Goal: Task Accomplishment & Management: Use online tool/utility

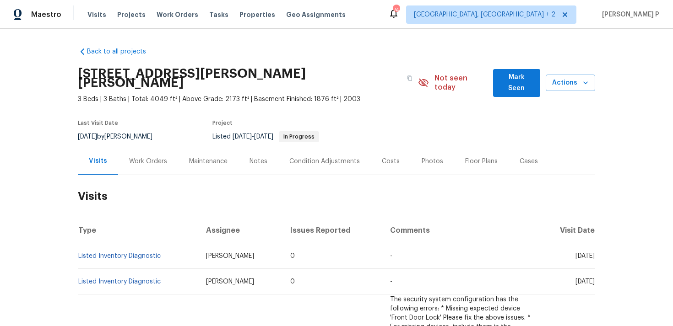
click at [147, 157] on div "Work Orders" at bounding box center [148, 161] width 38 height 9
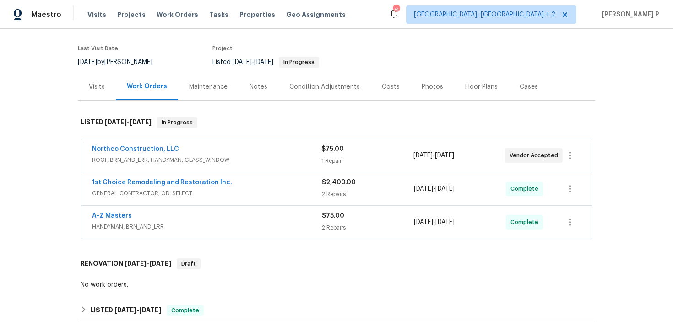
scroll to position [89, 0]
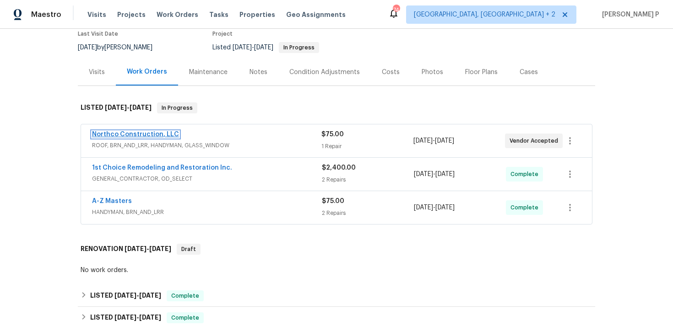
click at [136, 131] on link "Northco Construction, LLC" at bounding box center [135, 134] width 87 height 6
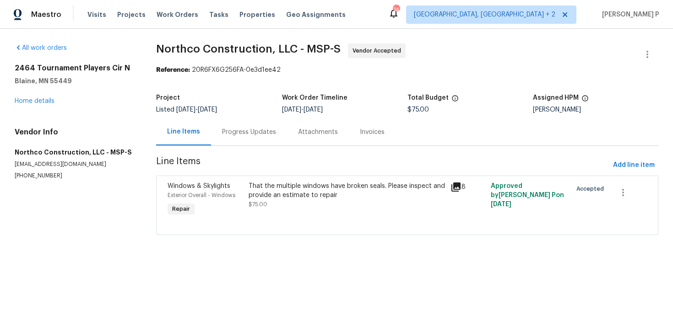
click at [250, 127] on div "Progress Updates" at bounding box center [249, 132] width 76 height 27
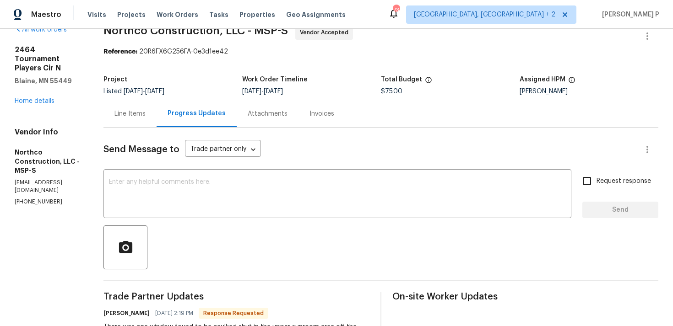
scroll to position [5, 0]
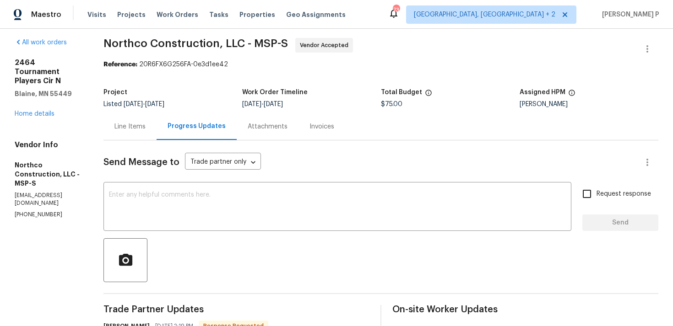
click div "Line Items"
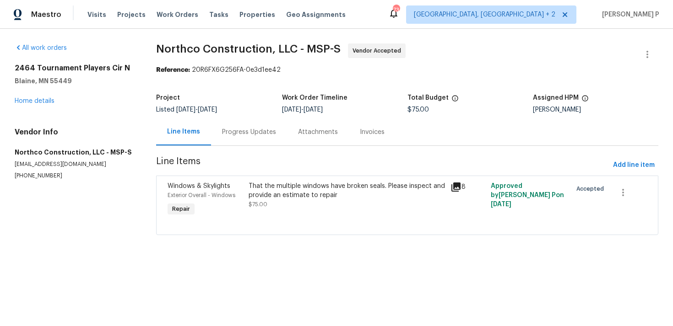
click div "That the multiple windows have broken seals. Please inspect and provide an esti…"
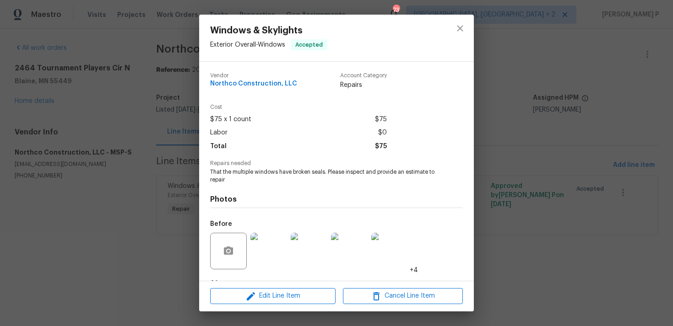
scroll to position [57, 0]
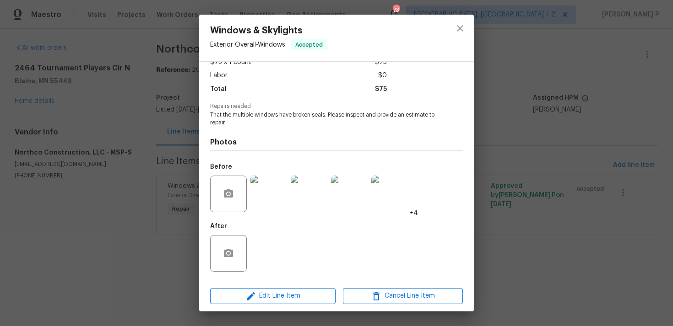
click img
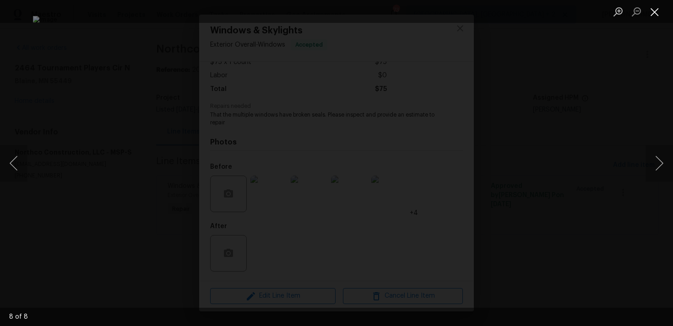
click button "Close lightbox"
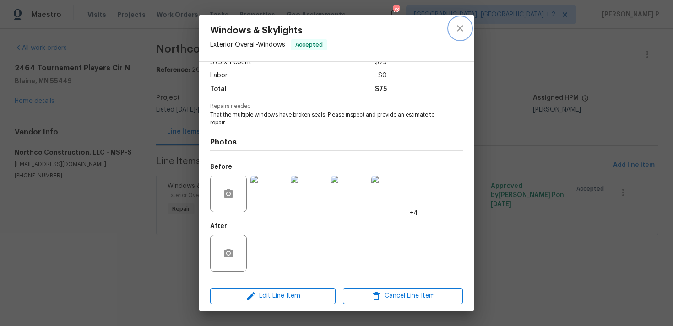
click icon "close"
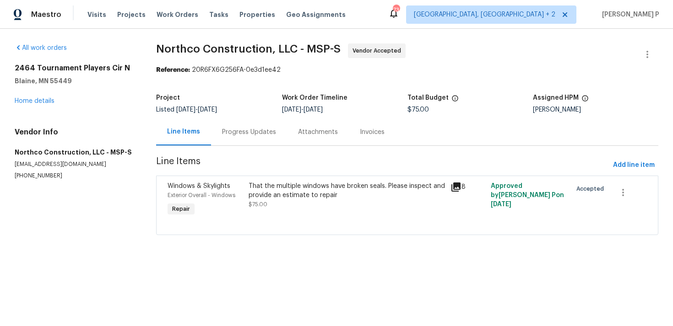
click div "Progress Updates"
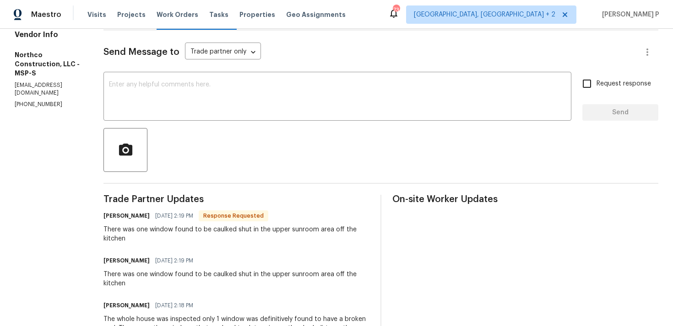
scroll to position [112, 0]
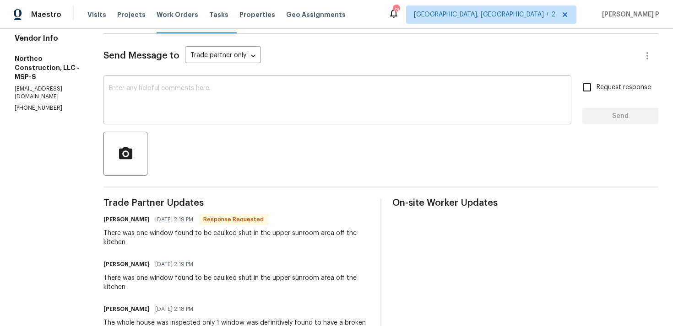
click textarea
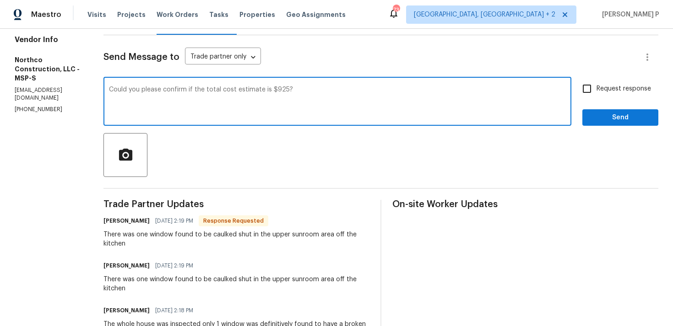
scroll to position [114, 0]
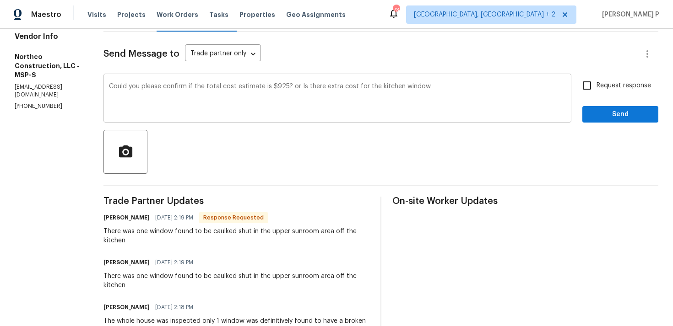
drag, startPoint x: 109, startPoint y: 86, endPoint x: 419, endPoint y: 89, distance: 309.8
click div "Could you please confirm if the total cost estimate is $925? or Is there extra …"
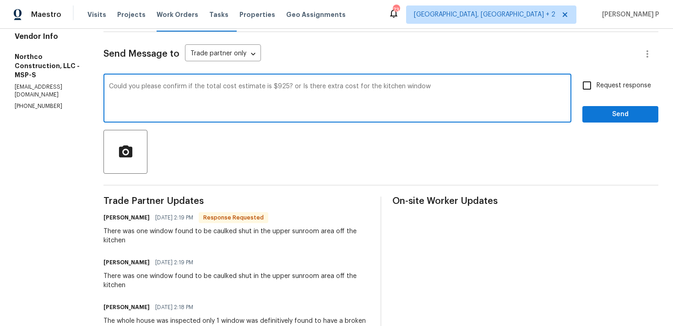
click textarea "Could you please confirm if the total cost estimate is $925? or Is there extra …"
paste textarea ", or will there be an additional cost for the kitchen window?"
click textarea "Could you please confirm if the total cost estimate is $925, or will there be a…"
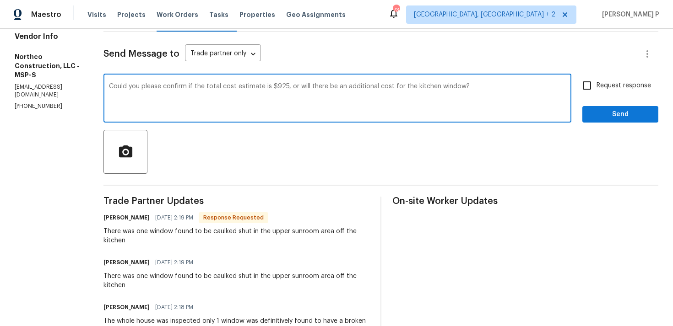
click textarea "Could you please confirm if the total cost estimate is $925, or will there be a…"
click div "Could you please confirm if the total cost estimate is $925, or will there be a…"
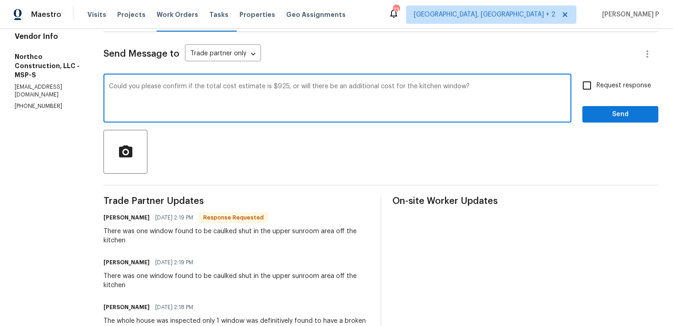
click textarea "Could you please confirm if the total cost estimate is $925, or will there be a…"
click div "Could you please confirm if the total cost estimate is $925, or will there be a…"
click textarea "Could you please confirm if the total cost estimate is $925, or will there be a…"
type textarea "Hi Matt, Could you please confirm if the total cost estimate is $925, or will t…"
click input "Request response"
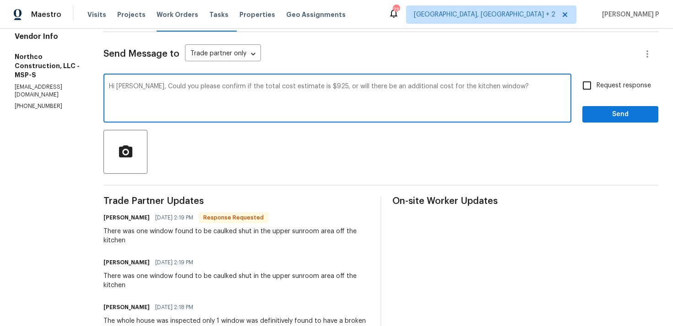
checkbox input "true"
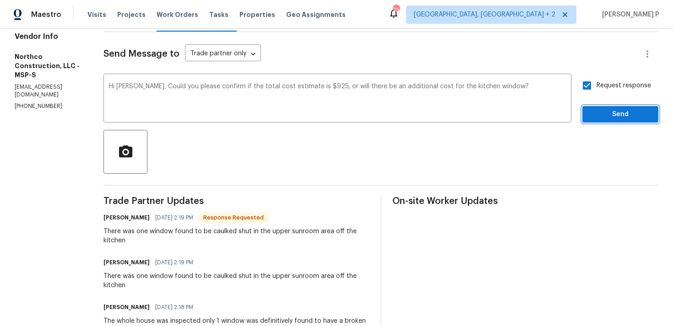
click span "Send"
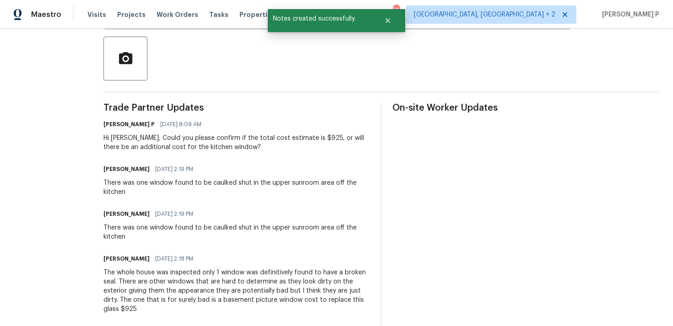
scroll to position [273, 0]
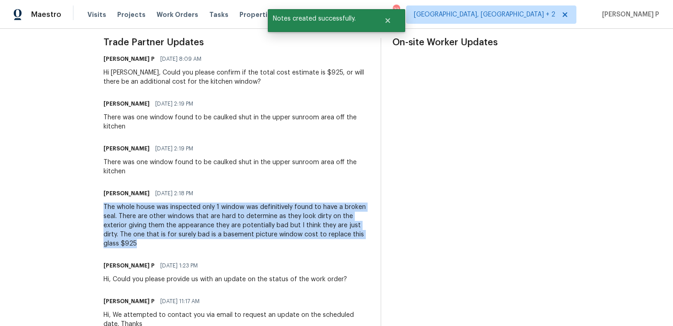
drag, startPoint x: 102, startPoint y: 207, endPoint x: 140, endPoint y: 242, distance: 51.8
click div "All work orders 2464 Tournament Players Cir N Blaine, MN 55449 Home details Ven…"
copy div "The whole house was inspected only 1 window was definitively found to have a br…"
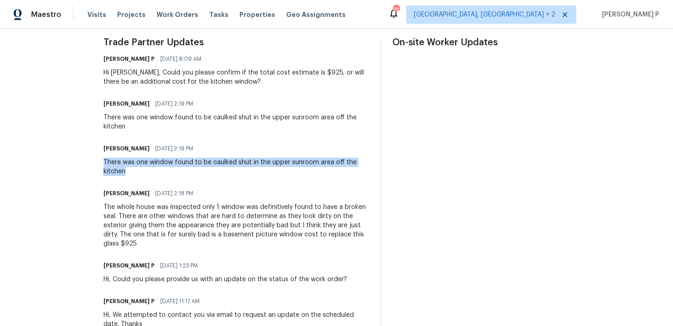
drag, startPoint x: 106, startPoint y: 161, endPoint x: 128, endPoint y: 173, distance: 24.8
click div "There was one window found to be caulked shut in the upper sunroom area off the…"
copy div "There was one window found to be caulked shut in the upper sunroom area off the…"
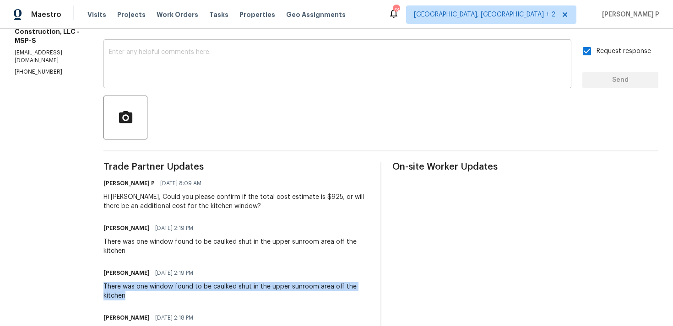
scroll to position [187, 0]
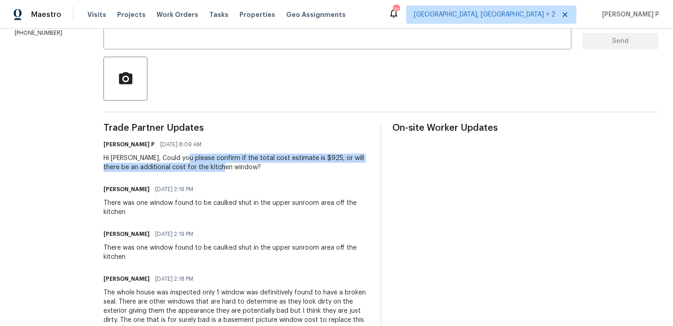
drag, startPoint x: 183, startPoint y: 157, endPoint x: 219, endPoint y: 164, distance: 36.4
click div "Hi Matt, Could you please confirm if the total cost estimate is $925, or will t…"
copy div "confirm if the total cost estimate is $925, or will there be an additional cost…"
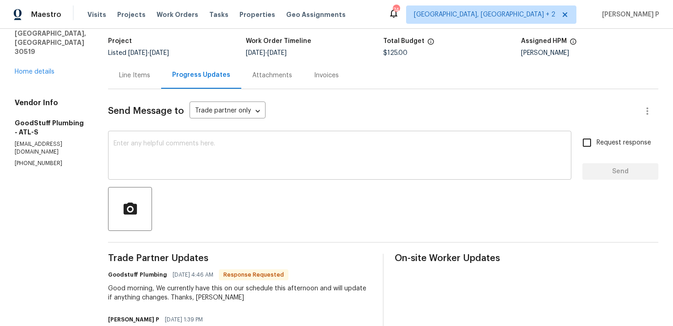
scroll to position [53, 0]
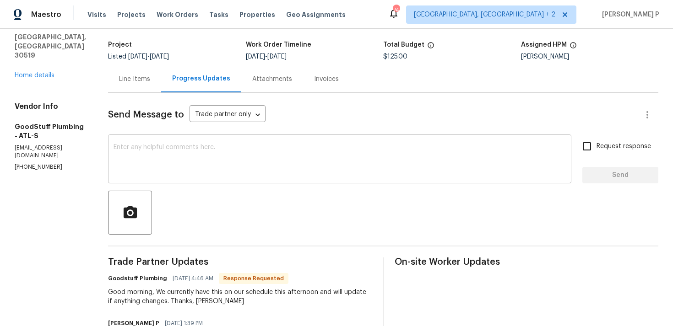
click at [197, 162] on textarea at bounding box center [339, 160] width 452 height 32
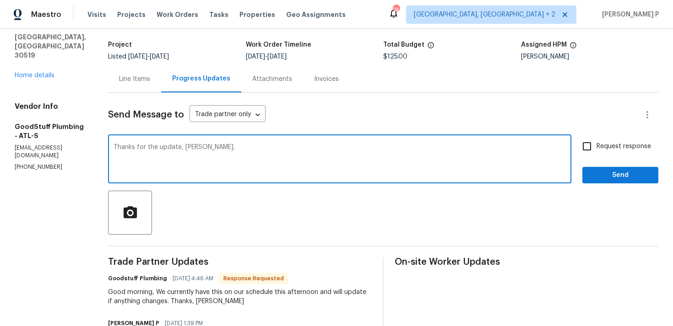
type textarea "Thanks for the update, Christa."
click at [601, 146] on span "Request response" at bounding box center [623, 147] width 54 height 10
click at [596, 146] on input "Request response" at bounding box center [586, 146] width 19 height 19
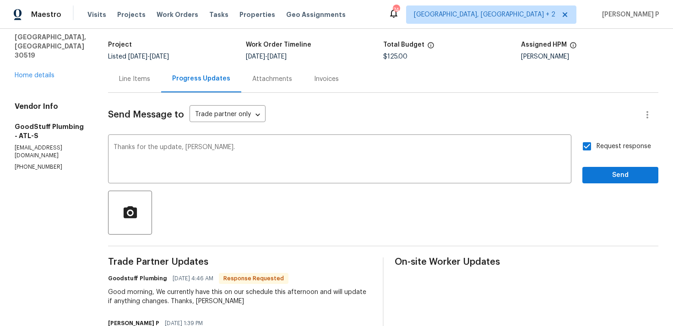
click at [589, 146] on input "Request response" at bounding box center [586, 146] width 19 height 19
checkbox input "false"
click at [604, 176] on span "Send" at bounding box center [619, 175] width 61 height 11
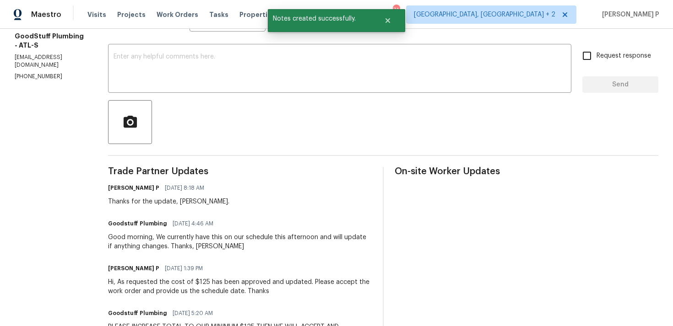
scroll to position [197, 0]
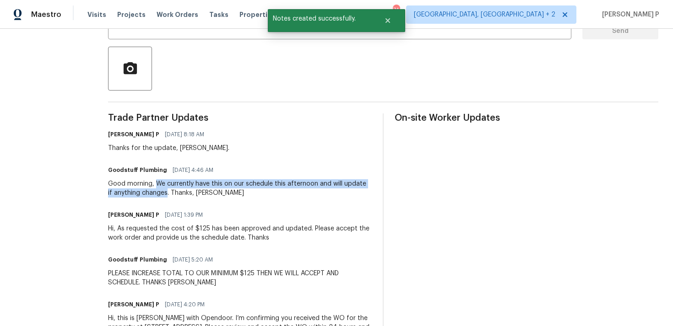
drag, startPoint x: 178, startPoint y: 183, endPoint x: 212, endPoint y: 194, distance: 36.3
click at [212, 194] on div "Good morning, We currently have this on our schedule this afternoon and will up…" at bounding box center [240, 188] width 264 height 18
copy div "We currently have this on our schedule this afternoon and will update if anythi…"
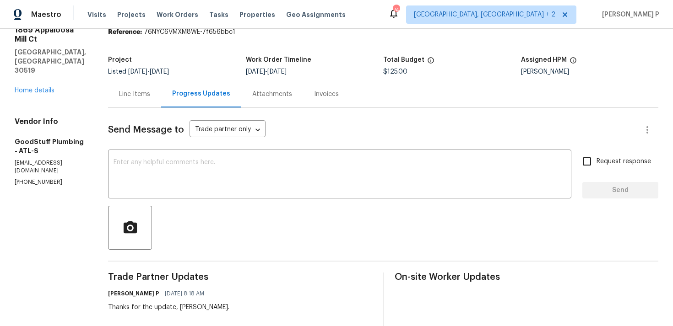
scroll to position [0, 0]
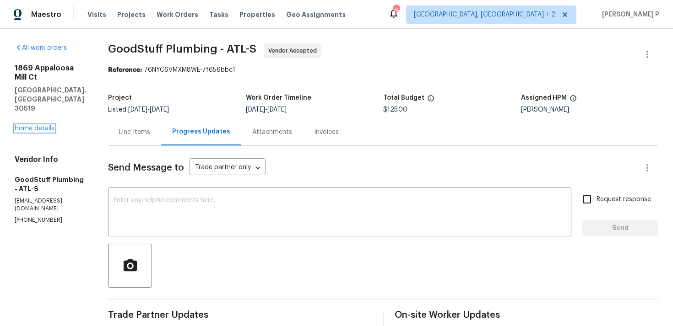
click at [34, 125] on link "Home details" at bounding box center [35, 128] width 40 height 6
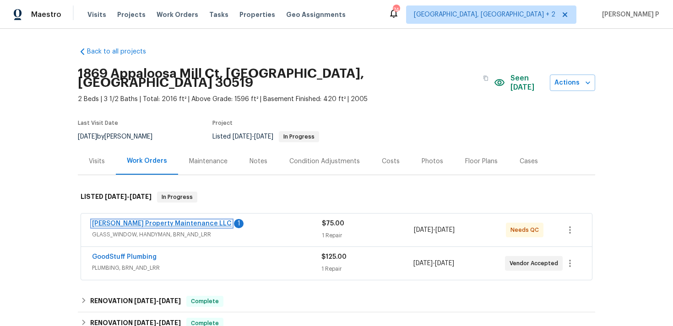
click at [132, 221] on link "Glen Property Maintenance LLC" at bounding box center [162, 224] width 140 height 6
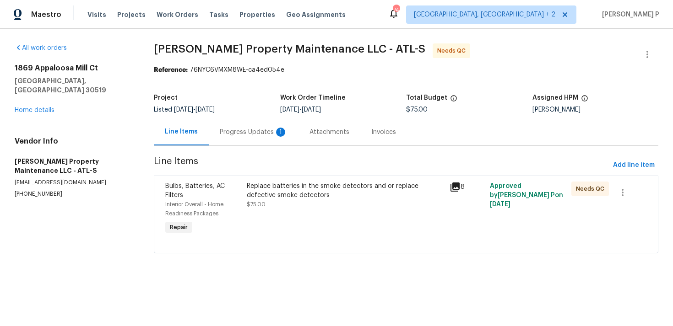
click at [261, 128] on div "Progress Updates 1" at bounding box center [254, 132] width 68 height 9
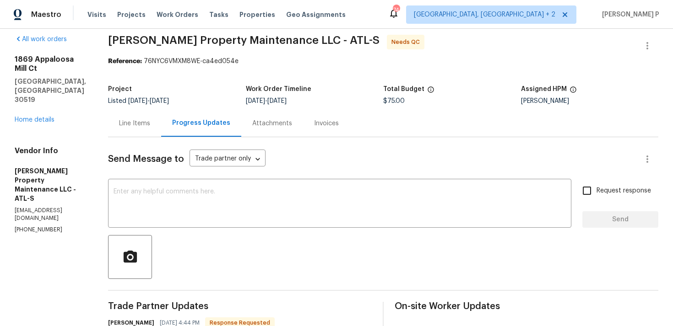
scroll to position [2, 0]
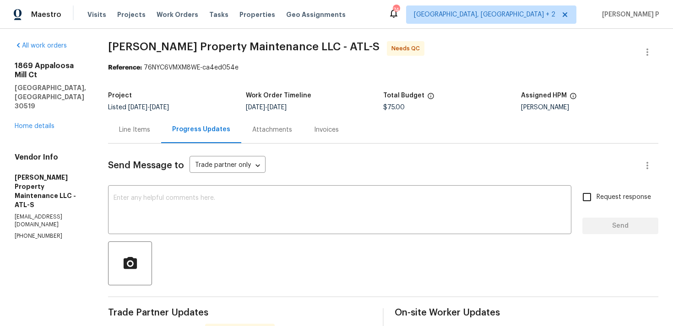
click at [132, 122] on div "Line Items" at bounding box center [134, 129] width 53 height 27
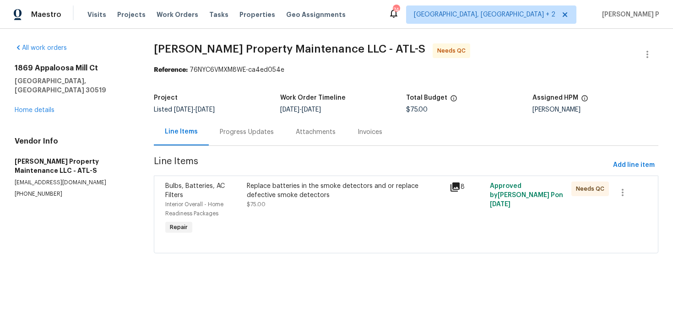
click at [264, 185] on div "Replace batteries in the smoke detectors and or replace defective smoke detecto…" at bounding box center [345, 191] width 197 height 18
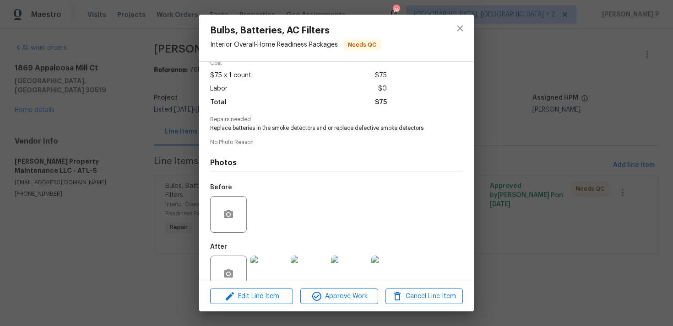
scroll to position [65, 0]
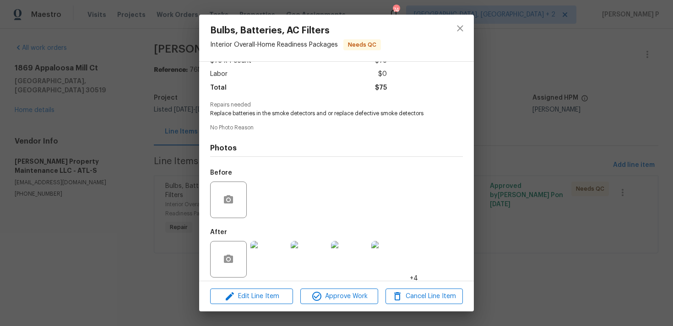
click at [271, 263] on img at bounding box center [268, 259] width 37 height 37
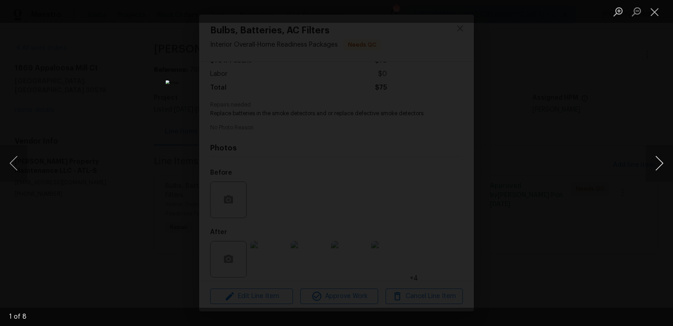
click at [658, 162] on button "Next image" at bounding box center [658, 163] width 27 height 37
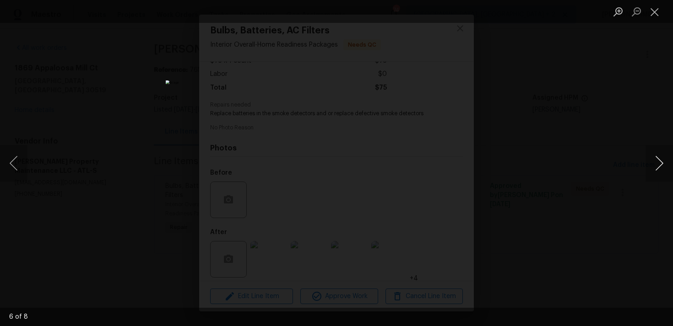
click at [658, 162] on button "Next image" at bounding box center [658, 163] width 27 height 37
click at [652, 12] on button "Close lightbox" at bounding box center [654, 12] width 18 height 16
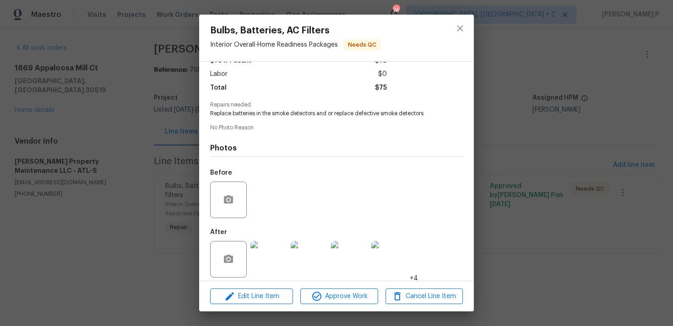
click at [468, 20] on div at bounding box center [459, 38] width 27 height 47
click at [460, 26] on icon "close" at bounding box center [459, 28] width 11 height 11
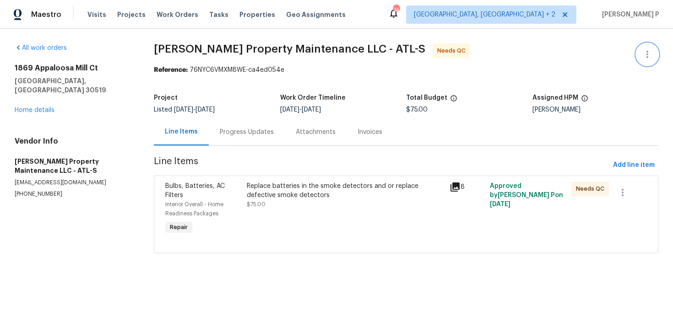
click at [647, 54] on icon "button" at bounding box center [647, 54] width 2 height 7
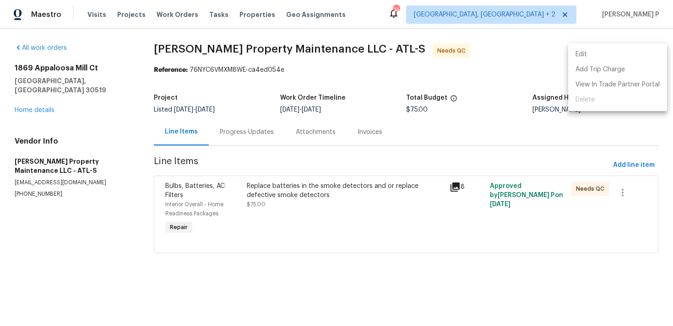
click at [587, 54] on li "Edit" at bounding box center [617, 54] width 99 height 15
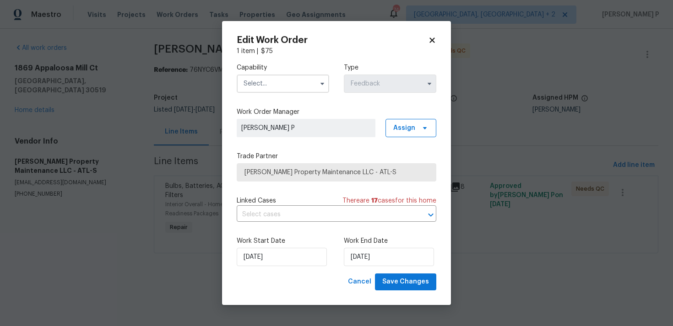
click at [282, 78] on input "text" at bounding box center [283, 84] width 92 height 18
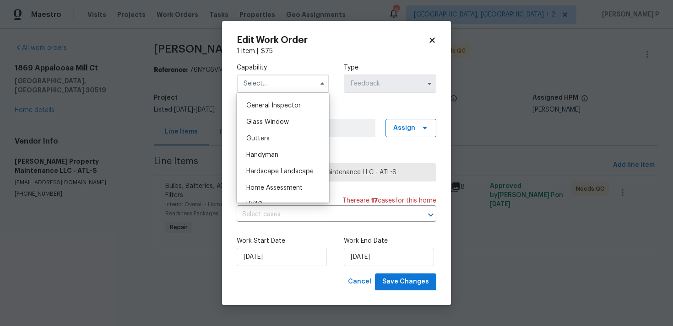
scroll to position [464, 0]
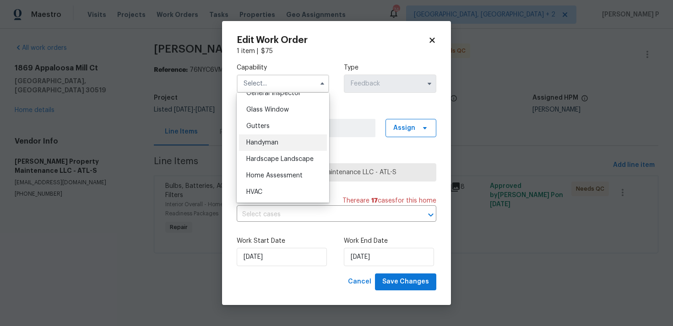
click at [271, 144] on span "Handyman" at bounding box center [262, 143] width 32 height 6
type input "Handyman"
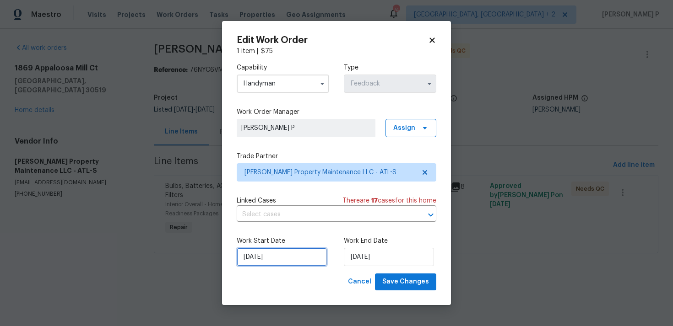
click at [302, 254] on input "[DATE]" at bounding box center [282, 257] width 90 height 18
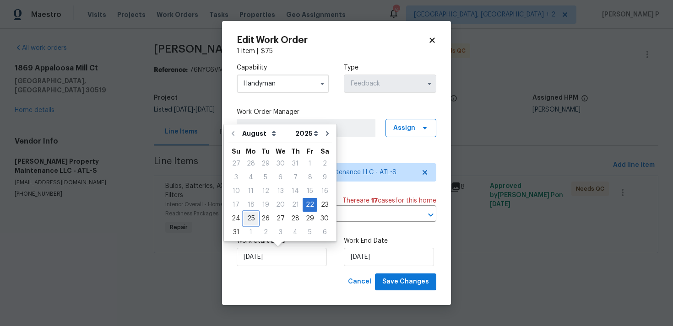
click at [248, 216] on div "25" at bounding box center [250, 218] width 15 height 13
type input "[DATE]"
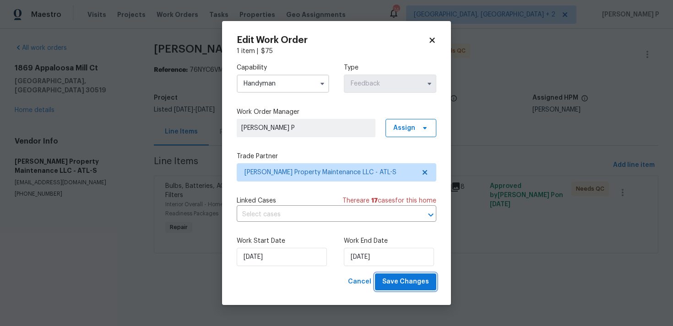
click at [410, 286] on span "Save Changes" at bounding box center [405, 281] width 47 height 11
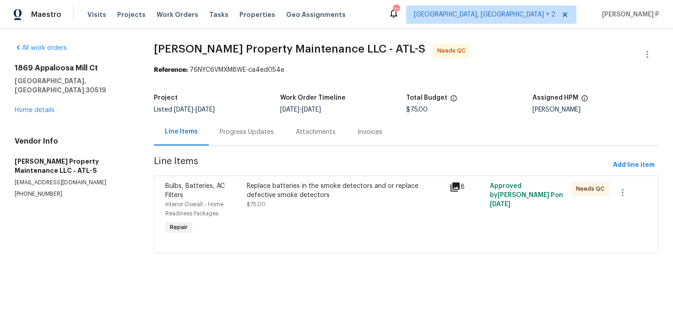
click at [286, 193] on div "Replace batteries in the smoke detectors and or replace defective smoke detecto…" at bounding box center [345, 191] width 197 height 18
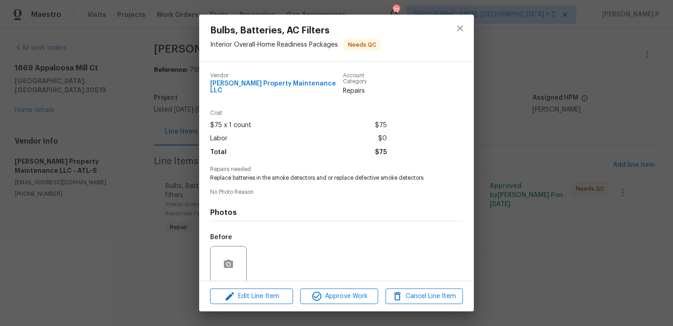
scroll to position [65, 0]
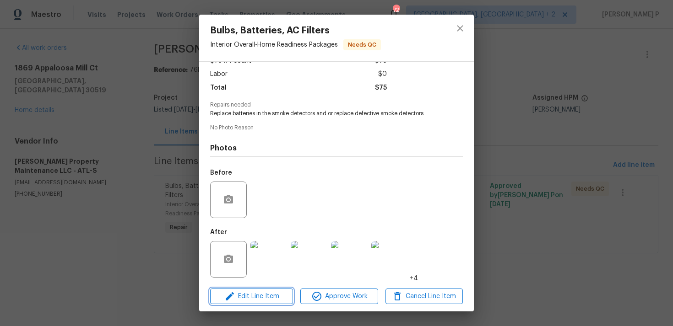
click at [258, 297] on span "Edit Line Item" at bounding box center [251, 296] width 77 height 11
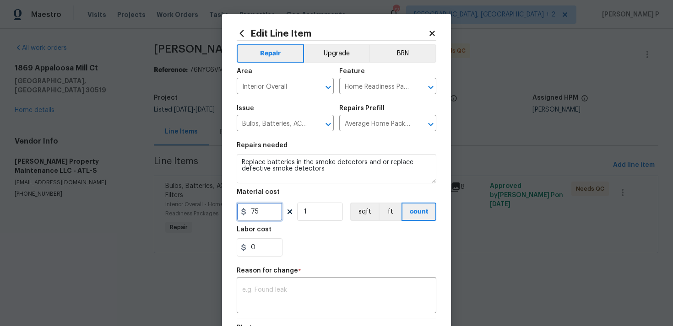
click at [252, 211] on input "75" at bounding box center [260, 212] width 46 height 18
type input "175"
click at [273, 290] on textarea at bounding box center [336, 296] width 189 height 19
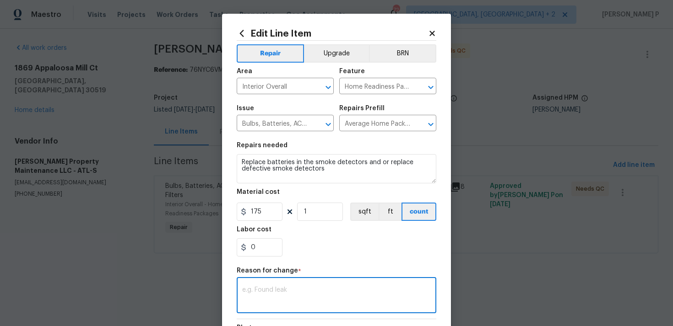
paste textarea "(RP) Updated per vendor’s final cost."
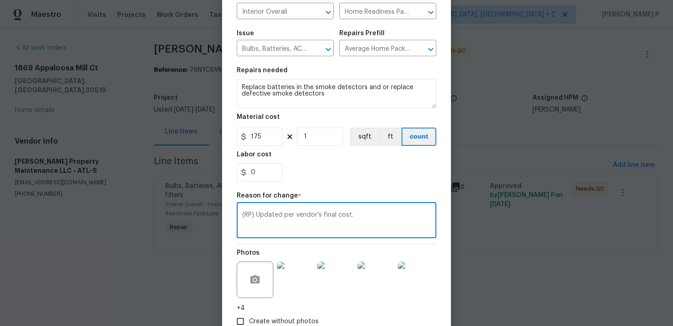
scroll to position [134, 0]
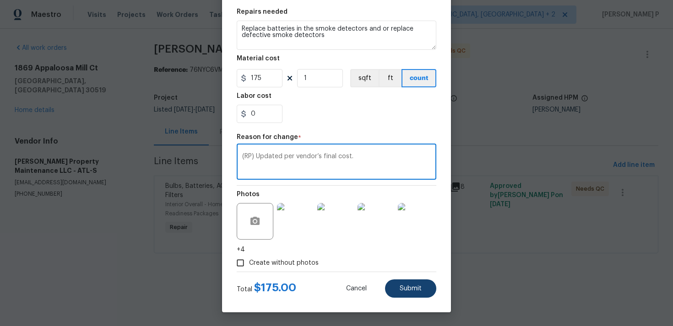
type textarea "(RP) Updated per vendor’s final cost."
click at [407, 290] on span "Submit" at bounding box center [410, 289] width 22 height 7
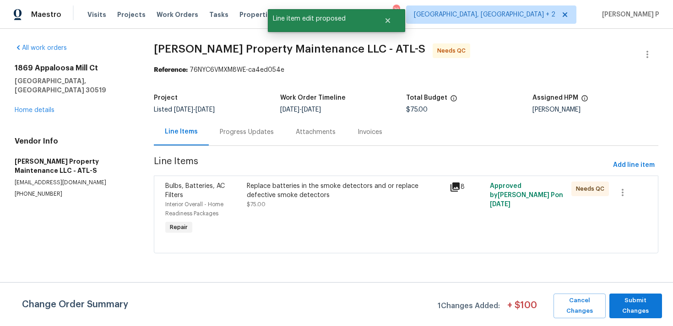
scroll to position [0, 0]
click at [645, 304] on span "Submit Changes" at bounding box center [635, 306] width 43 height 21
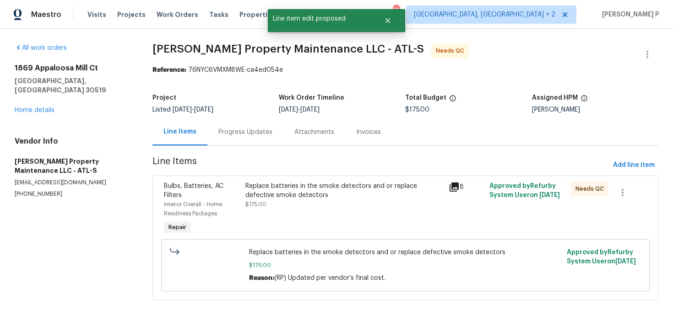
click at [256, 138] on div "Progress Updates" at bounding box center [245, 132] width 76 height 27
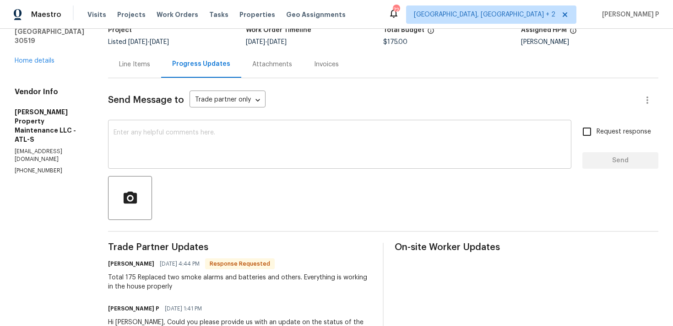
scroll to position [72, 0]
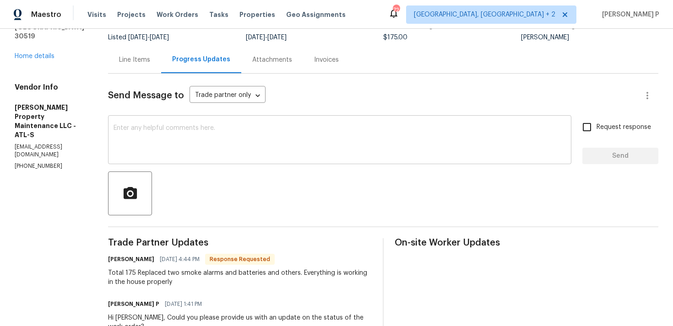
click at [258, 139] on textarea at bounding box center [339, 141] width 452 height 32
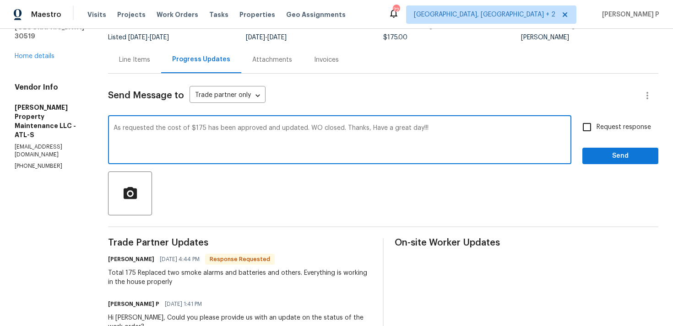
drag, startPoint x: 116, startPoint y: 128, endPoint x: 304, endPoint y: 127, distance: 188.5
click at [304, 127] on textarea "As requested the cost of $175 has been approved and updated. WO closed. Thanks,…" at bounding box center [339, 141] width 452 height 32
type textarea "As requested the cost of $175 has been approved and updated. WO closed. Thanks,…"
click at [605, 160] on span "Send" at bounding box center [619, 156] width 61 height 11
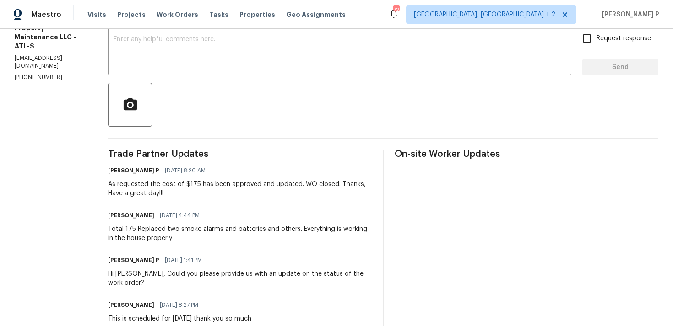
scroll to position [173, 0]
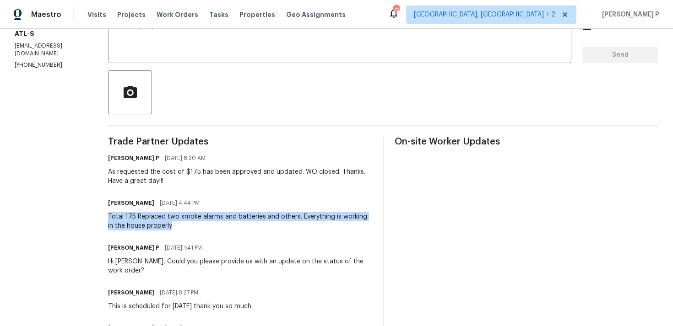
drag, startPoint x: 111, startPoint y: 216, endPoint x: 180, endPoint y: 230, distance: 70.4
click at [179, 230] on div "Total 175 Replaced two smoke alarms and batteries and others. Everything is wor…" at bounding box center [240, 221] width 264 height 18
copy div "Total 175 Replaced two smoke alarms and batteries and others. Everything is wor…"
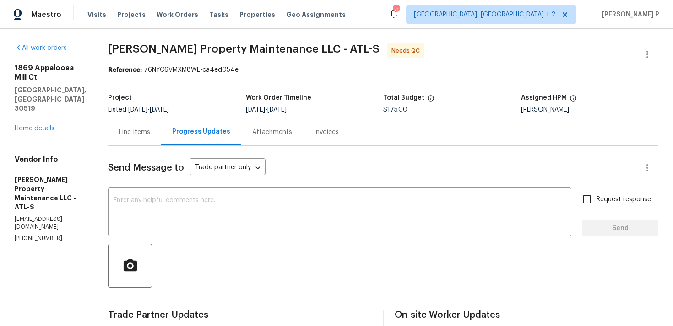
click at [142, 134] on div "Line Items" at bounding box center [134, 132] width 31 height 9
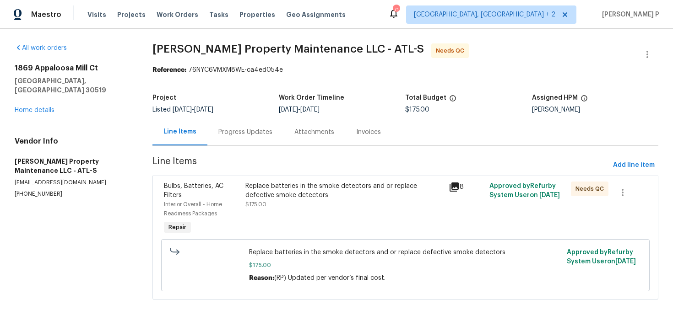
click at [281, 210] on div "Replace batteries in the smoke detectors and or replace defective smoke detecto…" at bounding box center [345, 209] width 204 height 60
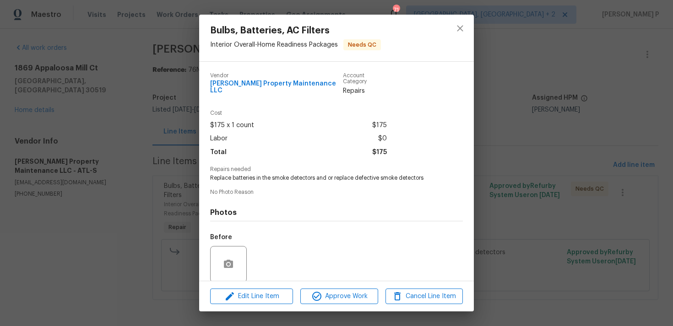
scroll to position [65, 0]
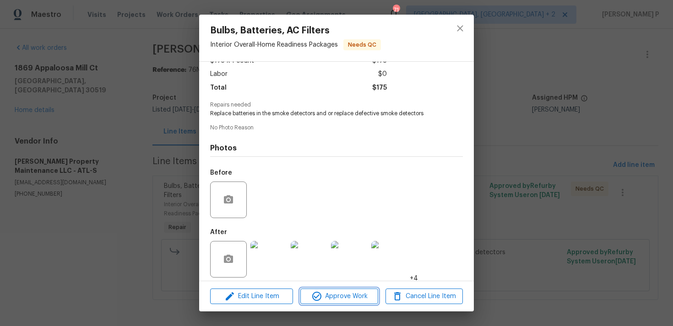
click at [339, 302] on button "Approve Work" at bounding box center [338, 297] width 77 height 16
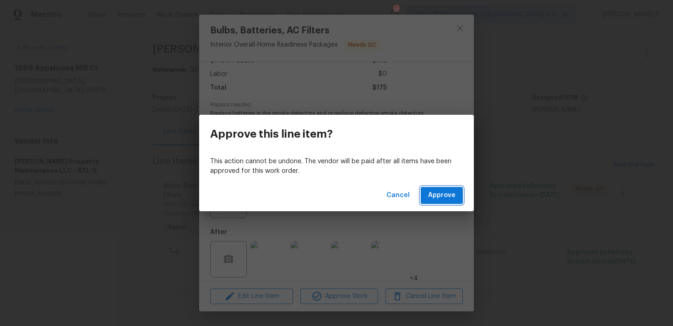
click at [448, 195] on span "Approve" at bounding box center [441, 195] width 27 height 11
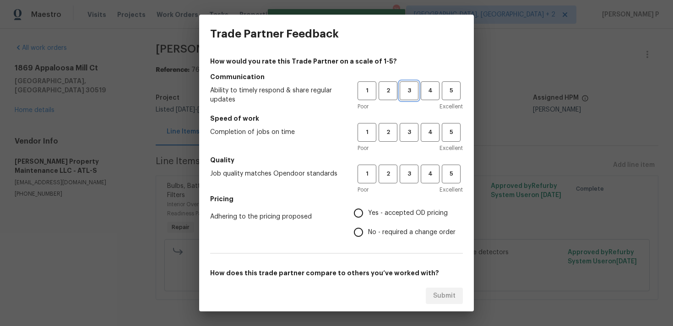
click at [410, 99] on button "3" at bounding box center [408, 90] width 19 height 19
click at [410, 127] on span "3" at bounding box center [408, 132] width 17 height 11
click at [409, 173] on span "3" at bounding box center [408, 174] width 17 height 11
click at [368, 227] on input "No - required a change order" at bounding box center [358, 232] width 19 height 19
radio input "true"
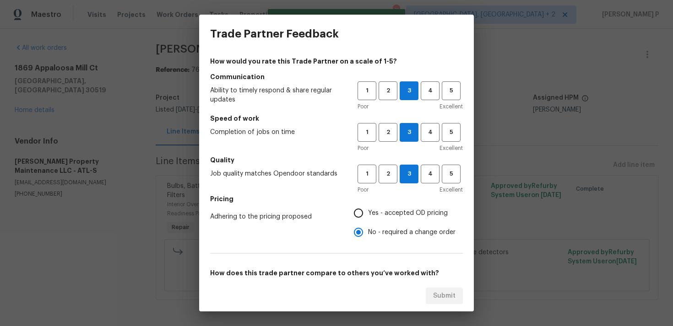
scroll to position [138, 0]
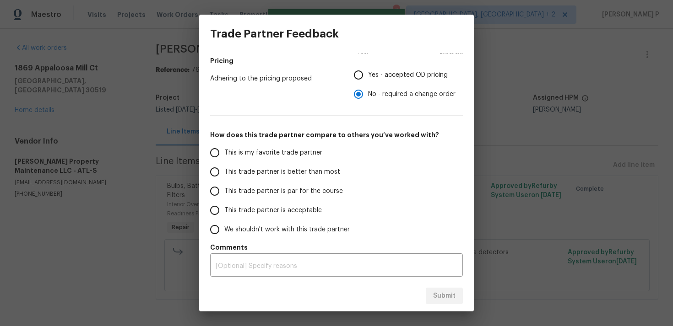
click at [292, 185] on label "This trade partner is par for the course" at bounding box center [277, 191] width 145 height 19
click at [224, 185] on input "This trade partner is par for the course" at bounding box center [214, 191] width 19 height 19
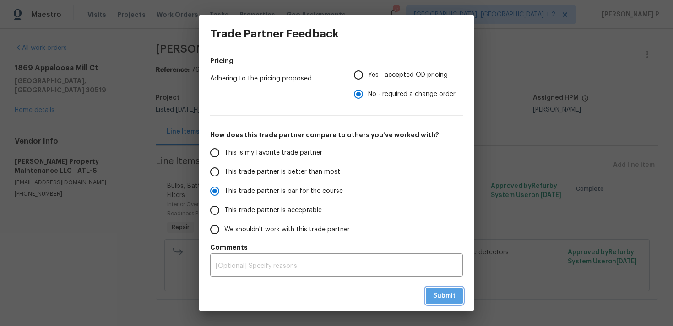
click at [438, 302] on button "Submit" at bounding box center [444, 296] width 37 height 17
radio input "true"
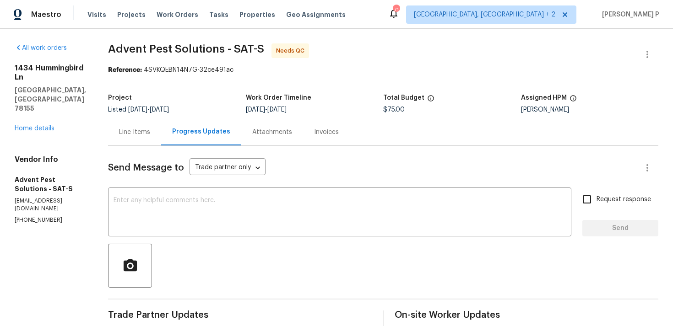
click at [158, 127] on div "Line Items" at bounding box center [134, 132] width 53 height 27
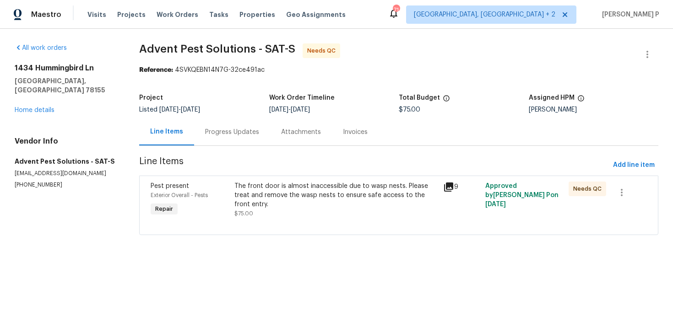
click at [294, 191] on div "The front door is almost inaccessible due to wasp nests. Please treat and remov…" at bounding box center [336, 195] width 204 height 27
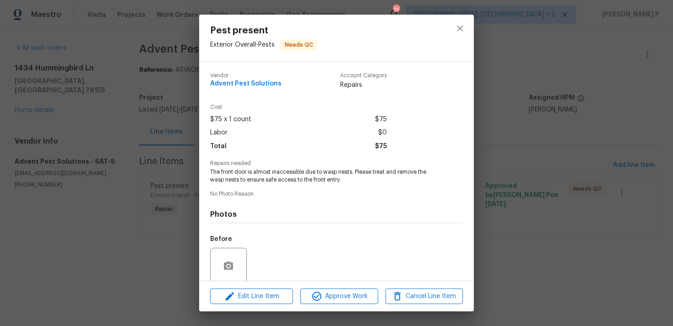
scroll to position [72, 0]
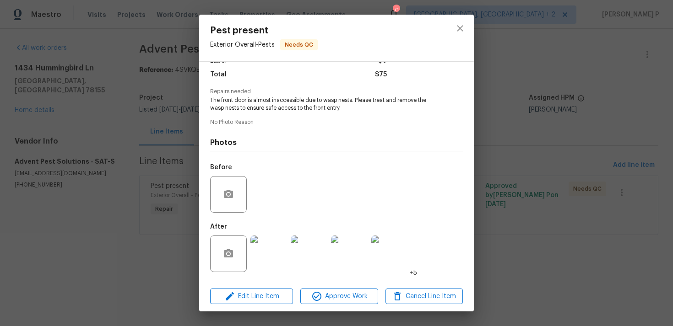
click at [274, 256] on img at bounding box center [268, 254] width 37 height 37
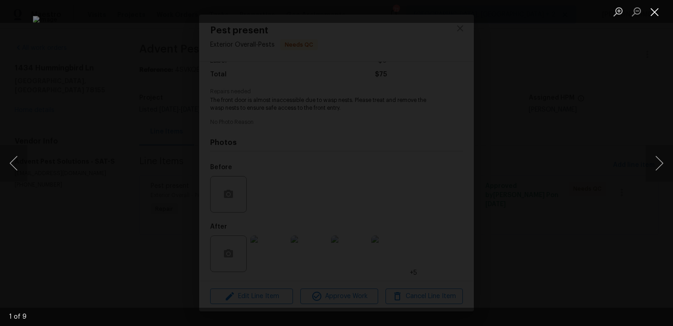
click at [653, 10] on button "Close lightbox" at bounding box center [654, 12] width 18 height 16
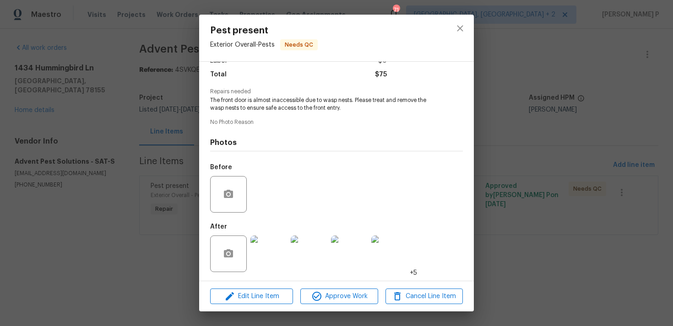
click at [254, 258] on img at bounding box center [268, 254] width 37 height 37
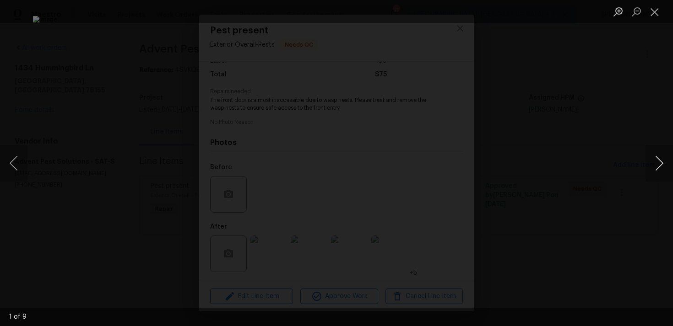
click at [658, 159] on button "Next image" at bounding box center [658, 163] width 27 height 37
click at [661, 159] on button "Next image" at bounding box center [658, 163] width 27 height 37
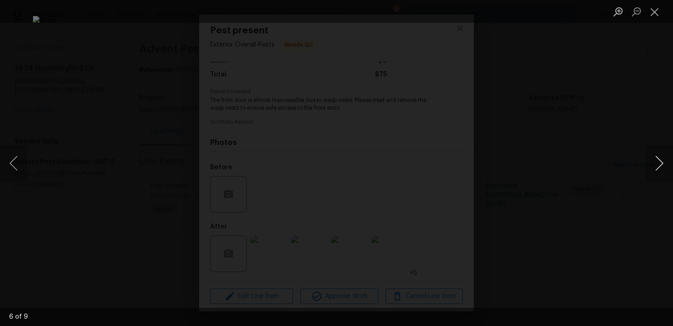
click at [661, 159] on button "Next image" at bounding box center [658, 163] width 27 height 37
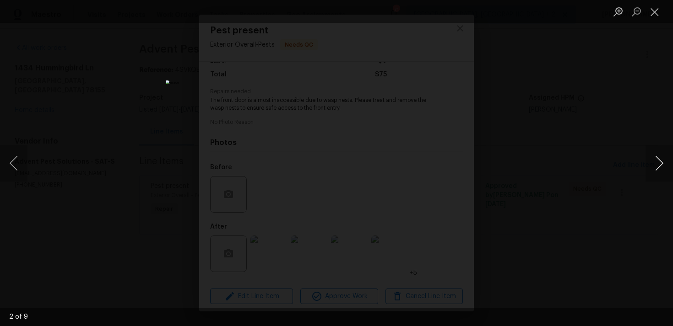
click at [661, 159] on button "Next image" at bounding box center [658, 163] width 27 height 37
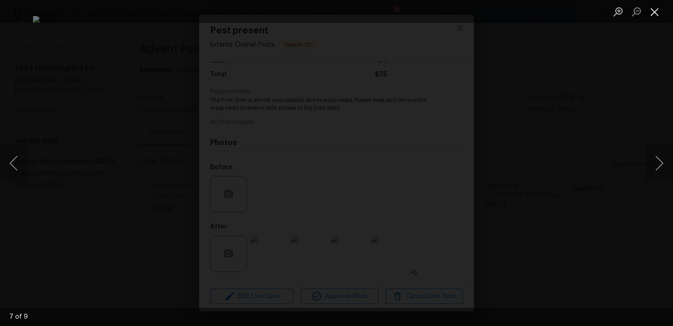
click at [655, 11] on button "Close lightbox" at bounding box center [654, 12] width 18 height 16
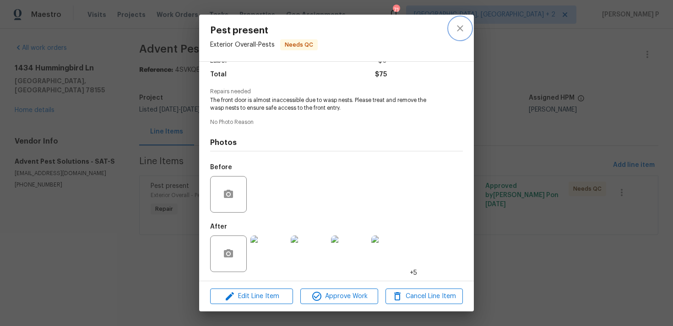
click at [455, 27] on icon "close" at bounding box center [459, 28] width 11 height 11
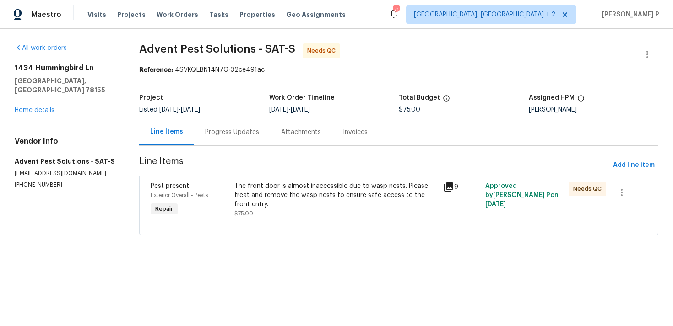
click at [244, 136] on div "Progress Updates" at bounding box center [232, 132] width 54 height 9
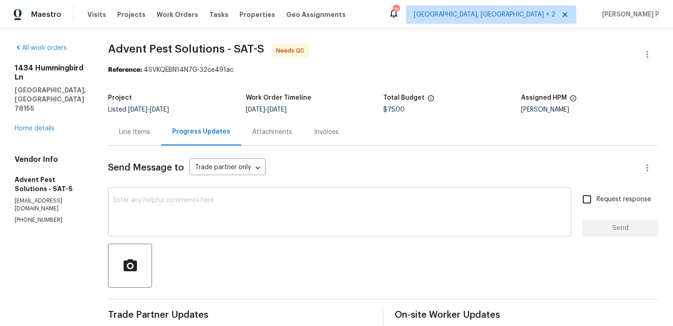
click at [249, 231] on div "x ​" at bounding box center [339, 213] width 463 height 47
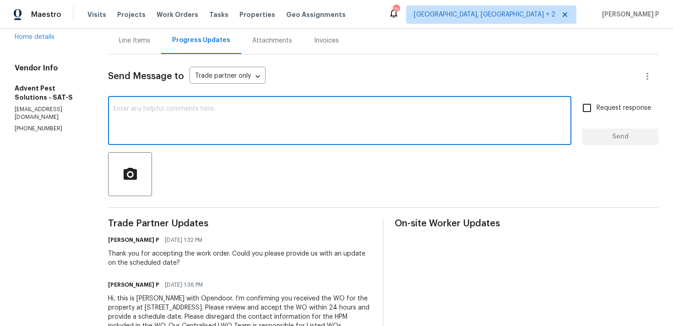
scroll to position [102, 0]
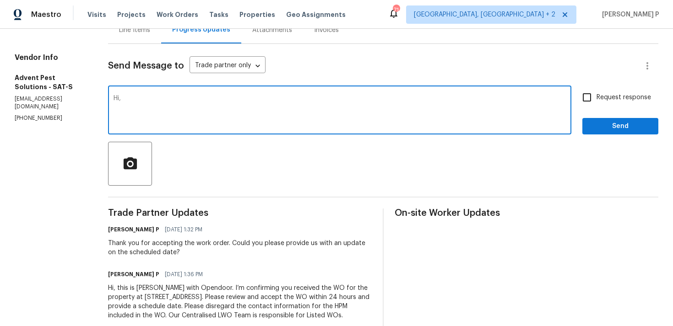
paste textarea "Could you kindly provide a brief description of the completed work and confirm …"
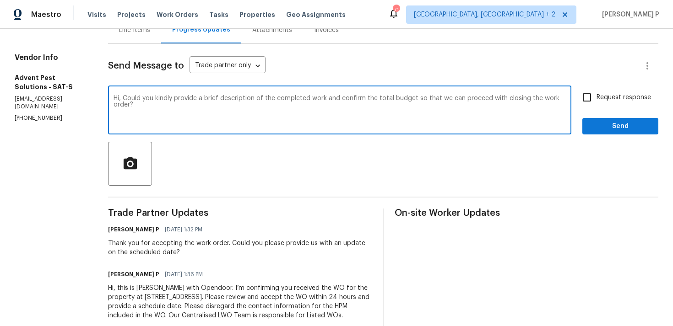
type textarea "Hi, Could you kindly provide a brief description of the completed work and conf…"
click at [586, 98] on input "Request response" at bounding box center [586, 97] width 19 height 19
checkbox input "true"
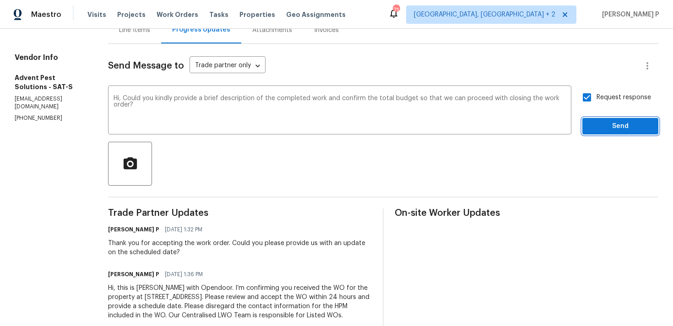
click at [611, 125] on span "Send" at bounding box center [619, 126] width 61 height 11
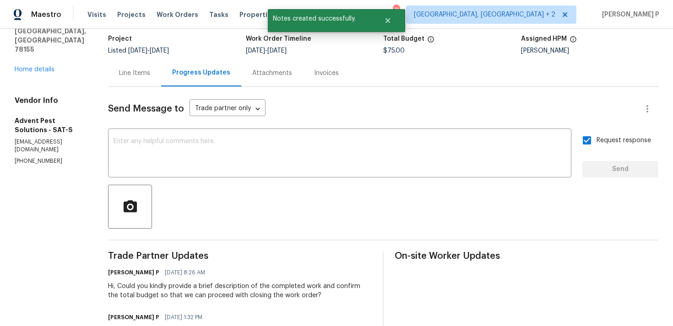
scroll to position [42, 0]
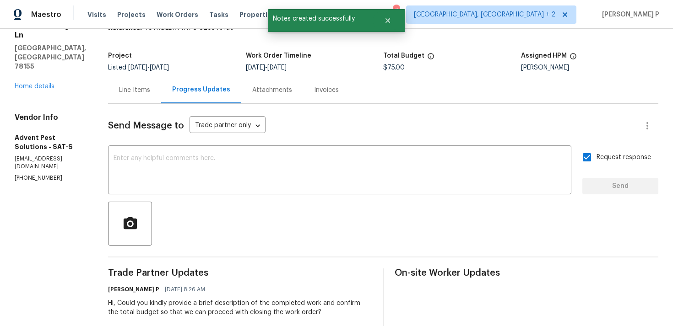
click at [150, 92] on div "Line Items" at bounding box center [134, 90] width 31 height 9
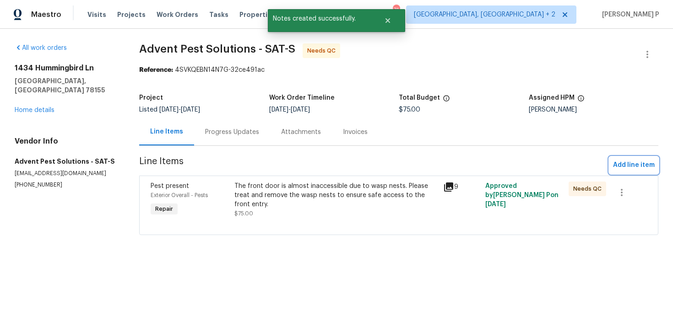
click at [615, 163] on span "Add line item" at bounding box center [634, 165] width 42 height 11
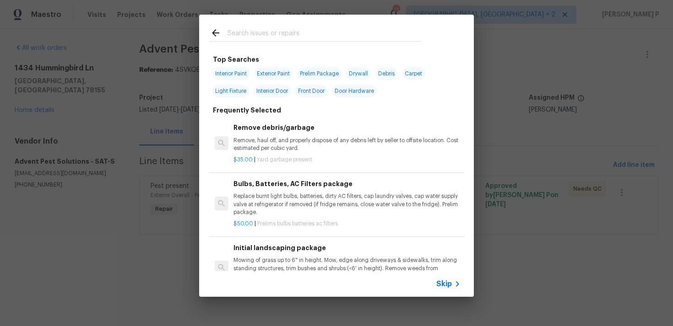
click at [454, 289] on icon at bounding box center [457, 284] width 11 height 11
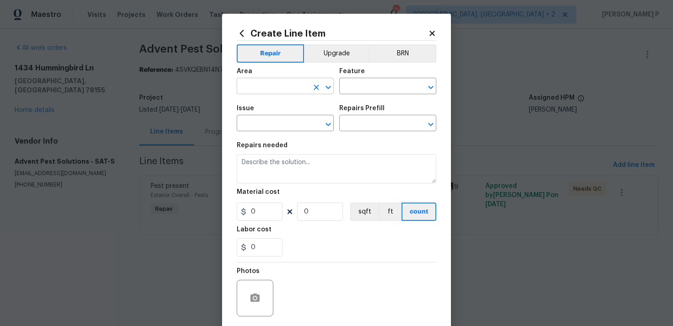
click at [326, 90] on icon "Open" at bounding box center [328, 87] width 11 height 11
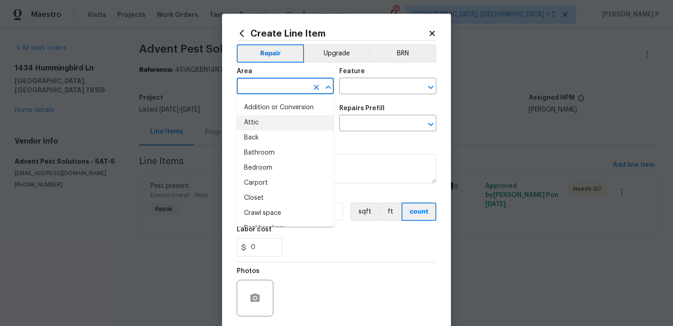
click at [268, 128] on li "Attic" at bounding box center [285, 122] width 97 height 15
type input "Attic"
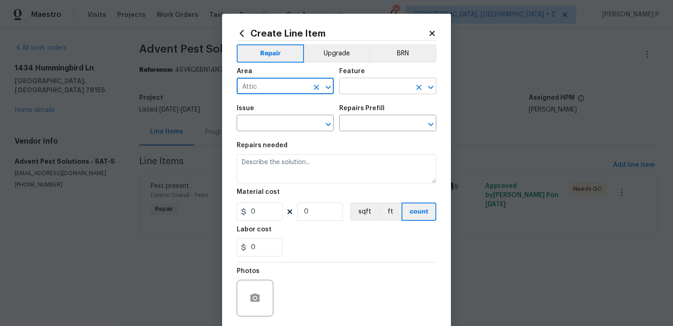
click at [370, 93] on input "text" at bounding box center [374, 87] width 71 height 14
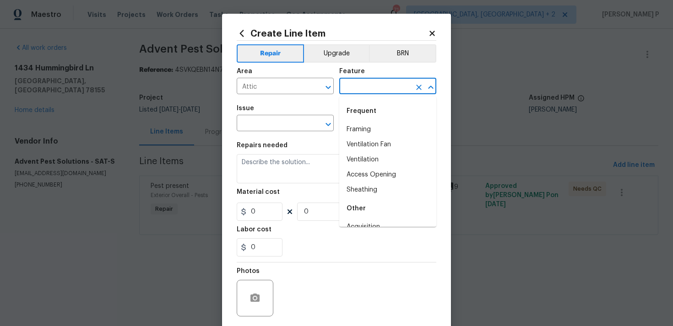
click at [364, 124] on li "Framing" at bounding box center [387, 129] width 97 height 15
type input "Framing"
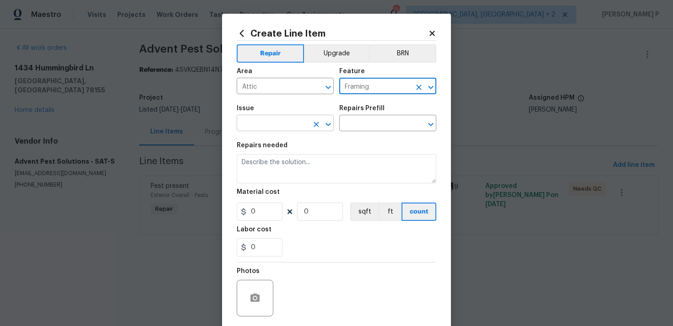
click at [329, 121] on icon "Open" at bounding box center [328, 124] width 11 height 11
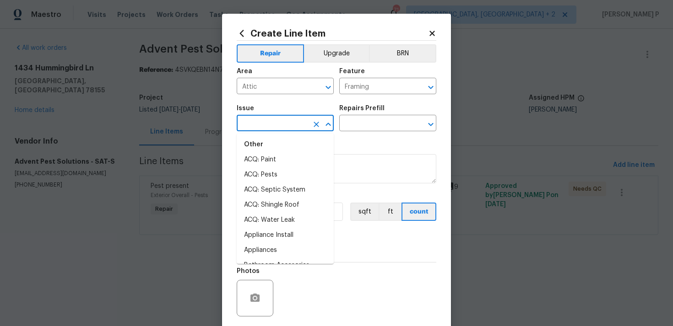
scroll to position [137, 0]
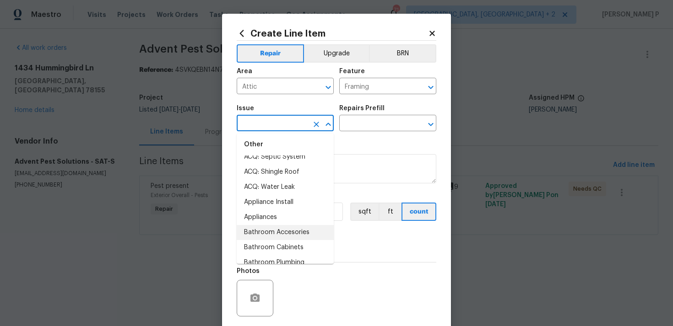
click at [285, 234] on li "Bathroom Accesories" at bounding box center [285, 232] width 97 height 15
type input "Bathroom Accesories"
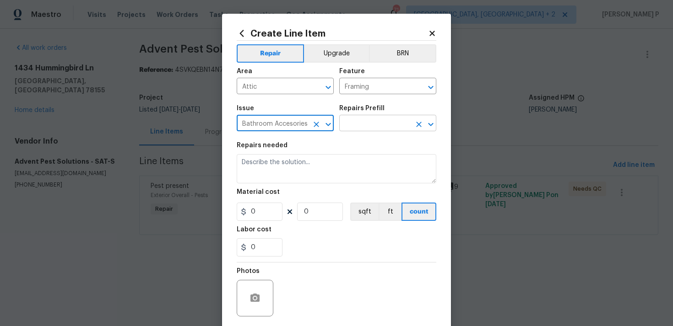
click at [371, 123] on input "text" at bounding box center [374, 124] width 71 height 14
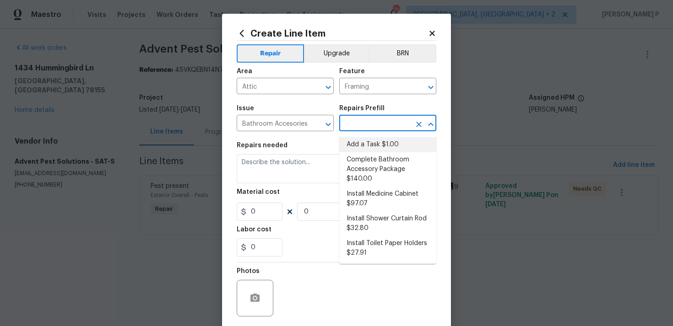
click at [365, 143] on li "Add a Task $1.00" at bounding box center [387, 144] width 97 height 15
type input "Interior Trim"
type input "Add a Task $1.00"
type textarea "HPM to detail"
type input "1"
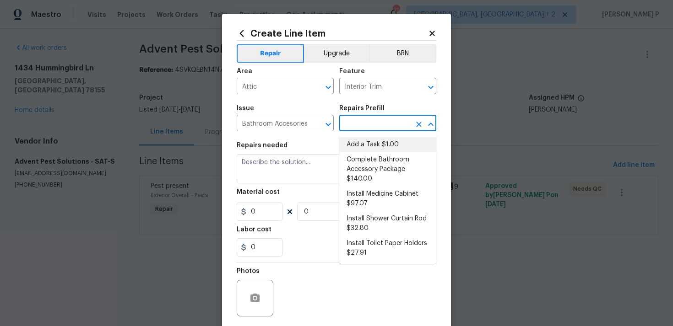
type input "1"
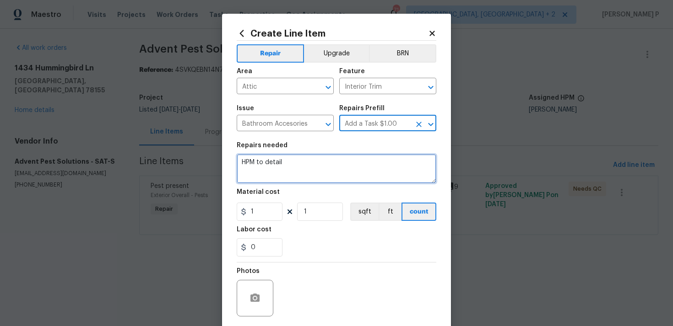
click at [299, 165] on textarea "HPM to detail" at bounding box center [337, 168] width 200 height 29
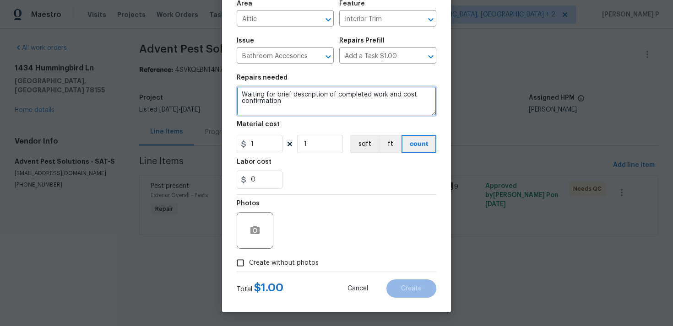
type textarea "Waiting for brief description of completed work and cost confirmation"
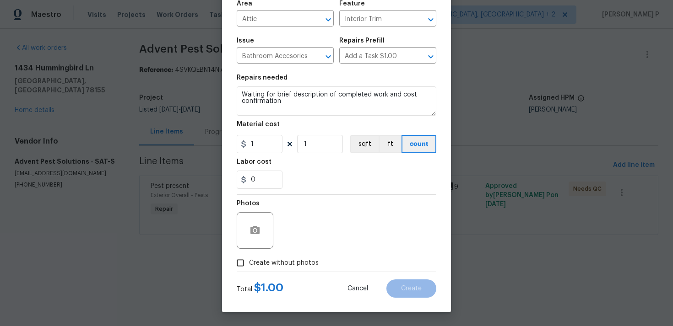
click at [252, 262] on span "Create without photos" at bounding box center [284, 264] width 70 height 10
click at [249, 262] on input "Create without photos" at bounding box center [240, 262] width 17 height 17
checkbox input "true"
click at [304, 249] on div "Reason*" at bounding box center [359, 224] width 156 height 59
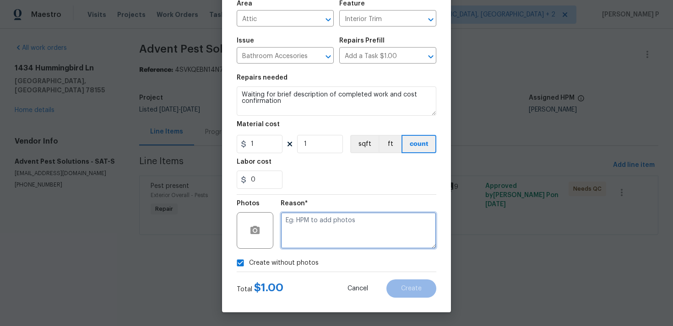
click at [320, 237] on textarea at bounding box center [359, 230] width 156 height 37
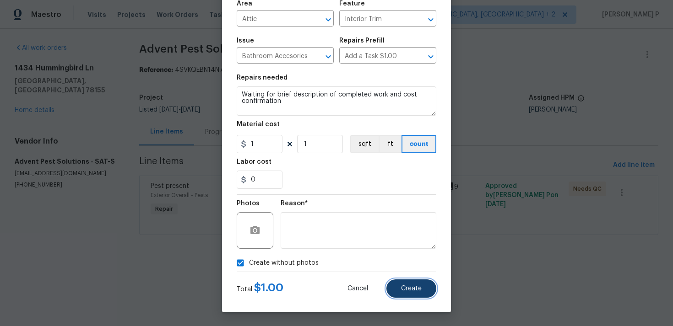
click at [399, 282] on button "Create" at bounding box center [411, 289] width 50 height 18
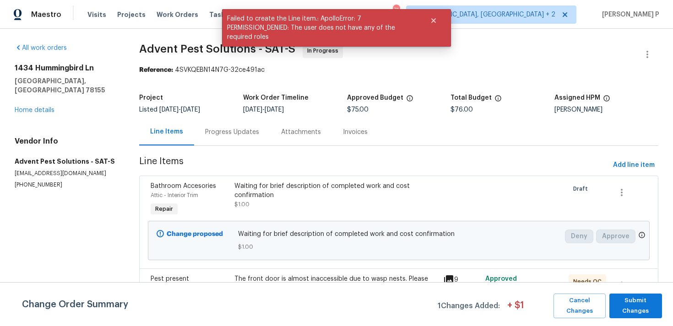
click at [65, 239] on section "All work orders 1434 Hummingbird Ln Seguin, TX 78155 Home details Vendor Info A…" at bounding box center [66, 191] width 103 height 296
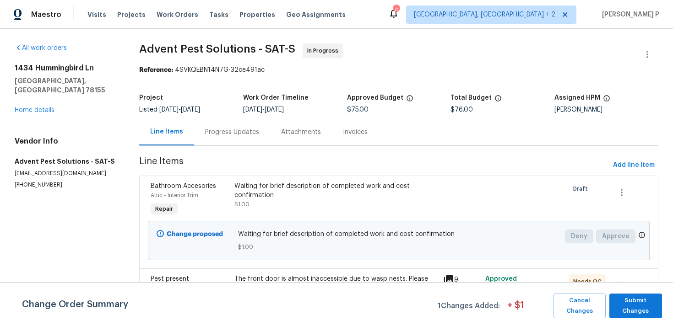
click at [237, 136] on div "Progress Updates" at bounding box center [232, 132] width 54 height 9
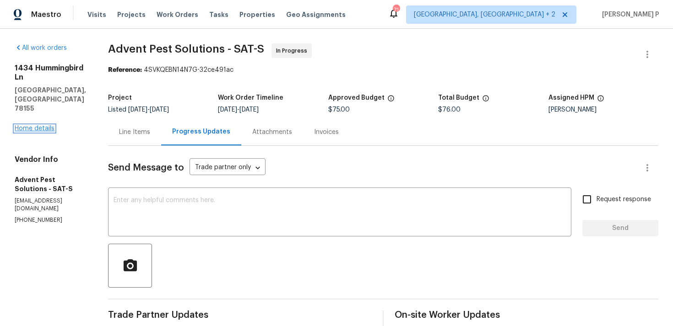
click at [38, 125] on link "Home details" at bounding box center [35, 128] width 40 height 6
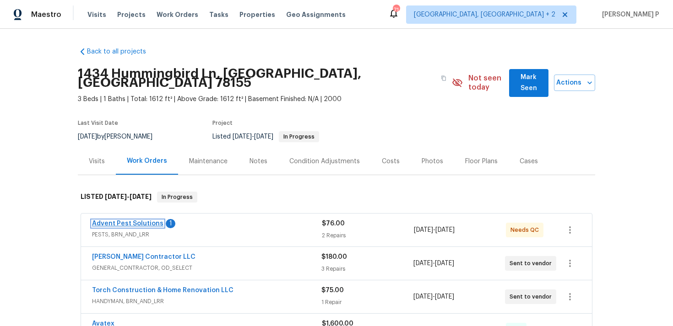
click at [152, 221] on link "Advent Pest Solutions" at bounding box center [127, 224] width 71 height 6
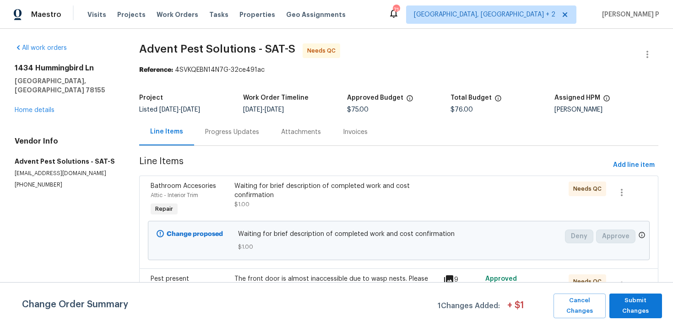
click at [243, 123] on div "Progress Updates" at bounding box center [232, 132] width 76 height 27
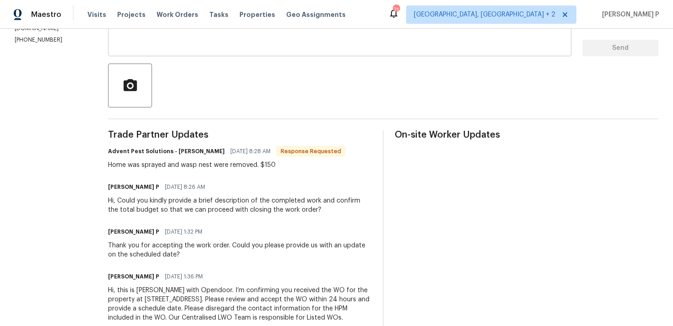
scroll to position [183, 0]
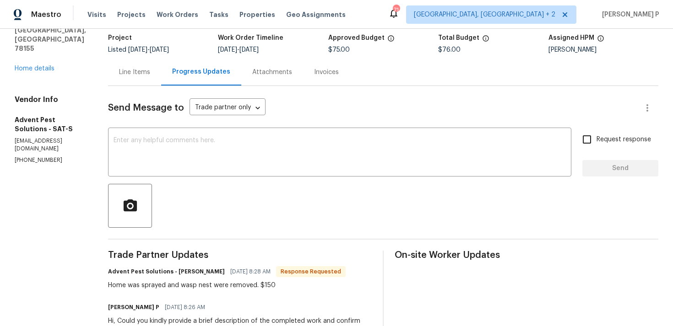
click at [150, 74] on div "Line Items" at bounding box center [134, 72] width 31 height 9
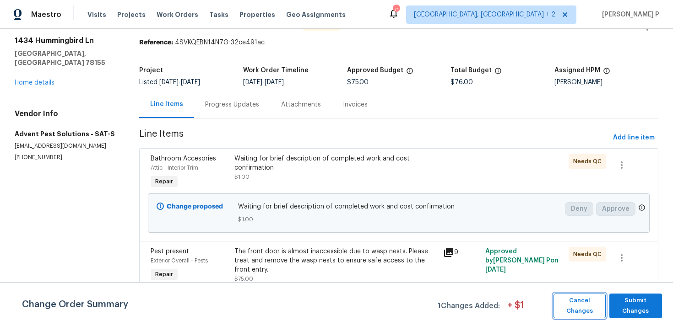
click at [573, 301] on span "Cancel Changes" at bounding box center [579, 306] width 43 height 21
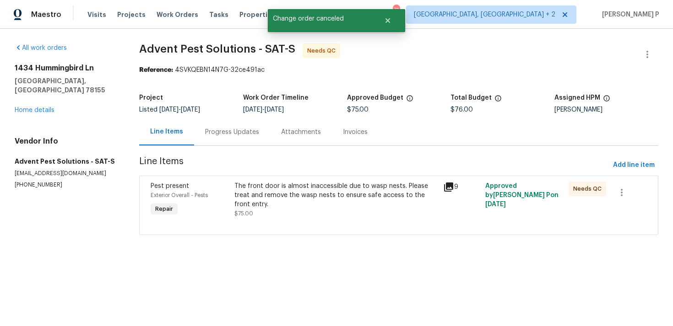
scroll to position [0, 0]
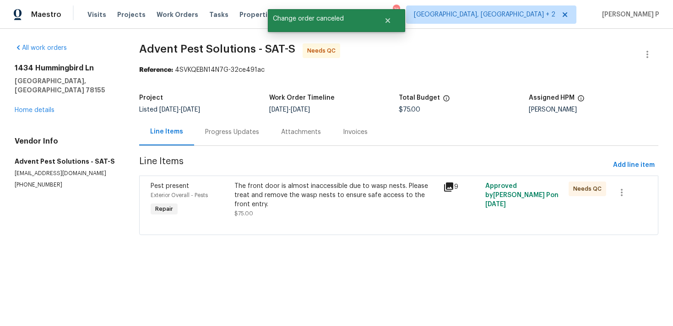
click at [315, 196] on div "The front door is almost inaccessible due to wasp nests. Please treat and remov…" at bounding box center [336, 195] width 204 height 27
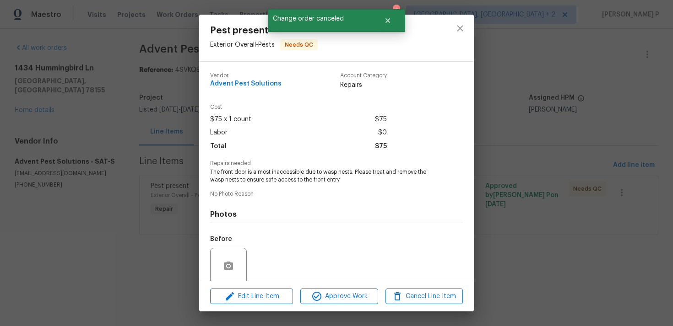
scroll to position [72, 0]
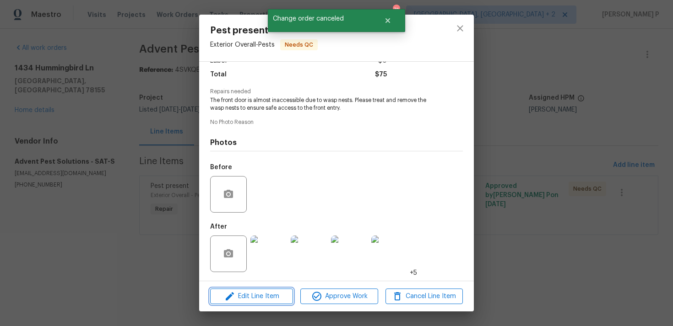
click at [256, 291] on span "Edit Line Item" at bounding box center [251, 296] width 77 height 11
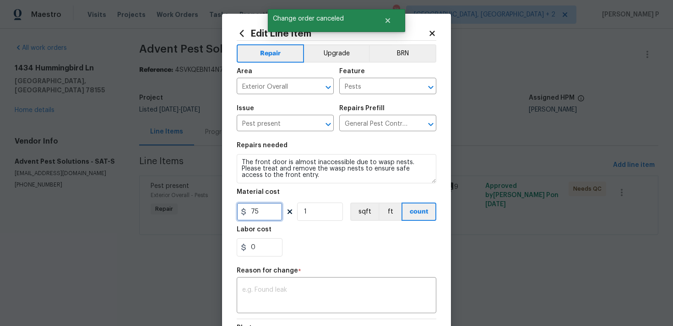
click at [259, 207] on input "75" at bounding box center [260, 212] width 46 height 18
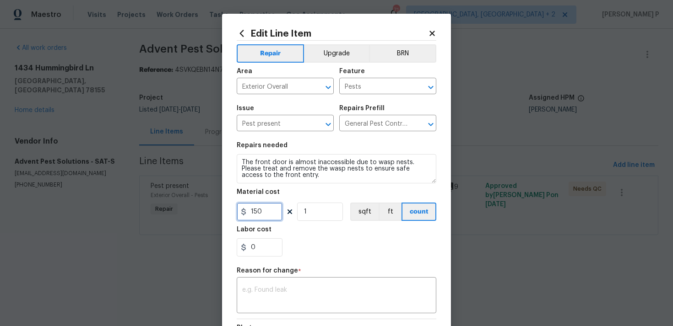
type input "150"
click at [300, 289] on textarea at bounding box center [336, 296] width 189 height 19
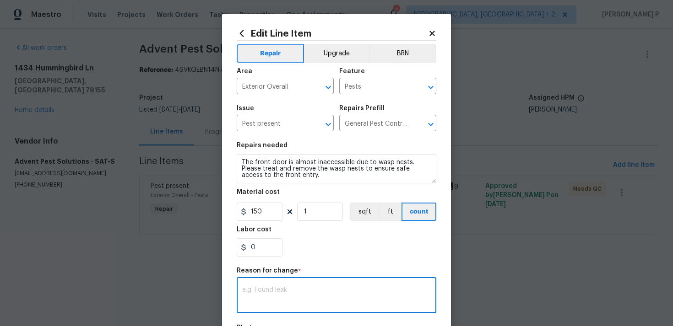
paste textarea "(RP) Updated per vendor’s final cost."
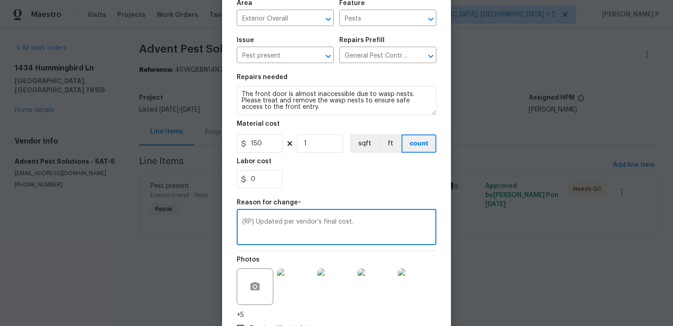
scroll to position [124, 0]
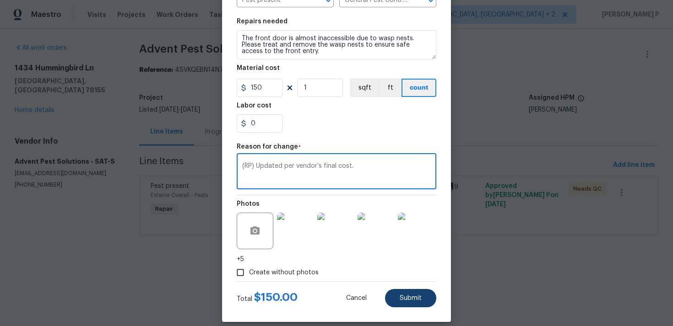
type textarea "(RP) Updated per vendor’s final cost."
click at [425, 295] on button "Submit" at bounding box center [410, 298] width 51 height 18
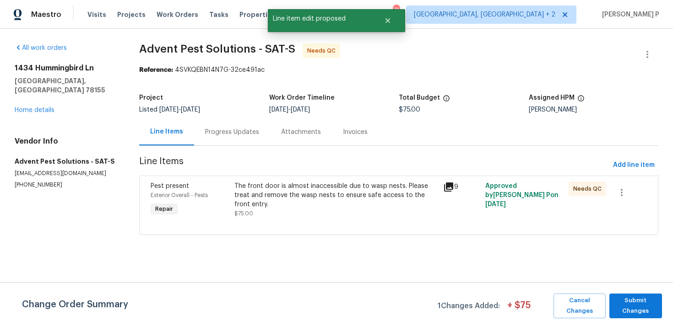
scroll to position [0, 0]
click at [636, 302] on span "Submit Changes" at bounding box center [635, 306] width 43 height 21
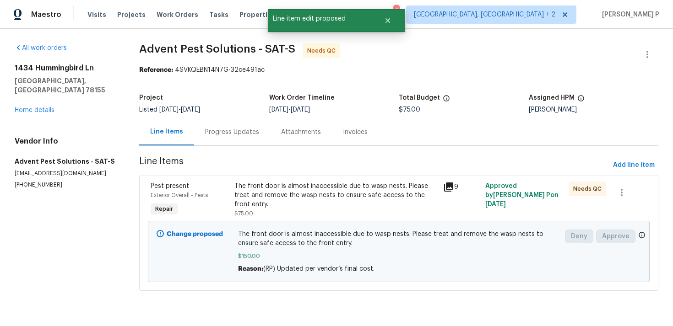
click at [247, 130] on div "Progress Updates" at bounding box center [232, 132] width 54 height 9
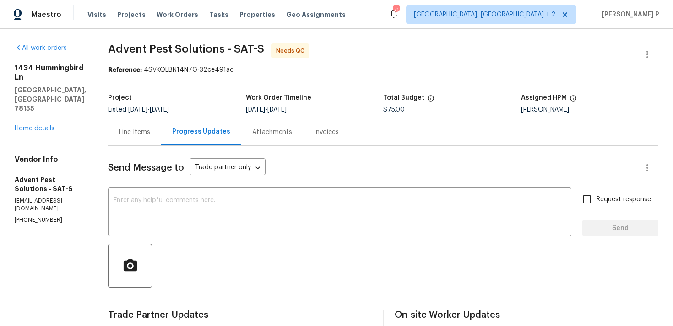
click at [148, 137] on div "Line Items" at bounding box center [134, 132] width 53 height 27
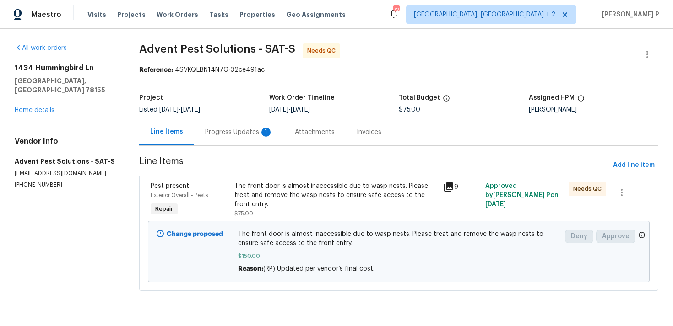
click at [256, 129] on div "Progress Updates 1" at bounding box center [239, 132] width 68 height 9
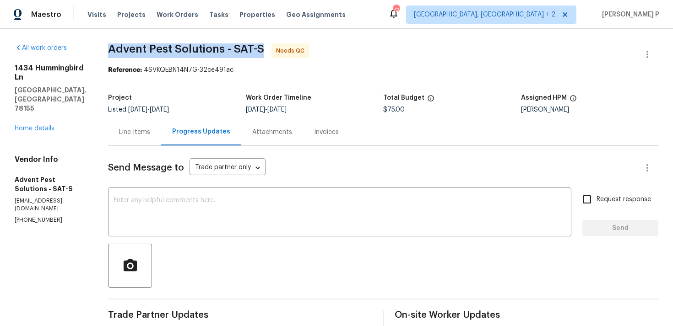
drag, startPoint x: 276, startPoint y: 47, endPoint x: 120, endPoint y: 47, distance: 156.0
click at [120, 47] on div "All work orders [STREET_ADDRESS] Home details Vendor Info Advent Pest Solutions…" at bounding box center [336, 279] width 673 height 500
copy span "Advent Pest Solutions - SAT-S"
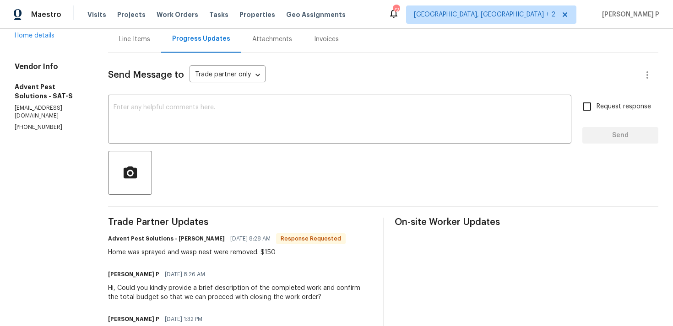
scroll to position [111, 0]
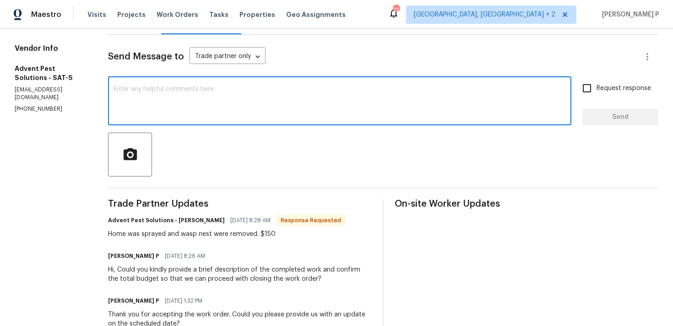
click at [210, 100] on textarea at bounding box center [339, 102] width 452 height 32
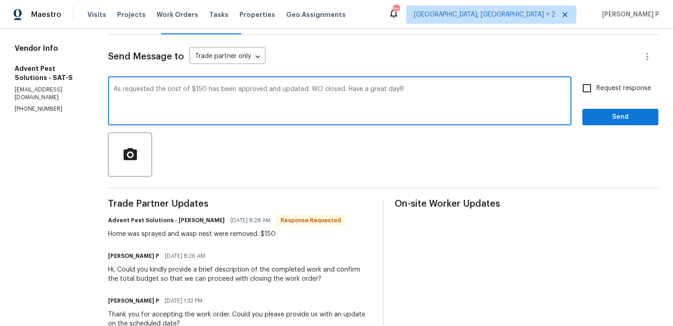
type textarea "As requested the cost of $150 has been approved and updated. WO closed. Have a …"
click at [138, 231] on div "Home was sprayed and wasp nest were removed. $150" at bounding box center [226, 234] width 237 height 9
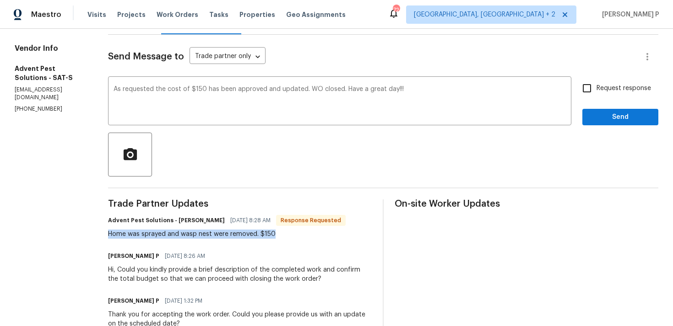
drag, startPoint x: 121, startPoint y: 233, endPoint x: 311, endPoint y: 237, distance: 190.0
click at [311, 237] on div "All work orders [STREET_ADDRESS] Home details Vendor Info Advent Pest Solutions…" at bounding box center [336, 168] width 673 height 500
copy div "Home was sprayed and wasp nest were removed. $150"
drag, startPoint x: 127, startPoint y: 88, endPoint x: 283, endPoint y: 82, distance: 156.1
click at [284, 82] on div "As requested the cost of $150 has been approved and updated. WO closed. Have a …" at bounding box center [339, 102] width 463 height 47
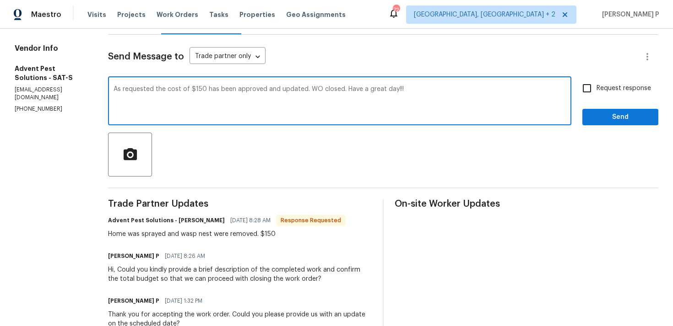
click at [181, 86] on div "As requested the cost of $150 has been approved and updated. WO closed. Have a …" at bounding box center [339, 102] width 463 height 47
drag, startPoint x: 130, startPoint y: 89, endPoint x: 318, endPoint y: 90, distance: 188.5
click at [318, 90] on textarea "As requested the cost of $150 has been approved and updated. WO closed. Have a …" at bounding box center [339, 102] width 452 height 32
click at [257, 87] on textarea "As requested the cost of $150 has been approved and updated. WO closed. Have a …" at bounding box center [339, 102] width 452 height 32
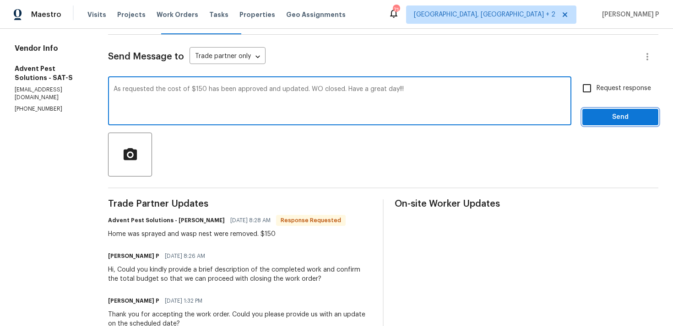
click at [598, 120] on span "Send" at bounding box center [619, 117] width 61 height 11
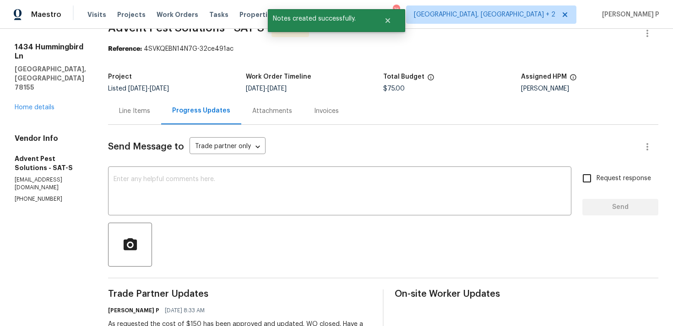
scroll to position [0, 0]
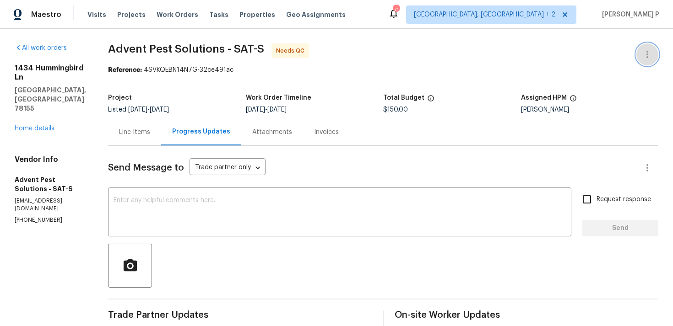
click at [657, 54] on button "button" at bounding box center [647, 54] width 22 height 22
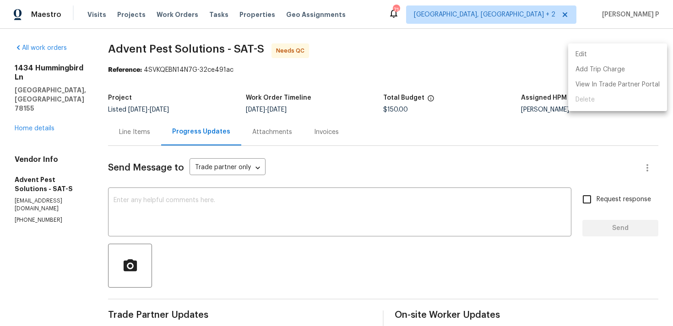
click at [610, 53] on li "Edit" at bounding box center [617, 54] width 99 height 15
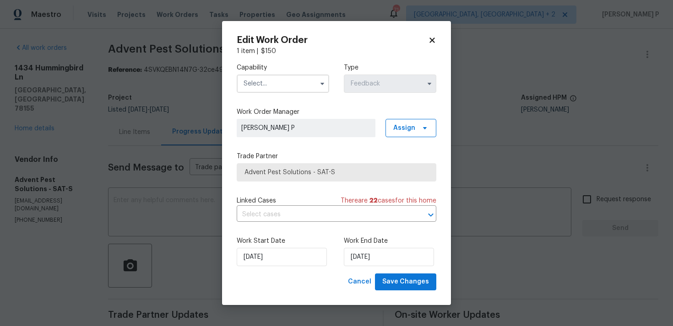
click at [304, 81] on input "text" at bounding box center [283, 84] width 92 height 18
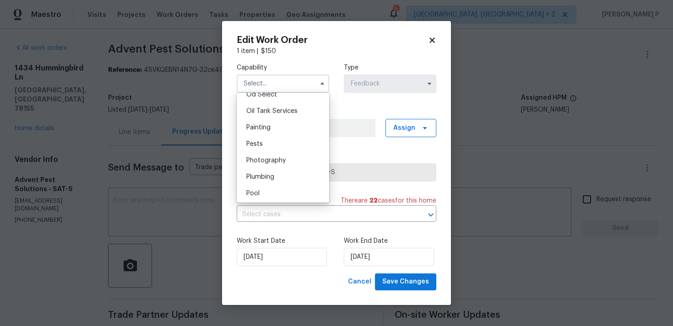
scroll to position [728, 0]
click at [273, 161] on div "Pests" at bounding box center [283, 160] width 88 height 16
type input "Pests"
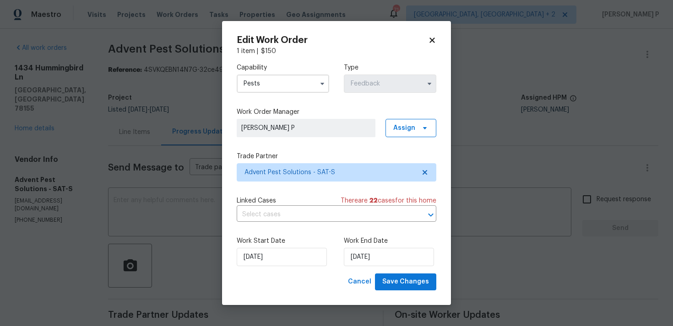
click at [286, 267] on div "Work Start Date [DATE] Work End Date [DATE]" at bounding box center [337, 251] width 200 height 44
click at [290, 261] on input "22/08/2025" at bounding box center [282, 257] width 90 height 18
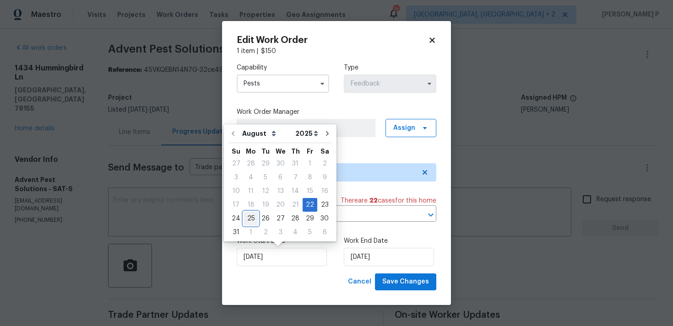
click at [244, 217] on div "25" at bounding box center [250, 218] width 15 height 13
type input "25/08/2025"
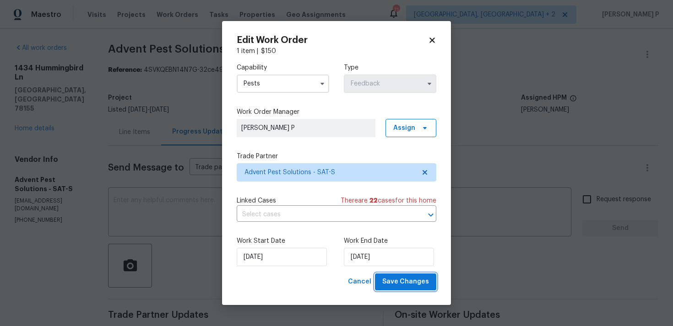
click at [428, 281] on span "Save Changes" at bounding box center [405, 281] width 47 height 11
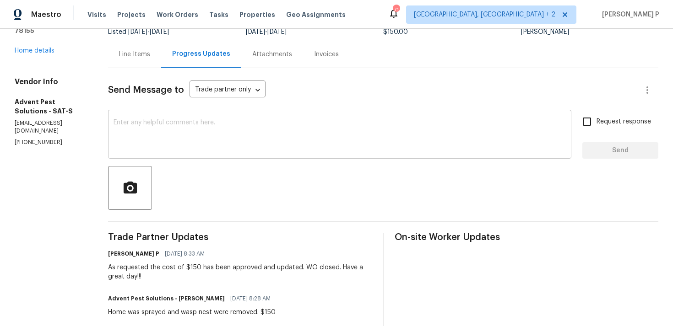
scroll to position [58, 0]
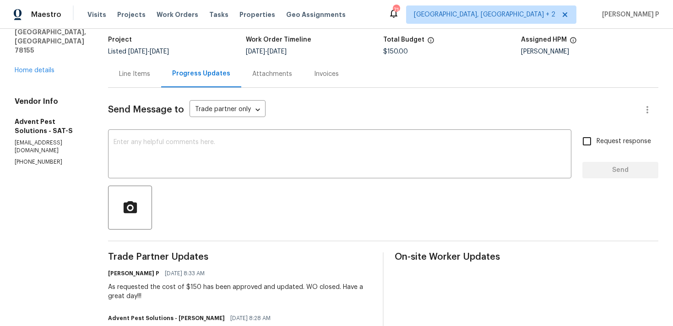
click at [141, 76] on div "Line Items" at bounding box center [134, 74] width 31 height 9
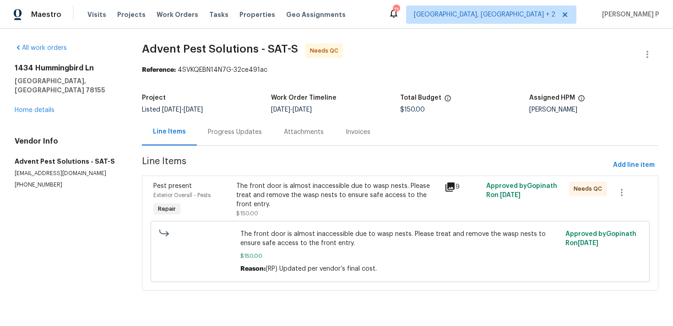
click at [328, 192] on div "The front door is almost inaccessible due to wasp nests. Please treat and remov…" at bounding box center [337, 195] width 202 height 27
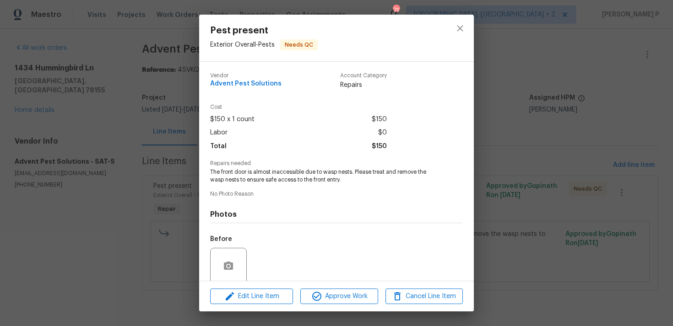
scroll to position [72, 0]
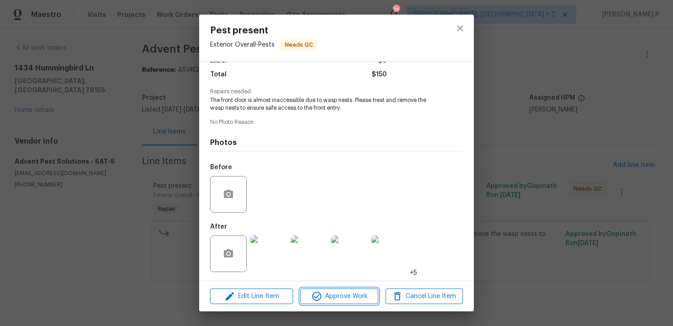
click at [328, 294] on span "Approve Work" at bounding box center [339, 296] width 72 height 11
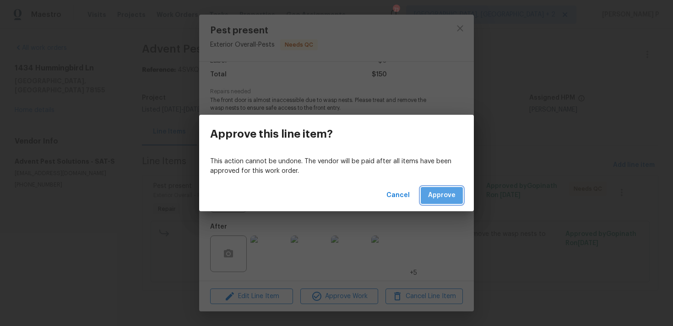
click at [441, 190] on span "Approve" at bounding box center [441, 195] width 27 height 11
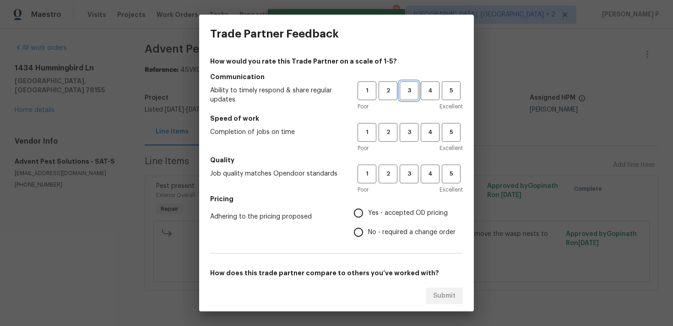
click at [411, 92] on span "3" at bounding box center [408, 91] width 17 height 11
click at [412, 137] on span "3" at bounding box center [408, 132] width 17 height 11
click at [411, 181] on button "3" at bounding box center [408, 174] width 19 height 19
click at [391, 228] on span "No - required a change order" at bounding box center [411, 233] width 87 height 10
click at [368, 228] on input "No - required a change order" at bounding box center [358, 232] width 19 height 19
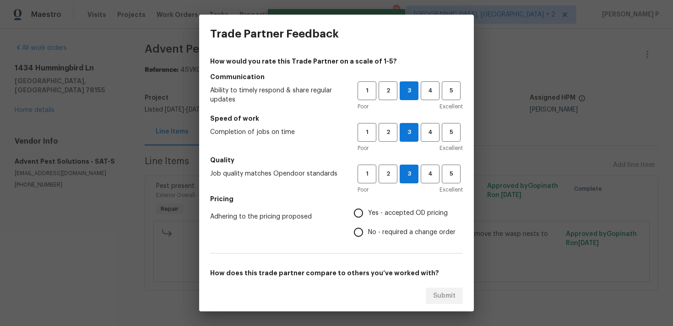
radio input "true"
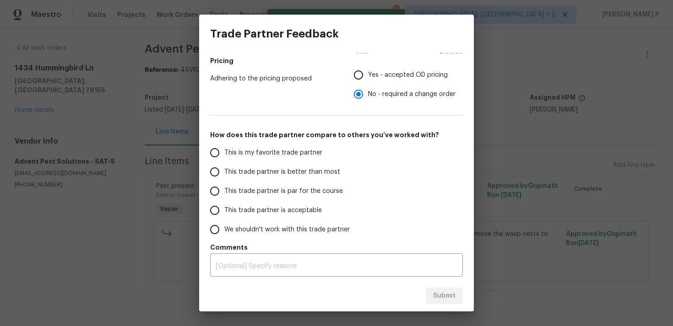
click at [281, 189] on span "This trade partner is par for the course" at bounding box center [283, 192] width 119 height 10
click at [224, 189] on input "This trade partner is par for the course" at bounding box center [214, 191] width 19 height 19
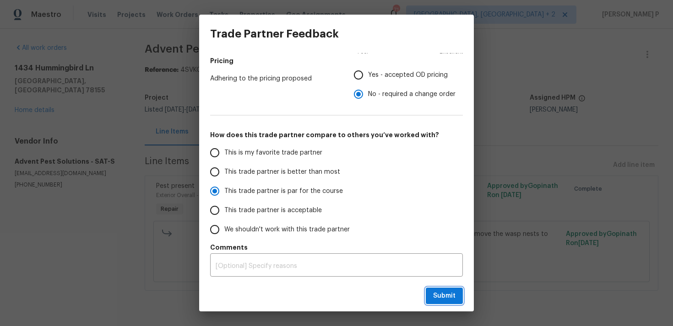
click at [455, 302] on button "Submit" at bounding box center [444, 296] width 37 height 17
radio input "true"
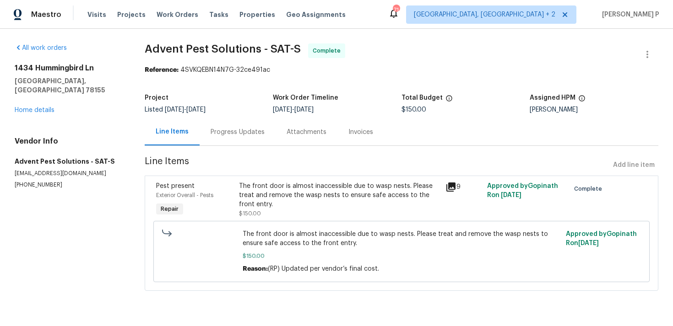
click at [38, 105] on div "1434 Hummingbird Ln Seguin, TX 78155 Home details" at bounding box center [69, 89] width 108 height 51
click at [44, 107] on link "Home details" at bounding box center [35, 110] width 40 height 6
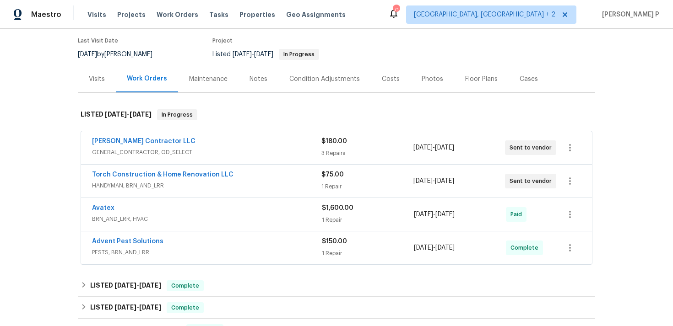
scroll to position [110, 0]
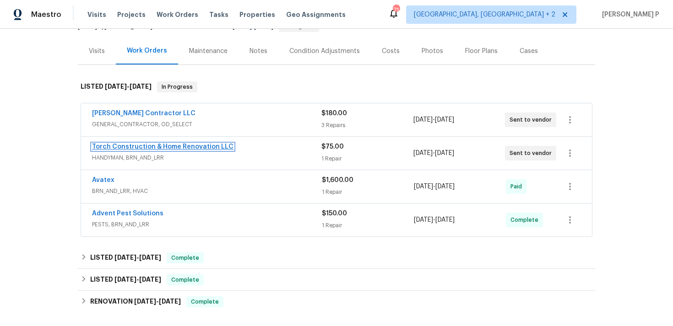
click at [162, 144] on link "Torch Construction & Home Renovation LLC" at bounding box center [162, 147] width 141 height 6
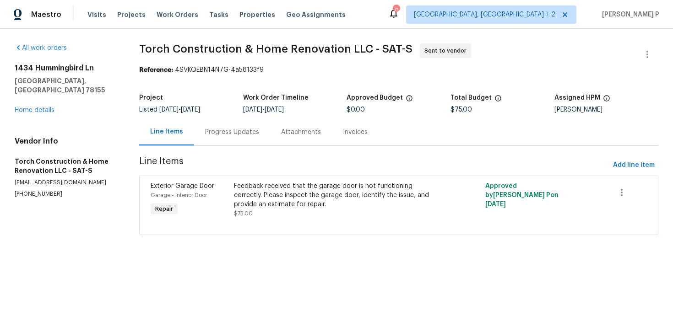
click at [243, 138] on div "Progress Updates" at bounding box center [232, 132] width 76 height 27
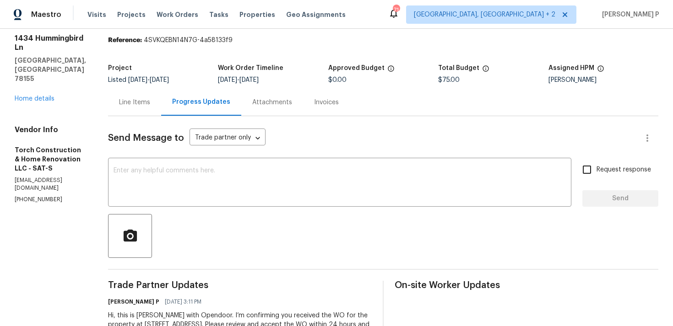
scroll to position [42, 0]
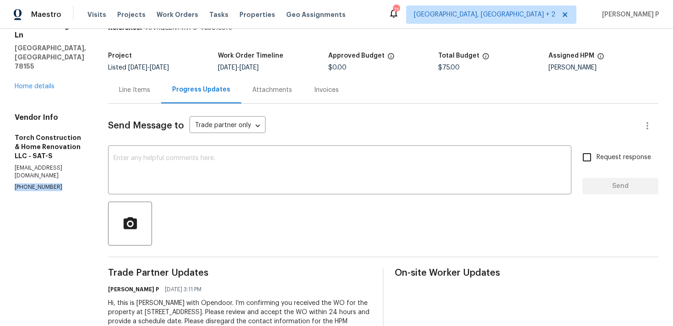
drag, startPoint x: 55, startPoint y: 151, endPoint x: 5, endPoint y: 151, distance: 49.9
click at [5, 151] on div "All work orders 1434 Hummingbird Ln Seguin, TX 78155 Home details Vendor Info T…" at bounding box center [336, 174] width 673 height 374
copy p "(832) 552-9263"
click at [298, 238] on div at bounding box center [383, 224] width 550 height 44
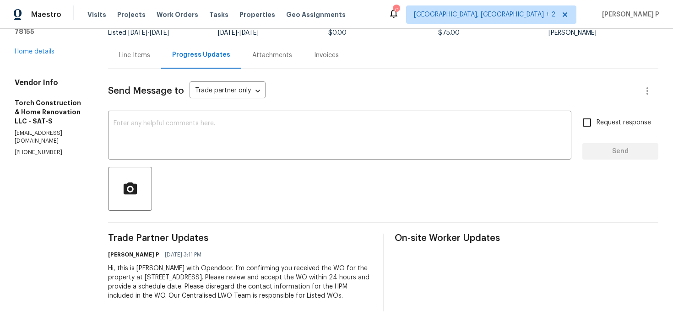
scroll to position [86, 0]
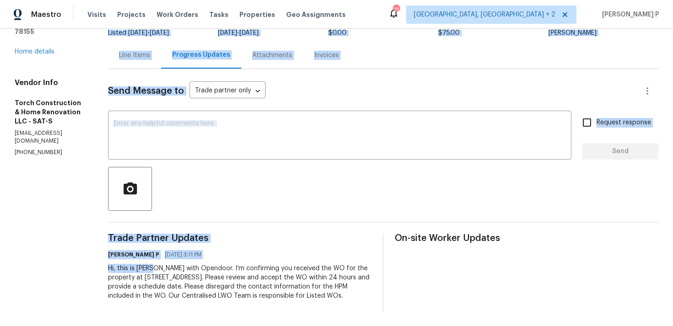
drag, startPoint x: 106, startPoint y: 257, endPoint x: 168, endPoint y: 260, distance: 62.3
click at [167, 260] on div "All work orders 1434 Hummingbird Ln Seguin, TX 78155 Home details Vendor Info T…" at bounding box center [336, 139] width 673 height 374
click at [128, 264] on div "Hi, this is Ramyasri with Opendoor. I’m confirming you received the WO for the …" at bounding box center [240, 282] width 264 height 37
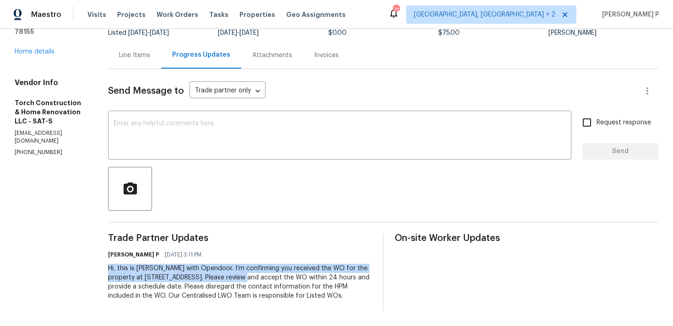
drag, startPoint x: 120, startPoint y: 259, endPoint x: 275, endPoint y: 268, distance: 155.4
click at [275, 268] on div "Hi, this is Ramyasri with Opendoor. I’m confirming you received the WO for the …" at bounding box center [240, 282] width 264 height 37
copy div "Hi, this is Ramyasri with Opendoor. I’m confirming you received the WO for the …"
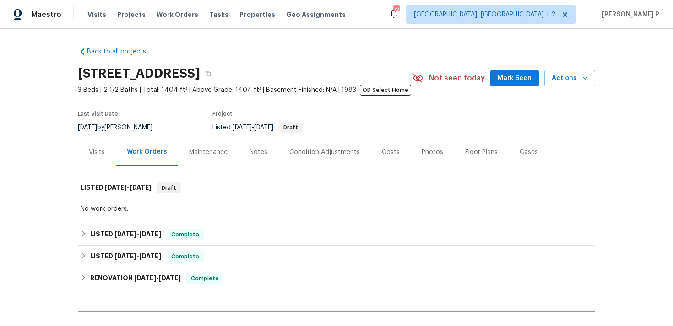
scroll to position [103, 0]
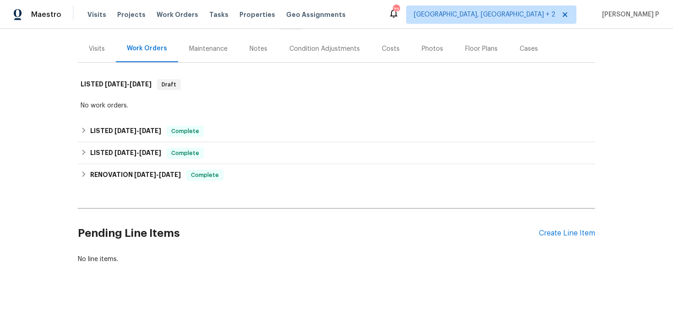
click at [554, 238] on div "Pending Line Items Create Line Item" at bounding box center [336, 233] width 517 height 43
click at [558, 234] on div "Create Line Item" at bounding box center [567, 233] width 56 height 9
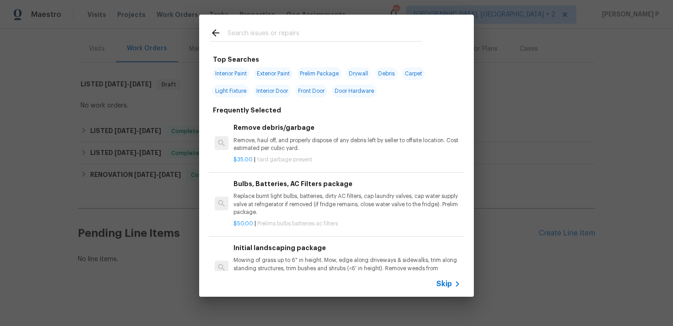
click at [454, 282] on icon at bounding box center [457, 284] width 11 height 11
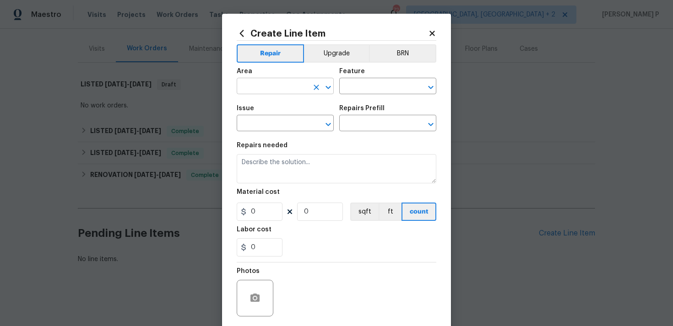
click at [287, 89] on input "text" at bounding box center [272, 87] width 71 height 14
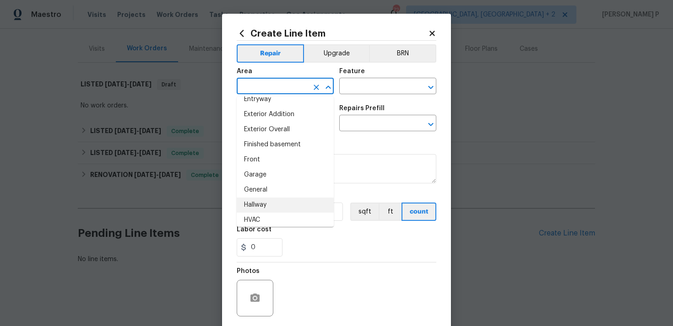
scroll to position [224, 0]
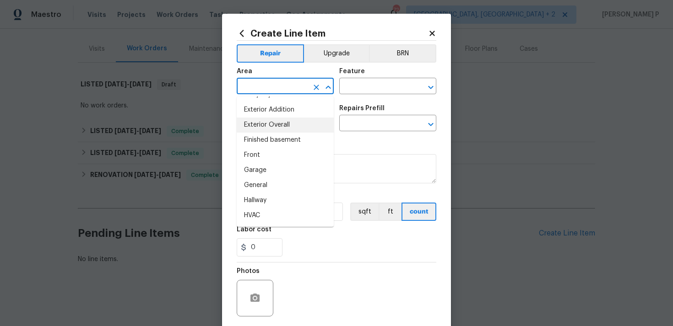
click at [270, 123] on li "Exterior Overall" at bounding box center [285, 125] width 97 height 15
type input "Exterior Overall"
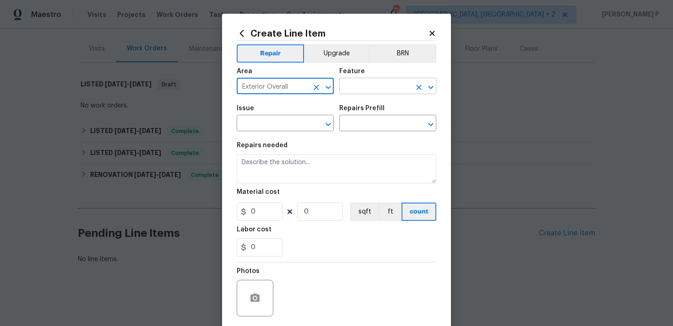
click at [370, 88] on input "text" at bounding box center [374, 87] width 71 height 14
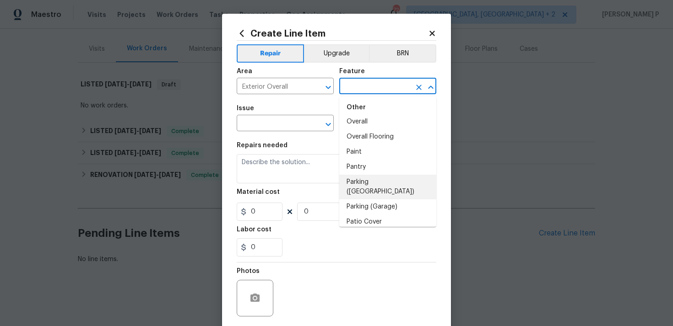
scroll to position [1524, 0]
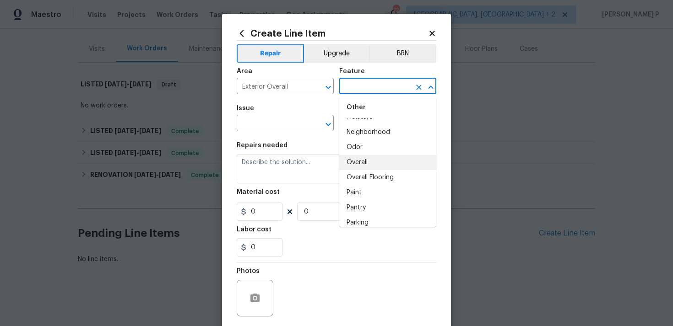
click at [375, 163] on li "Overall" at bounding box center [387, 162] width 97 height 15
type input "Overall"
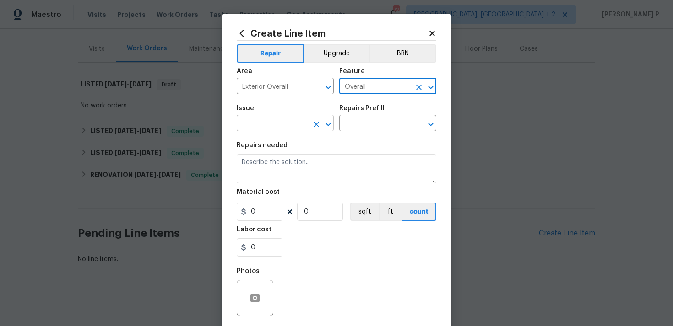
click at [328, 123] on icon "Open" at bounding box center [328, 124] width 11 height 11
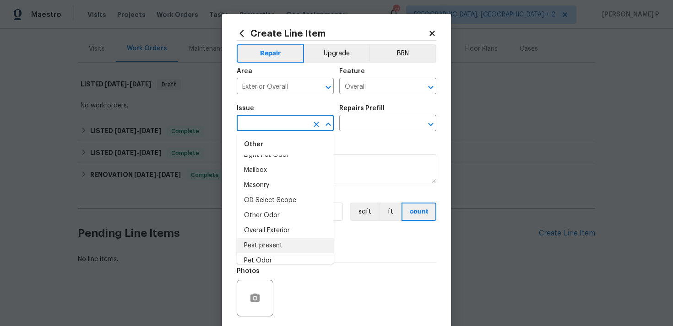
scroll to position [1449, 0]
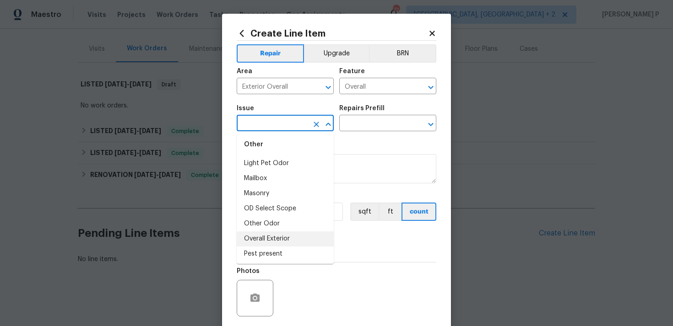
click at [278, 237] on li "Overall Exterior" at bounding box center [285, 239] width 97 height 15
type input "Overall Exterior"
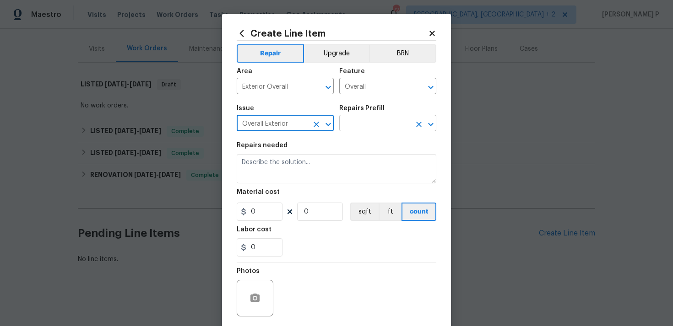
click at [367, 122] on input "text" at bounding box center [374, 124] width 71 height 14
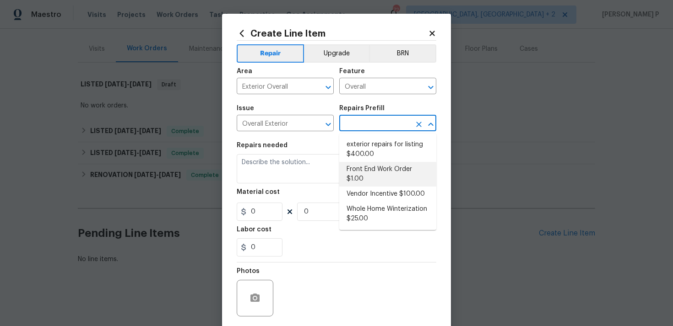
click at [364, 170] on li "Front End Work Order $1.00" at bounding box center [387, 174] width 97 height 25
type input "Front End Work Order $1.00"
type textarea "Placeholder line item for the creation of front end work orders."
type input "1"
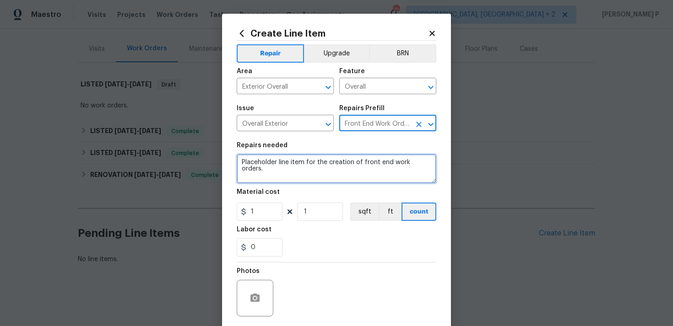
click at [315, 167] on textarea "Placeholder line item for the creation of front end work orders." at bounding box center [337, 168] width 200 height 29
paste textarea "Seed and compost installation in the front yard. Please prepare the soil, insta…"
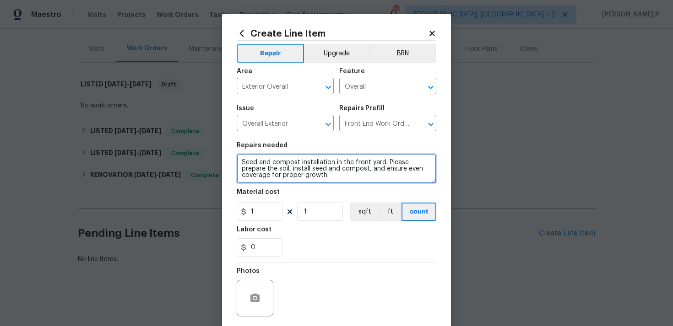
type textarea "Seed and compost installation in the front yard. Please prepare the soil, insta…"
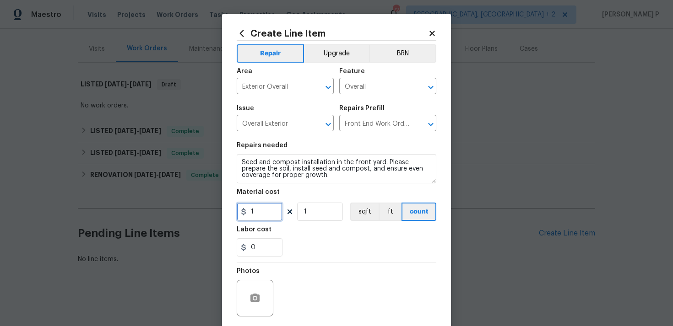
click at [265, 204] on input "1" at bounding box center [260, 212] width 46 height 18
click at [264, 209] on input "1" at bounding box center [260, 212] width 46 height 18
click at [265, 189] on section "Repairs needed Seed and compost installation in the front yard. Please prepare …" at bounding box center [337, 199] width 200 height 125
click at [262, 214] on input "1" at bounding box center [260, 212] width 46 height 18
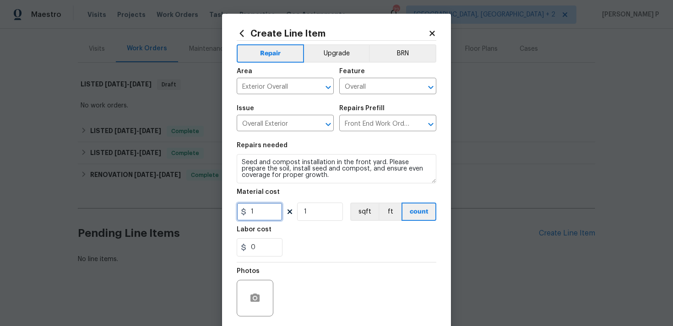
click at [262, 214] on input "1" at bounding box center [260, 212] width 46 height 18
type input "277.88"
click at [322, 239] on div "0" at bounding box center [337, 247] width 200 height 18
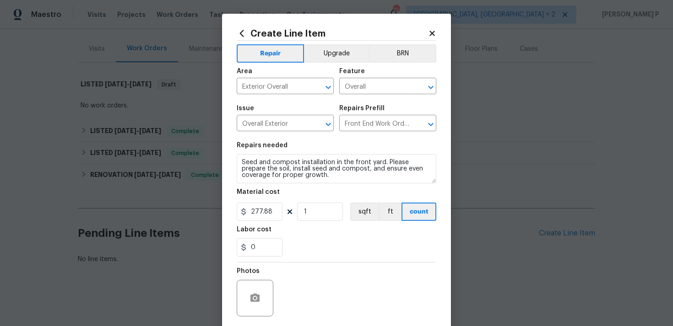
scroll to position [68, 0]
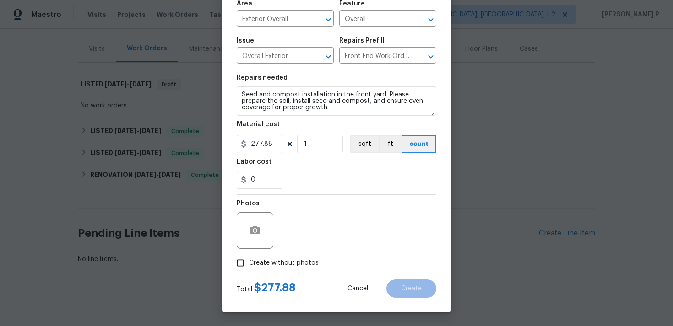
click at [242, 263] on input "Create without photos" at bounding box center [240, 262] width 17 height 17
checkbox input "true"
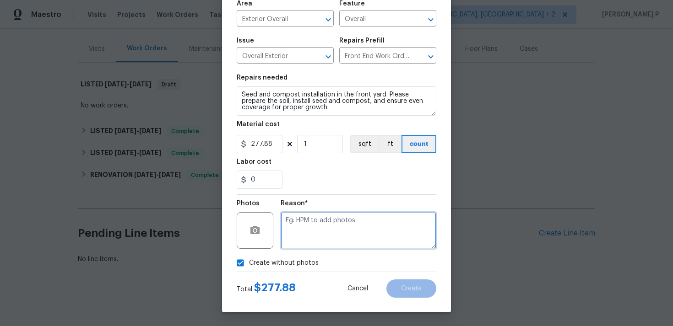
click at [317, 239] on textarea at bounding box center [359, 230] width 156 height 37
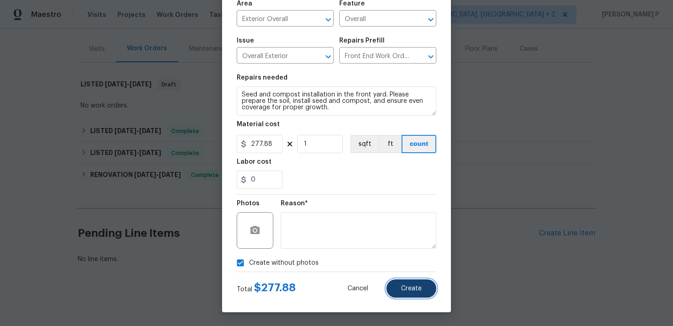
click at [419, 292] on button "Create" at bounding box center [411, 289] width 50 height 18
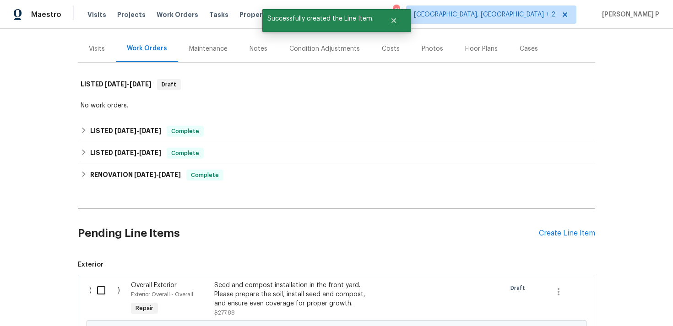
scroll to position [217, 0]
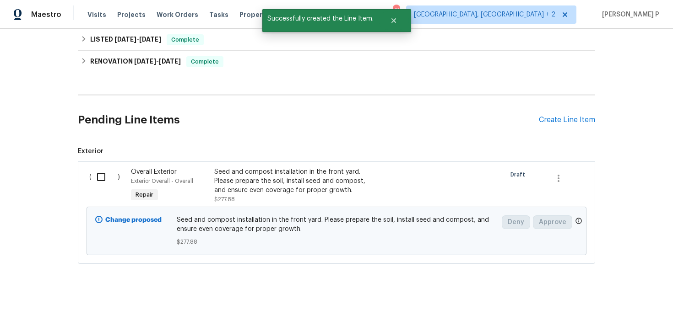
click at [101, 179] on input "checkbox" at bounding box center [105, 176] width 26 height 19
checkbox input "true"
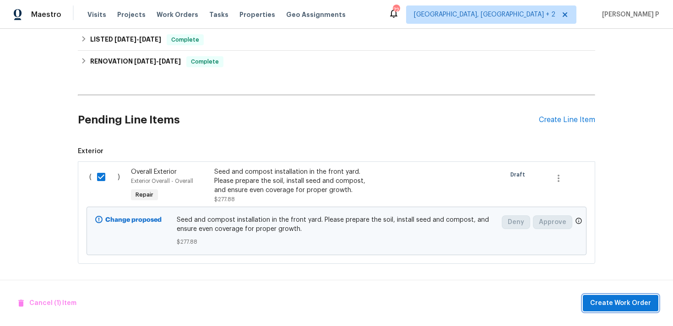
click at [622, 301] on span "Create Work Order" at bounding box center [620, 303] width 61 height 11
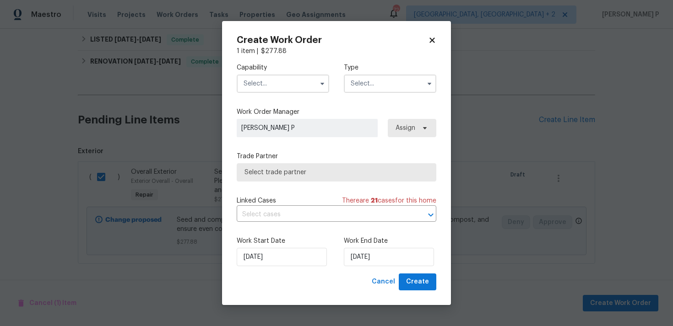
click at [382, 77] on input "text" at bounding box center [390, 84] width 92 height 18
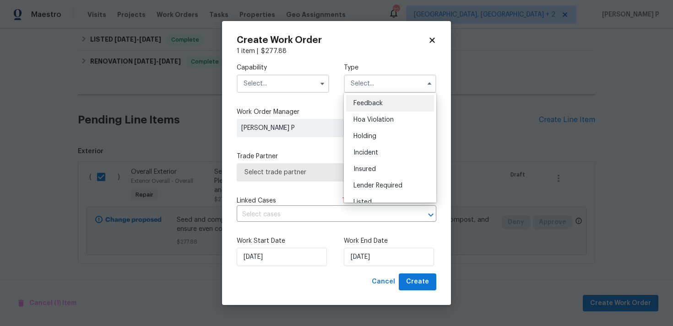
click at [377, 102] on span "Feedback" at bounding box center [367, 103] width 29 height 6
type input "Feedback"
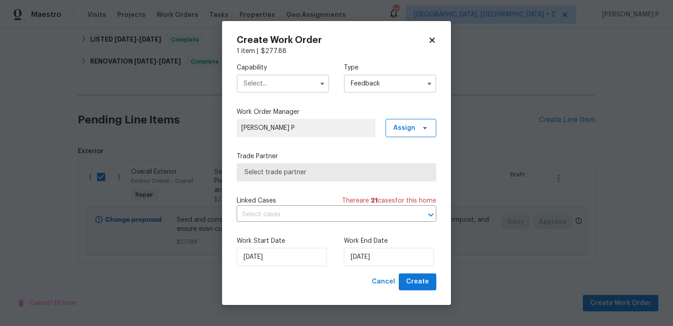
click at [288, 81] on input "text" at bounding box center [283, 84] width 92 height 18
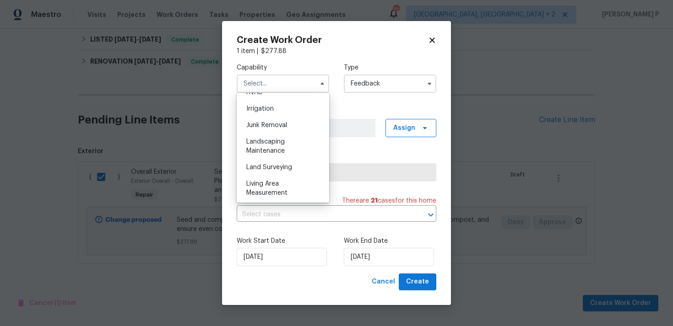
scroll to position [594, 0]
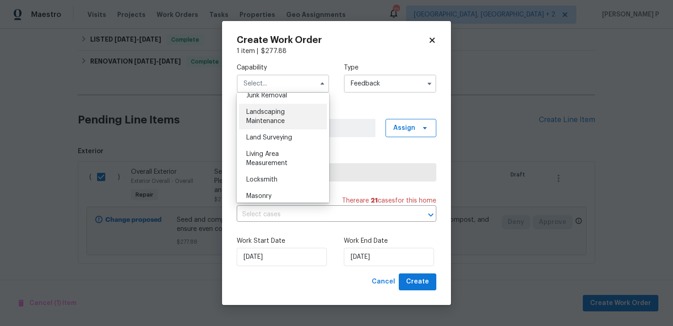
click at [257, 117] on div "Landscaping Maintenance" at bounding box center [283, 117] width 88 height 26
type input "Landscaping Maintenance"
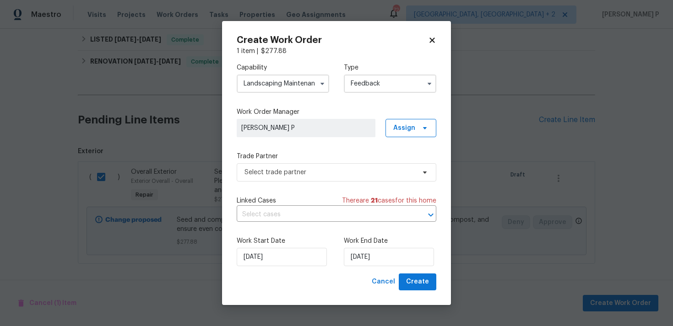
click at [301, 185] on div "Capability Landscaping Maintenance Type Feedback Work Order Manager Ramyasri P …" at bounding box center [337, 165] width 200 height 218
click at [305, 173] on span "Select trade partner" at bounding box center [329, 172] width 171 height 9
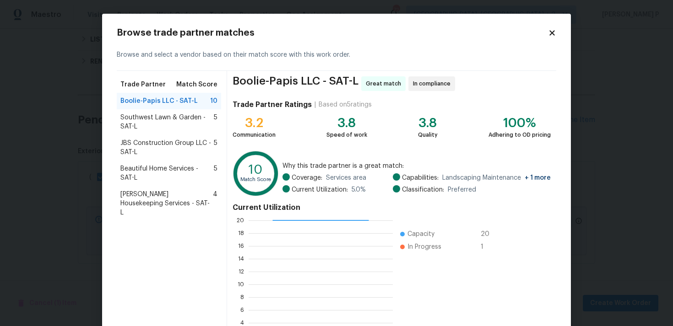
scroll to position [77, 0]
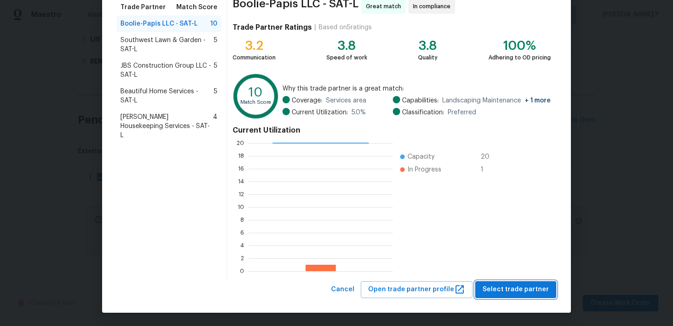
click at [525, 286] on span "Select trade partner" at bounding box center [515, 289] width 66 height 11
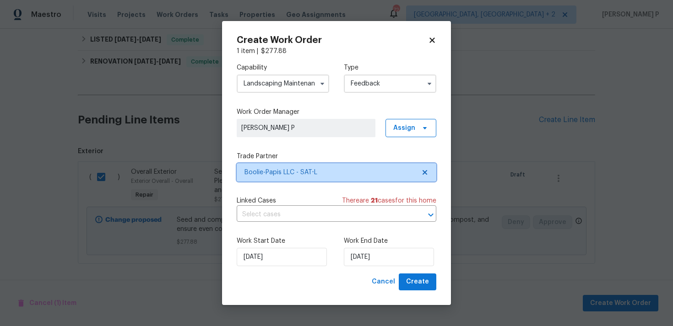
scroll to position [0, 0]
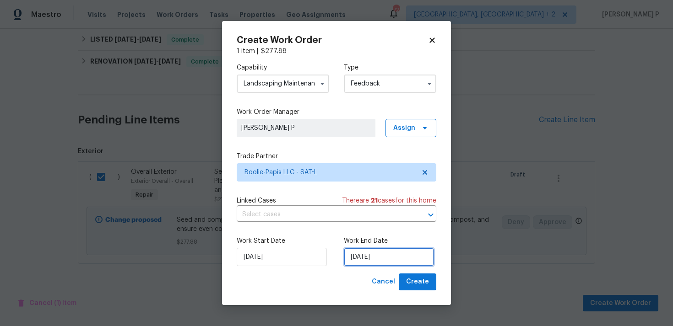
click at [376, 263] on input "[DATE]" at bounding box center [389, 257] width 90 height 18
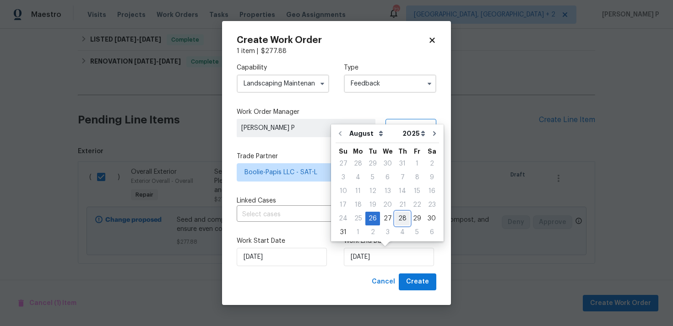
click at [399, 218] on div "28" at bounding box center [402, 218] width 15 height 13
type input "28/08/2025"
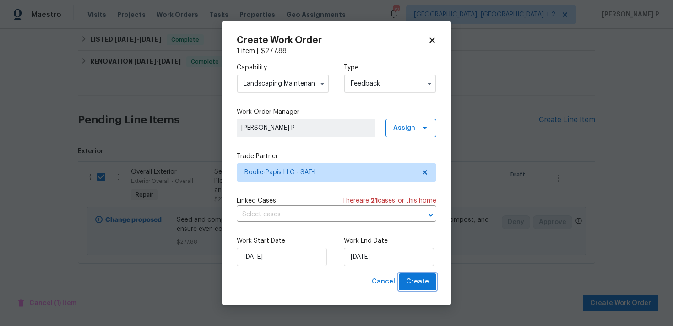
click at [417, 285] on span "Create" at bounding box center [417, 281] width 23 height 11
checkbox input "false"
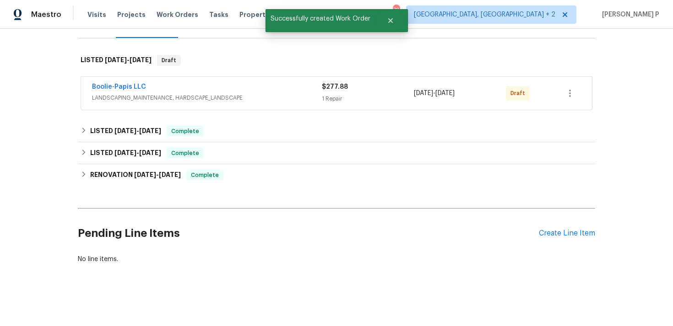
scroll to position [128, 0]
click at [126, 85] on link "Boolie-Papis LLC" at bounding box center [119, 87] width 54 height 6
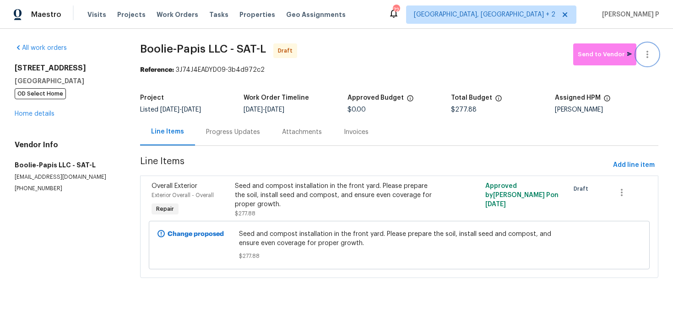
click at [648, 57] on icon "button" at bounding box center [647, 54] width 11 height 11
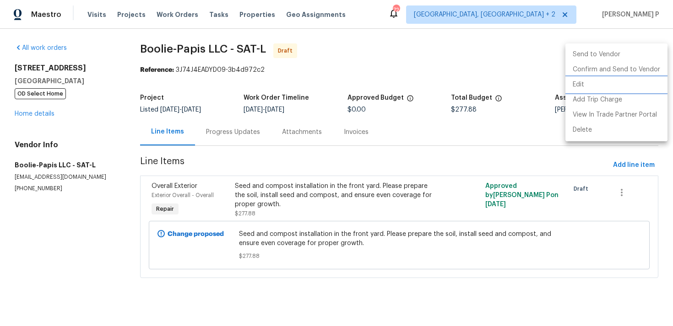
click at [599, 77] on li "Edit" at bounding box center [616, 84] width 102 height 15
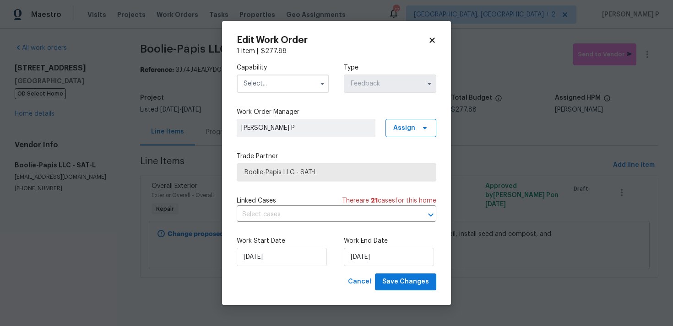
click at [293, 79] on input "text" at bounding box center [283, 84] width 92 height 18
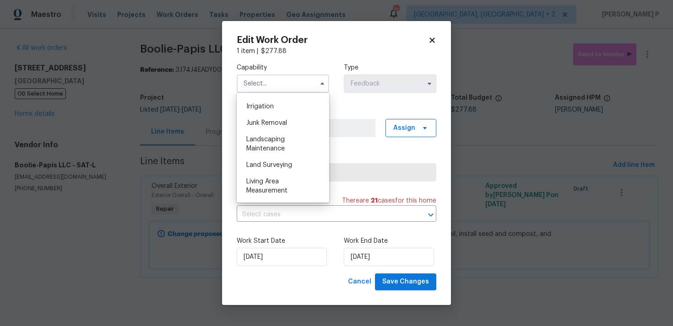
scroll to position [572, 0]
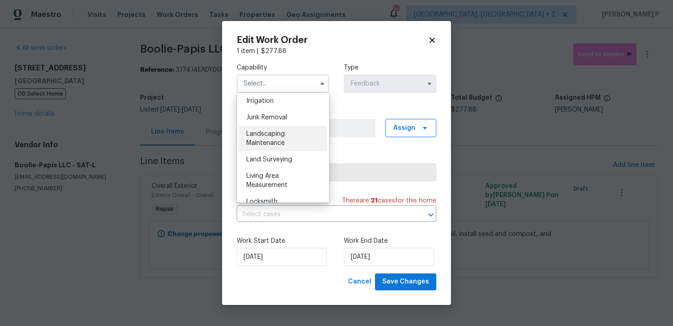
click at [264, 138] on div "Landscaping Maintenance" at bounding box center [283, 139] width 88 height 26
type input "Landscaping Maintenance"
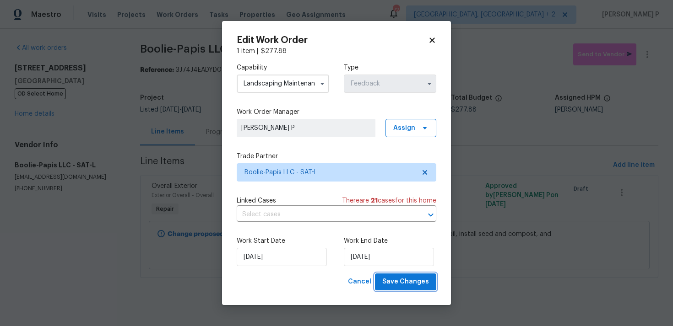
click at [426, 281] on span "Save Changes" at bounding box center [405, 281] width 47 height 11
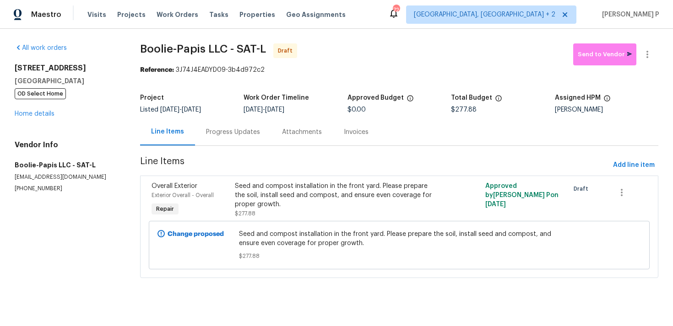
click at [78, 237] on section "All work orders 6218 Ridge Oak San Antonio, TX 78250 OD Select Home Home detail…" at bounding box center [66, 166] width 103 height 246
click at [254, 120] on div "Progress Updates" at bounding box center [233, 132] width 76 height 27
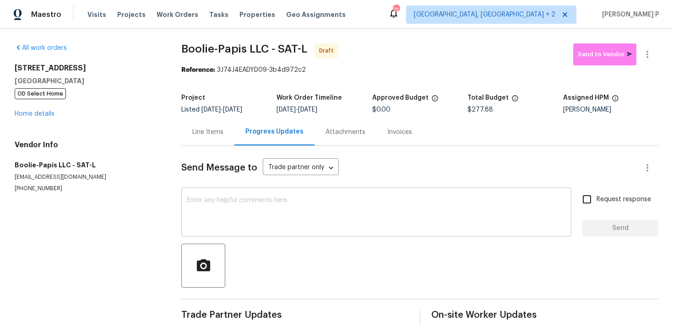
scroll to position [14, 0]
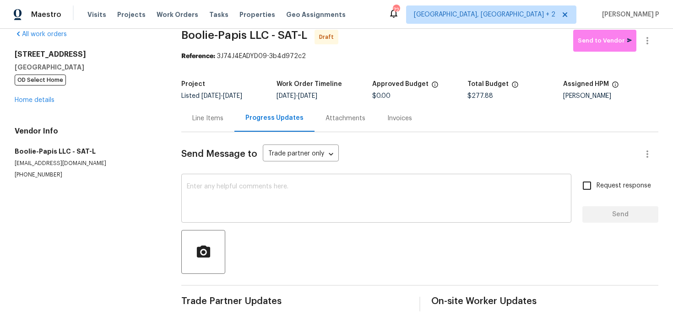
click at [262, 193] on textarea at bounding box center [376, 200] width 379 height 32
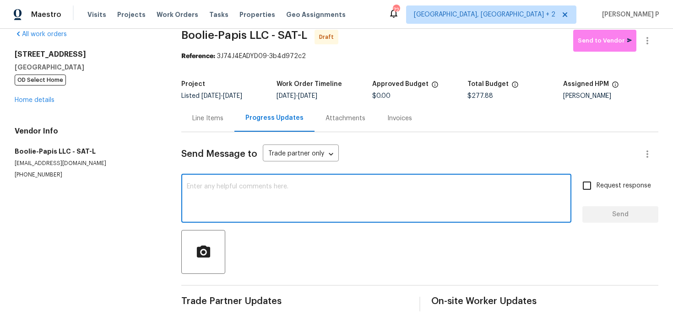
paste textarea "Hi, this is Ramyasri with Opendoor. I’m confirming you received the WO for the …"
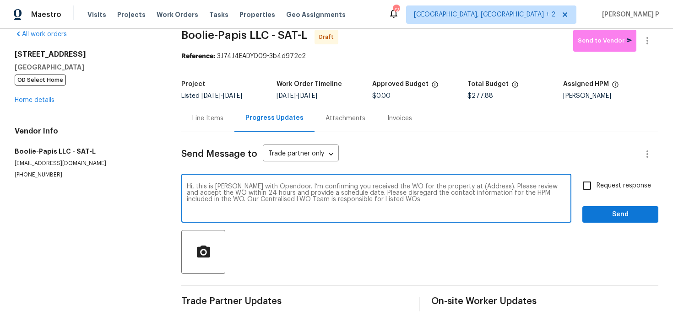
drag, startPoint x: 460, startPoint y: 185, endPoint x: 485, endPoint y: 185, distance: 24.7
click at [485, 185] on textarea "Hi, this is Ramyasri with Opendoor. I’m confirming you received the WO for the …" at bounding box center [376, 200] width 379 height 32
drag, startPoint x: 459, startPoint y: 185, endPoint x: 487, endPoint y: 185, distance: 28.4
click at [487, 185] on textarea "Hi, this is Ramyasri with Opendoor. I’m confirming you received the WO for the …" at bounding box center [376, 200] width 379 height 32
paste textarea "6218 Ridge Oak, San Antonio, TX 78250"
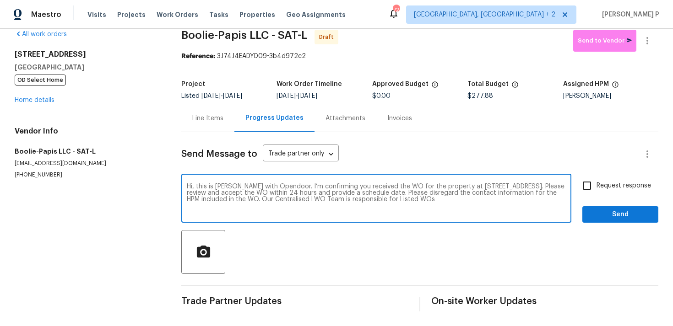
type textarea "Hi, this is Ramyasri with Opendoor. I’m confirming you received the WO for the …"
click at [630, 183] on span "Request response" at bounding box center [623, 186] width 54 height 10
click at [596, 183] on input "Request response" at bounding box center [586, 185] width 19 height 19
checkbox input "true"
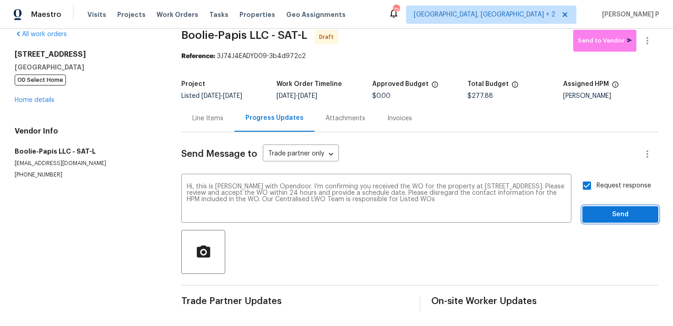
click at [619, 210] on span "Send" at bounding box center [619, 214] width 61 height 11
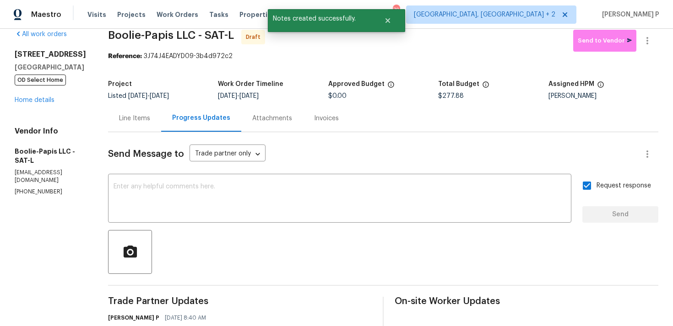
click at [342, 262] on div at bounding box center [383, 252] width 550 height 44
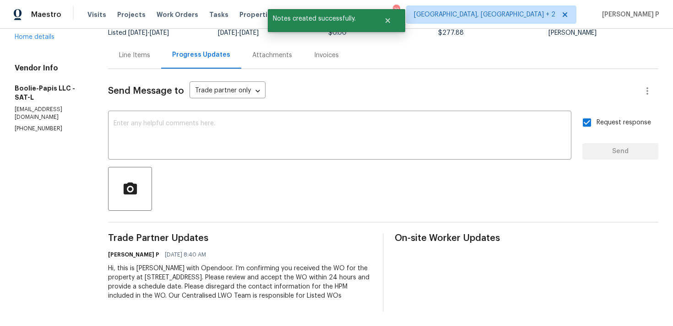
scroll to position [0, 0]
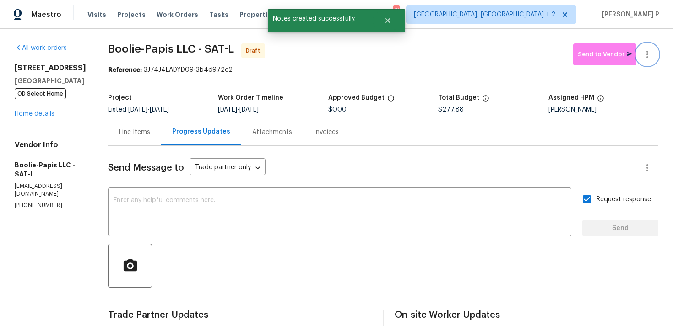
click at [650, 54] on icon "button" at bounding box center [647, 54] width 11 height 11
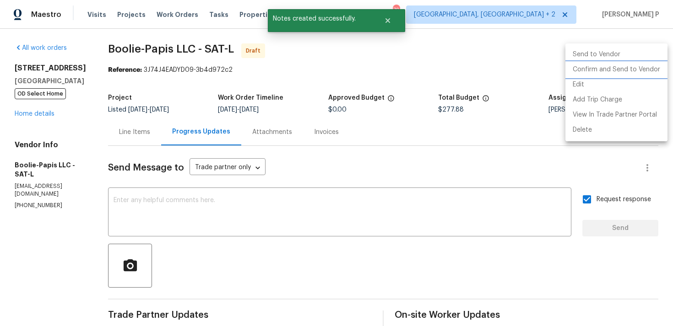
click at [602, 73] on li "Confirm and Send to Vendor" at bounding box center [616, 69] width 102 height 15
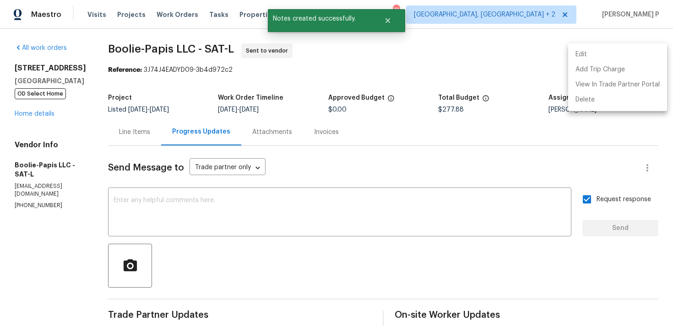
click at [329, 238] on div at bounding box center [336, 163] width 673 height 326
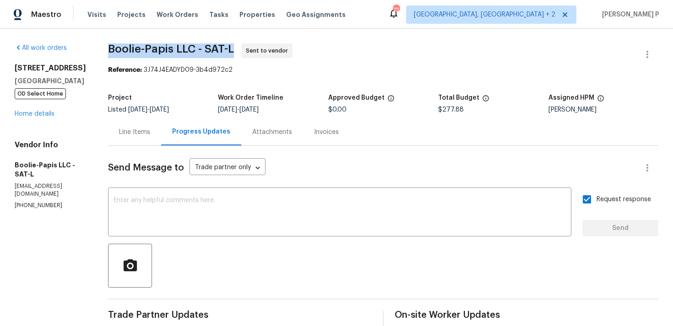
drag, startPoint x: 106, startPoint y: 44, endPoint x: 230, endPoint y: 46, distance: 124.5
click at [230, 46] on span "Boolie-Papis LLC - SAT-L Sent to vendor" at bounding box center [372, 54] width 528 height 22
copy span "Boolie-Papis LLC - SAT-L"
click at [147, 83] on section "Boolie-Papis LLC - SAT-L Sent to vendor Reference: 3J74J4EADYD09-3b4d972c2 Proj…" at bounding box center [383, 215] width 550 height 345
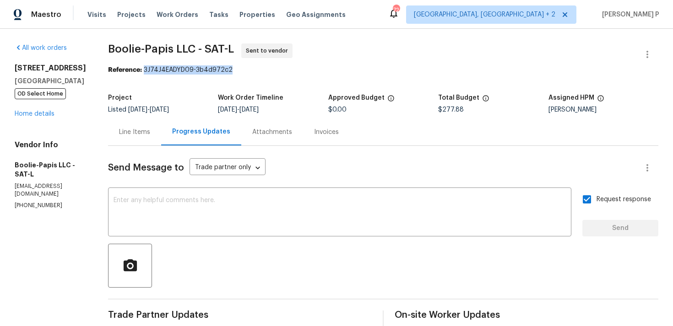
drag, startPoint x: 142, startPoint y: 71, endPoint x: 249, endPoint y: 71, distance: 106.6
click at [249, 71] on div "Reference: 3J74J4EADYD09-3b4d972c2" at bounding box center [383, 69] width 550 height 9
copy div "3J74J4EADYD09-3b4d972c2"
click at [173, 38] on div "All work orders 6218 Ridge Oak San Antonio, TX 78250 OD Select Home Home detail…" at bounding box center [336, 216] width 673 height 374
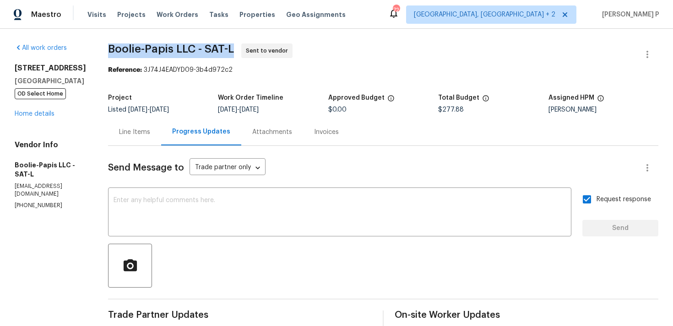
copy span "Boolie-Papis LLC - SAT-L"
drag, startPoint x: 108, startPoint y: 50, endPoint x: 235, endPoint y: 49, distance: 127.2
click at [235, 49] on span "Boolie-Papis LLC - SAT-L Sent to vendor" at bounding box center [372, 54] width 528 height 22
click at [128, 141] on div "Line Items" at bounding box center [134, 132] width 53 height 27
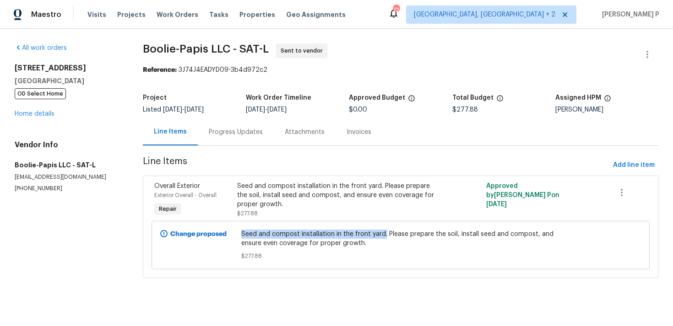
drag, startPoint x: 243, startPoint y: 234, endPoint x: 385, endPoint y: 232, distance: 142.3
click at [385, 232] on div "Seed and compost installation in the front yard. Please prepare the soil, insta…" at bounding box center [400, 245] width 324 height 37
copy span "Seed and compost installation in the front yard."
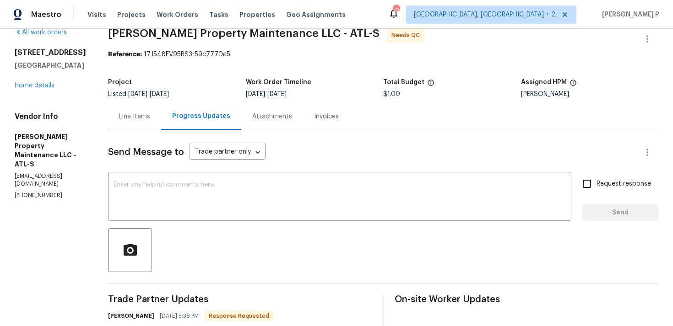
scroll to position [5, 0]
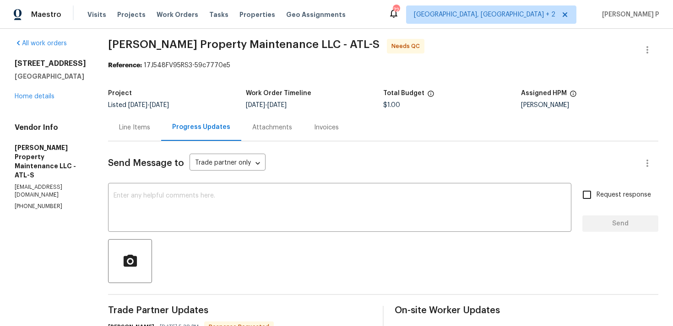
click at [133, 128] on div "Line Items" at bounding box center [134, 127] width 31 height 9
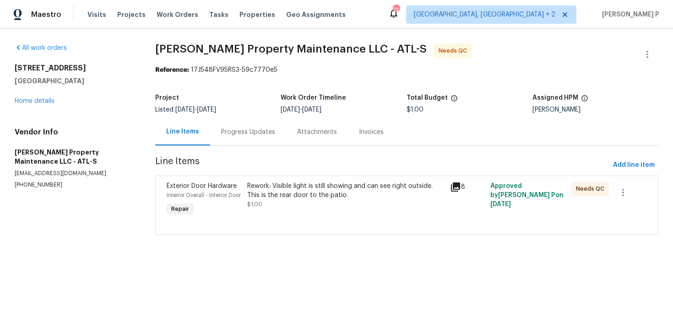
click at [296, 185] on div "Rework: Visible light is still showing and can see right outside. This is the r…" at bounding box center [345, 191] width 197 height 18
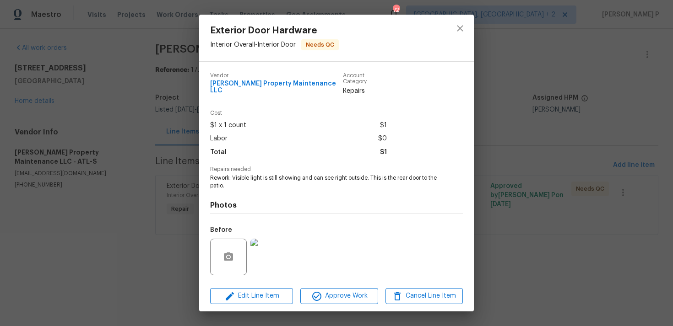
scroll to position [57, 0]
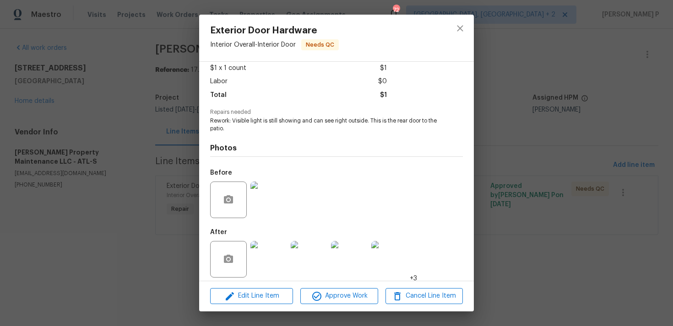
click at [269, 204] on img at bounding box center [268, 200] width 37 height 37
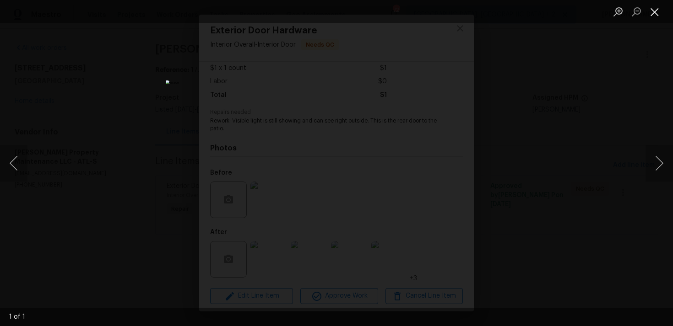
click at [654, 11] on button "Close lightbox" at bounding box center [654, 12] width 18 height 16
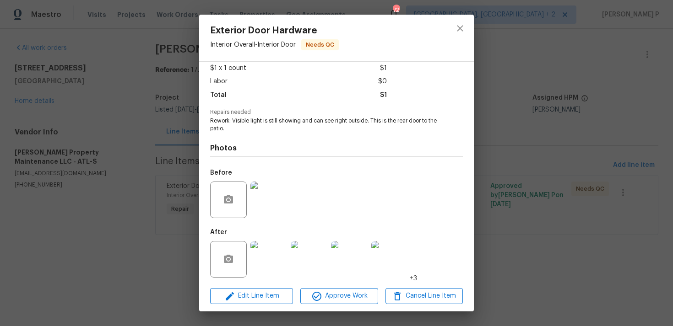
click at [265, 264] on img at bounding box center [268, 259] width 37 height 37
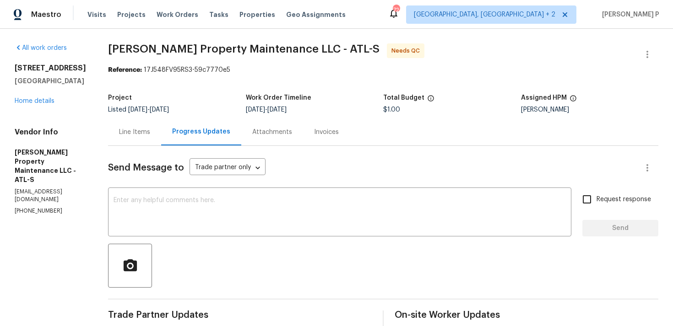
click at [137, 131] on div "Line Items" at bounding box center [134, 132] width 31 height 9
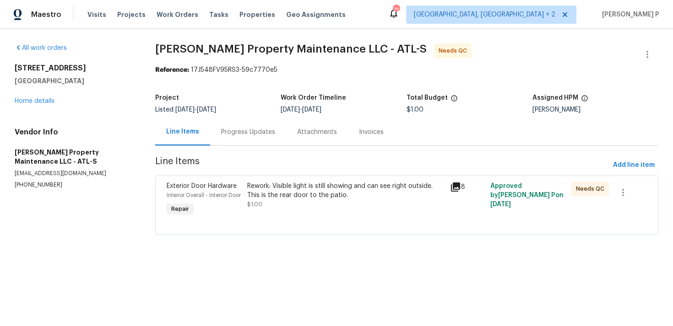
click at [256, 139] on div "Progress Updates" at bounding box center [248, 132] width 76 height 27
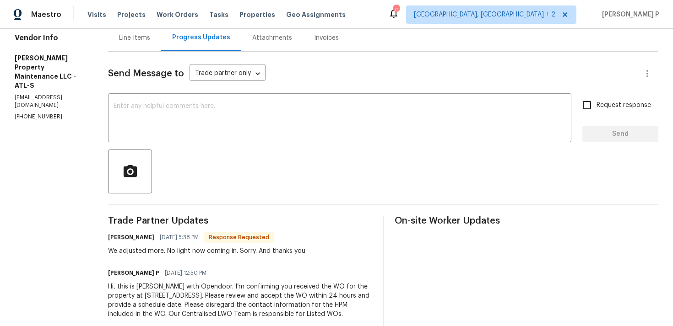
scroll to position [90, 0]
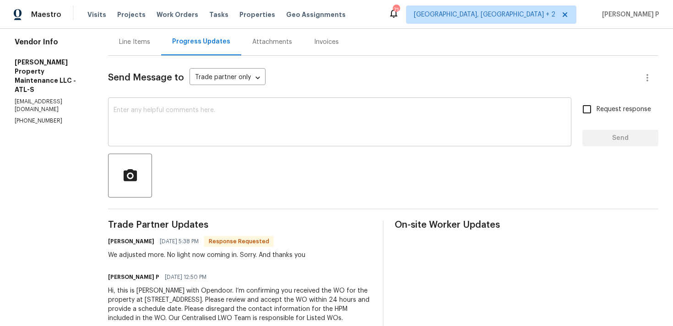
click at [226, 121] on textarea at bounding box center [339, 123] width 452 height 32
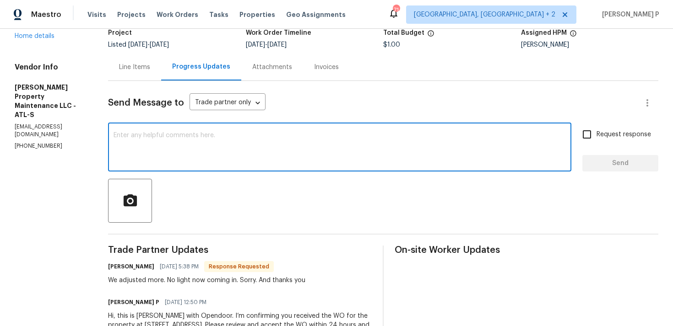
scroll to position [60, 0]
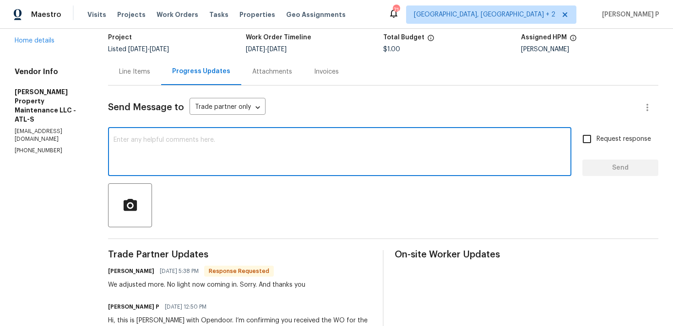
click at [226, 146] on textarea at bounding box center [339, 153] width 452 height 32
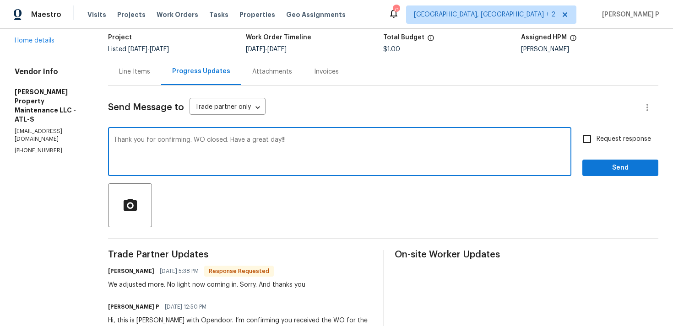
type textarea "Thank you for confirming. WO closed. Have a great day!!!"
click at [611, 173] on span "Send" at bounding box center [619, 167] width 61 height 11
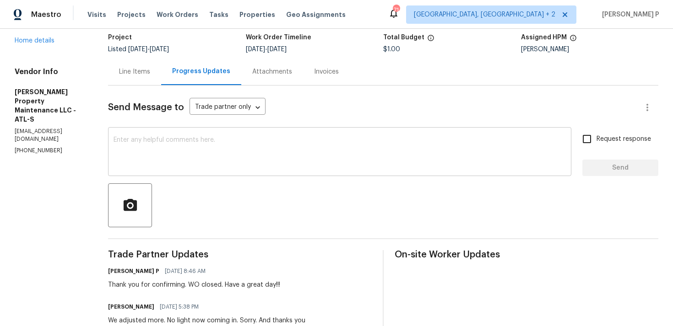
scroll to position [0, 0]
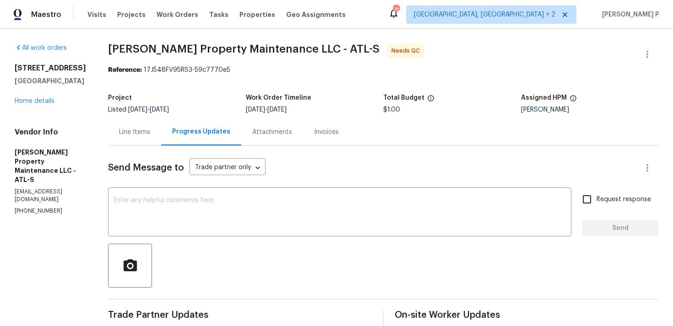
click at [660, 50] on div "All work orders 1112 Highwood Ln Atlanta, GA 30344 Home details Vendor Info Gle…" at bounding box center [336, 252] width 673 height 446
click at [648, 54] on icon "button" at bounding box center [647, 54] width 11 height 11
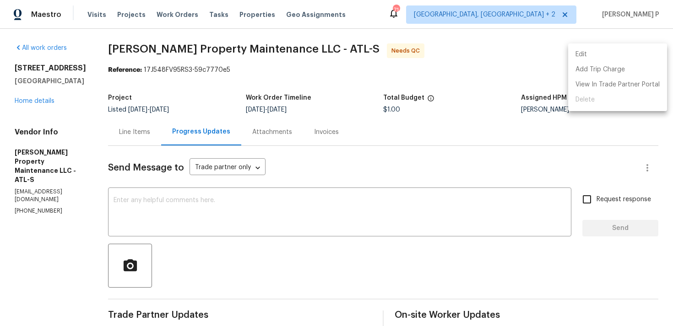
click at [609, 53] on li "Edit" at bounding box center [617, 54] width 99 height 15
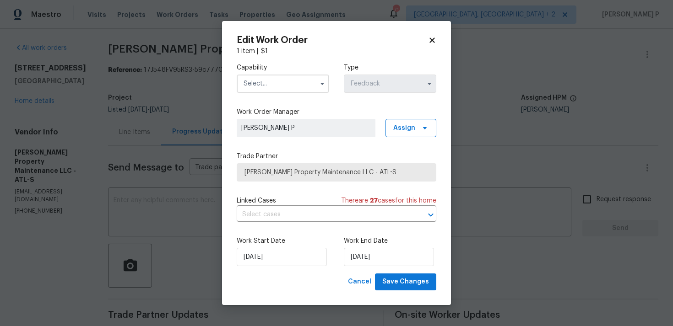
click at [301, 82] on input "text" at bounding box center [283, 84] width 92 height 18
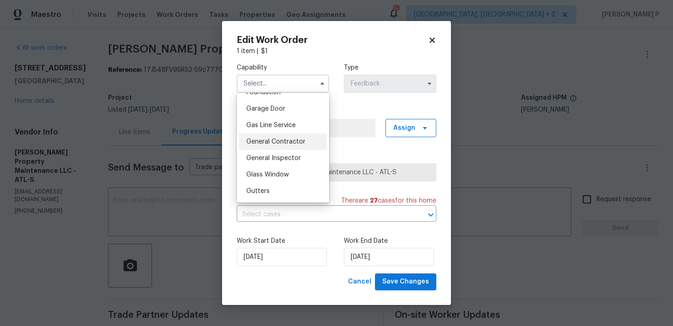
scroll to position [448, 0]
click at [266, 157] on span "Handyman" at bounding box center [262, 158] width 32 height 6
type input "Handyman"
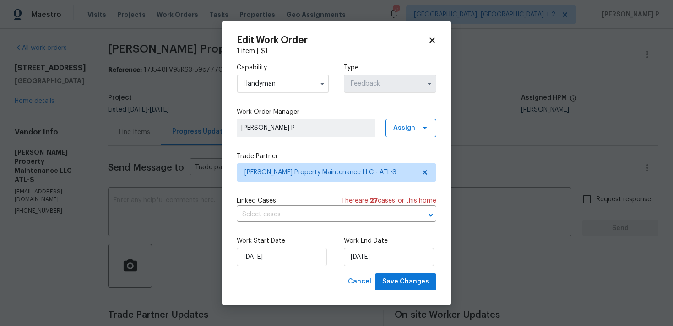
click at [362, 267] on div "Work Start Date 25/08/2025 Work End Date 27/08/2025" at bounding box center [337, 251] width 200 height 44
click at [362, 257] on input "27/08/2025" at bounding box center [389, 257] width 90 height 18
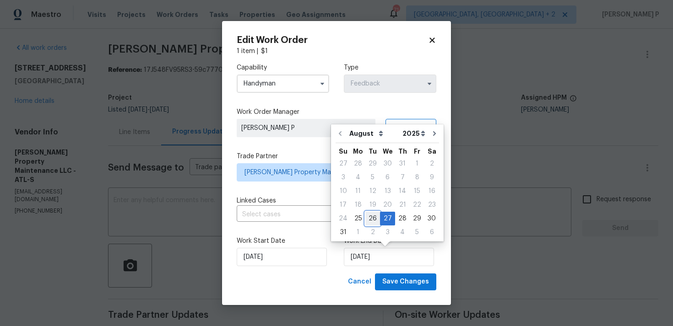
click at [372, 217] on div "26" at bounding box center [372, 218] width 15 height 13
type input "26/08/2025"
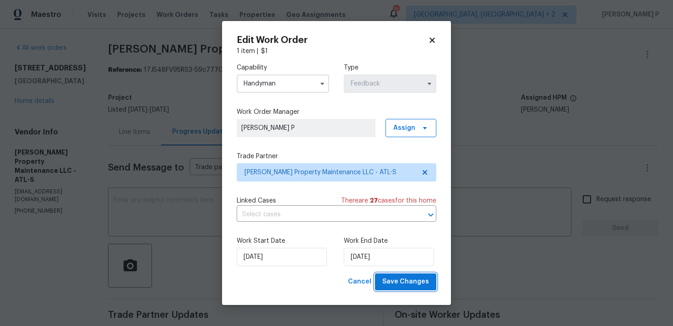
click at [402, 281] on span "Save Changes" at bounding box center [405, 281] width 47 height 11
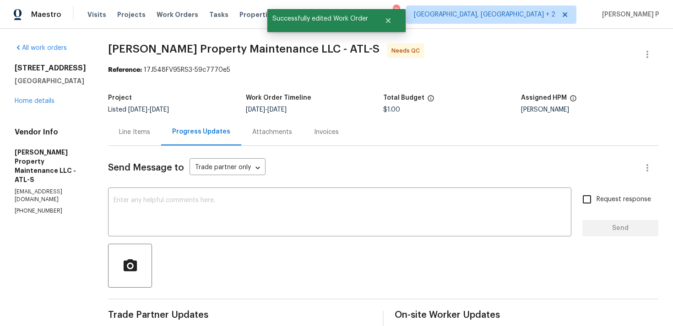
click at [271, 247] on div at bounding box center [383, 266] width 550 height 44
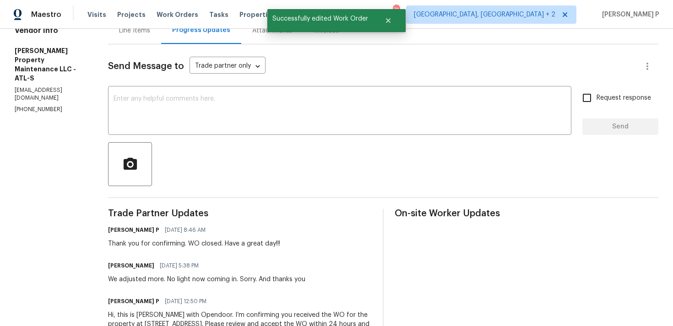
scroll to position [157, 0]
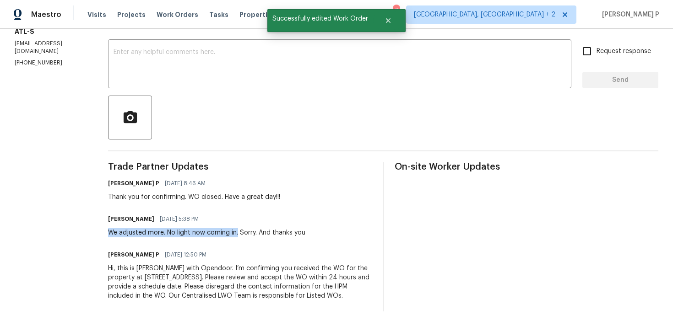
drag, startPoint x: 110, startPoint y: 223, endPoint x: 238, endPoint y: 224, distance: 128.6
click at [238, 228] on div "We adjusted more. No light now coming in. Sorry. And thanks you" at bounding box center [206, 232] width 197 height 9
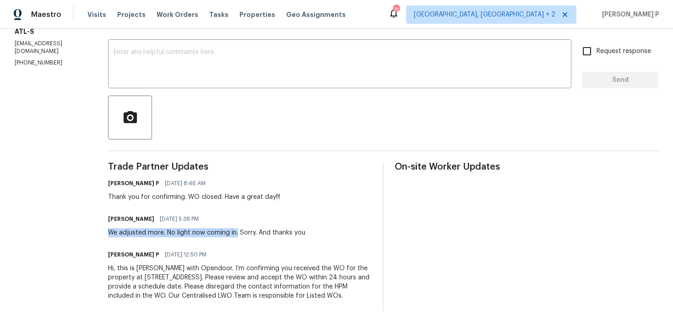
copy div "We adjusted more. No light now coming in."
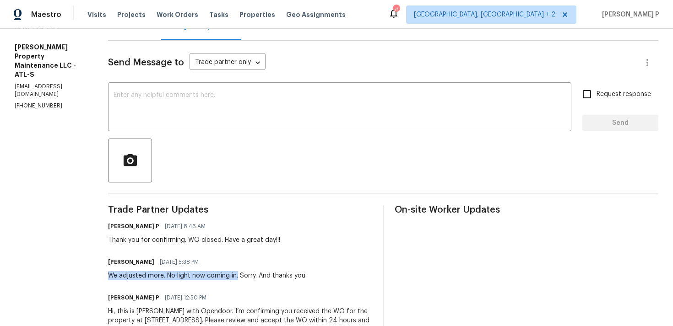
scroll to position [0, 0]
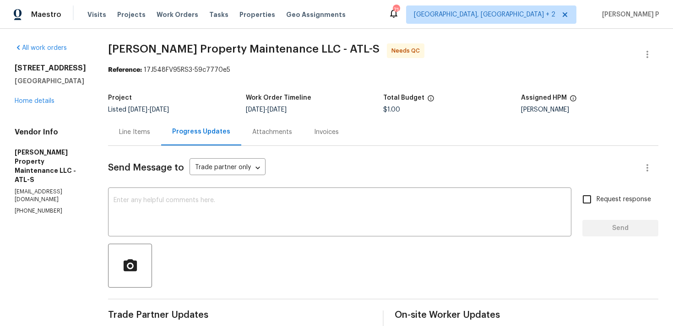
click at [135, 129] on div "Line Items" at bounding box center [134, 132] width 31 height 9
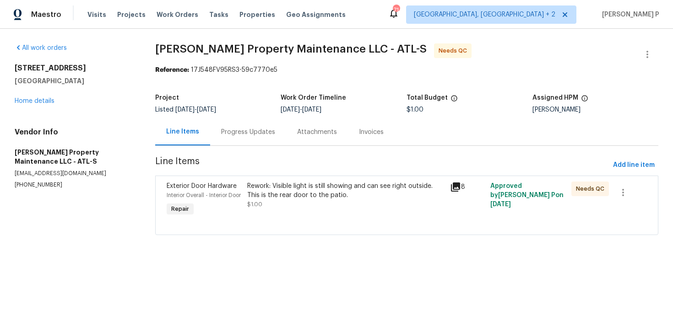
click at [308, 199] on div "Rework: Visible light is still showing and can see right outside. This is the r…" at bounding box center [345, 191] width 197 height 18
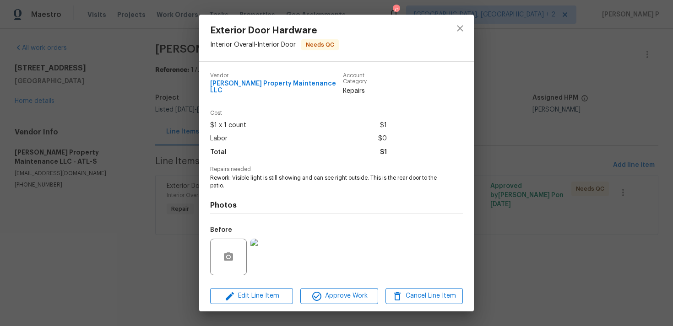
scroll to position [57, 0]
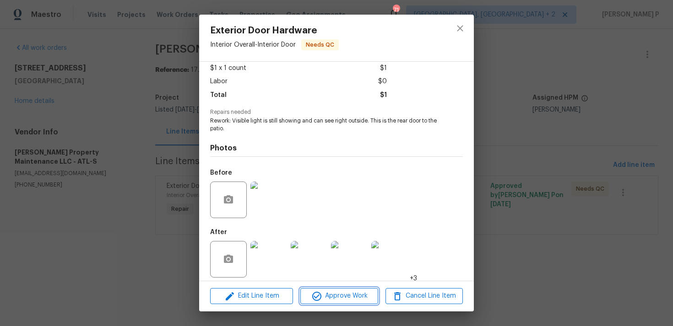
click at [339, 292] on span "Approve Work" at bounding box center [339, 296] width 72 height 11
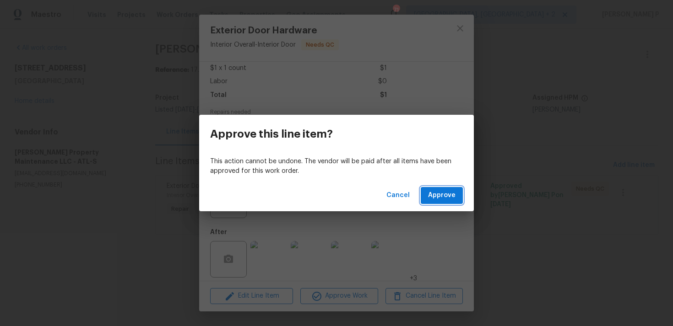
click at [440, 191] on span "Approve" at bounding box center [441, 195] width 27 height 11
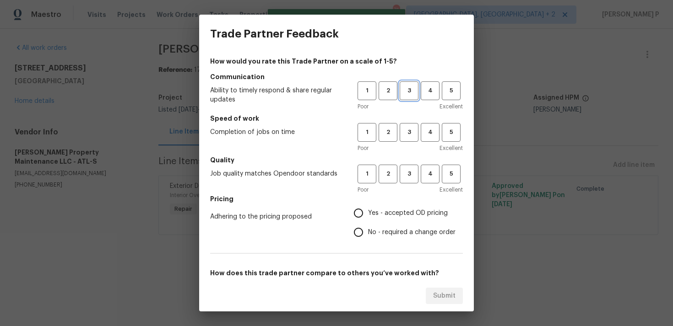
click at [408, 96] on span "3" at bounding box center [408, 91] width 17 height 11
click at [405, 135] on span "3" at bounding box center [408, 132] width 17 height 11
click at [407, 169] on span "3" at bounding box center [408, 174] width 17 height 11
click at [375, 215] on span "Yes - accepted OD pricing" at bounding box center [408, 214] width 80 height 10
click at [368, 215] on input "Yes - accepted OD pricing" at bounding box center [358, 213] width 19 height 19
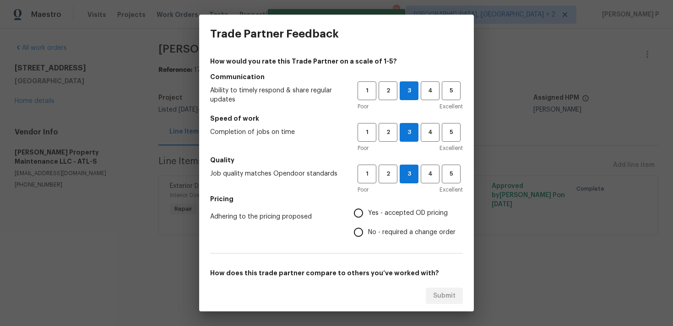
radio input "true"
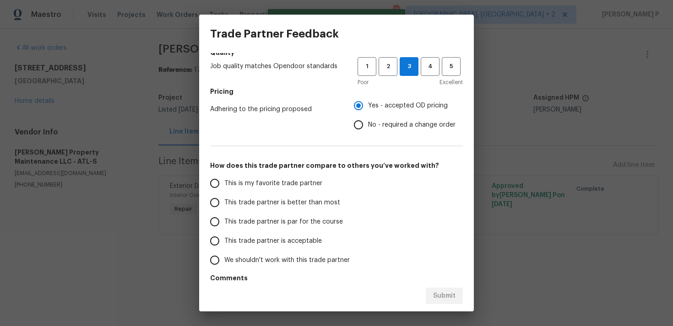
scroll to position [138, 0]
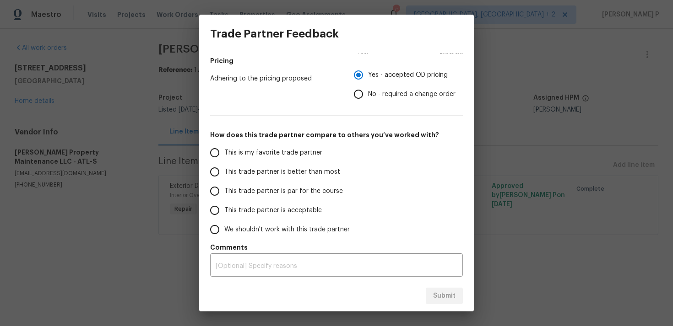
click at [285, 192] on span "This trade partner is par for the course" at bounding box center [283, 192] width 119 height 10
click at [224, 192] on input "This trade partner is par for the course" at bounding box center [214, 191] width 19 height 19
click at [440, 298] on span "Submit" at bounding box center [444, 296] width 22 height 11
radio input "true"
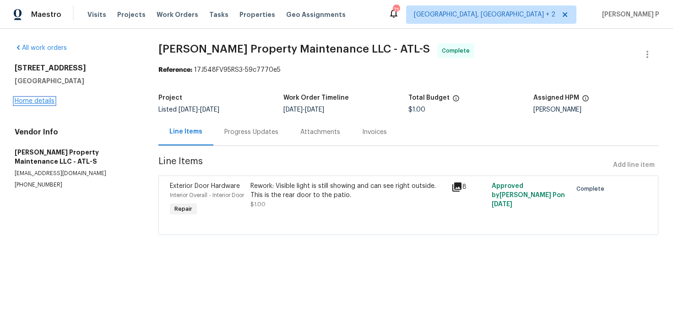
click at [32, 100] on link "Home details" at bounding box center [35, 101] width 40 height 6
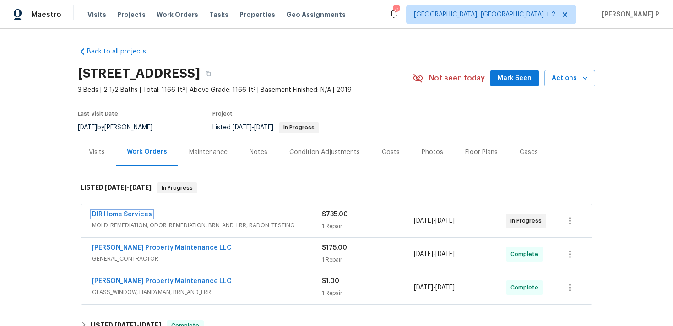
click at [137, 216] on link "DIR Home Services" at bounding box center [122, 214] width 60 height 6
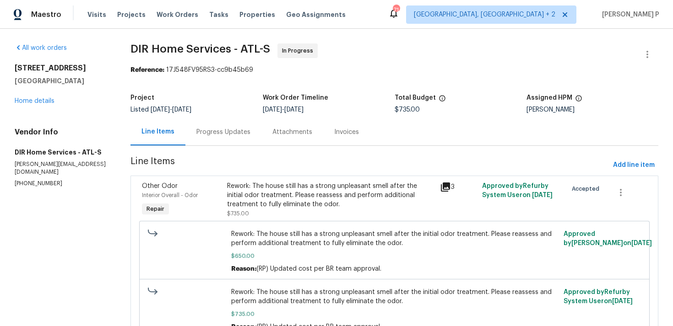
click at [243, 135] on div "Progress Updates" at bounding box center [223, 132] width 54 height 9
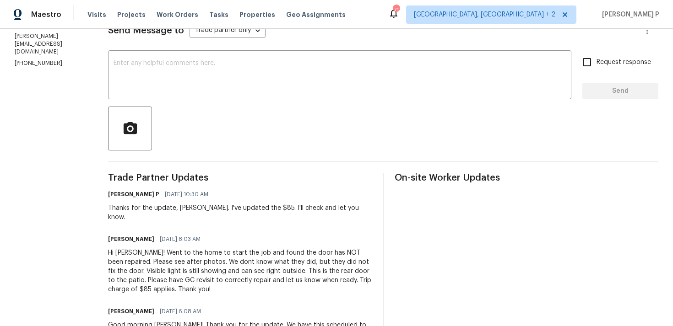
scroll to position [114, 0]
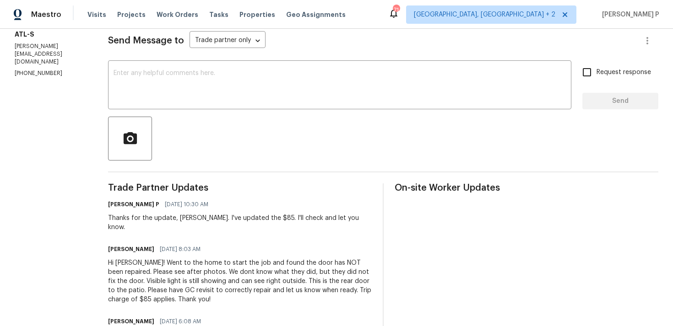
scroll to position [100, 0]
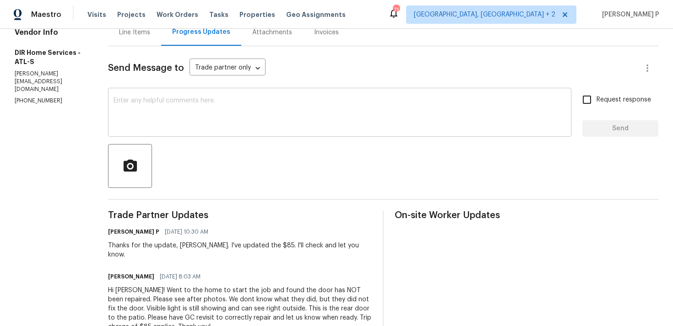
click at [234, 111] on textarea at bounding box center [339, 113] width 452 height 32
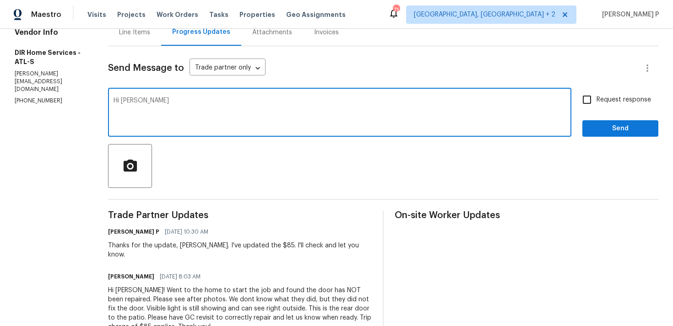
click at [131, 100] on textarea "Hi kenneth" at bounding box center [339, 113] width 452 height 32
click at [175, 97] on textarea "Hi Kenneth" at bounding box center [339, 113] width 452 height 32
click at [171, 102] on textarea "Hi Kenneth" at bounding box center [339, 113] width 452 height 32
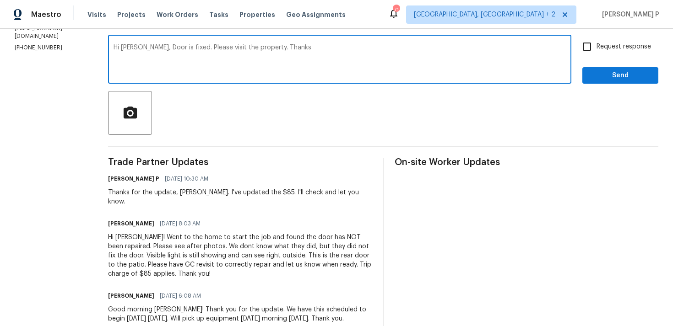
scroll to position [153, 0]
drag, startPoint x: 158, startPoint y: 47, endPoint x: 271, endPoint y: 47, distance: 113.0
click at [271, 47] on textarea "Hi Kenneth, Door is fixed. Please visit the property. Thanks" at bounding box center [339, 60] width 452 height 32
type textarea "Hi Kenneth, Door is fixed. Please visit the property. Thanks"
click at [588, 44] on input "Request response" at bounding box center [586, 46] width 19 height 19
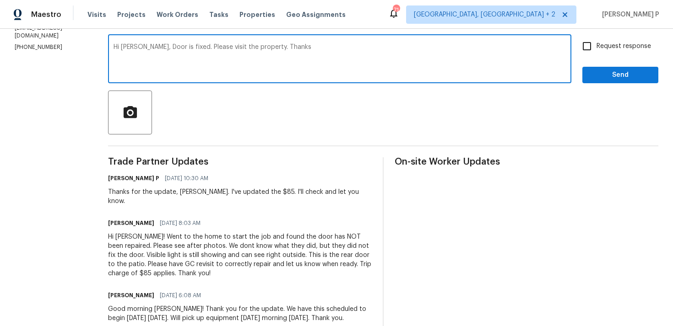
checkbox input "true"
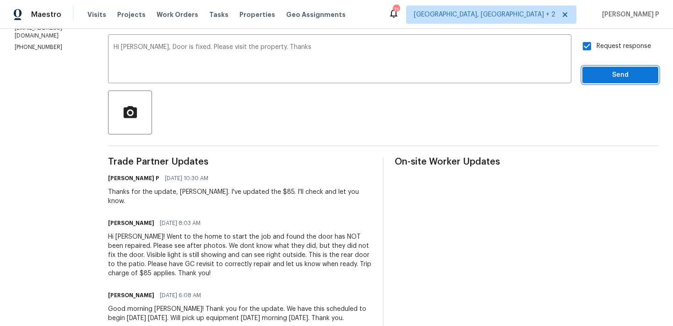
click at [596, 76] on span "Send" at bounding box center [619, 75] width 61 height 11
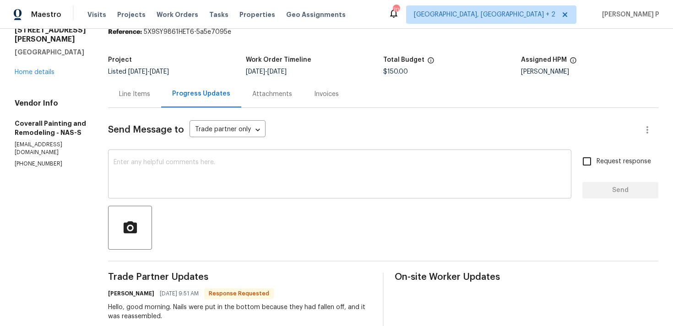
scroll to position [32, 0]
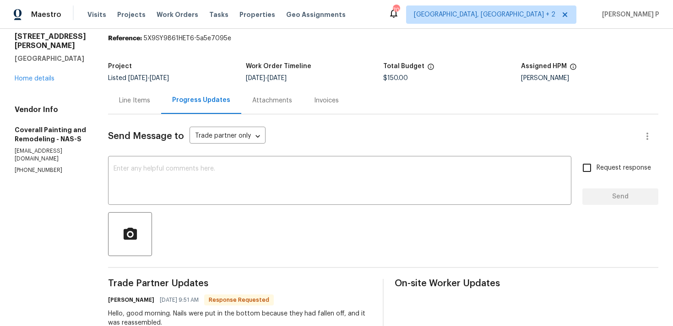
click at [150, 103] on div "Line Items" at bounding box center [134, 100] width 31 height 9
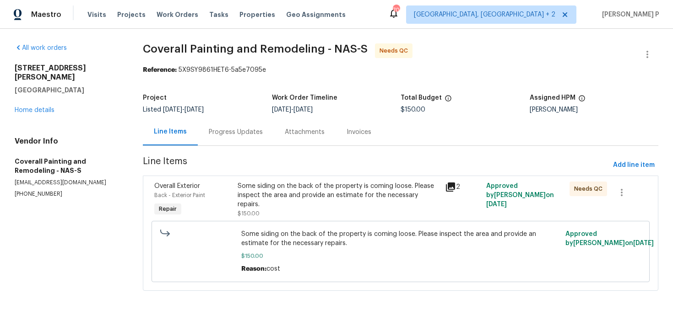
click at [285, 187] on div "Some siding on the back of the property is coming loose. Please inspect the are…" at bounding box center [338, 195] width 202 height 27
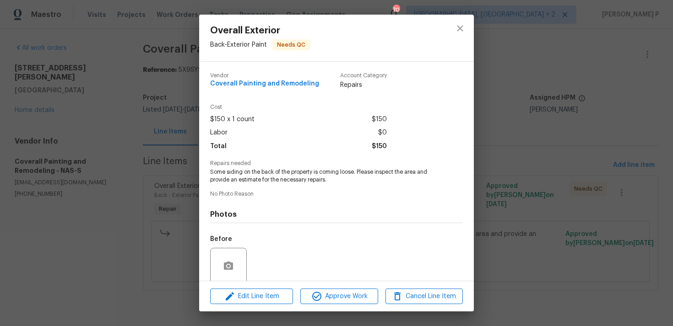
scroll to position [72, 0]
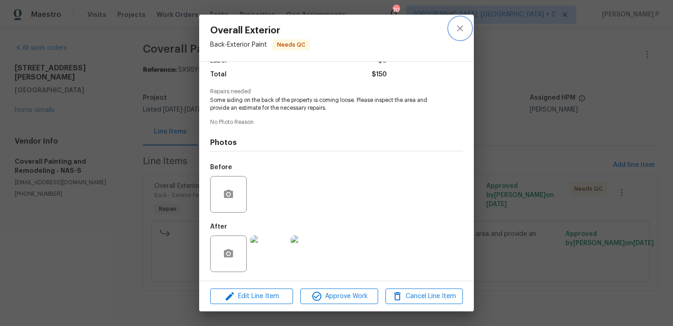
click at [469, 31] on button "close" at bounding box center [460, 28] width 22 height 22
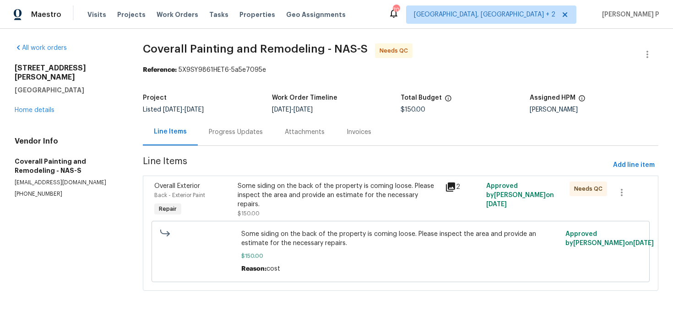
click at [229, 136] on div "Progress Updates" at bounding box center [236, 132] width 54 height 9
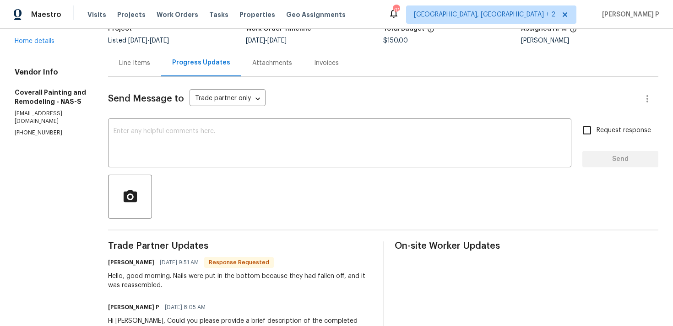
scroll to position [104, 0]
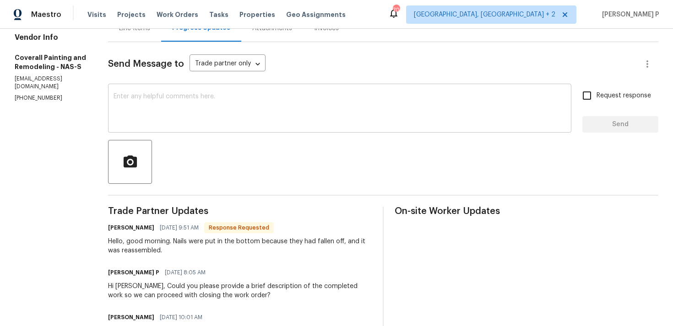
click at [218, 123] on textarea at bounding box center [339, 109] width 452 height 32
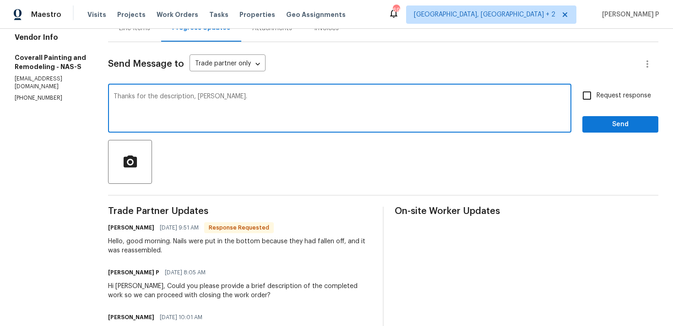
click at [248, 97] on textarea "Thanks for the description, [PERSON_NAME]." at bounding box center [339, 109] width 452 height 32
click at [272, 103] on textarea "Thanks for the description, [PERSON_NAME]." at bounding box center [339, 109] width 452 height 32
type textarea "Thanks for the description, [PERSON_NAME]. WO closed. Have a great day!!!"
click at [594, 127] on span "Send" at bounding box center [619, 124] width 61 height 11
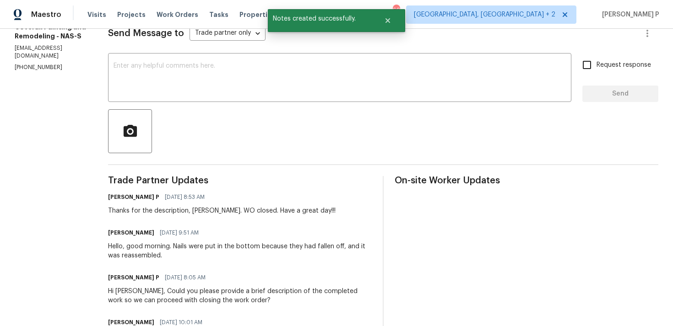
scroll to position [142, 0]
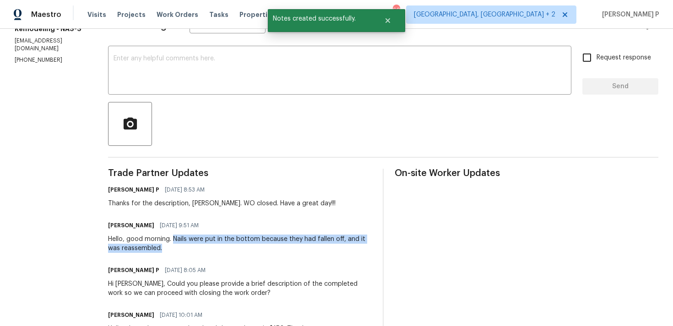
drag, startPoint x: 216, startPoint y: 237, endPoint x: 227, endPoint y: 251, distance: 17.5
click at [227, 251] on div "Hello, good morning. Nails were put in the bottom because they had fallen off, …" at bounding box center [240, 244] width 264 height 18
copy div "Nails were put in the bottom because they had fallen off, and it was reassemble…"
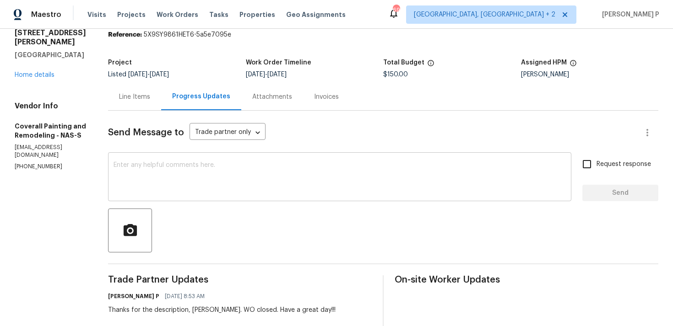
scroll to position [0, 0]
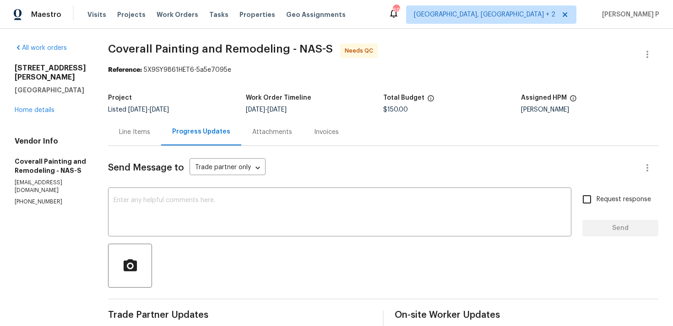
click at [161, 126] on div "Line Items" at bounding box center [134, 132] width 53 height 27
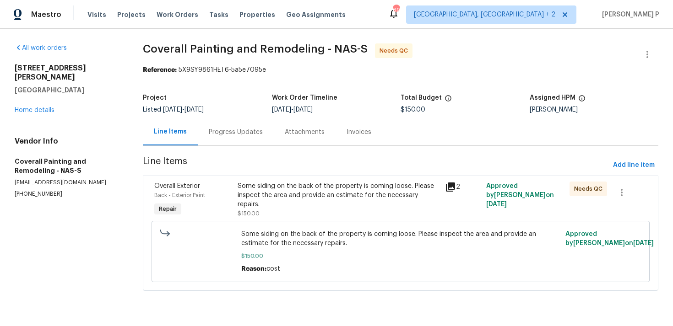
click at [335, 185] on div "Some siding on the back of the property is coming loose. Please inspect the are…" at bounding box center [338, 195] width 202 height 27
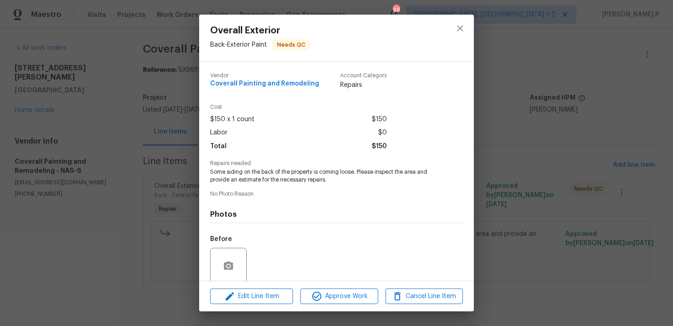
scroll to position [72, 0]
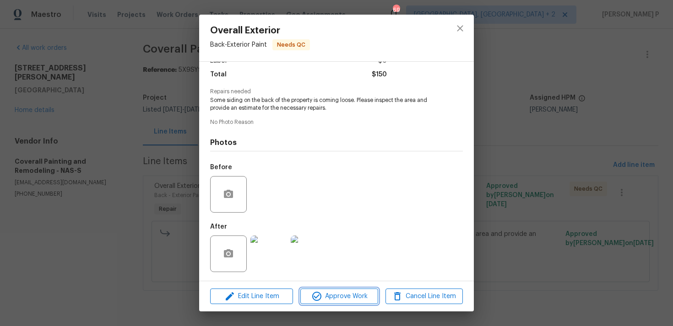
click at [355, 297] on span "Approve Work" at bounding box center [339, 296] width 72 height 11
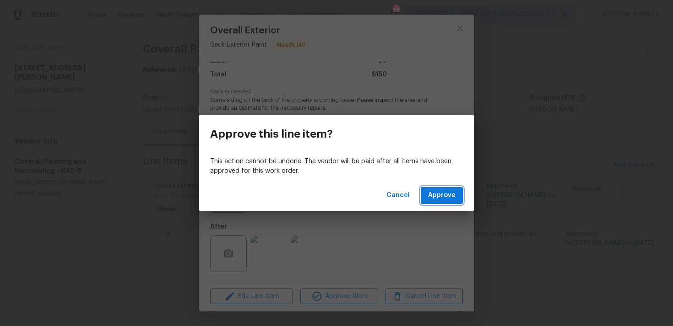
click at [437, 189] on button "Approve" at bounding box center [442, 195] width 42 height 17
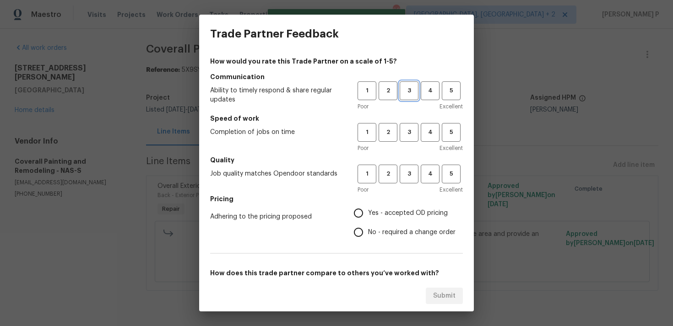
click at [411, 86] on span "3" at bounding box center [408, 91] width 17 height 11
click at [410, 127] on span "3" at bounding box center [408, 132] width 17 height 11
click at [410, 172] on span "3" at bounding box center [408, 174] width 17 height 11
click at [384, 228] on span "No - required a change order" at bounding box center [411, 233] width 87 height 10
click at [368, 228] on input "No - required a change order" at bounding box center [358, 232] width 19 height 19
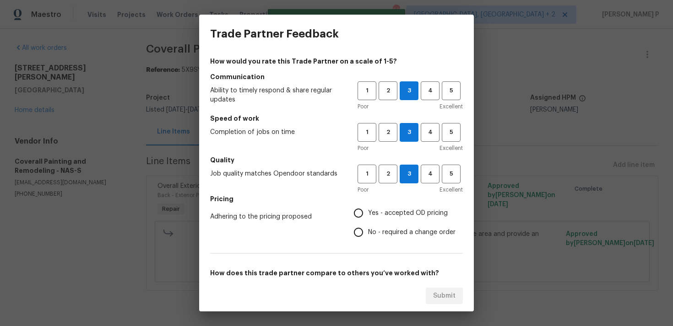
radio input "true"
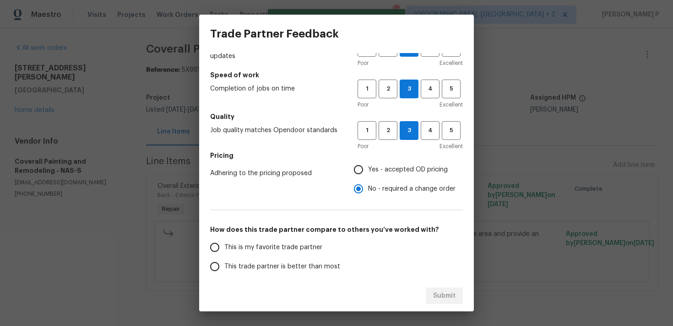
scroll to position [138, 0]
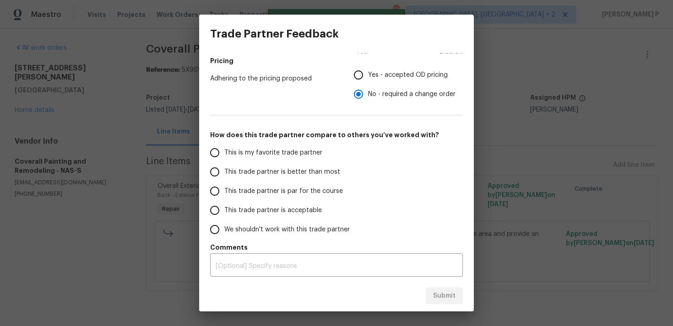
click at [253, 192] on span "This trade partner is par for the course" at bounding box center [283, 192] width 119 height 10
click at [224, 192] on input "This trade partner is par for the course" at bounding box center [214, 191] width 19 height 19
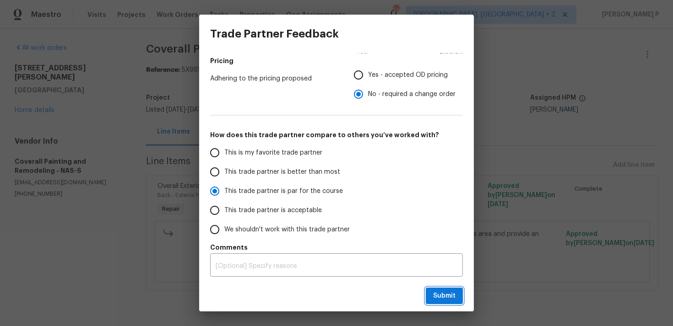
click at [444, 297] on span "Submit" at bounding box center [444, 296] width 22 height 11
radio input "true"
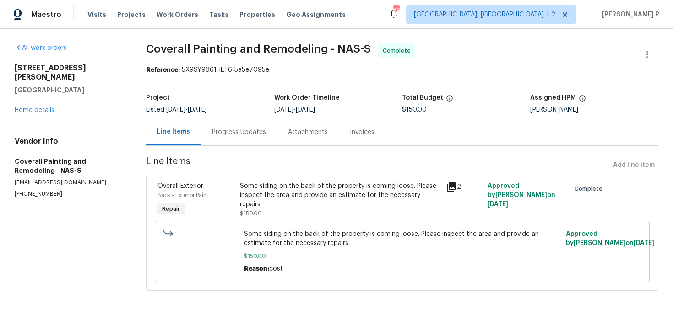
click at [244, 133] on div "Progress Updates" at bounding box center [239, 132] width 54 height 9
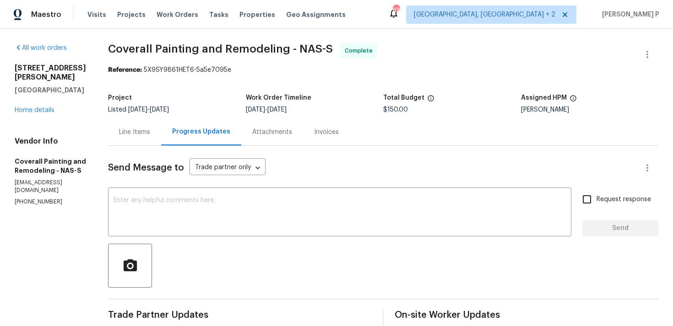
click at [150, 136] on div "Line Items" at bounding box center [134, 132] width 31 height 9
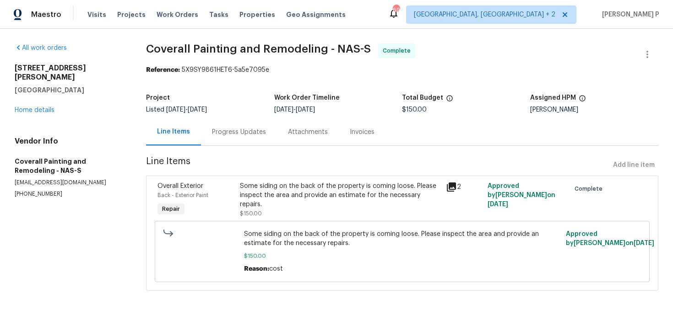
click at [256, 138] on div "Progress Updates" at bounding box center [239, 132] width 76 height 27
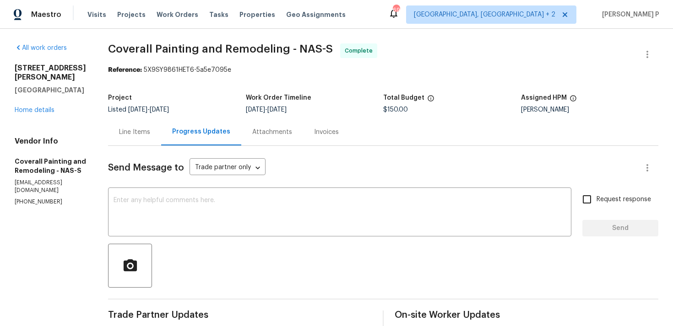
click at [150, 135] on div "Line Items" at bounding box center [134, 132] width 31 height 9
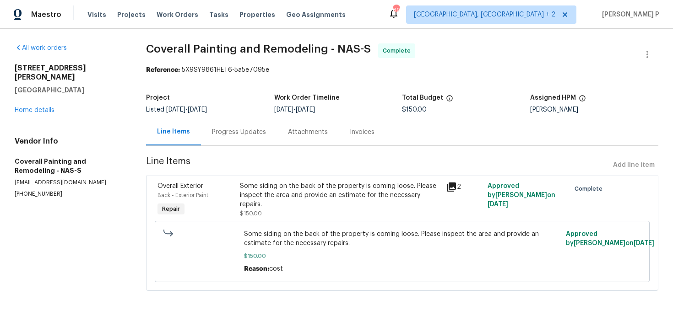
click at [249, 137] on div "Progress Updates" at bounding box center [239, 132] width 76 height 27
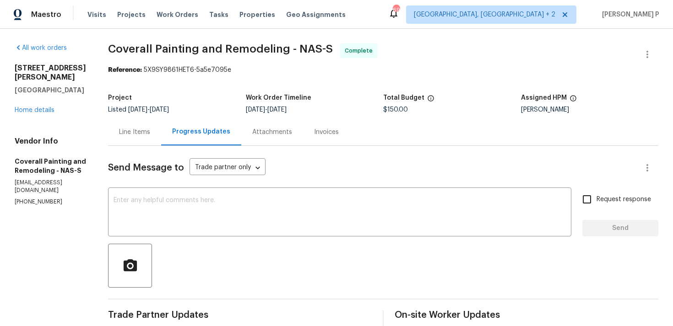
click at [191, 59] on span "Coverall Painting and Remodeling - NAS-S Complete" at bounding box center [372, 54] width 528 height 22
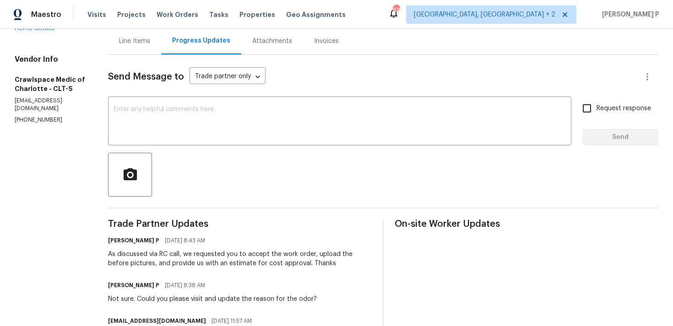
scroll to position [61, 0]
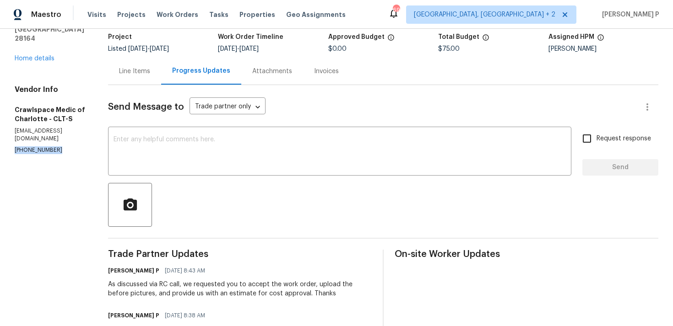
drag, startPoint x: 56, startPoint y: 125, endPoint x: 9, endPoint y: 125, distance: 47.6
click at [8, 125] on div "All work orders [STREET_ADDRESS][PERSON_NAME] Home details Vendor Info Crawlspa…" at bounding box center [336, 213] width 673 height 491
copy p "[PHONE_NUMBER]"
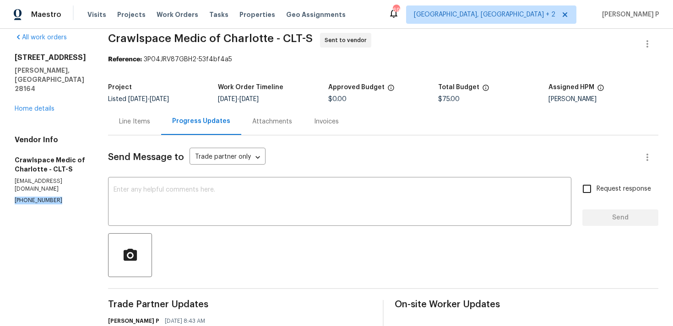
scroll to position [12, 0]
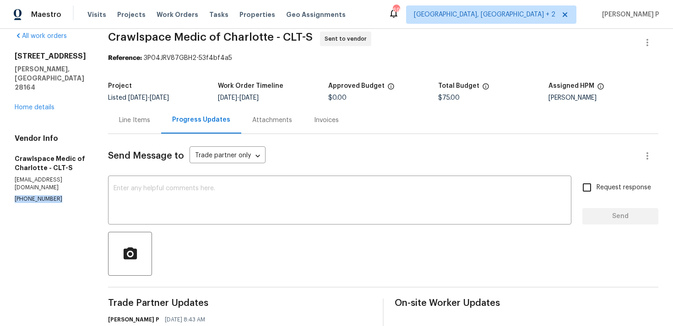
click at [267, 238] on div at bounding box center [383, 254] width 550 height 44
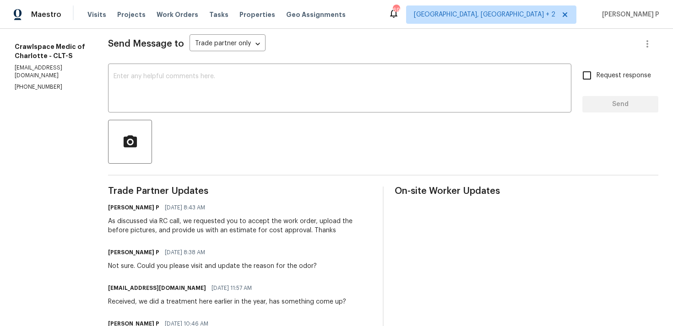
scroll to position [103, 0]
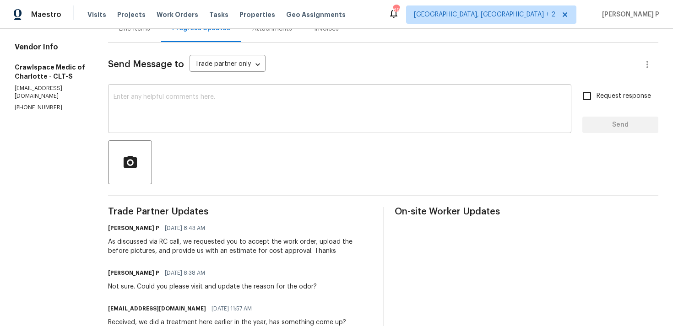
click at [235, 103] on textarea at bounding box center [339, 110] width 452 height 32
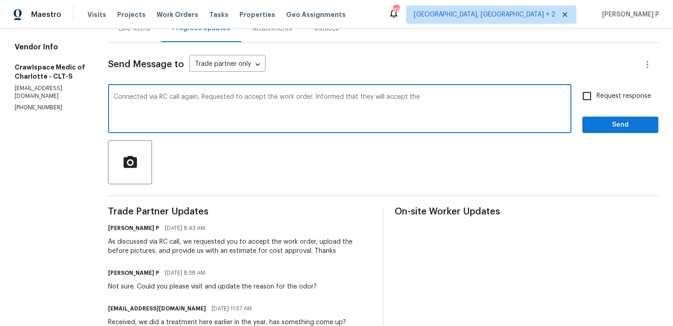
click at [326, 97] on textarea "Connected via RC call again, Requested to accept the work order. Informed that …" at bounding box center [339, 110] width 452 height 32
click at [341, 97] on textarea "Connected via RC call again, Requested to accept the work order. You Informed t…" at bounding box center [339, 110] width 452 height 32
drag, startPoint x: 383, startPoint y: 97, endPoint x: 394, endPoint y: 95, distance: 12.0
click at [394, 95] on textarea "Connected via RC call again, Requested to accept the work order. You informed t…" at bounding box center [339, 110] width 452 height 32
click at [448, 96] on textarea "Connected via RC call again, Requested to accept the work order. You informed t…" at bounding box center [339, 110] width 452 height 32
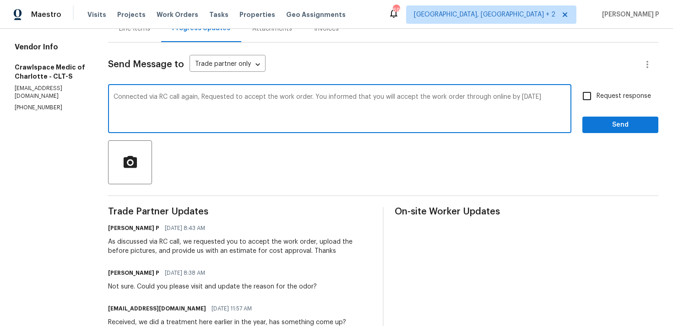
click at [189, 98] on textarea "Connected via RC call again, Requested to accept the work order. You informed t…" at bounding box center [339, 110] width 452 height 32
paste textarea "We connected via RC call again and requested you to accept the work order. You …"
click at [530, 98] on textarea "We connected via RC call again and requested you to accept the work order. You …" at bounding box center [339, 110] width 452 height 32
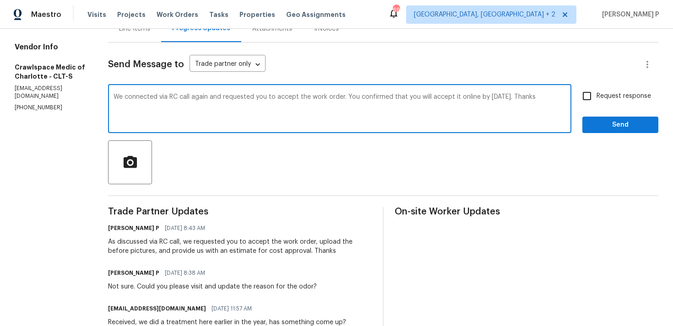
type textarea "We connected via RC call again and requested you to accept the work order. You …"
click at [588, 93] on input "Request response" at bounding box center [586, 95] width 19 height 19
checkbox input "true"
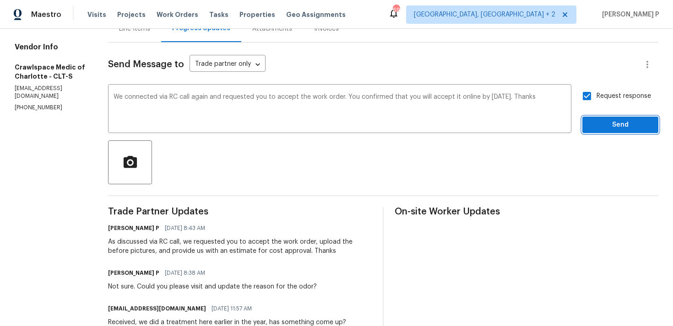
click at [610, 128] on span "Send" at bounding box center [619, 124] width 61 height 11
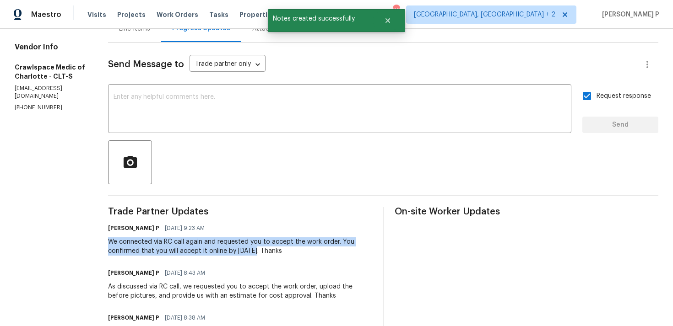
drag, startPoint x: 120, startPoint y: 241, endPoint x: 269, endPoint y: 254, distance: 148.8
click at [269, 254] on div "All work orders [STREET_ADDRESS][PERSON_NAME] Home details Vendor Info Crawlspa…" at bounding box center [336, 192] width 673 height 535
copy div "We connected via RC call again and requested you to accept the work order. You …"
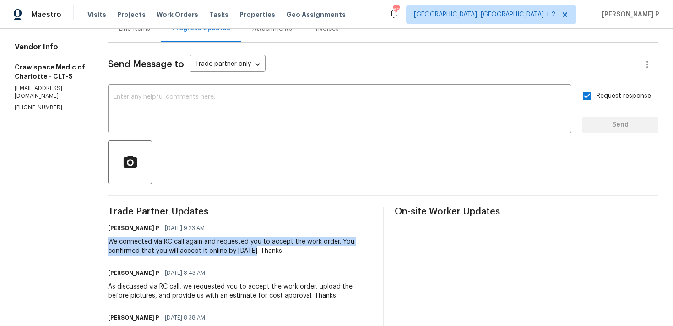
scroll to position [0, 0]
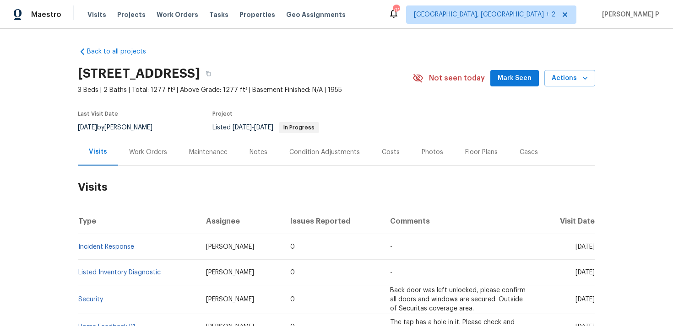
click at [141, 151] on div "Work Orders" at bounding box center [148, 152] width 38 height 9
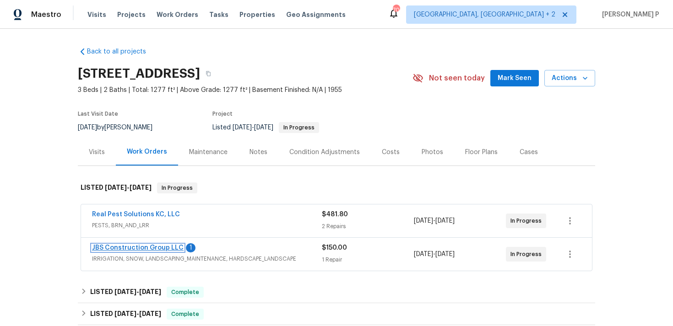
click at [144, 247] on link "JBS Construction Group LLC" at bounding box center [138, 248] width 92 height 6
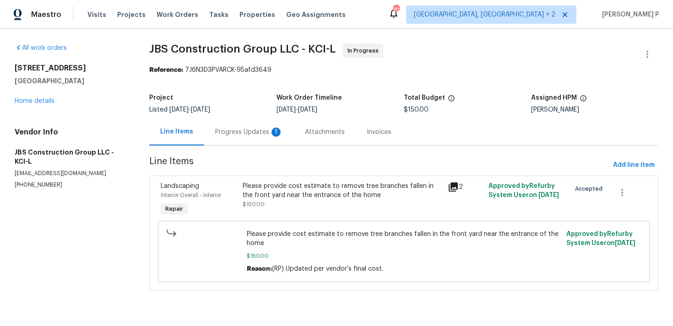
click at [260, 131] on div "Progress Updates 1" at bounding box center [249, 132] width 68 height 9
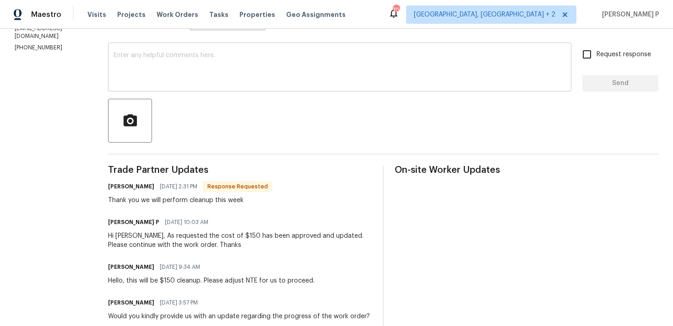
scroll to position [117, 0]
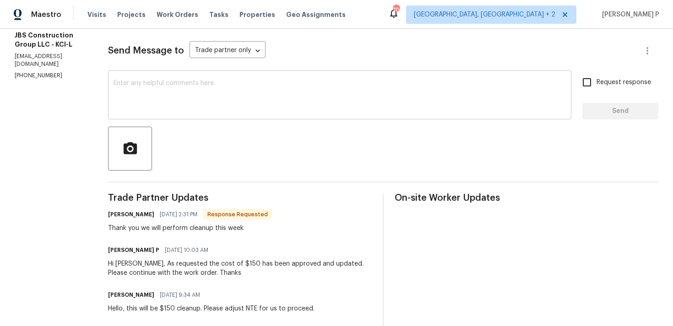
click at [221, 92] on textarea at bounding box center [339, 96] width 452 height 32
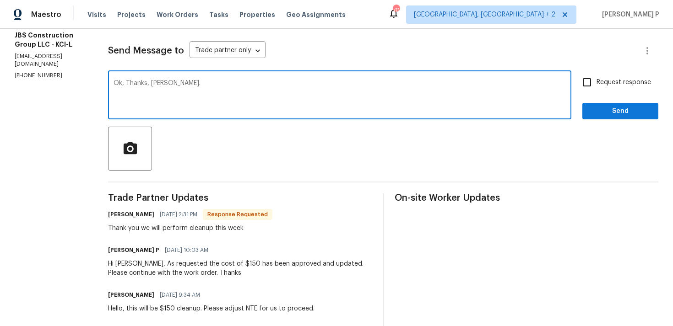
type textarea "Ok, Thanks, [PERSON_NAME]."
click at [604, 111] on span "Send" at bounding box center [619, 111] width 61 height 11
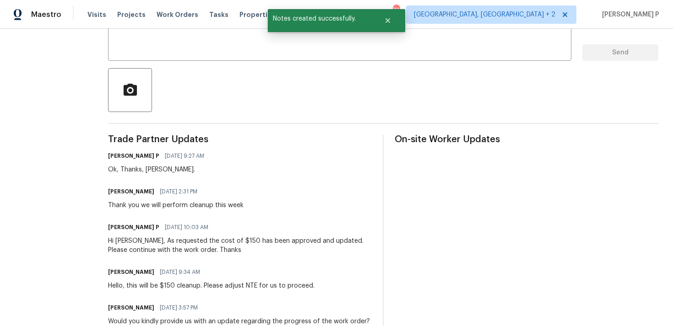
scroll to position [185, 0]
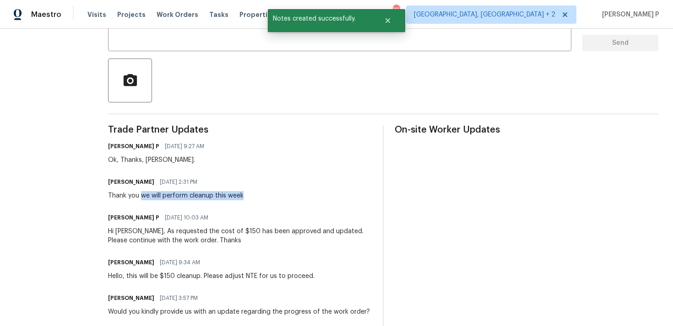
drag, startPoint x: 168, startPoint y: 194, endPoint x: 291, endPoint y: 196, distance: 122.2
click at [291, 196] on div "[PERSON_NAME] [DATE] 2:31 PM Thank you we will perform cleanup this week" at bounding box center [240, 188] width 264 height 25
copy div "we will perform cleanup this week"
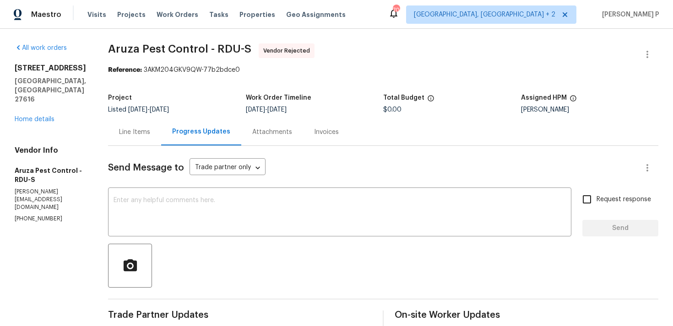
click at [130, 132] on div "Line Items" at bounding box center [134, 132] width 31 height 9
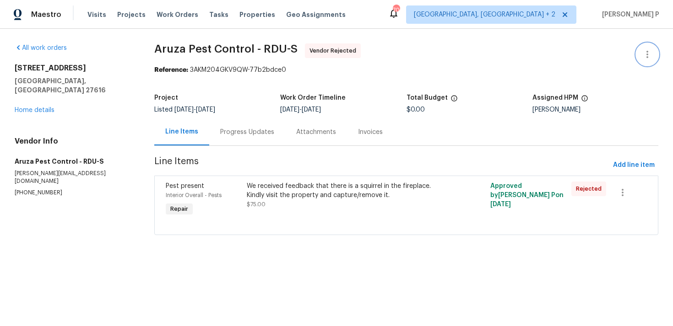
click at [648, 50] on icon "button" at bounding box center [647, 54] width 11 height 11
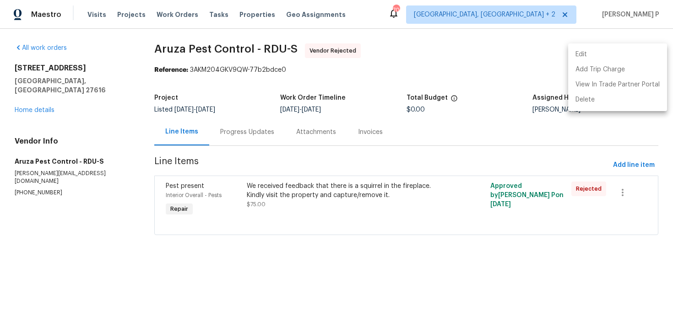
click at [580, 52] on li "Edit" at bounding box center [617, 54] width 99 height 15
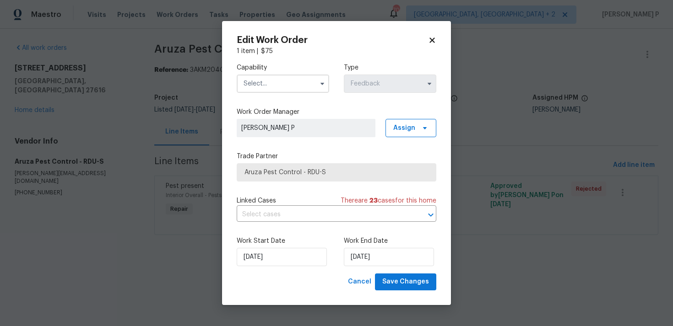
click at [276, 79] on input "text" at bounding box center [283, 84] width 92 height 18
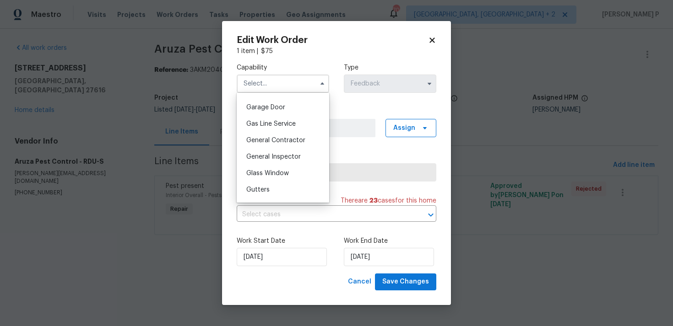
scroll to position [401, 0]
click at [264, 140] on span "General Contractor" at bounding box center [275, 140] width 59 height 6
type input "General Contractor"
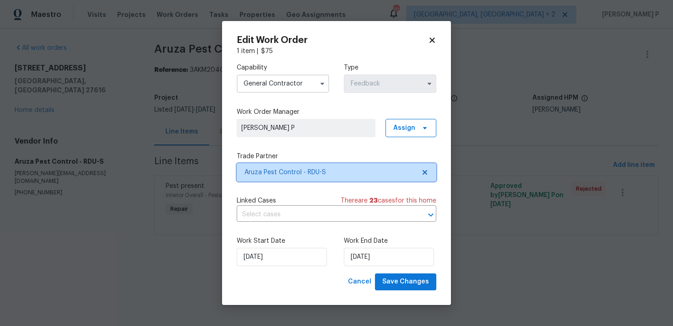
click at [288, 169] on span "Aruza Pest Control - RDU-S" at bounding box center [329, 172] width 171 height 9
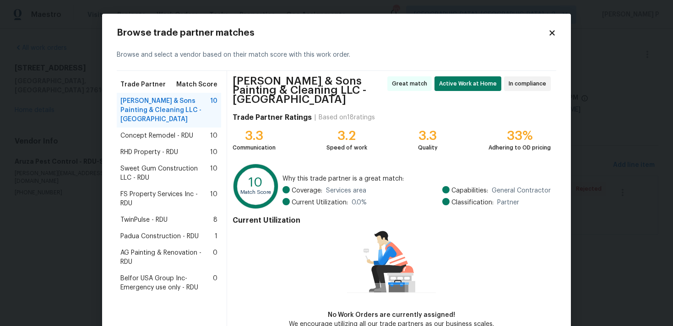
click at [186, 131] on span "Concept Remodel - RDU" at bounding box center [156, 135] width 73 height 9
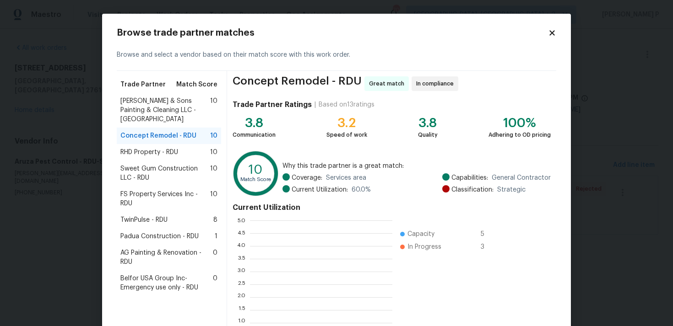
scroll to position [128, 142]
click at [175, 148] on span "RHD Property - RDU" at bounding box center [149, 152] width 58 height 9
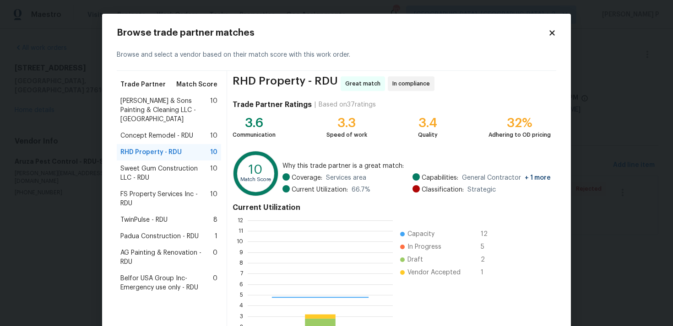
scroll to position [128, 145]
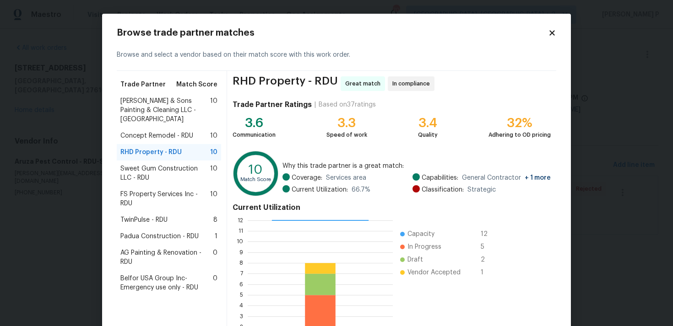
click at [173, 164] on span "Sweet Gum Construction LLC - RDU" at bounding box center [165, 173] width 90 height 18
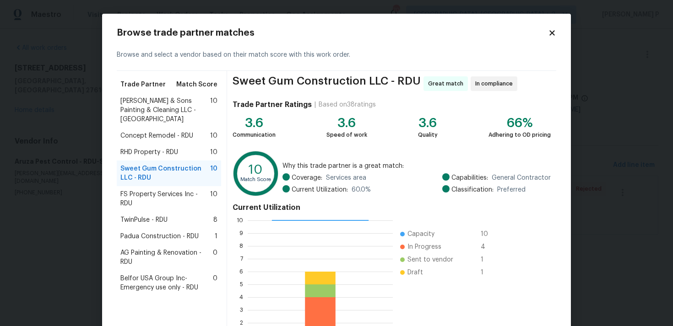
scroll to position [77, 0]
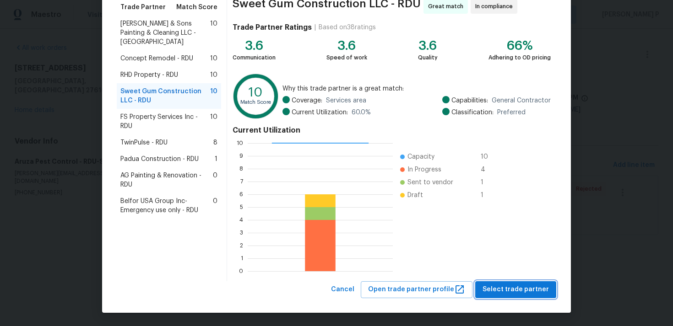
click at [527, 287] on span "Select trade partner" at bounding box center [515, 289] width 66 height 11
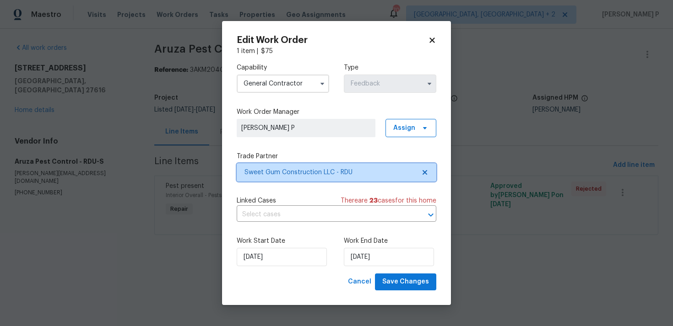
scroll to position [0, 0]
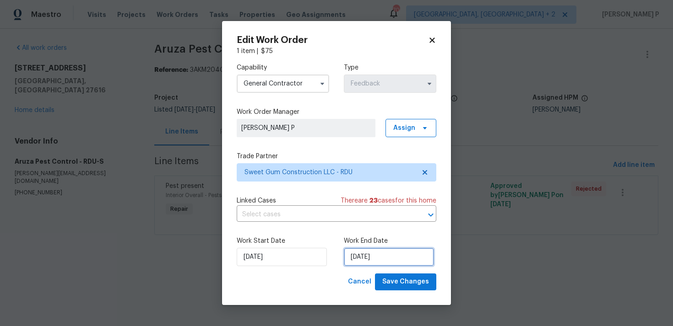
click at [358, 256] on input "27/08/2025" at bounding box center [389, 257] width 90 height 18
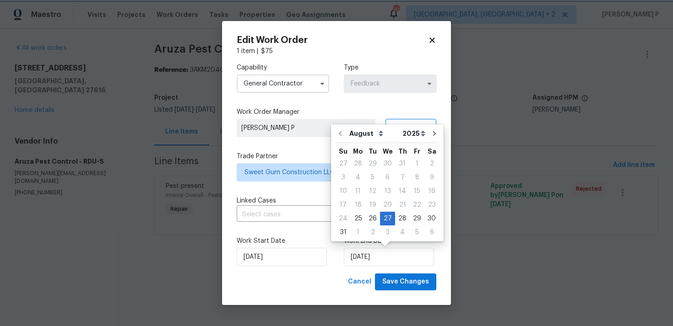
click at [275, 272] on div "Work Start Date 25/08/2025 Work End Date 27/08/2025" at bounding box center [337, 251] width 200 height 44
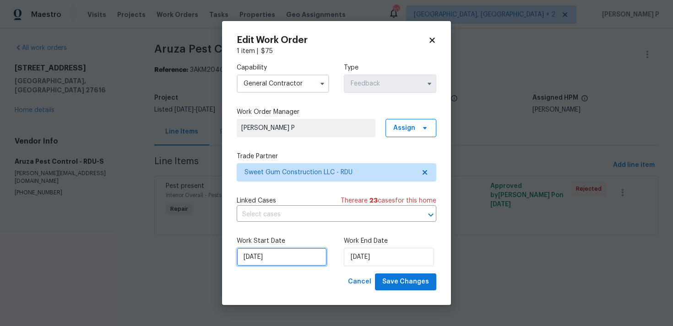
click at [277, 264] on input "25/08/2025" at bounding box center [282, 257] width 90 height 18
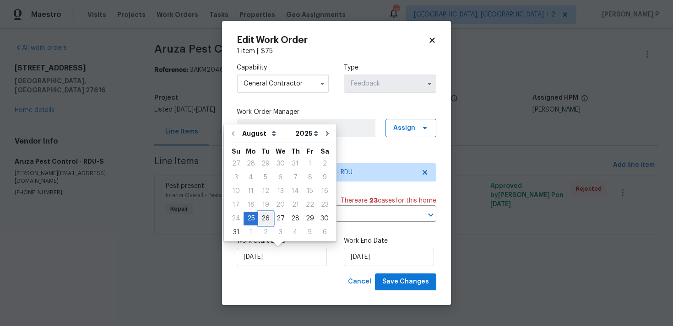
click at [266, 219] on div "26" at bounding box center [265, 218] width 15 height 13
type input "26/08/2025"
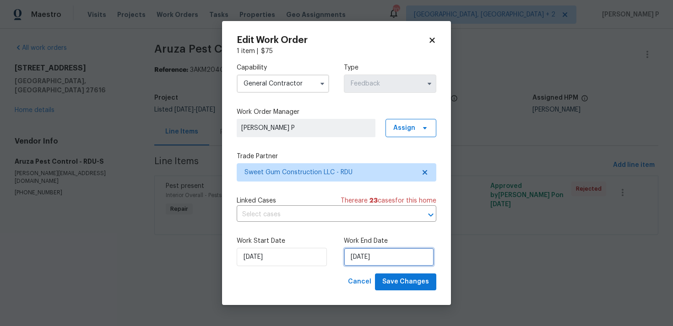
click at [363, 258] on input "27/08/2025" at bounding box center [389, 257] width 90 height 18
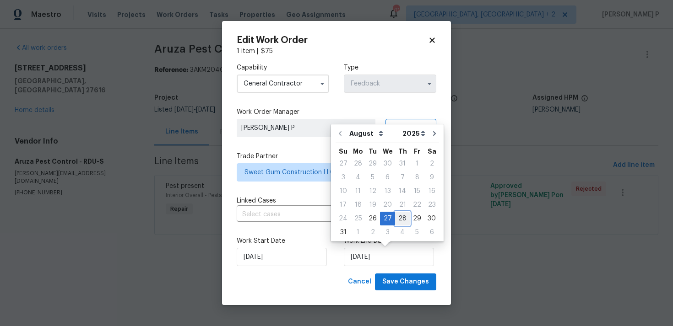
click at [399, 216] on div "28" at bounding box center [402, 218] width 15 height 13
type input "28/08/2025"
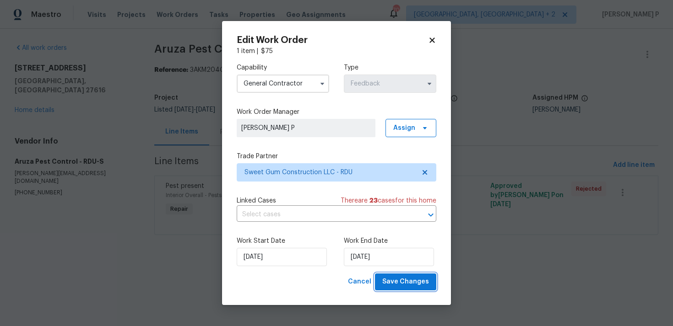
click at [414, 287] on span "Save Changes" at bounding box center [405, 281] width 47 height 11
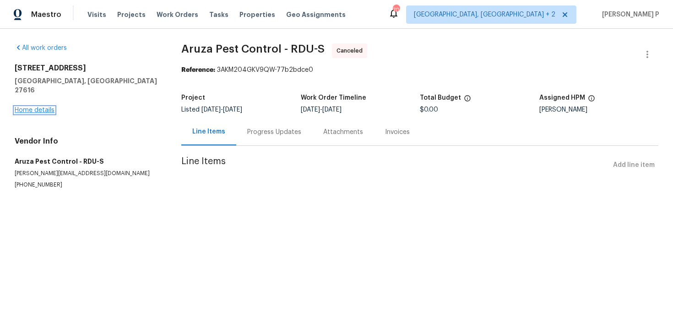
click at [38, 107] on link "Home details" at bounding box center [35, 110] width 40 height 6
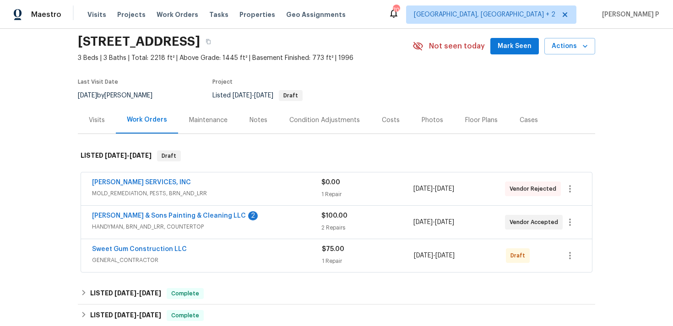
scroll to position [49, 0]
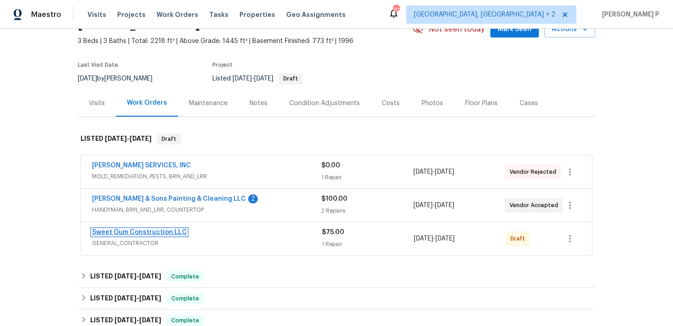
click at [156, 230] on link "Sweet Gum Construction LLC" at bounding box center [139, 232] width 95 height 6
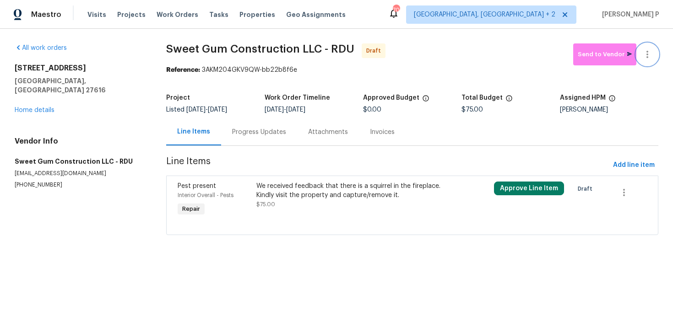
click at [651, 48] on button "button" at bounding box center [647, 54] width 22 height 22
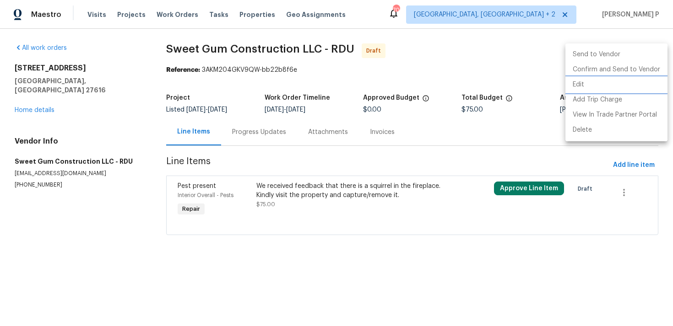
click at [583, 85] on li "Edit" at bounding box center [616, 84] width 102 height 15
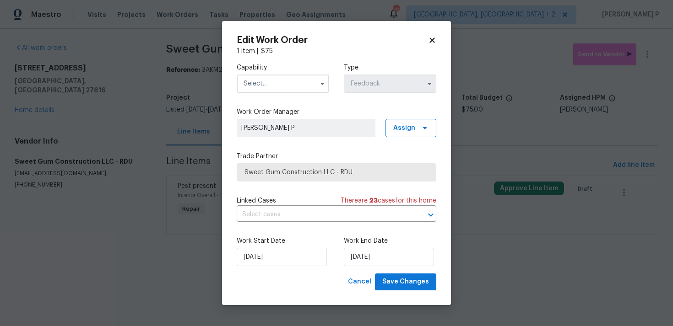
click at [306, 85] on input "text" at bounding box center [283, 84] width 92 height 18
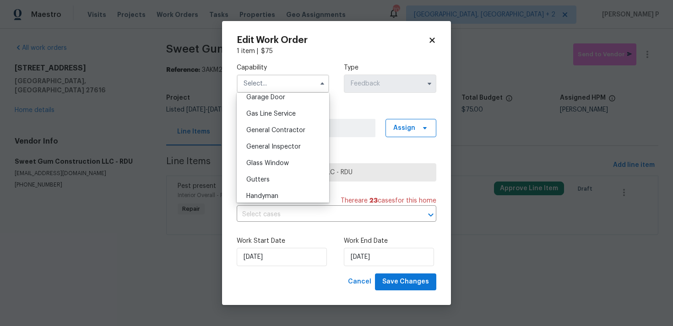
scroll to position [411, 0]
click at [283, 128] on span "General Contractor" at bounding box center [275, 129] width 59 height 6
type input "General Contractor"
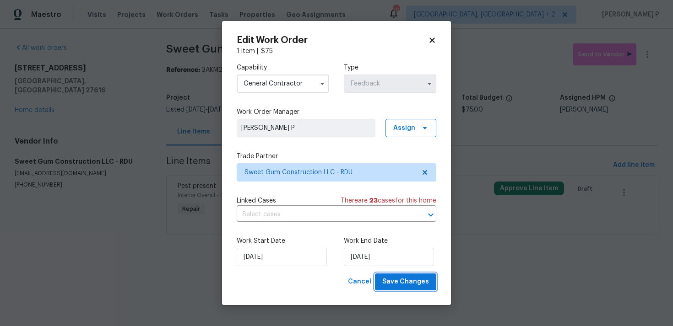
click at [405, 284] on span "Save Changes" at bounding box center [405, 281] width 47 height 11
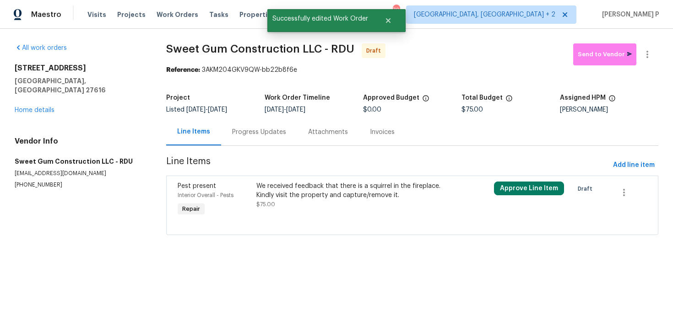
click at [256, 144] on div "Progress Updates" at bounding box center [259, 132] width 76 height 27
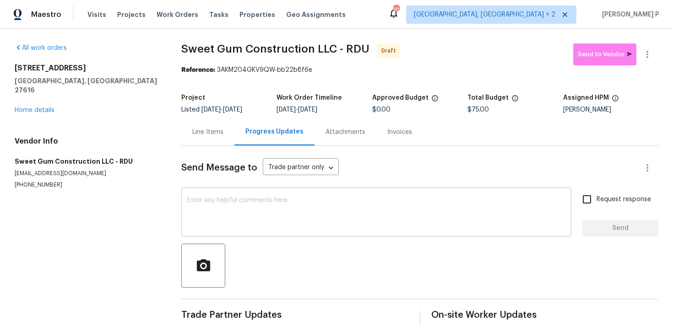
click at [257, 216] on textarea at bounding box center [376, 213] width 379 height 32
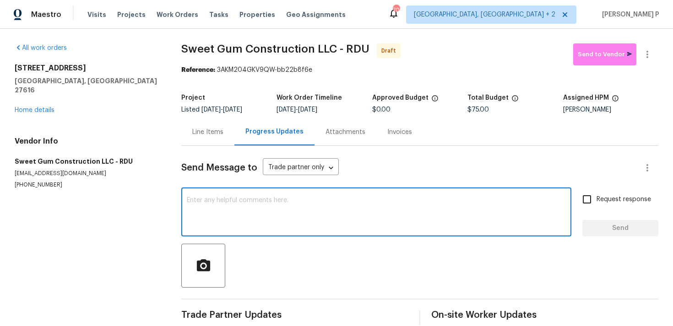
paste textarea "Hi, this is Ramyasri with Opendoor. I’m confirming you received the WO for the …"
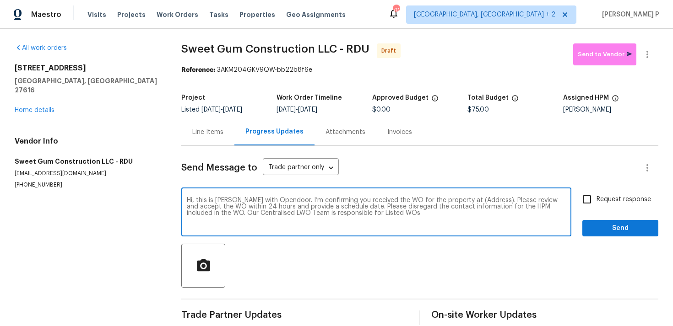
drag, startPoint x: 459, startPoint y: 199, endPoint x: 487, endPoint y: 198, distance: 27.9
click at [487, 198] on textarea "Hi, this is Ramyasri with Opendoor. I’m confirming you received the WO for the …" at bounding box center [376, 213] width 379 height 32
paste textarea "3321 Beech Bluff Ln, Raleigh, NC 27616"
type textarea "Hi, this is Ramyasri with Opendoor. I’m confirming you received the WO for the …"
click at [603, 197] on span "Request response" at bounding box center [623, 200] width 54 height 10
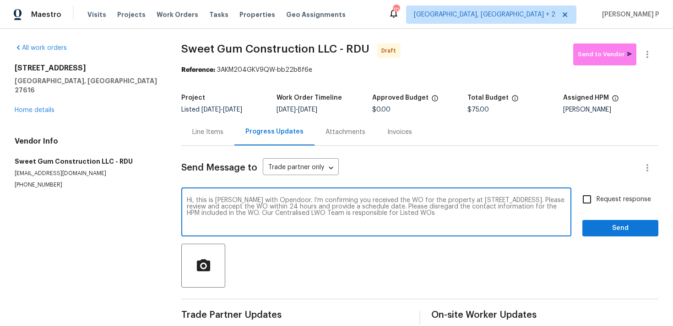
click at [596, 197] on input "Request response" at bounding box center [586, 199] width 19 height 19
checkbox input "true"
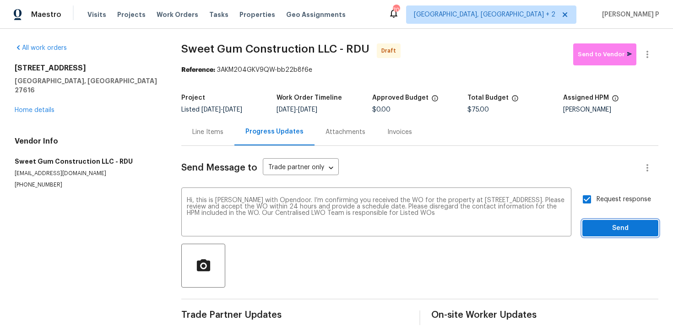
click at [602, 225] on span "Send" at bounding box center [619, 228] width 61 height 11
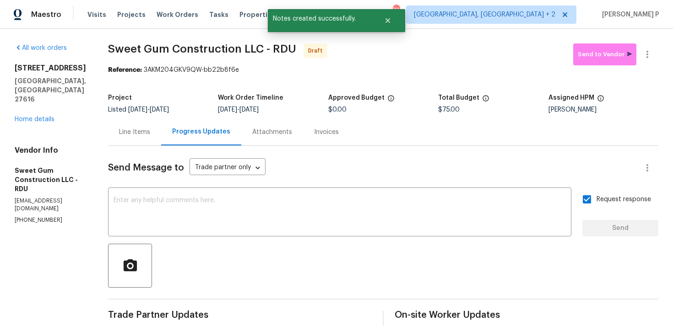
click at [398, 260] on div at bounding box center [383, 266] width 550 height 44
click at [650, 52] on icon "button" at bounding box center [647, 54] width 11 height 11
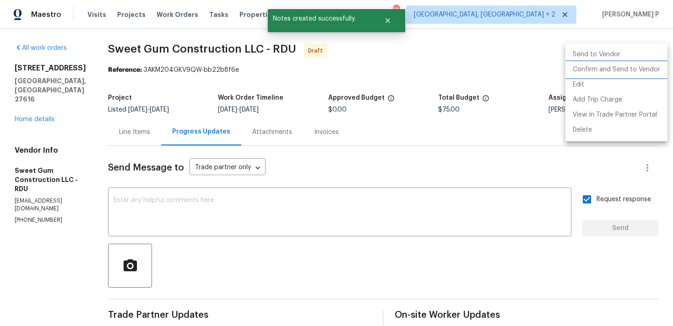
click at [626, 70] on li "Confirm and Send to Vendor" at bounding box center [616, 69] width 102 height 15
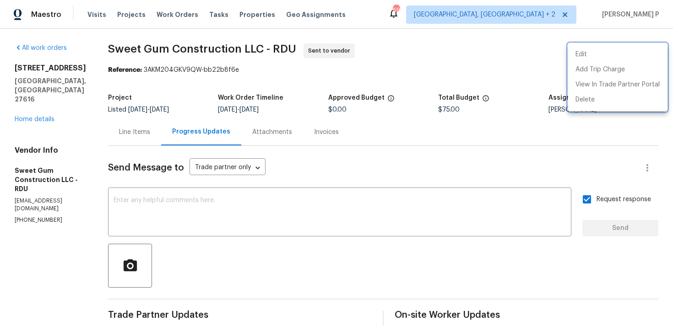
click at [366, 265] on div at bounding box center [336, 163] width 673 height 326
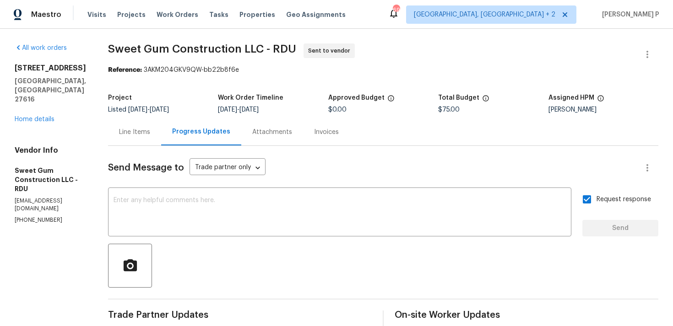
click at [188, 59] on span "Sweet Gum Construction LLC - RDU Sent to vendor" at bounding box center [372, 54] width 528 height 22
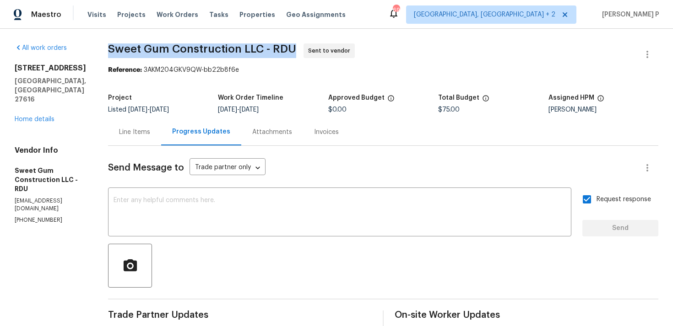
drag, startPoint x: 130, startPoint y: 48, endPoint x: 318, endPoint y: 48, distance: 188.1
click at [318, 48] on span "Sweet Gum Construction LLC - RDU Sent to vendor" at bounding box center [372, 54] width 528 height 22
copy span "Sweet Gum Construction LLC - RDU"
click at [192, 84] on section "Sweet Gum Construction LLC - RDU Sent to vendor Reference: 3AKM204GKV9QW-bb22b8…" at bounding box center [383, 215] width 550 height 345
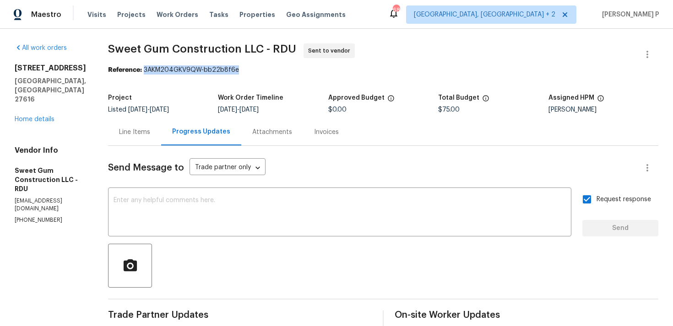
drag, startPoint x: 165, startPoint y: 69, endPoint x: 324, endPoint y: 69, distance: 158.8
click at [322, 69] on div "Reference: 3AKM204GKV9QW-bb22b8f6e" at bounding box center [383, 69] width 550 height 9
copy div "3AKM204GKV9QW-bb22b8f6e"
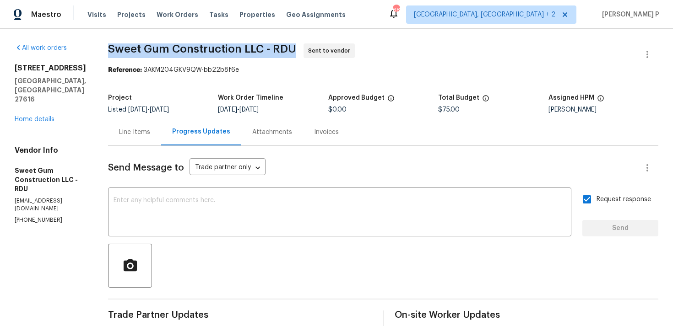
drag, startPoint x: 129, startPoint y: 48, endPoint x: 316, endPoint y: 49, distance: 187.2
click at [316, 49] on span "Sweet Gum Construction LLC - RDU Sent to vendor" at bounding box center [372, 54] width 528 height 22
copy span "Sweet Gum Construction LLC - RDU"
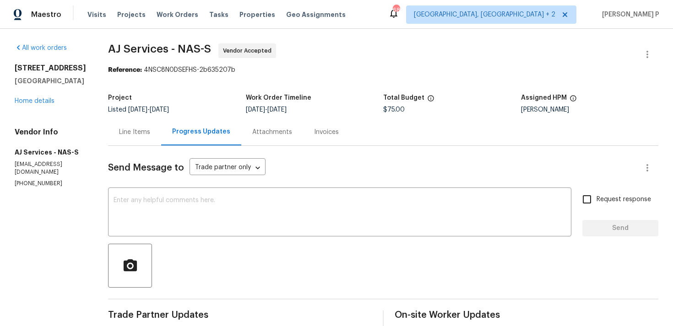
scroll to position [77, 0]
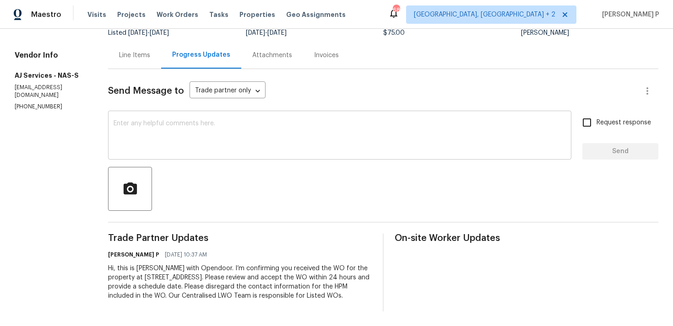
click at [127, 140] on textarea at bounding box center [339, 136] width 452 height 32
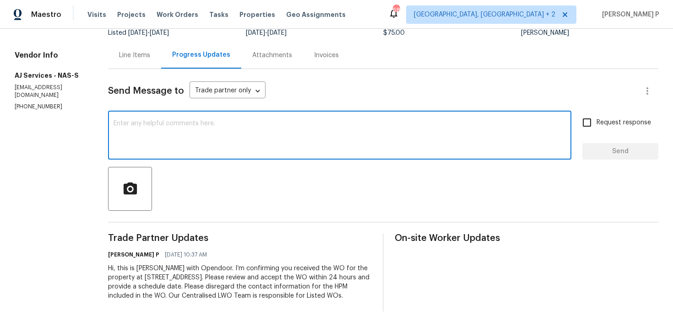
paste textarea "Thank you for accepting the work order. Could you please provide us with an upd…"
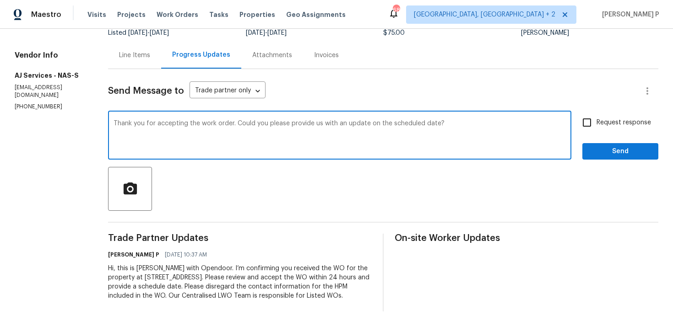
type textarea "Thank you for accepting the work order. Could you please provide us with an upd…"
click at [631, 115] on label "Request response" at bounding box center [614, 122] width 74 height 19
click at [596, 115] on input "Request response" at bounding box center [586, 122] width 19 height 19
checkbox input "true"
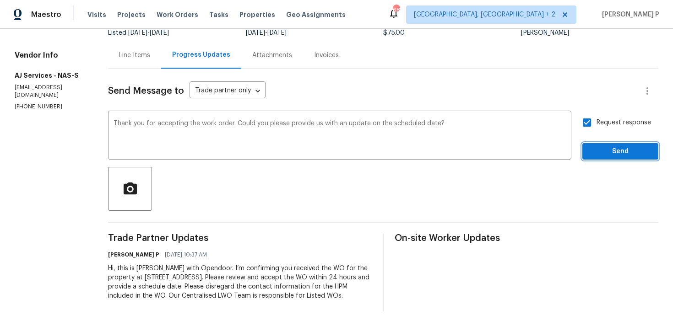
click at [616, 148] on span "Send" at bounding box center [619, 151] width 61 height 11
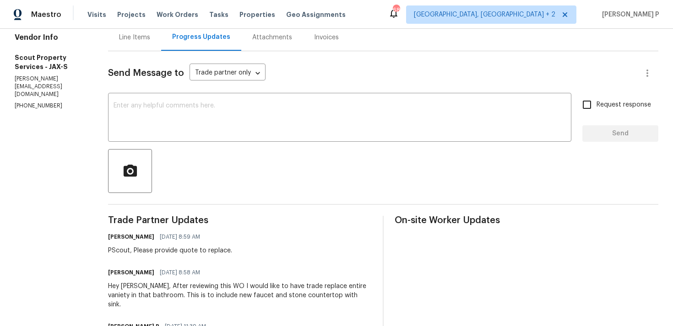
scroll to position [157, 0]
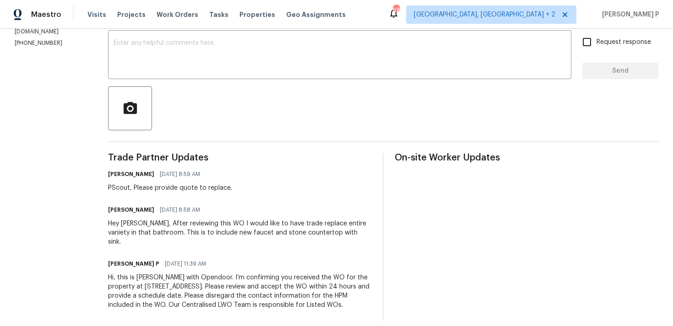
drag, startPoint x: 149, startPoint y: 209, endPoint x: 107, endPoint y: 210, distance: 42.6
click at [108, 210] on div "[PERSON_NAME] [DATE] 8:58 AM" at bounding box center [240, 210] width 264 height 13
copy h6 "[PERSON_NAME]"
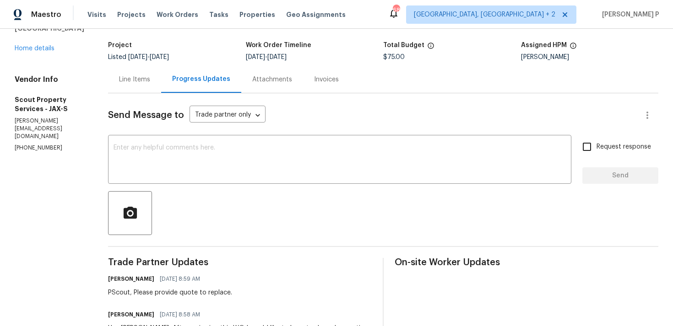
scroll to position [47, 0]
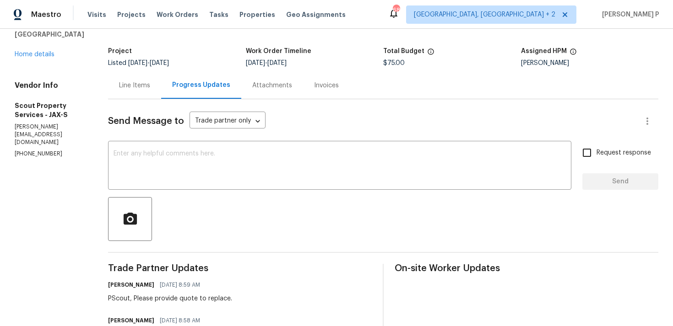
click at [135, 81] on div "Line Items" at bounding box center [134, 85] width 31 height 9
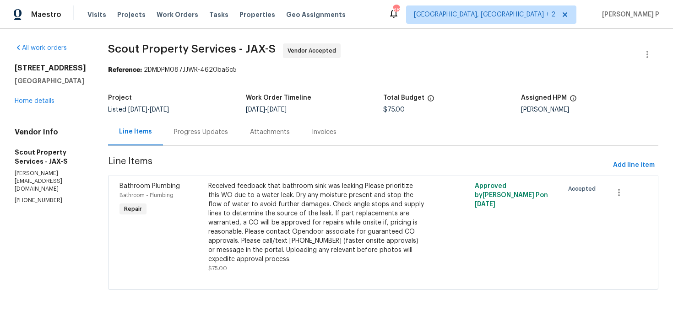
click at [182, 132] on div "Progress Updates" at bounding box center [201, 132] width 54 height 9
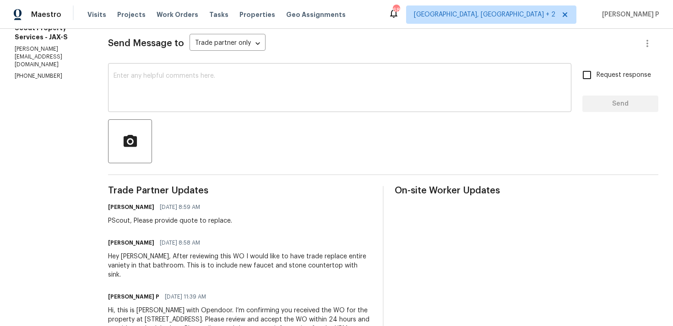
scroll to position [122, 0]
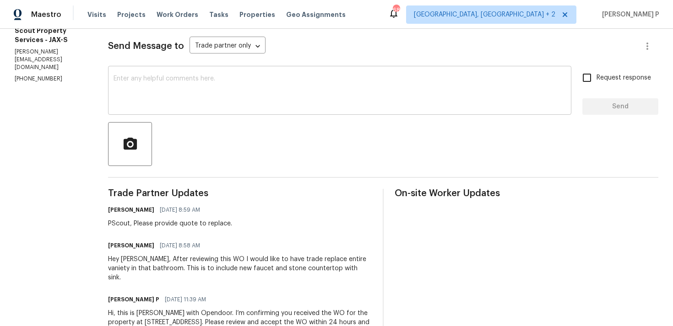
click at [225, 88] on textarea at bounding box center [339, 92] width 452 height 32
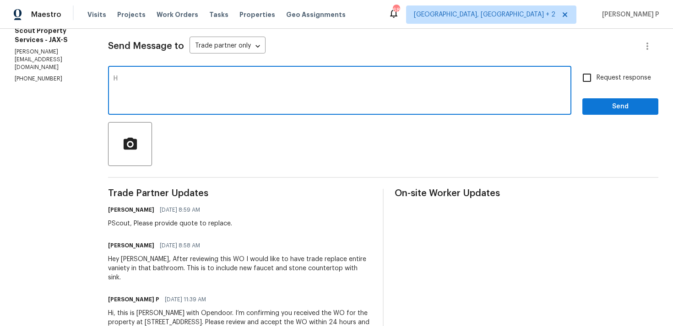
type textarea "Hi"
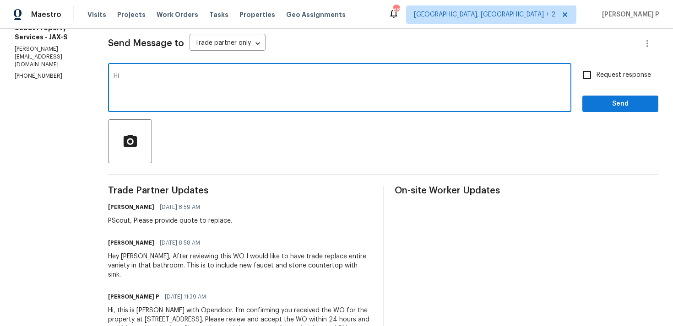
drag, startPoint x: 125, startPoint y: 78, endPoint x: 94, endPoint y: 78, distance: 30.7
click at [96, 78] on div "All work orders [STREET_ADDRESS] Home details Vendor Info Scout Property Servic…" at bounding box center [336, 136] width 673 height 464
paste textarea "Thank you for accepting the work order. Could you please provide us with an upd…"
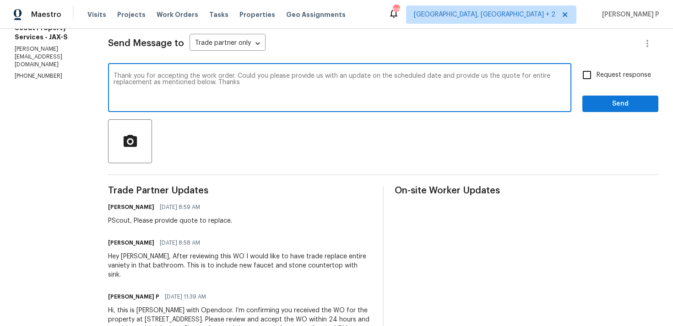
drag, startPoint x: 234, startPoint y: 76, endPoint x: 215, endPoint y: 81, distance: 20.0
click at [215, 81] on textarea "Thank you for accepting the work order. Could you please provide us with an upd…" at bounding box center [339, 89] width 452 height 32
paste textarea "share the quote for the full replacement as outlined below?"
type textarea "Thank you for accepting the work order. Could you please provide us with an upd…"
click at [599, 76] on span "Request response" at bounding box center [623, 75] width 54 height 10
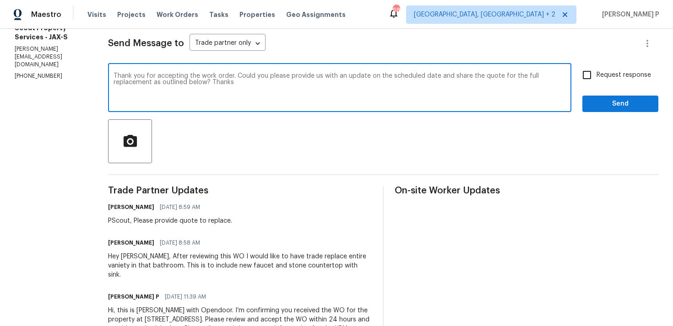
click at [596, 76] on input "Request response" at bounding box center [586, 74] width 19 height 19
checkbox input "true"
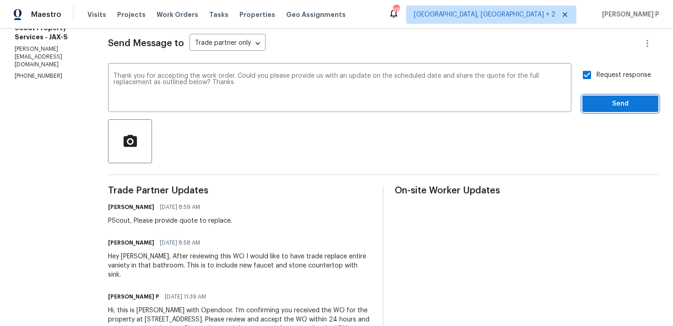
click at [600, 104] on span "Send" at bounding box center [619, 103] width 61 height 11
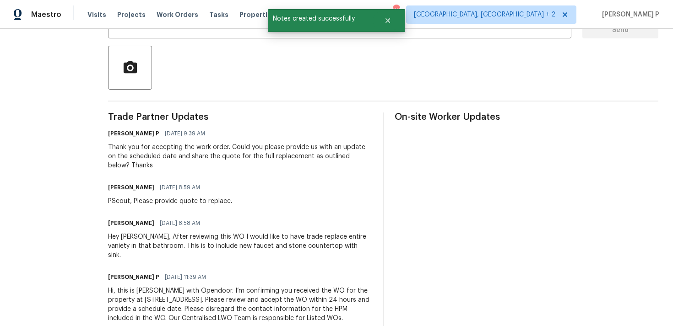
scroll to position [211, 0]
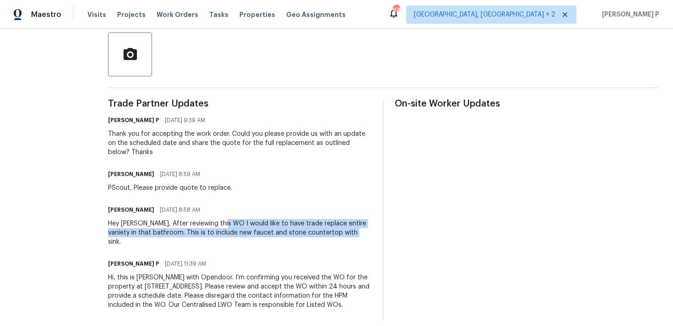
drag, startPoint x: 221, startPoint y: 223, endPoint x: 344, endPoint y: 231, distance: 122.9
click at [344, 231] on div "Hey [PERSON_NAME], After reviewing this WO I would like to have trade replace e…" at bounding box center [240, 232] width 264 height 27
copy div "I would like to have trade replace entire vaniety in that bathroom. This is to …"
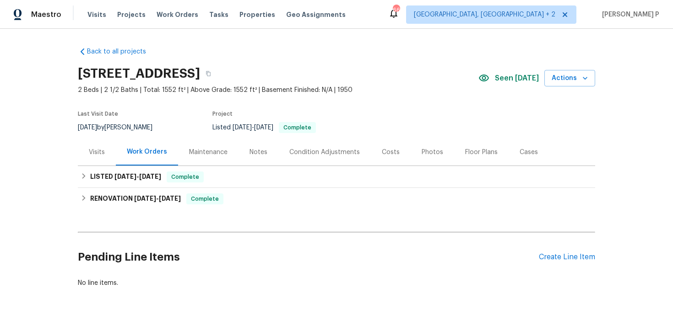
scroll to position [24, 0]
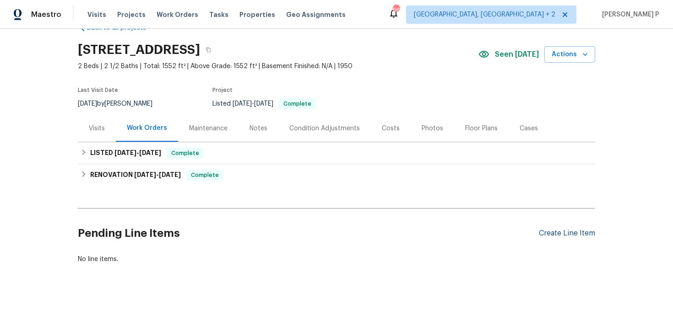
click at [568, 235] on div "Create Line Item" at bounding box center [567, 233] width 56 height 9
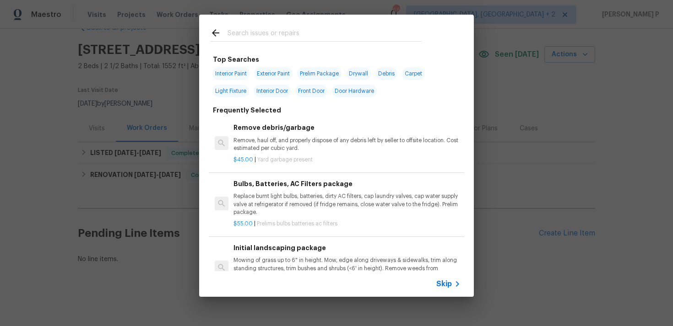
click at [448, 286] on span "Skip" at bounding box center [444, 284] width 16 height 9
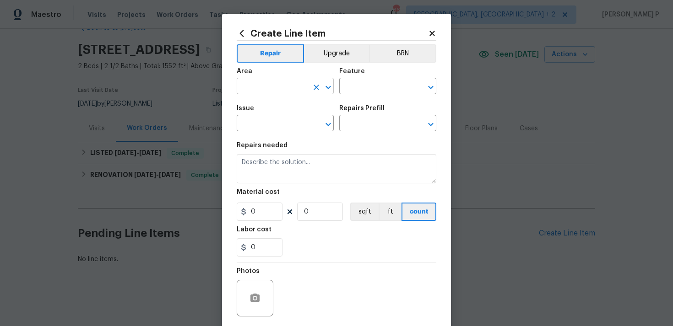
click at [290, 86] on input "text" at bounding box center [272, 87] width 71 height 14
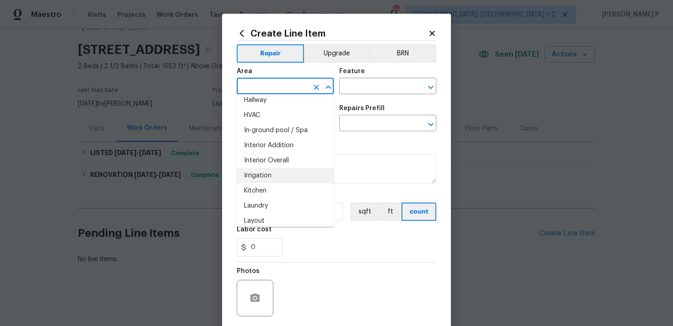
scroll to position [328, 0]
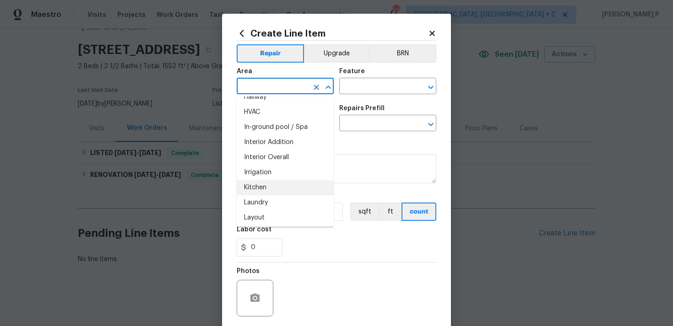
click at [276, 189] on li "Kitchen" at bounding box center [285, 187] width 97 height 15
type input "Kitchen"
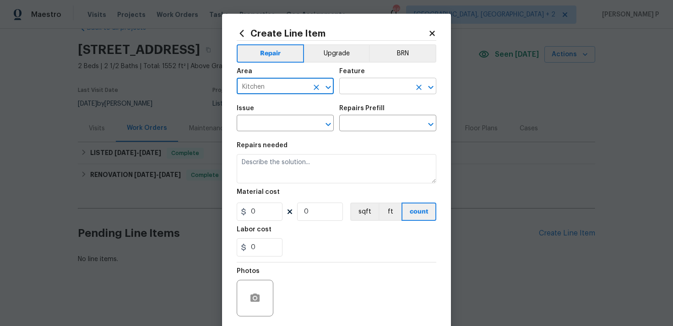
click at [362, 88] on input "text" at bounding box center [374, 87] width 71 height 14
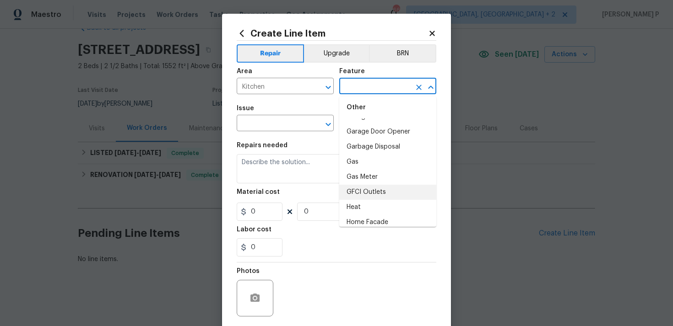
scroll to position [967, 0]
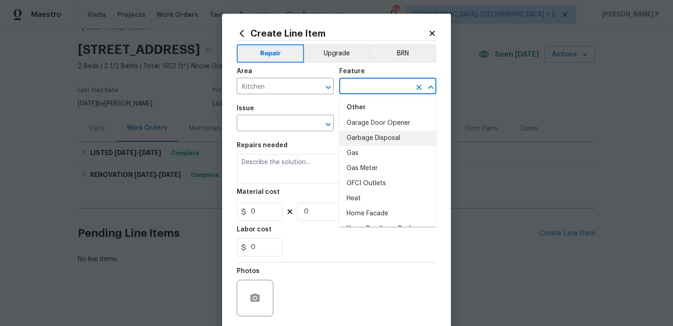
click at [375, 137] on li "Garbage Disposal" at bounding box center [387, 138] width 97 height 15
type input "Garbage Disposal"
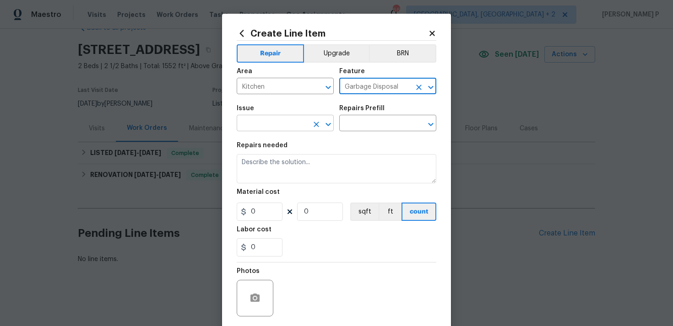
click at [328, 124] on icon "Open" at bounding box center [328, 124] width 11 height 11
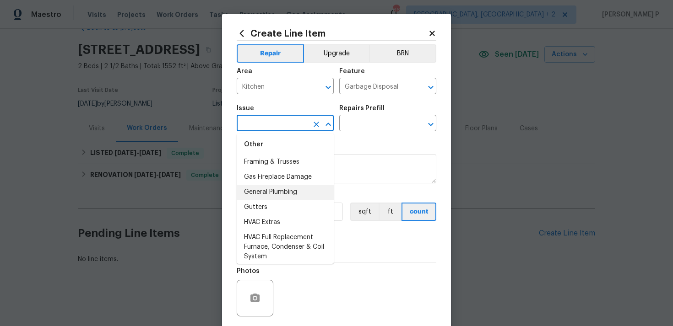
scroll to position [689, 0]
click at [281, 190] on li "General Plumbing" at bounding box center [285, 191] width 97 height 15
type input "General Plumbing"
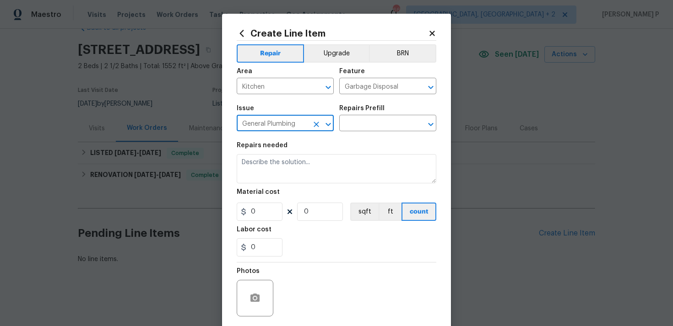
click at [379, 116] on div "Repairs Prefill" at bounding box center [387, 111] width 97 height 12
click at [377, 124] on input "text" at bounding box center [374, 124] width 71 height 14
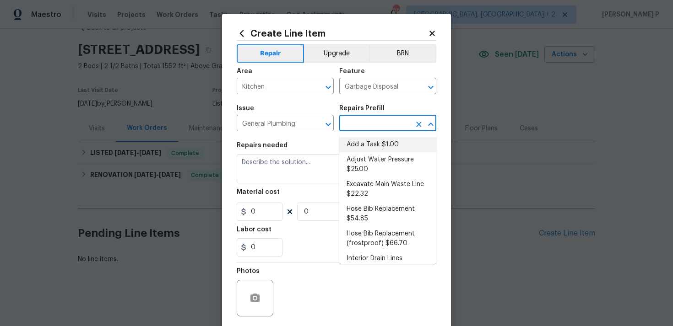
click at [367, 147] on li "Add a Task $1.00" at bounding box center [387, 144] width 97 height 15
type input "Plumbing"
type input "Add a Task $1.00"
type textarea "HPM to detail"
type input "1"
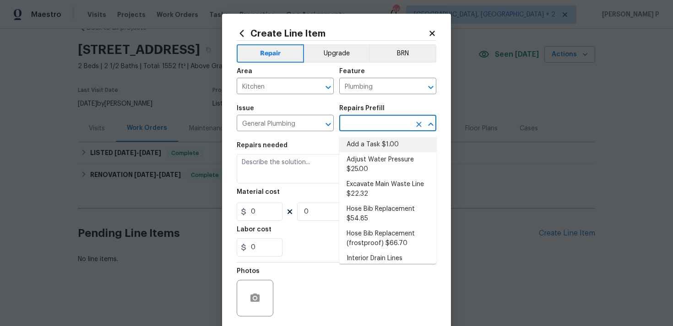
type input "1"
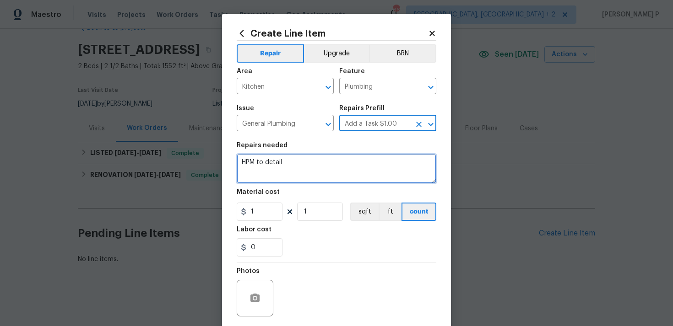
click at [294, 169] on textarea "HPM to detail" at bounding box center [337, 168] width 200 height 29
paste textarea "Received feedback that the garbage disposal is jammed. It powers on but does no…"
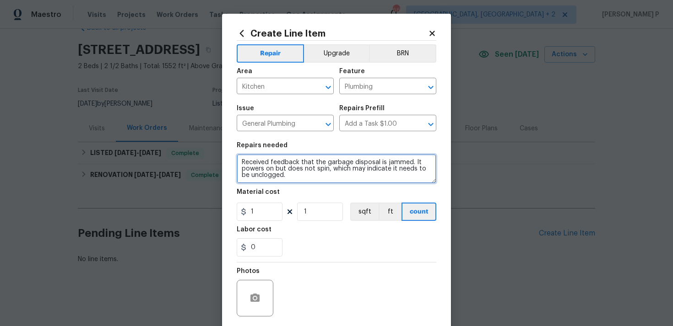
drag, startPoint x: 331, startPoint y: 171, endPoint x: 395, endPoint y: 170, distance: 64.1
click at [395, 170] on textarea "Received feedback that the garbage disposal is jammed. It powers on but does no…" at bounding box center [337, 168] width 200 height 29
click at [406, 168] on textarea "Received feedback that the garbage disposal is jammed. It powers on but does no…" at bounding box center [337, 168] width 200 height 29
click at [302, 166] on textarea "Received feedback that the garbage disposal is jammed. It powers on but does no…" at bounding box center [337, 168] width 200 height 29
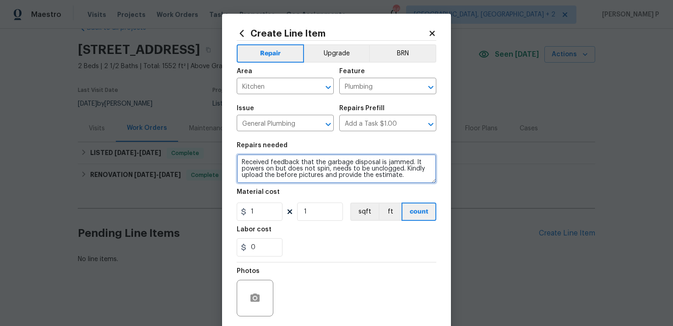
click at [302, 166] on textarea "Received feedback that the garbage disposal is jammed. It powers on but does no…" at bounding box center [337, 168] width 200 height 29
type textarea "Received feedback that the garbage disposal is jammed. It powers on but does no…"
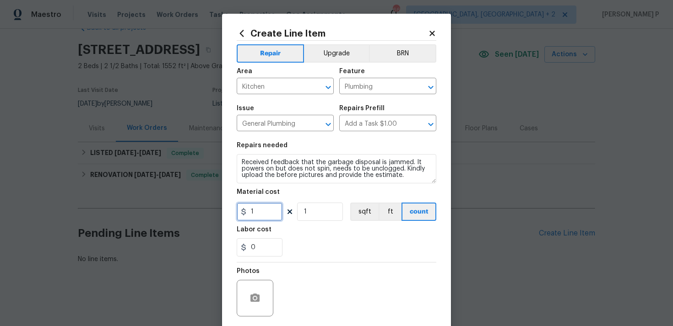
click at [260, 207] on input "1" at bounding box center [260, 212] width 46 height 18
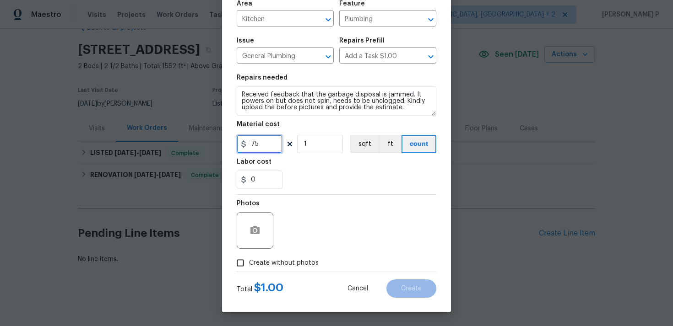
type input "75"
click at [248, 265] on input "Create without photos" at bounding box center [240, 262] width 17 height 17
checkbox input "true"
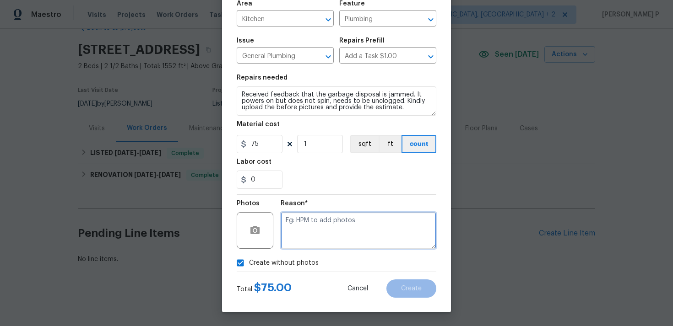
click at [315, 238] on textarea at bounding box center [359, 230] width 156 height 37
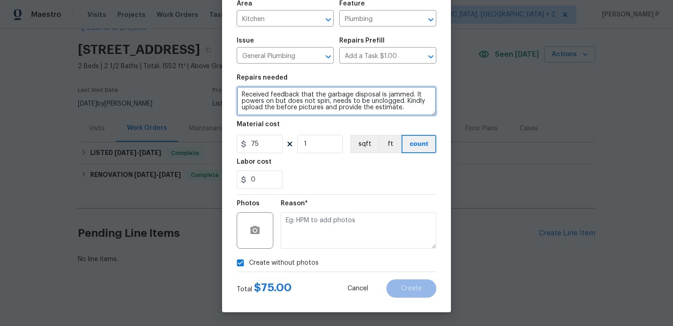
drag, startPoint x: 337, startPoint y: 107, endPoint x: 242, endPoint y: 108, distance: 95.2
click at [242, 108] on textarea "Received feedback that the garbage disposal is jammed. It powers on but does no…" at bounding box center [337, 100] width 200 height 29
type textarea "Received feedback that the garbage disposal is jammed. It powers on but does no…"
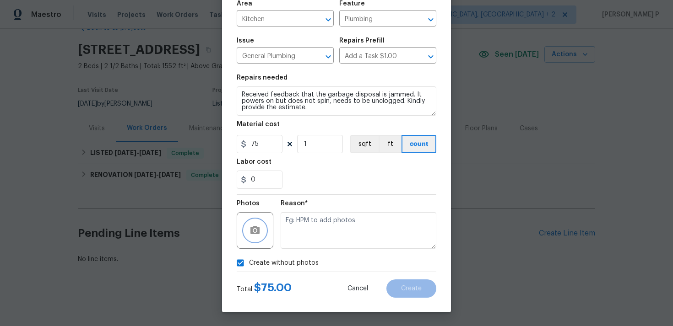
click at [255, 228] on icon "button" at bounding box center [254, 230] width 9 height 8
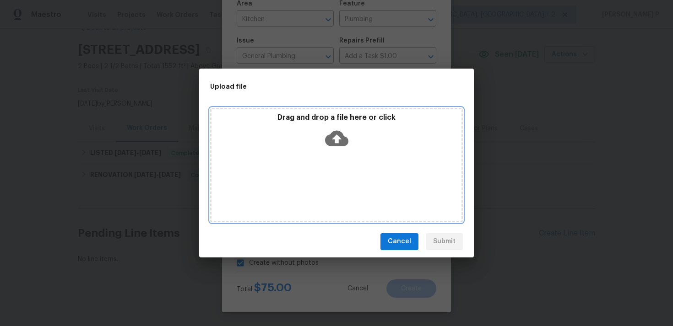
click at [338, 138] on icon at bounding box center [336, 138] width 23 height 23
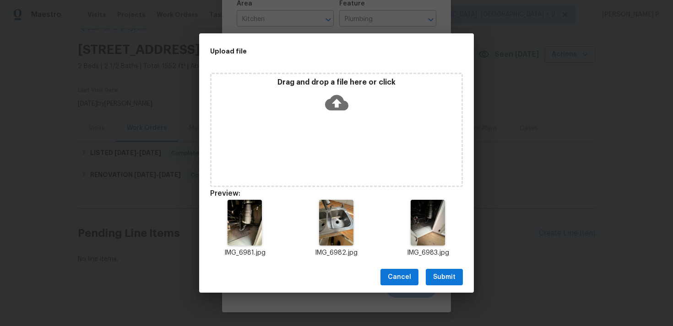
click at [444, 272] on span "Submit" at bounding box center [444, 277] width 22 height 11
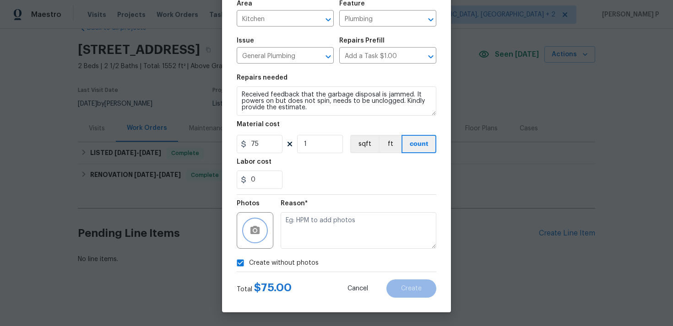
checkbox input "false"
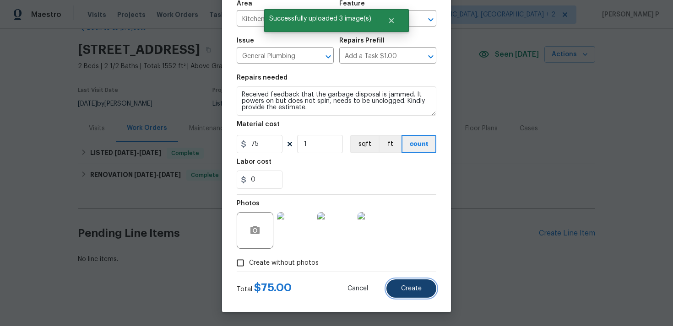
click at [398, 291] on button "Create" at bounding box center [411, 289] width 50 height 18
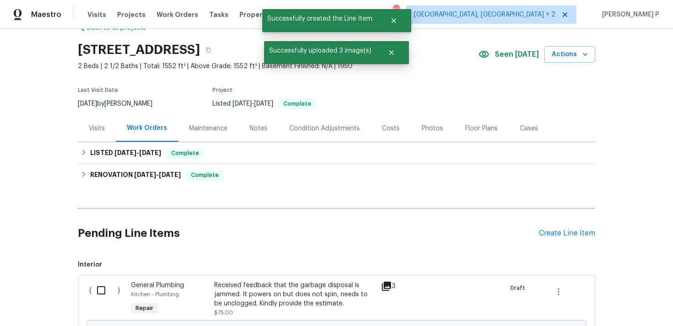
scroll to position [137, 0]
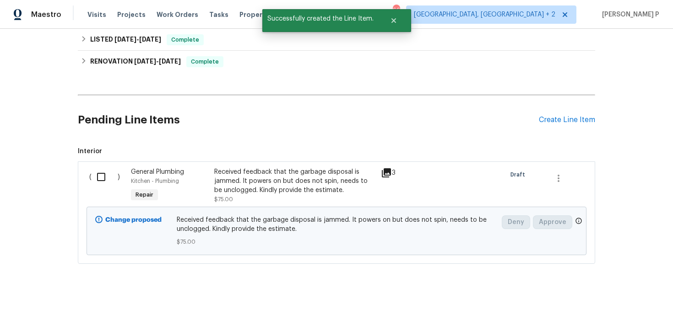
click at [101, 179] on input "checkbox" at bounding box center [105, 176] width 26 height 19
checkbox input "true"
click at [617, 302] on span "Create Work Order" at bounding box center [620, 303] width 61 height 11
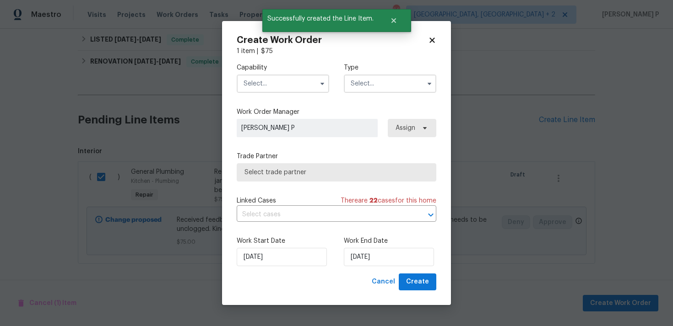
click at [404, 81] on input "text" at bounding box center [390, 84] width 92 height 18
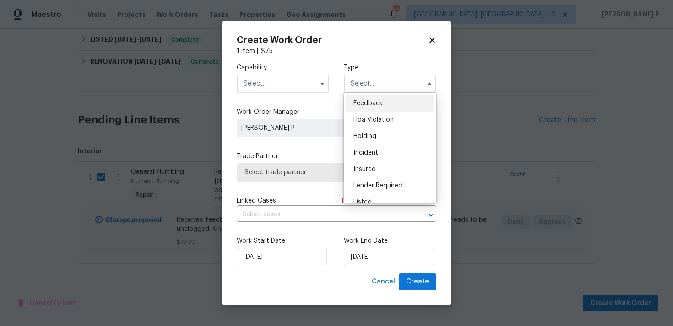
click at [379, 104] on span "Feedback" at bounding box center [367, 103] width 29 height 6
type input "Feedback"
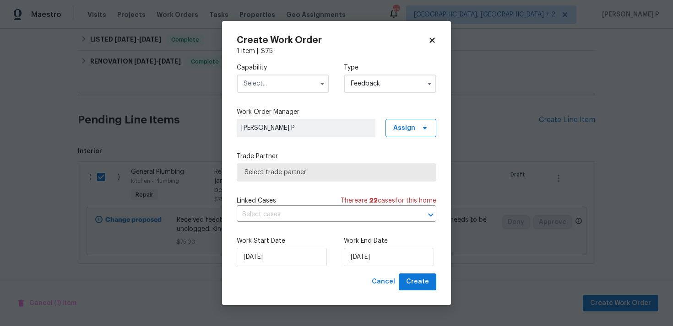
click at [259, 86] on input "text" at bounding box center [283, 84] width 92 height 18
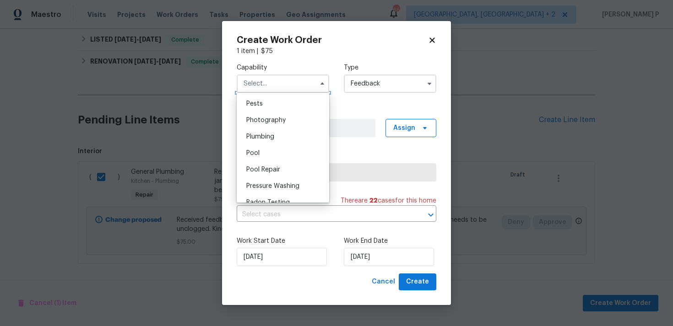
scroll to position [777, 0]
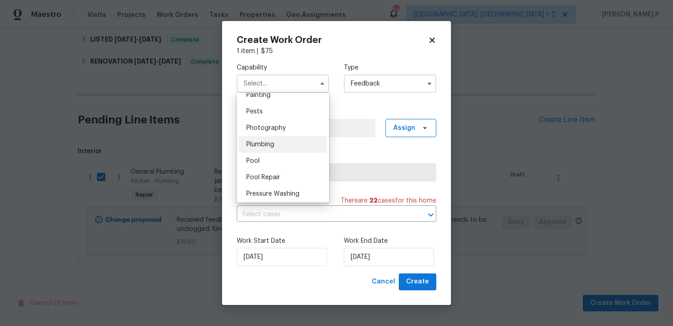
click at [264, 146] on span "Plumbing" at bounding box center [260, 144] width 28 height 6
type input "Plumbing"
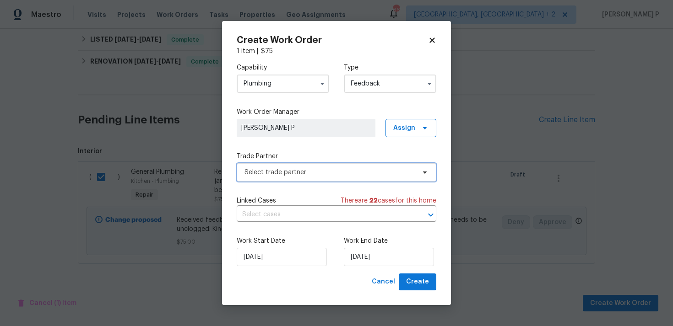
click at [327, 170] on span "Select trade partner" at bounding box center [329, 172] width 171 height 9
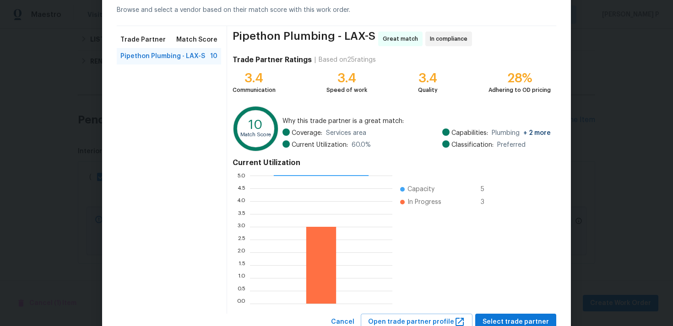
scroll to position [77, 0]
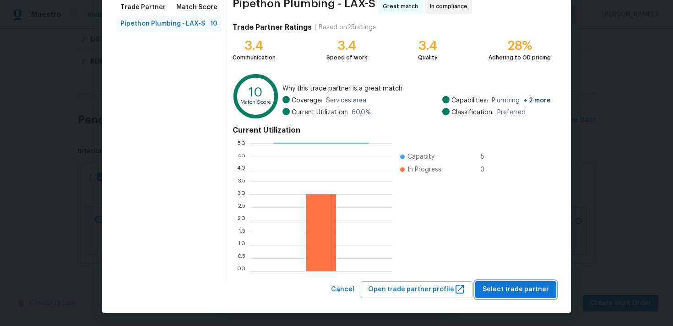
click at [509, 287] on span "Select trade partner" at bounding box center [515, 289] width 66 height 11
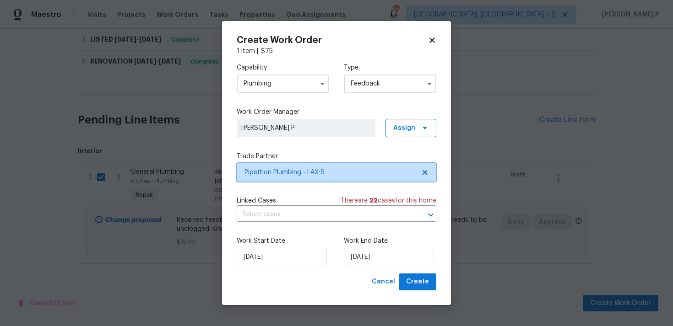
scroll to position [0, 0]
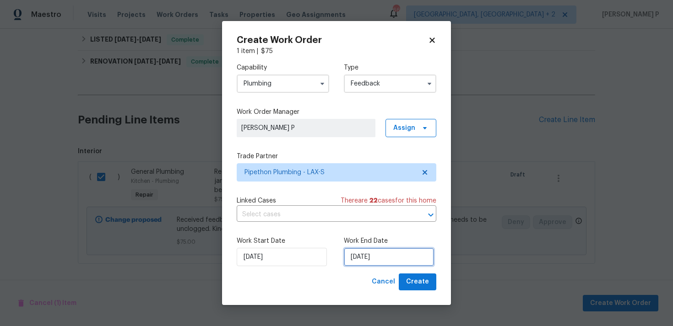
click at [391, 254] on input "[DATE]" at bounding box center [389, 257] width 90 height 18
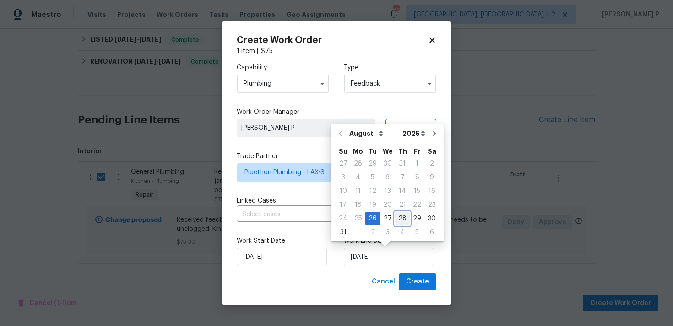
click at [396, 215] on div "28" at bounding box center [402, 218] width 15 height 13
type input "[DATE]"
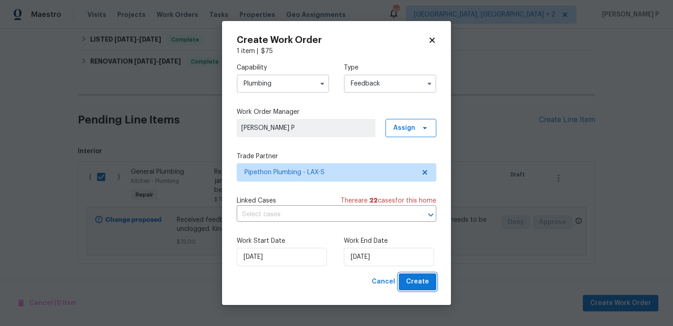
click at [421, 289] on button "Create" at bounding box center [418, 282] width 38 height 17
checkbox input "false"
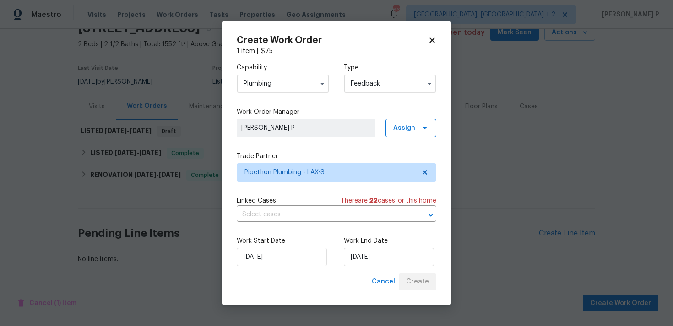
scroll to position [46, 0]
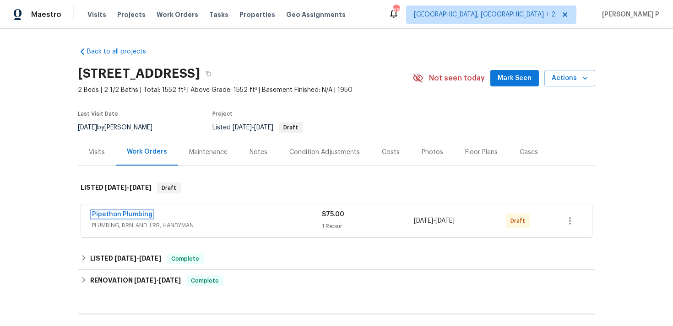
click at [133, 215] on link "Pipethon Plumbing" at bounding box center [122, 214] width 60 height 6
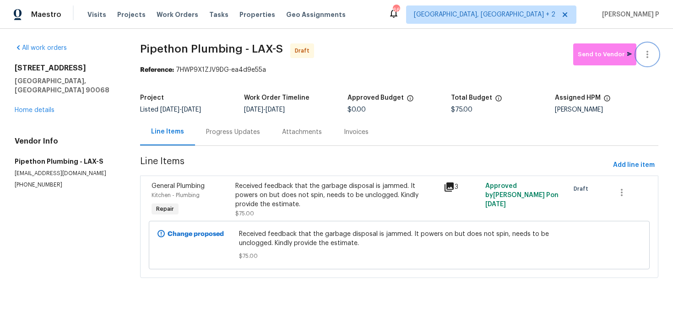
click at [649, 52] on icon "button" at bounding box center [647, 54] width 11 height 11
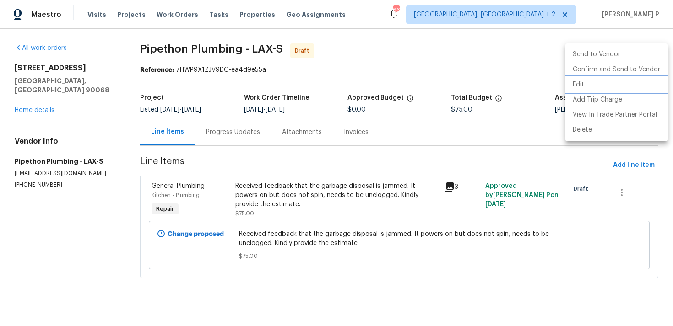
click at [583, 78] on li "Edit" at bounding box center [616, 84] width 102 height 15
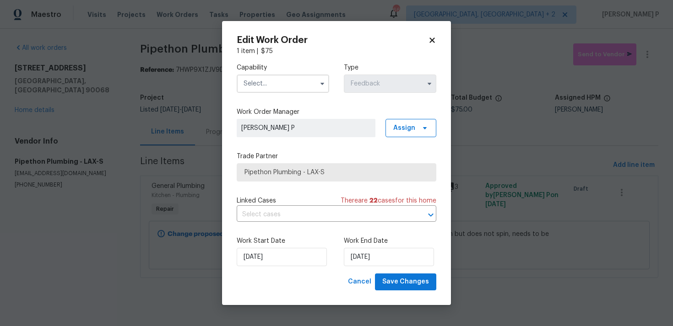
click at [311, 86] on input "text" at bounding box center [283, 84] width 92 height 18
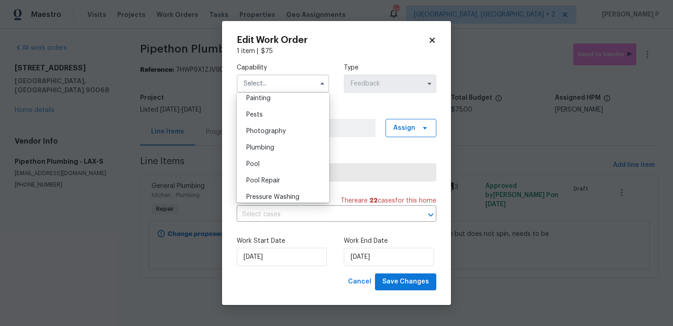
scroll to position [794, 0]
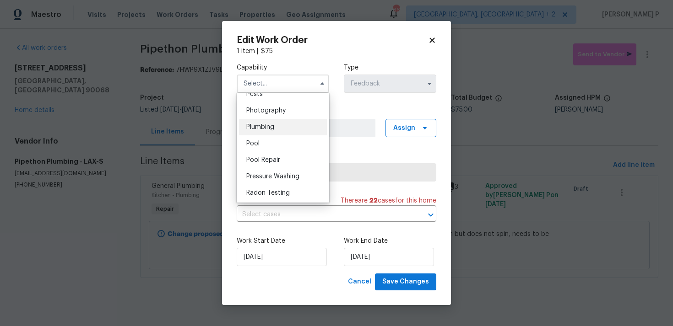
click at [264, 124] on span "Plumbing" at bounding box center [260, 127] width 28 height 6
type input "Plumbing"
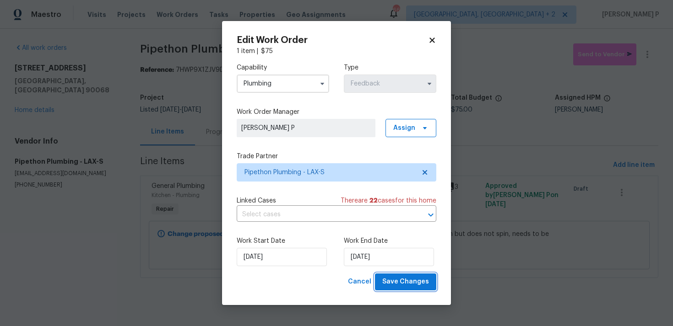
click at [392, 280] on span "Save Changes" at bounding box center [405, 281] width 47 height 11
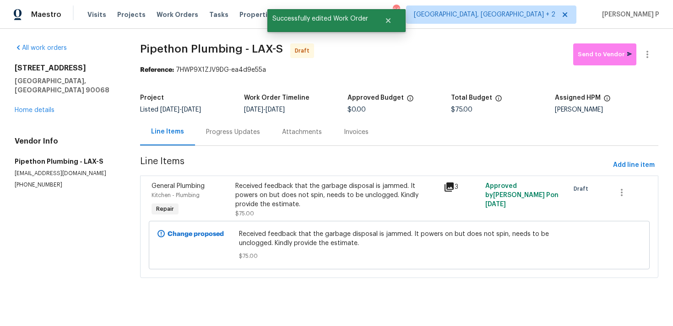
click at [241, 132] on div "Progress Updates" at bounding box center [233, 132] width 54 height 9
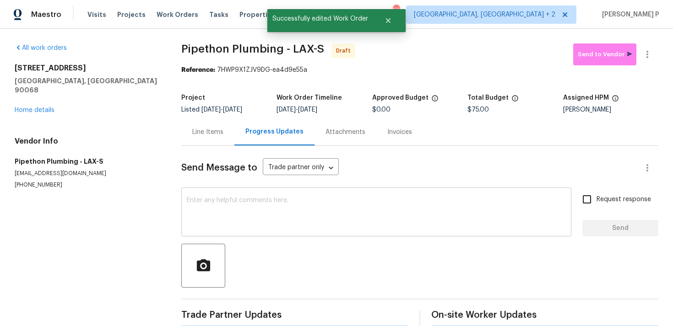
click at [245, 190] on div "x ​" at bounding box center [376, 213] width 390 height 47
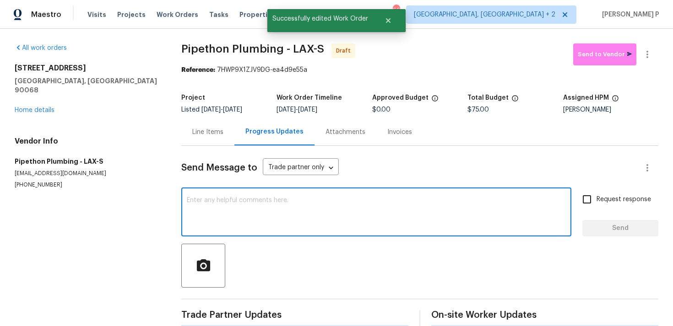
paste textarea "Hi, this is Ramyasri with Opendoor. I’m confirming you received the WO for the …"
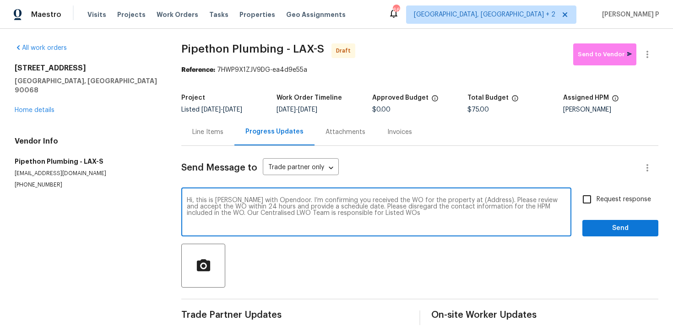
drag, startPoint x: 459, startPoint y: 202, endPoint x: 488, endPoint y: 201, distance: 29.3
click at [488, 201] on textarea "Hi, this is Ramyasri with Opendoor. I’m confirming you received the WO for the …" at bounding box center [376, 213] width 379 height 32
paste textarea "2252 Verde Oak Dr, Los Angeles, CA 90068"
type textarea "Hi, this is Ramyasri with Opendoor. I’m confirming you received the WO for the …"
click at [594, 202] on input "Request response" at bounding box center [586, 199] width 19 height 19
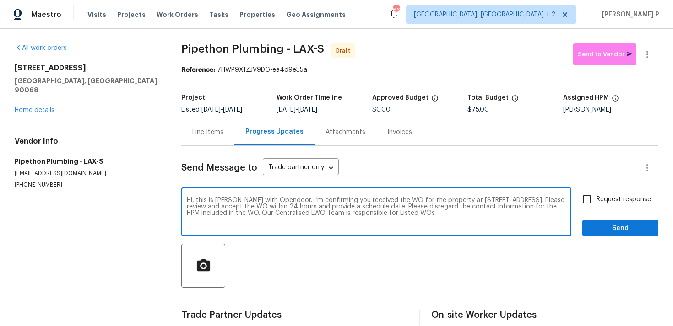
checkbox input "true"
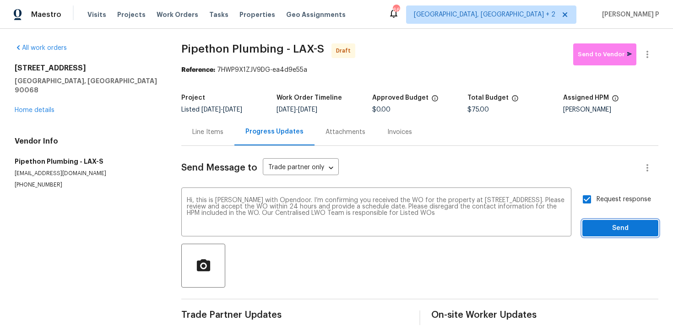
click at [604, 227] on span "Send" at bounding box center [619, 228] width 61 height 11
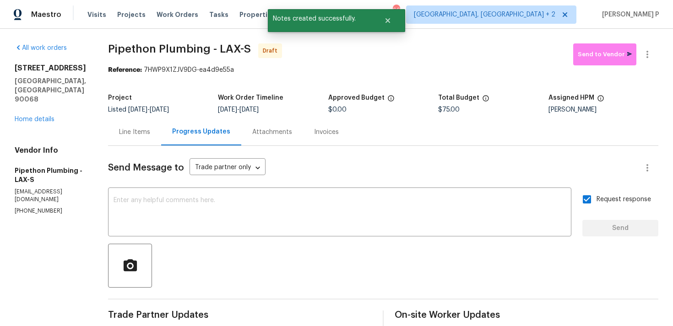
click at [332, 274] on div at bounding box center [383, 266] width 550 height 44
click at [645, 53] on icon "button" at bounding box center [647, 54] width 11 height 11
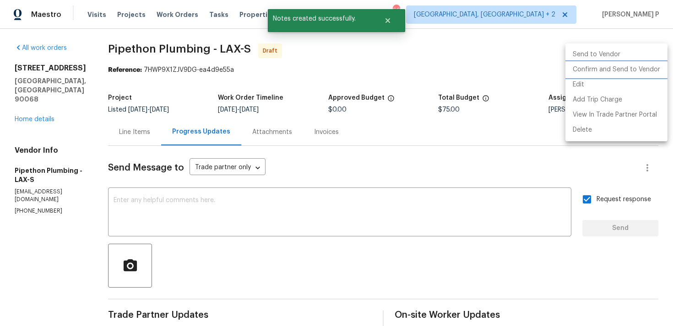
click at [610, 65] on li "Confirm and Send to Vendor" at bounding box center [616, 69] width 102 height 15
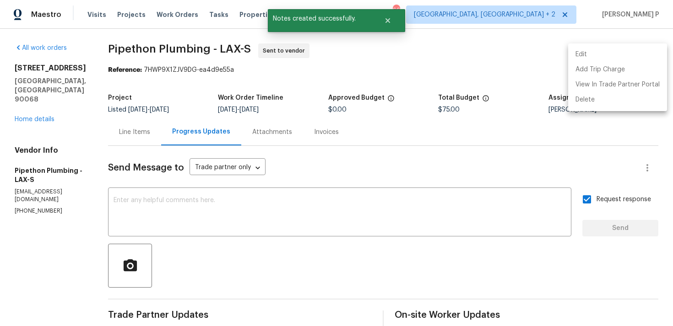
click at [256, 187] on div at bounding box center [336, 163] width 673 height 326
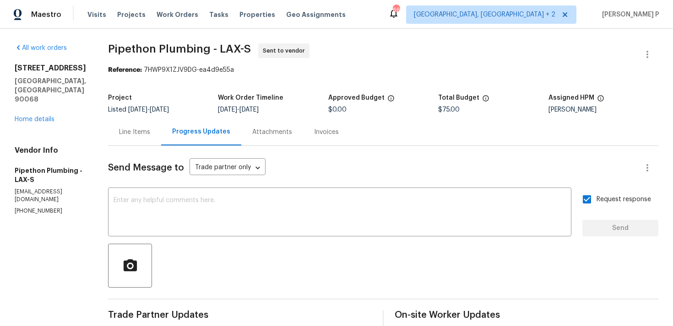
click at [135, 47] on span "Pipethon Plumbing - LAX-S" at bounding box center [179, 48] width 143 height 11
drag, startPoint x: 121, startPoint y: 48, endPoint x: 265, endPoint y: 47, distance: 144.6
click at [265, 47] on span "Pipethon Plumbing - LAX-S Sent to vendor" at bounding box center [372, 54] width 528 height 22
copy span "Pipethon Plumbing - LAX-S"
click at [143, 52] on span "Pipethon Plumbing - LAX-S" at bounding box center [179, 48] width 143 height 11
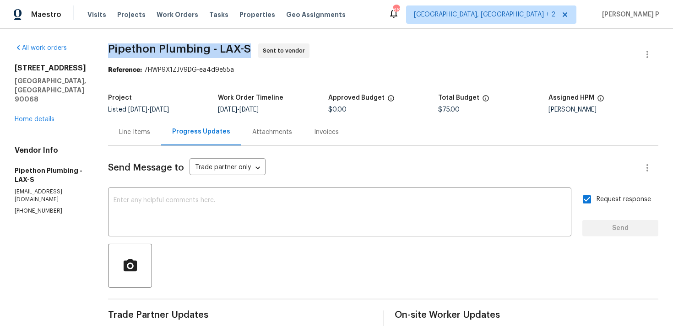
drag, startPoint x: 118, startPoint y: 50, endPoint x: 261, endPoint y: 47, distance: 143.7
click at [261, 47] on div "All work orders 2252 Verde Oak Dr Los Angeles, CA 90068 Home details Vendor Inf…" at bounding box center [336, 216] width 673 height 374
copy span "Pipethon Plumbing - LAX-S"
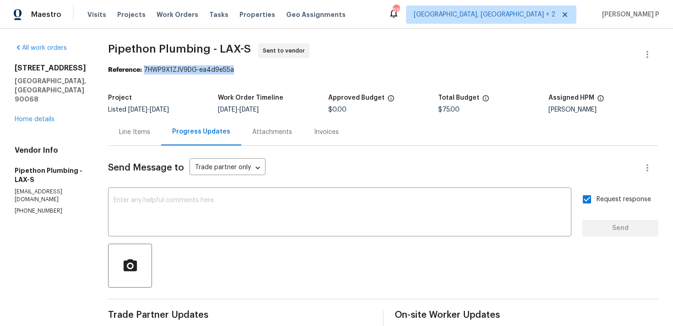
drag, startPoint x: 157, startPoint y: 70, endPoint x: 279, endPoint y: 70, distance: 121.7
click at [278, 70] on div "Reference: 7HWP9X1ZJV9DG-ea4d9e55a" at bounding box center [383, 69] width 550 height 9
copy div "7HWP9X1ZJV9DG-ea4d9e55a"
click at [150, 129] on div "Line Items" at bounding box center [134, 132] width 31 height 9
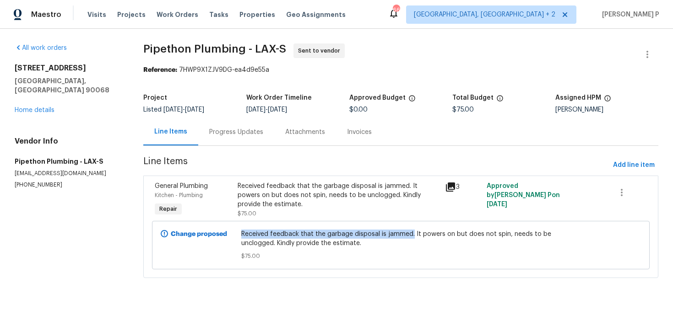
copy span "Received feedback that the garbage disposal is jammed."
drag, startPoint x: 245, startPoint y: 233, endPoint x: 412, endPoint y: 232, distance: 167.0
click at [412, 232] on span "Received feedback that the garbage disposal is jammed. It powers on but does no…" at bounding box center [400, 239] width 318 height 18
click at [34, 304] on html "Maestro Visits Projects Work Orders Tasks Properties Geo Assignments 66 Albuque…" at bounding box center [336, 152] width 673 height 304
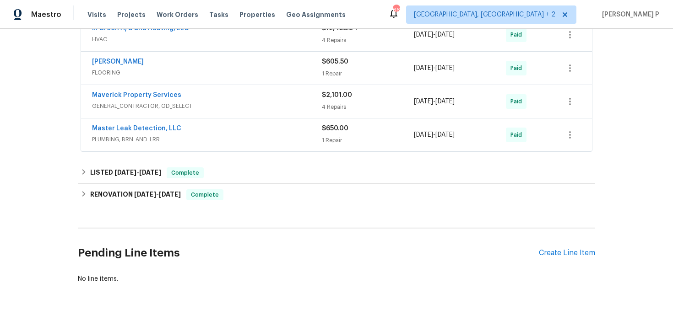
scroll to position [340, 0]
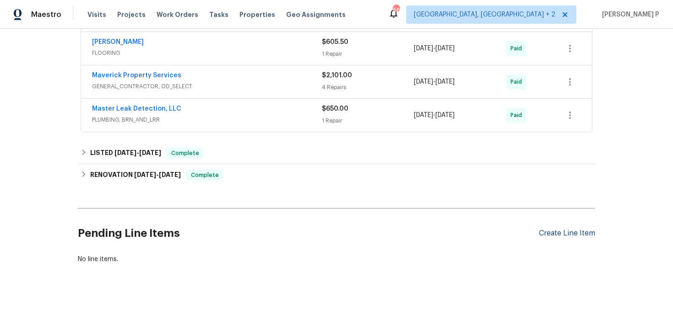
click at [563, 233] on div "Create Line Item" at bounding box center [567, 233] width 56 height 9
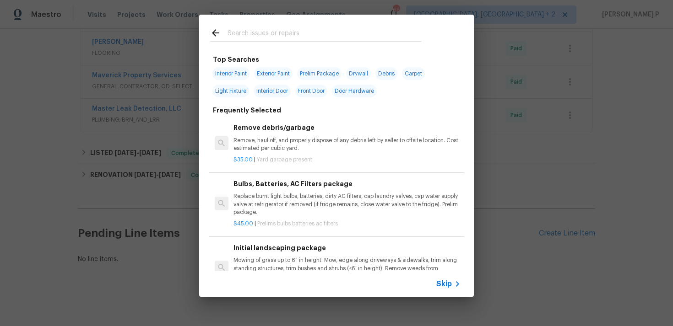
click at [448, 289] on div "Skip" at bounding box center [449, 284] width 27 height 11
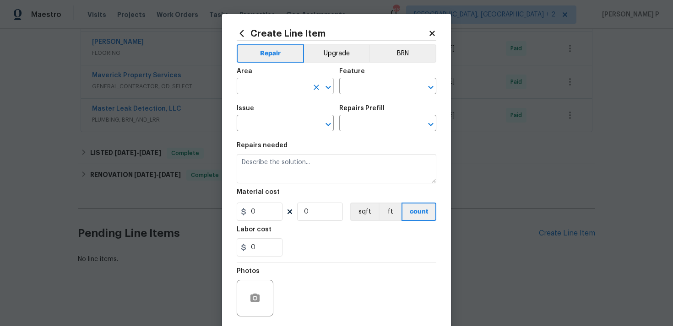
click at [326, 85] on icon "Open" at bounding box center [328, 87] width 11 height 11
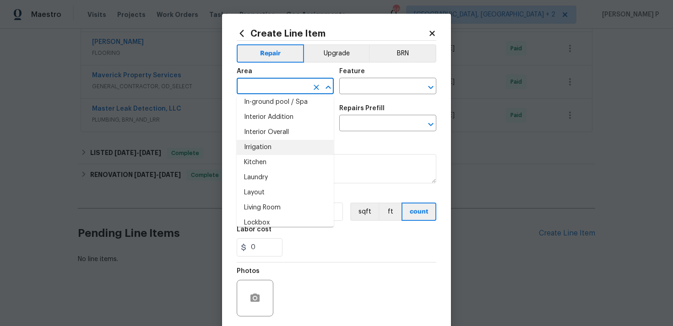
scroll to position [349, 0]
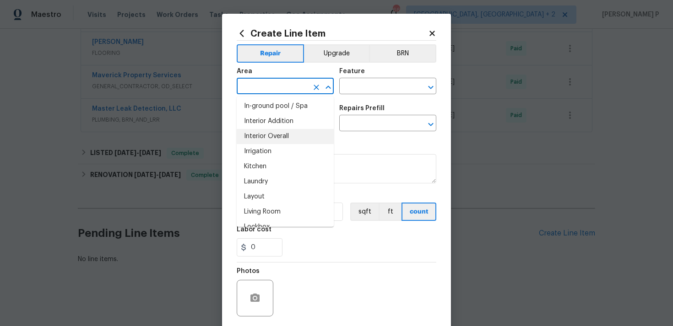
click at [276, 135] on li "Interior Overall" at bounding box center [285, 136] width 97 height 15
type input "Interior Overall"
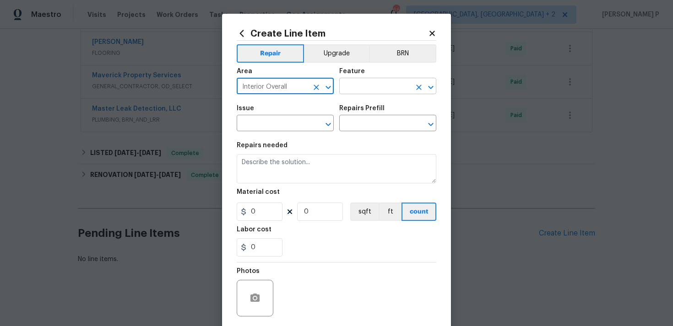
click at [360, 90] on input "text" at bounding box center [374, 87] width 71 height 14
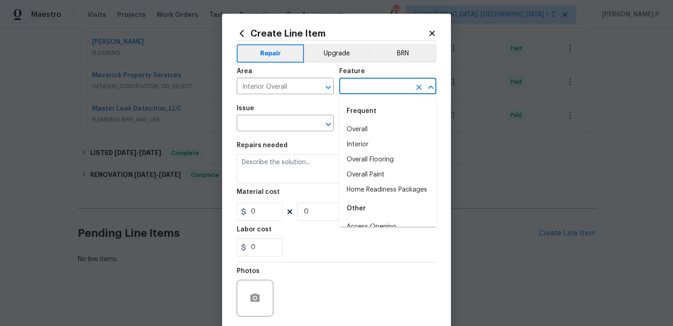
click at [359, 129] on li "Overall" at bounding box center [387, 129] width 97 height 15
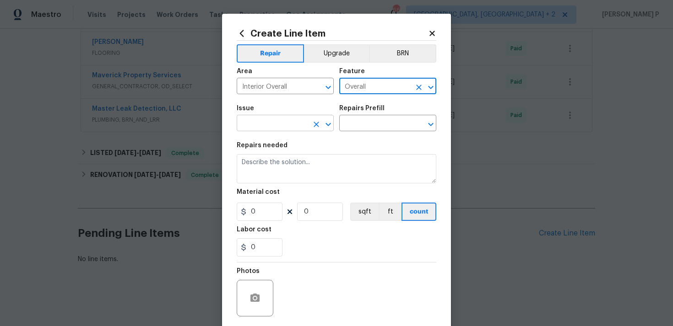
click at [327, 124] on icon "Open" at bounding box center [327, 124] width 5 height 3
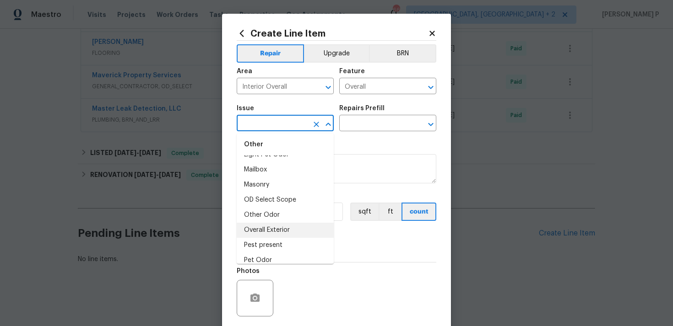
scroll to position [1435, 0]
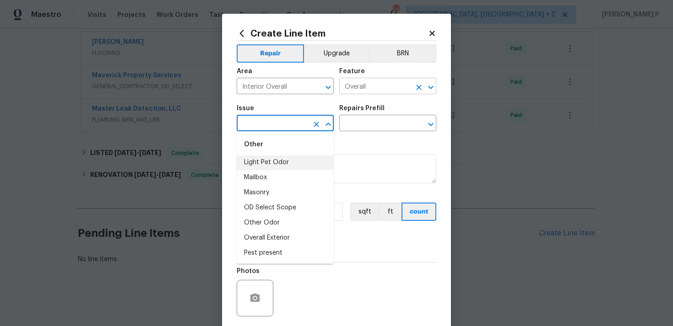
click at [428, 88] on icon "Open" at bounding box center [430, 87] width 11 height 11
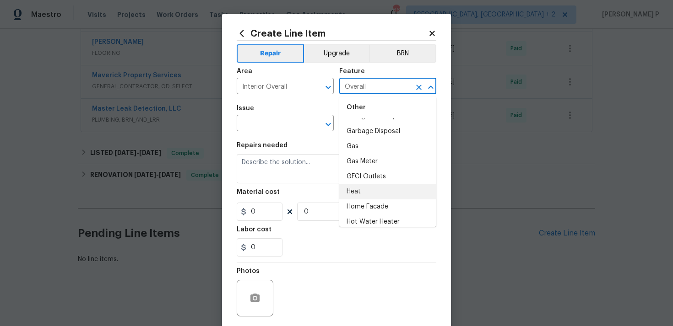
scroll to position [1074, 0]
click at [361, 147] on li "Gas" at bounding box center [387, 144] width 97 height 15
type input "Gas"
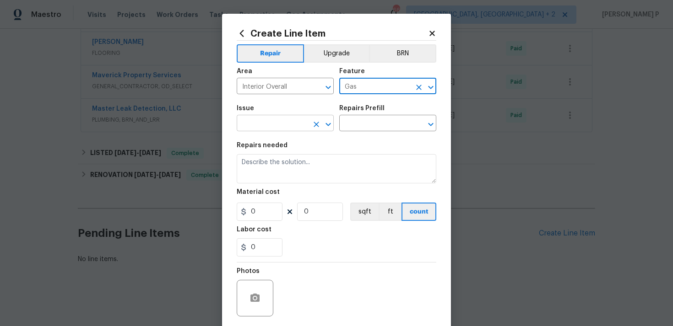
click at [329, 123] on icon "Open" at bounding box center [328, 124] width 11 height 11
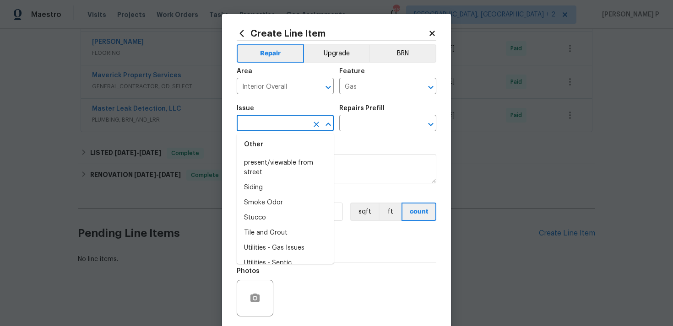
scroll to position [1721, 0]
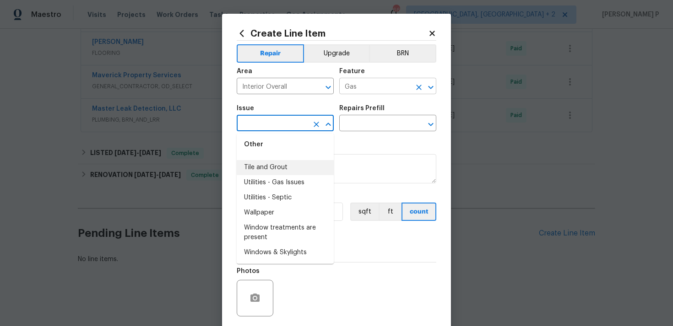
click at [431, 84] on icon "Open" at bounding box center [430, 87] width 11 height 11
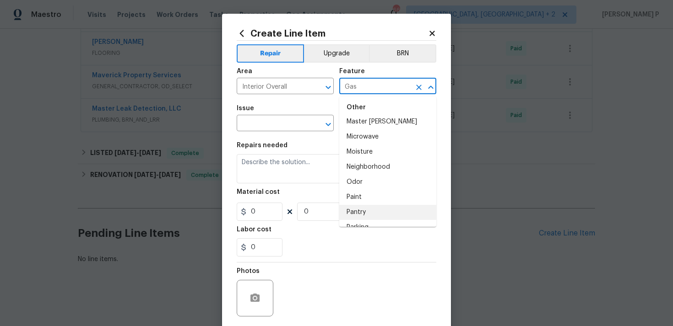
scroll to position [1488, 0]
click at [333, 120] on icon "Open" at bounding box center [328, 124] width 11 height 11
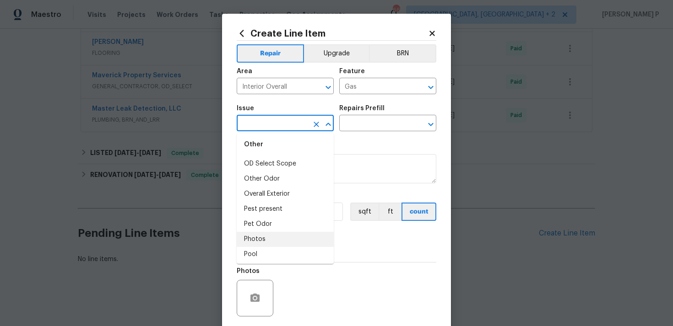
scroll to position [1480, 0]
click at [271, 175] on li "Other Odor" at bounding box center [285, 177] width 97 height 15
type input "Other Odor"
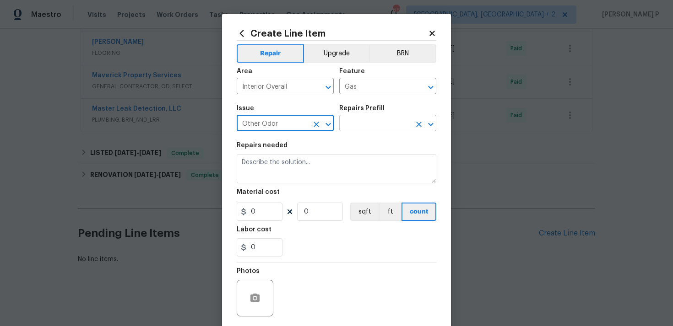
click at [341, 128] on input "text" at bounding box center [374, 124] width 71 height 14
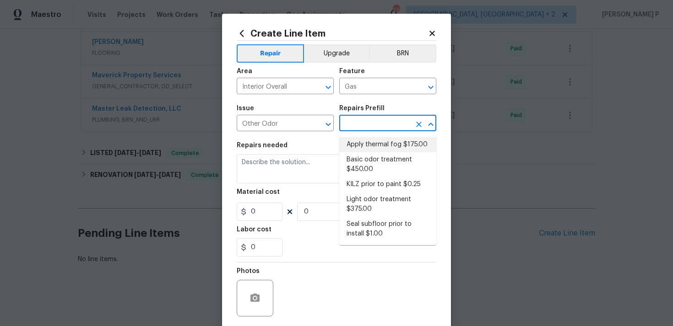
click at [363, 144] on li "Apply thermal fog $175.00" at bounding box center [387, 144] width 97 height 15
type input "Apply thermal fog $175.00"
type textarea "Odor to be remediated in home. Performance of the following odor remediation me…"
type input "175"
type input "1"
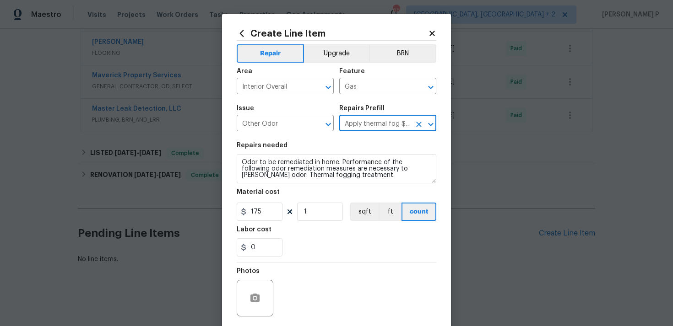
click at [375, 128] on input "Apply thermal fog $175.00" at bounding box center [374, 124] width 71 height 14
click at [431, 125] on icon "Open" at bounding box center [430, 124] width 5 height 3
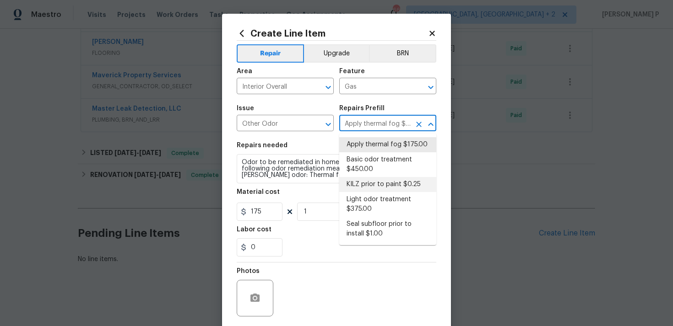
click at [378, 184] on li "KILZ prior to paint $0.25" at bounding box center [387, 184] width 97 height 15
type input "KILZ prior to paint $0.25"
type textarea "OD Odor Protocol: Full Interior priming with KILZ prior to paint"
type input "0.25"
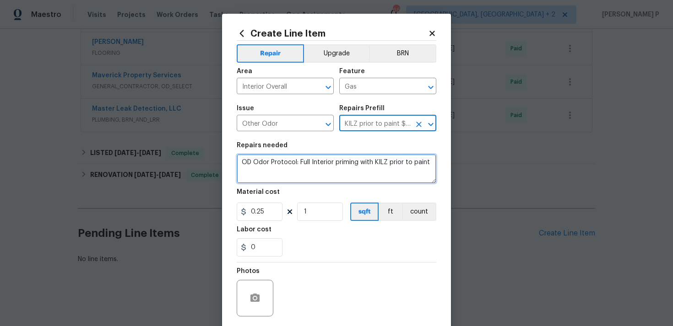
click at [302, 174] on textarea "OD Odor Protocol: Full Interior priming with KILZ prior to paint" at bounding box center [337, 168] width 200 height 29
paste textarea "Received feedback there's a gas smell in the house. Please prioritize this WO. …"
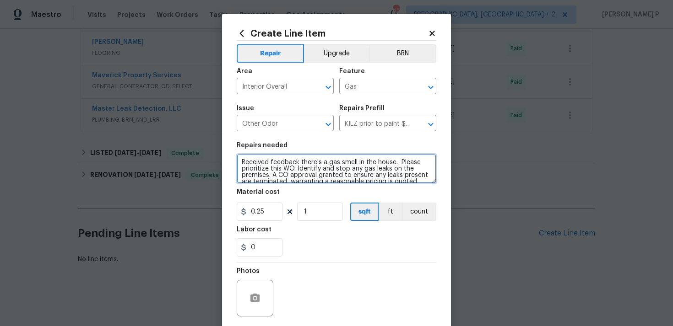
scroll to position [27, 0]
type textarea "Received feedback there's a gas smell in the house. Please prioritize this WO. …"
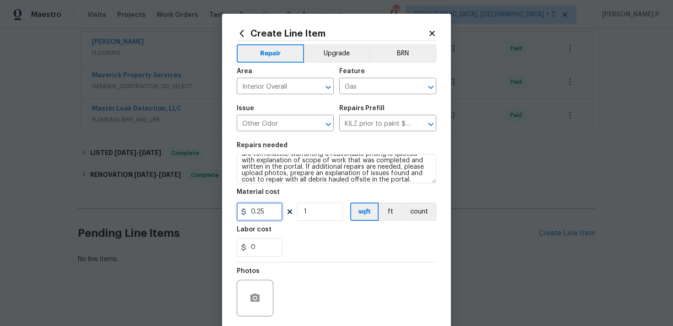
click at [262, 219] on input "0.25" at bounding box center [260, 212] width 46 height 18
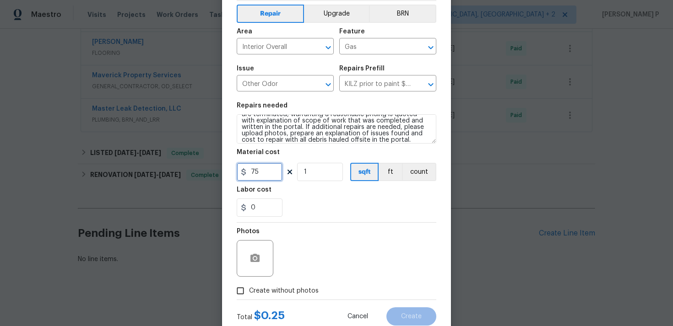
scroll to position [68, 0]
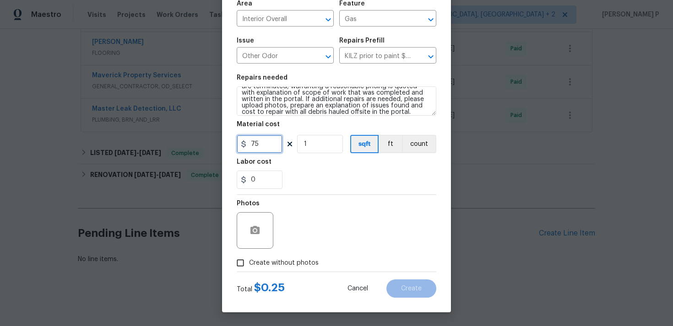
type input "75"
click at [241, 260] on input "Create without photos" at bounding box center [240, 262] width 17 height 17
checkbox input "true"
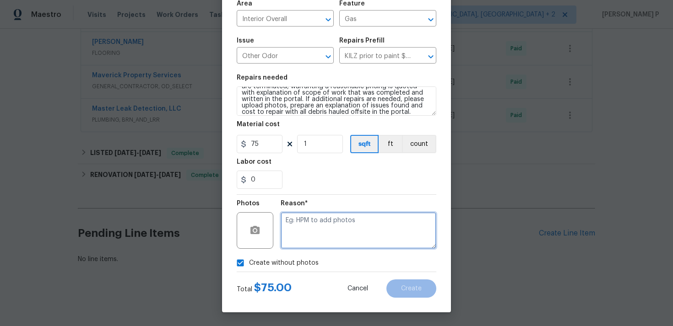
click at [321, 235] on textarea at bounding box center [359, 230] width 156 height 37
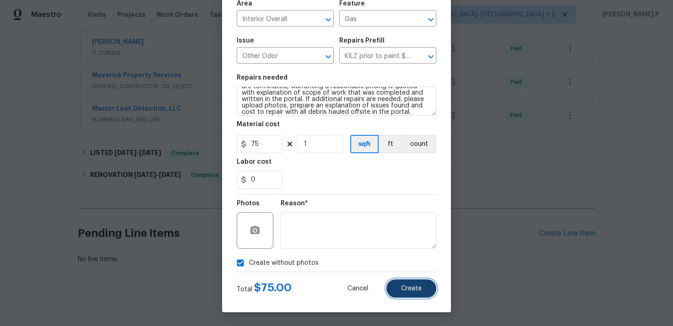
click at [411, 286] on span "Create" at bounding box center [411, 289] width 21 height 7
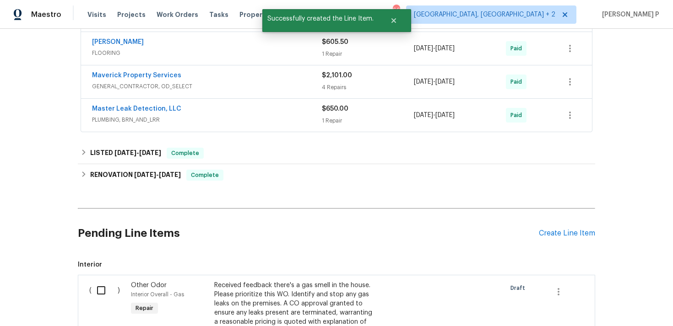
click at [102, 286] on input "checkbox" at bounding box center [105, 290] width 26 height 19
checkbox input "true"
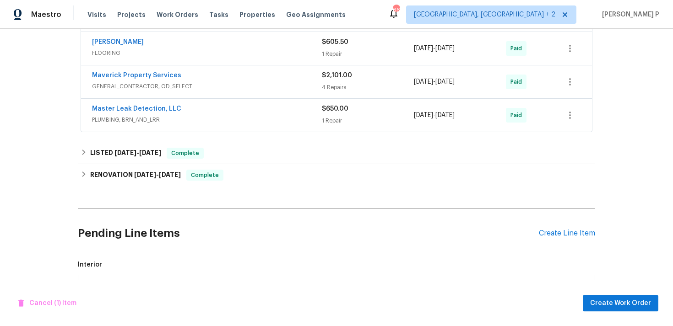
scroll to position [545, 0]
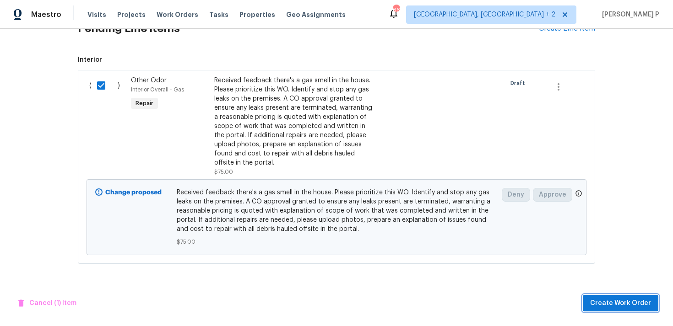
click at [637, 303] on span "Create Work Order" at bounding box center [620, 303] width 61 height 11
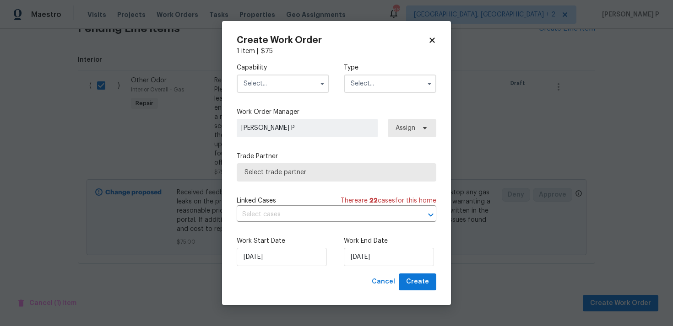
click at [375, 83] on input "text" at bounding box center [390, 84] width 92 height 18
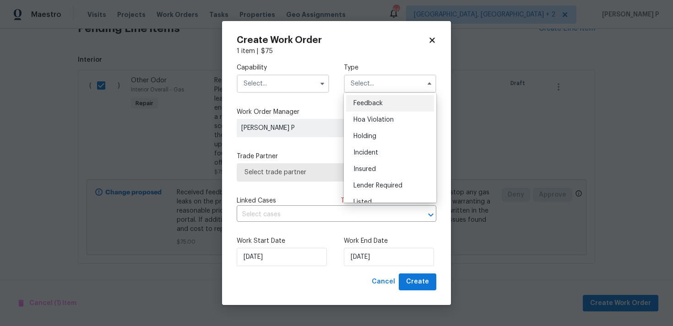
click at [361, 105] on span "Feedback" at bounding box center [367, 103] width 29 height 6
type input "Feedback"
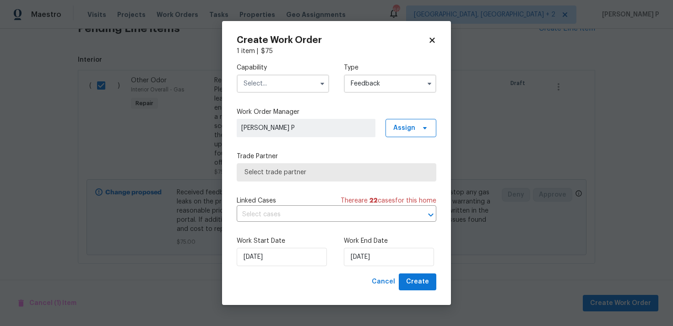
click at [299, 87] on input "text" at bounding box center [283, 84] width 92 height 18
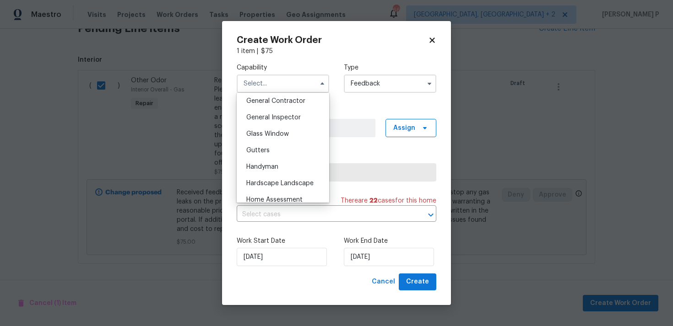
scroll to position [455, 0]
click at [268, 149] on span "Handyman" at bounding box center [262, 151] width 32 height 6
type input "Handyman"
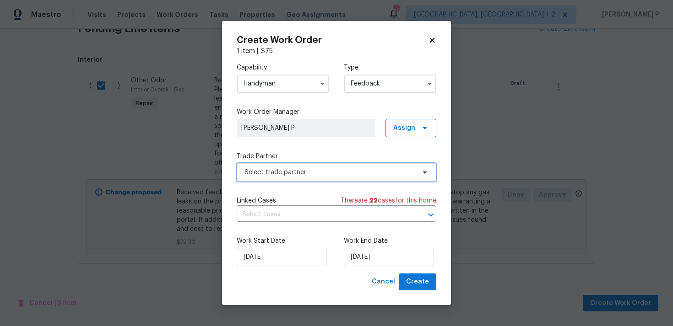
click at [324, 172] on span "Select trade partner" at bounding box center [329, 172] width 171 height 9
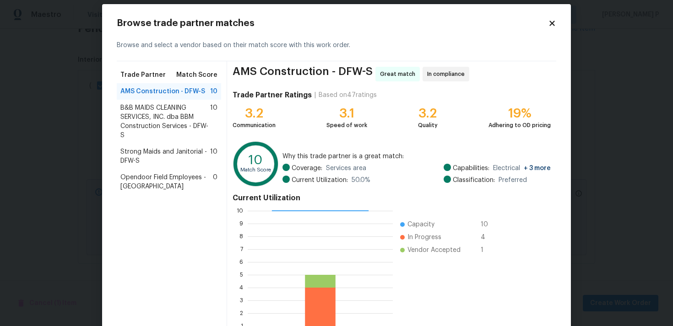
scroll to position [10, 0]
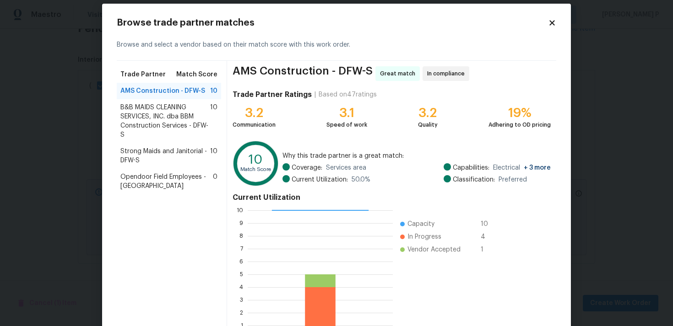
click at [158, 113] on span "B&B MAIDS CLEANING SERVICES, INC. dba BBM Construction Services - DFW-S" at bounding box center [165, 121] width 90 height 37
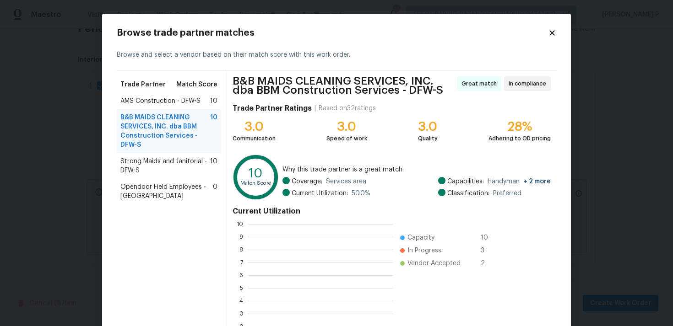
scroll to position [128, 145]
click at [162, 161] on span "Strong Maids and Janitorial - DFW-S" at bounding box center [165, 166] width 90 height 18
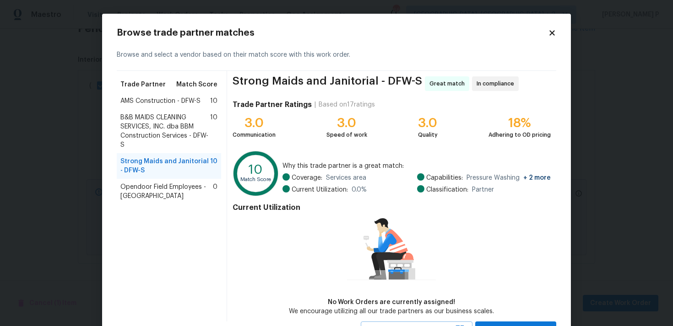
click at [164, 124] on span "B&B MAIDS CLEANING SERVICES, INC. dba BBM Construction Services - DFW-S" at bounding box center [165, 131] width 90 height 37
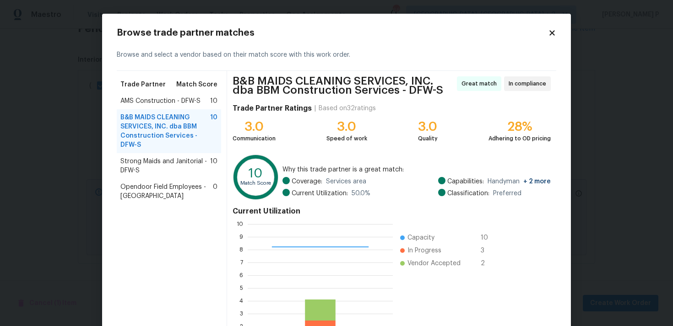
click at [166, 97] on span "AMS Construction - DFW-S" at bounding box center [160, 101] width 80 height 9
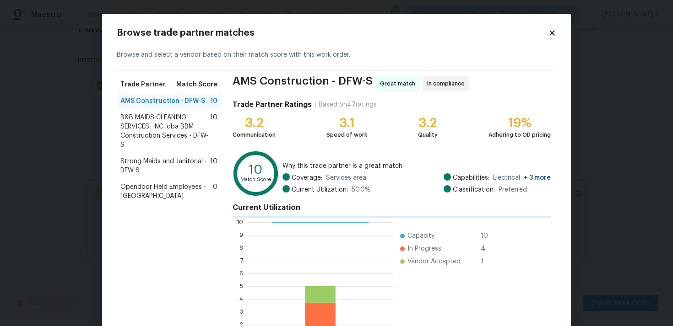
scroll to position [77, 0]
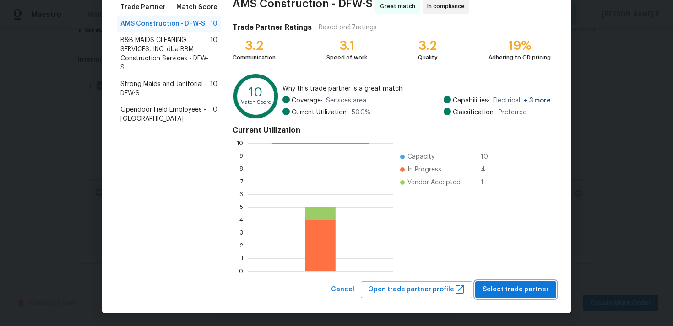
click at [523, 287] on span "Select trade partner" at bounding box center [515, 289] width 66 height 11
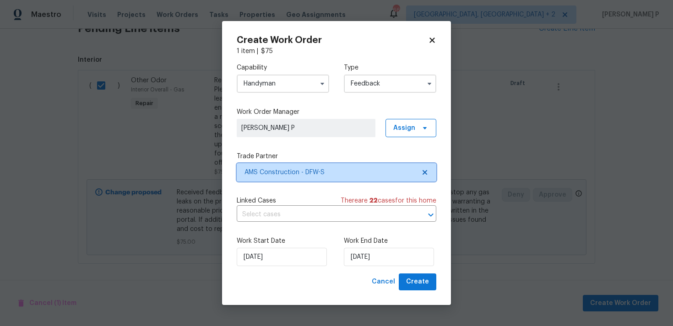
scroll to position [0, 0]
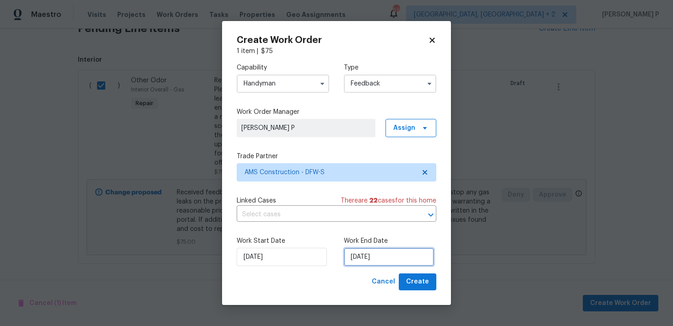
click at [379, 265] on input "[DATE]" at bounding box center [389, 257] width 90 height 18
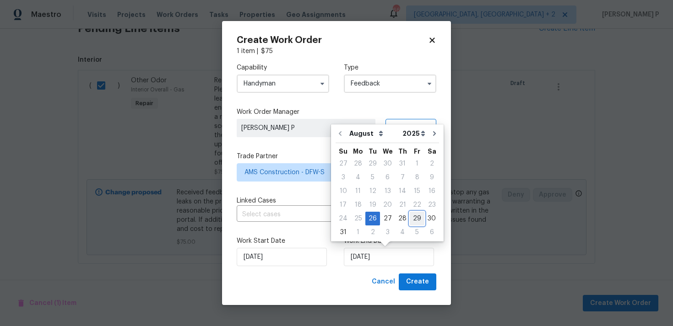
click at [410, 220] on div "29" at bounding box center [417, 218] width 15 height 13
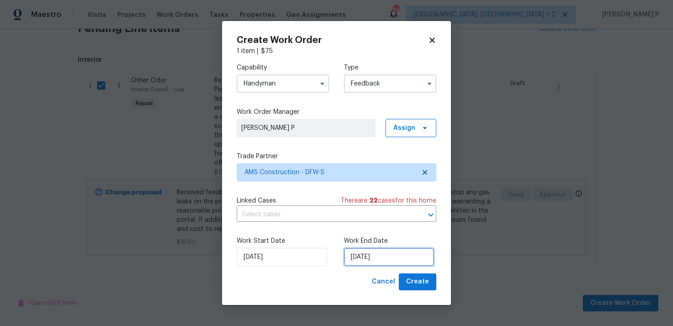
click at [377, 258] on input "29/08/2025" at bounding box center [389, 257] width 90 height 18
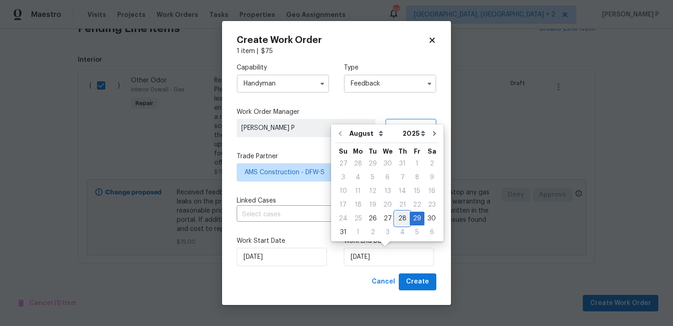
click at [397, 220] on div "28" at bounding box center [402, 218] width 15 height 13
type input "[DATE]"
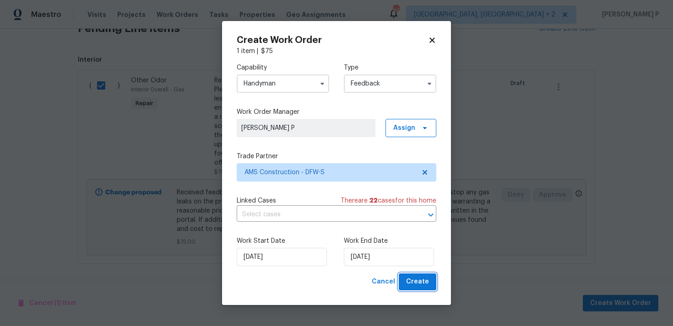
click at [418, 277] on span "Create" at bounding box center [417, 281] width 23 height 11
checkbox input "false"
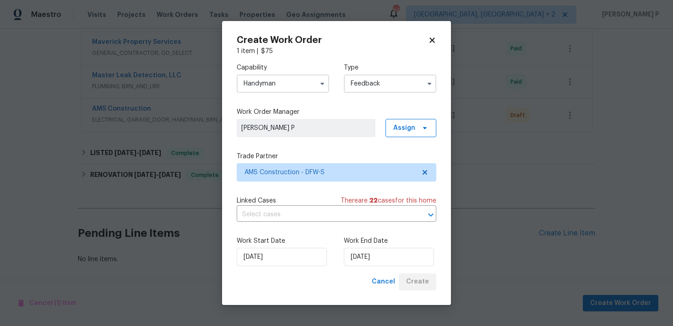
scroll to position [373, 0]
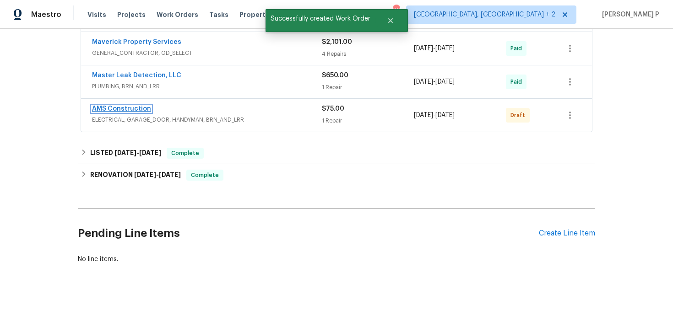
click at [113, 106] on link "AMS Construction" at bounding box center [121, 109] width 59 height 6
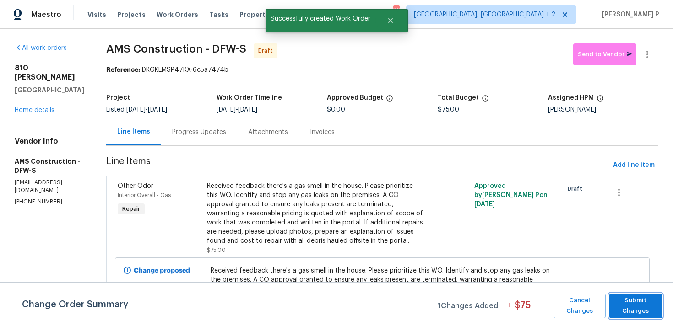
click at [622, 311] on span "Submit Changes" at bounding box center [635, 306] width 43 height 21
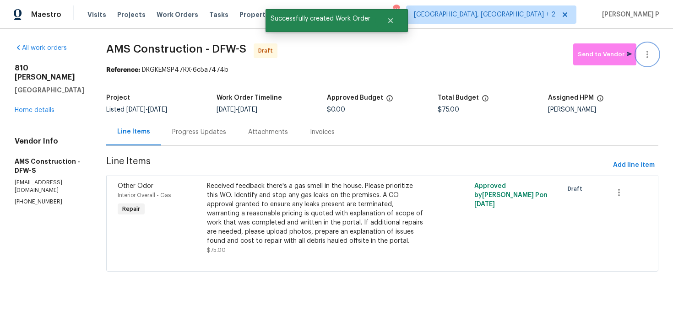
click at [653, 54] on button "button" at bounding box center [647, 54] width 22 height 22
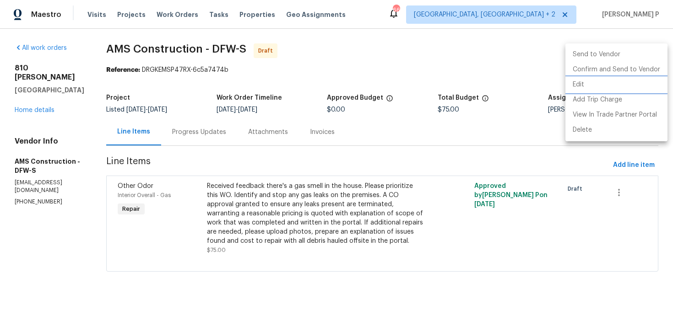
click at [609, 87] on li "Edit" at bounding box center [616, 84] width 102 height 15
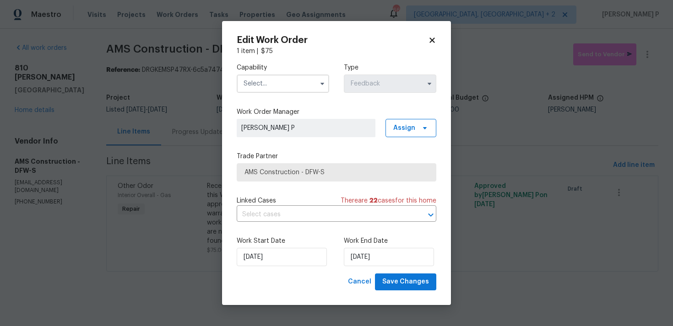
click at [290, 79] on input "text" at bounding box center [283, 84] width 92 height 18
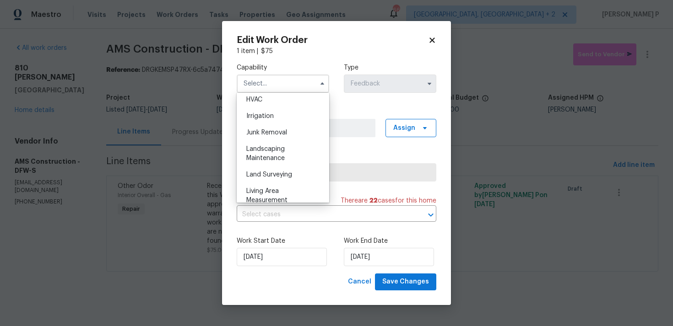
scroll to position [446, 0]
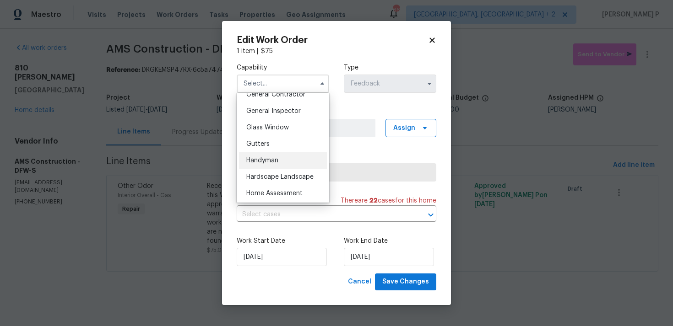
click at [275, 157] on div "Handyman" at bounding box center [283, 160] width 88 height 16
type input "Handyman"
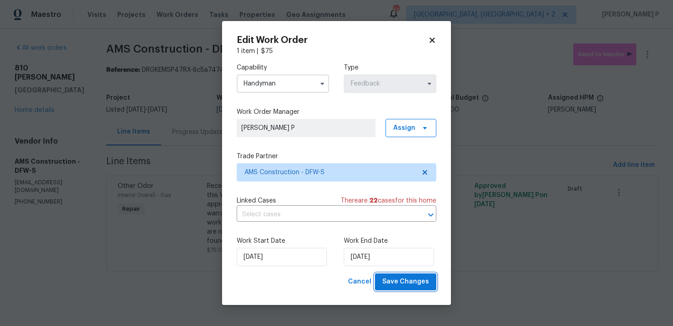
click at [396, 281] on span "Save Changes" at bounding box center [405, 281] width 47 height 11
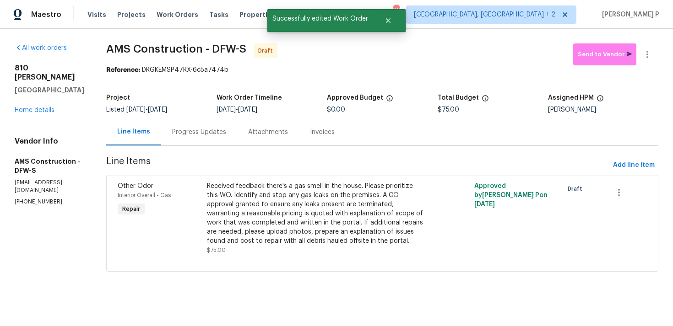
click at [198, 138] on div "Progress Updates" at bounding box center [199, 132] width 76 height 27
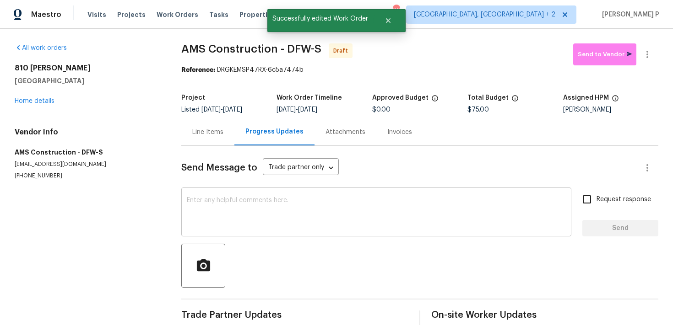
click at [207, 214] on textarea at bounding box center [376, 213] width 379 height 32
paste textarea "Hi, this is [PERSON_NAME] with Opendoor. I’m confirming you received the WO for…"
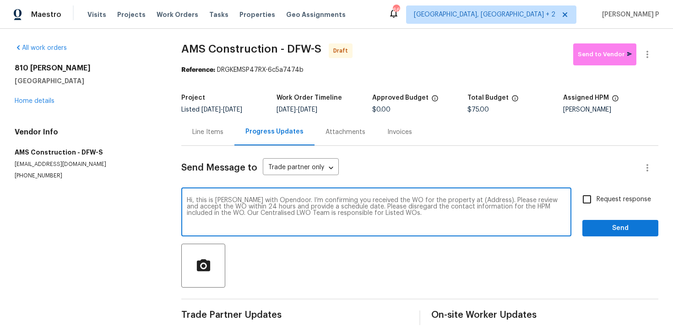
drag, startPoint x: 458, startPoint y: 200, endPoint x: 466, endPoint y: 200, distance: 8.7
click at [466, 200] on textarea "Hi, this is [PERSON_NAME] with Opendoor. I’m confirming you received the WO for…" at bounding box center [376, 213] width 379 height 32
click at [456, 200] on textarea "Hi, this is [PERSON_NAME] with Opendoor. I’m confirming you received the WO for…" at bounding box center [376, 213] width 379 height 32
drag, startPoint x: 458, startPoint y: 200, endPoint x: 487, endPoint y: 199, distance: 28.8
click at [487, 199] on textarea "Hi, this is [PERSON_NAME] with Opendoor. I’m confirming you received the WO for…" at bounding box center [376, 213] width 379 height 32
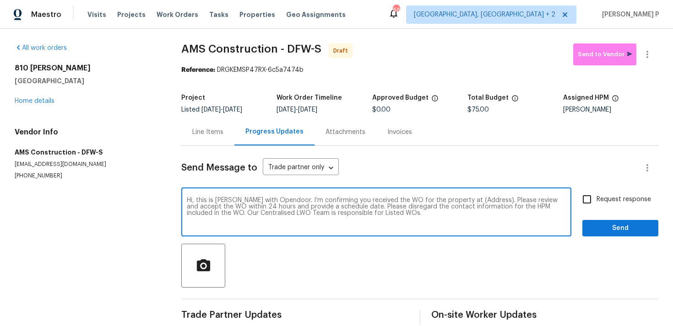
paste textarea "810 Patricia Dr, Allen, TX 75002"
type textarea "Hi, this is Ramyasri with Opendoor. I’m confirming you received the WO for the …"
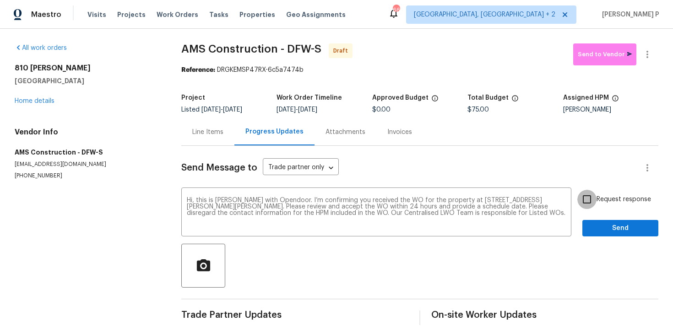
click at [593, 205] on input "Request response" at bounding box center [586, 199] width 19 height 19
checkbox input "true"
click at [605, 232] on span "Send" at bounding box center [619, 228] width 61 height 11
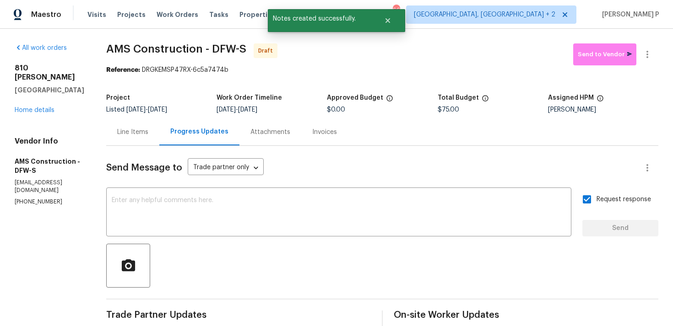
click at [410, 242] on div "Send Message to Trade partner only Trade partner only ​ x ​ Request response Se…" at bounding box center [382, 272] width 552 height 252
click at [648, 55] on icon "button" at bounding box center [647, 54] width 11 height 11
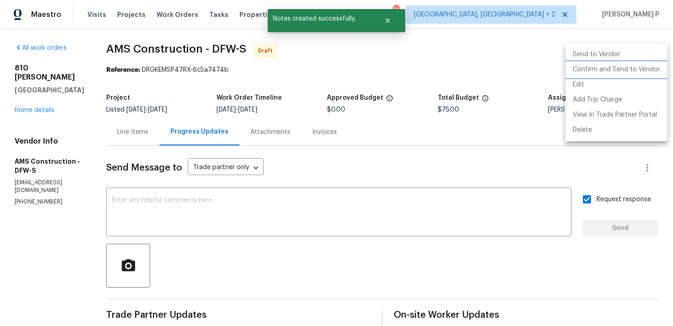
click at [615, 72] on li "Confirm and Send to Vendor" at bounding box center [616, 69] width 102 height 15
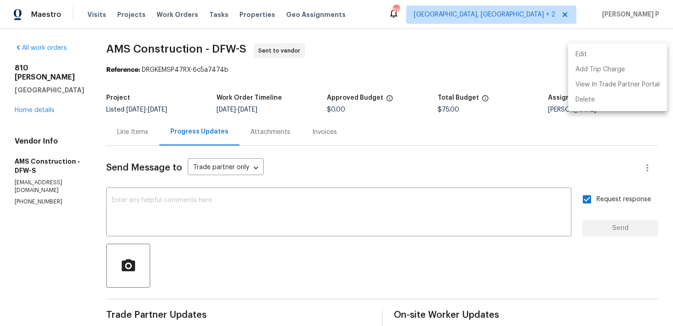
click at [120, 37] on div at bounding box center [336, 163] width 673 height 326
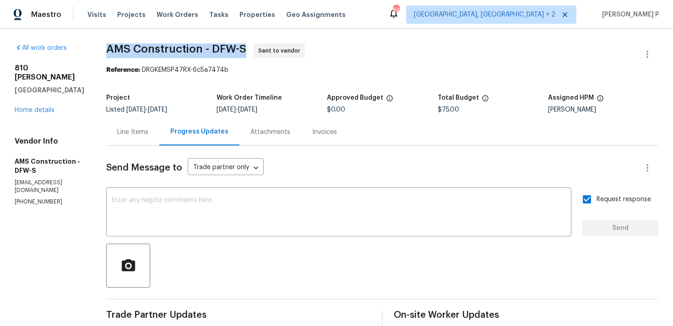
drag, startPoint x: 113, startPoint y: 49, endPoint x: 247, endPoint y: 49, distance: 133.6
click at [246, 49] on span "AMS Construction - DFW-S" at bounding box center [176, 48] width 140 height 11
copy span "AMS Construction - DFW-S"
click at [144, 83] on section "AMS Construction - DFW-S Sent to vendor Reference: DRGKEMSP47RX-6c5a7474b Proje…" at bounding box center [382, 220] width 552 height 354
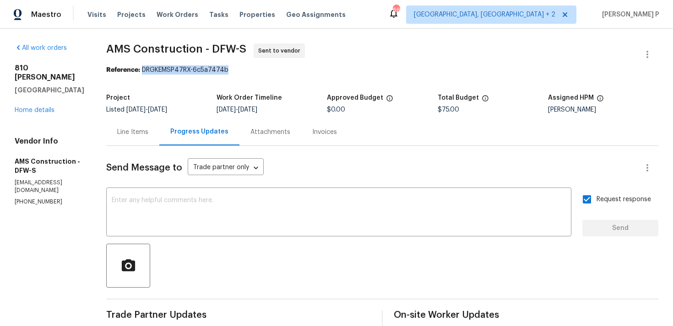
drag, startPoint x: 144, startPoint y: 69, endPoint x: 274, endPoint y: 69, distance: 130.0
click at [274, 69] on div "Reference: DRGKEMSP47RX-6c5a7474b" at bounding box center [382, 69] width 552 height 9
copy div "DRGKEMSP47RX-6c5a7474b"
click at [128, 135] on div "Line Items" at bounding box center [132, 132] width 31 height 9
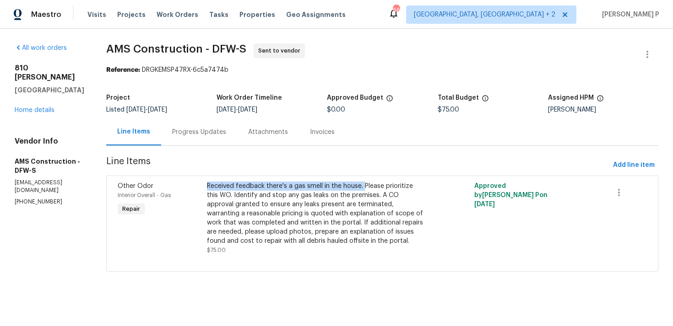
copy div "Received feedback there's a gas smell in the house."
drag, startPoint x: 199, startPoint y: 187, endPoint x: 353, endPoint y: 159, distance: 156.8
click at [353, 160] on section "AMS Construction - DFW-S Sent to vendor Reference: DRGKEMSP47RX-6c5a7474b Proje…" at bounding box center [382, 162] width 552 height 239
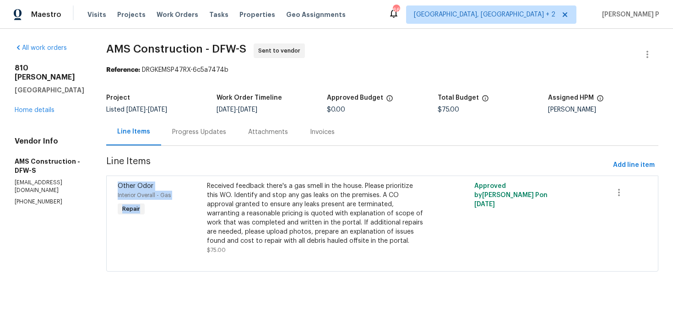
click at [353, 159] on span "Line Items" at bounding box center [357, 165] width 503 height 17
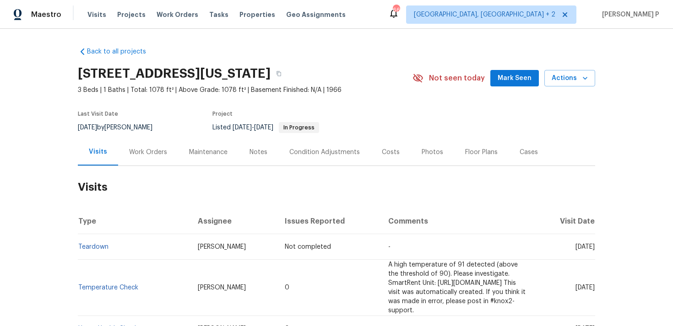
click at [137, 149] on div "Work Orders" at bounding box center [148, 152] width 38 height 9
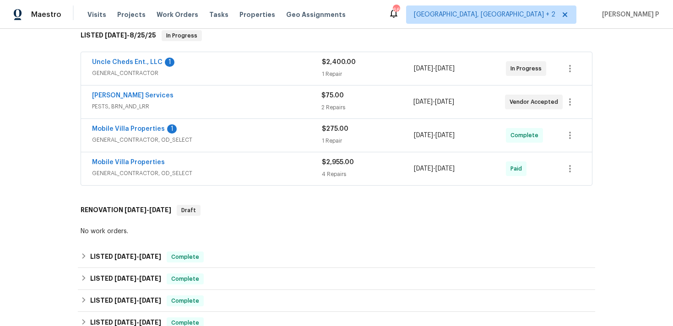
scroll to position [130, 0]
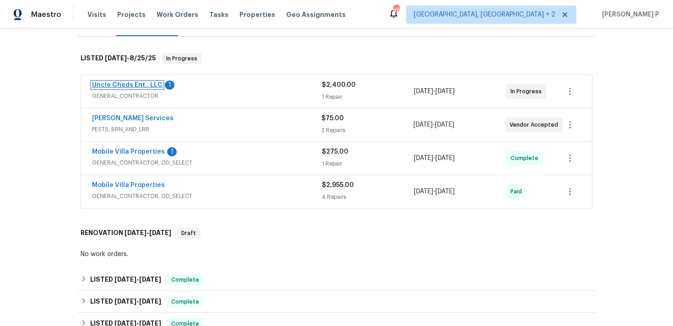
click at [131, 82] on link "Uncle Cheds Ent., LLC" at bounding box center [127, 85] width 70 height 6
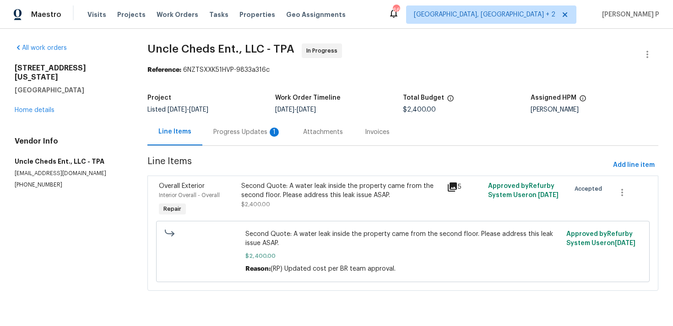
click at [243, 129] on div "Progress Updates 1" at bounding box center [247, 132] width 68 height 9
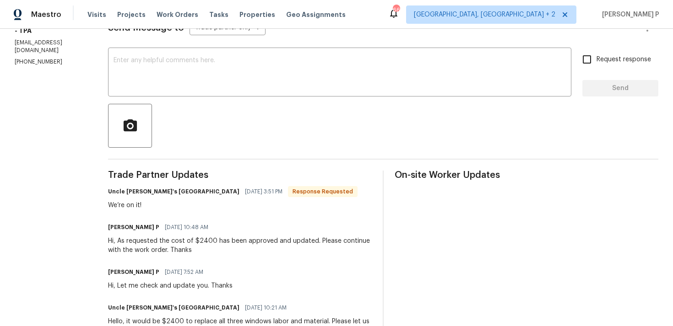
scroll to position [131, 0]
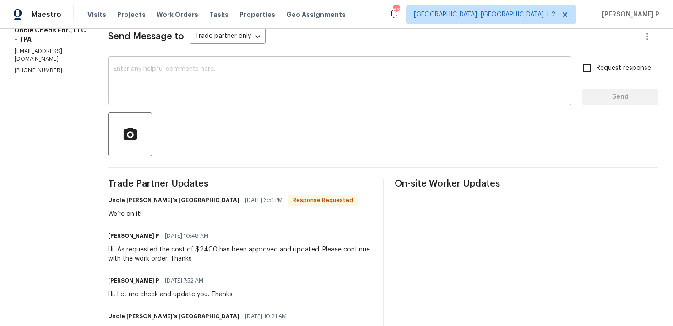
click at [166, 86] on textarea at bounding box center [339, 82] width 452 height 32
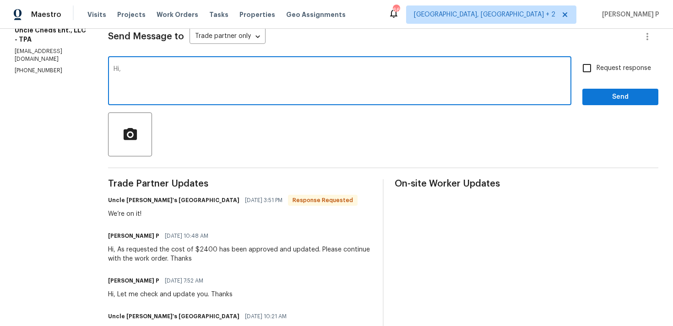
paste textarea "Could you please provide us with an update on the status of the work order?"
type textarea "Hi, Could you please provide us with an update on the status of the work order?"
click at [616, 74] on label "Request response" at bounding box center [614, 68] width 74 height 19
click at [596, 74] on input "Request response" at bounding box center [586, 68] width 19 height 19
checkbox input "true"
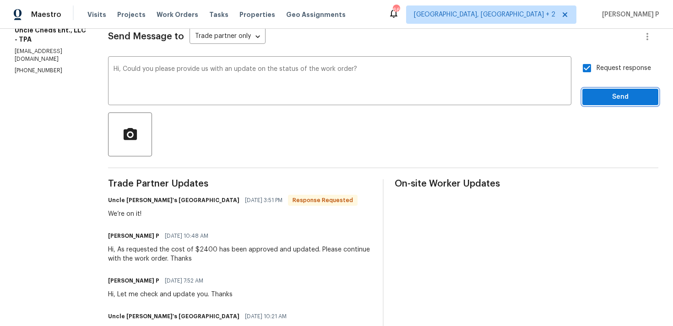
click at [601, 98] on span "Send" at bounding box center [619, 97] width 61 height 11
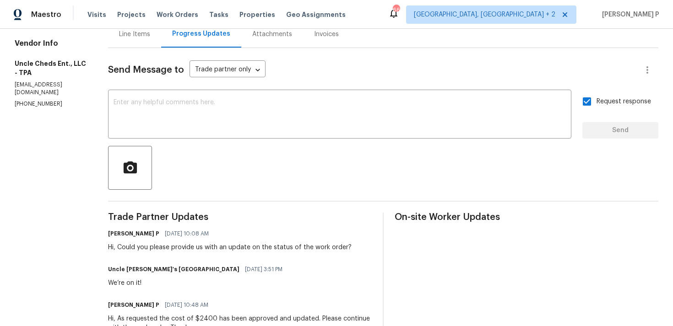
scroll to position [0, 0]
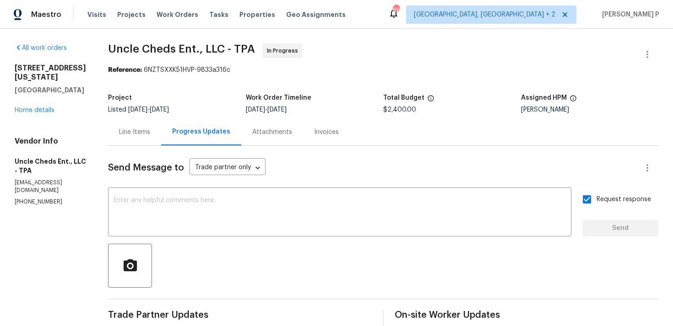
click at [26, 113] on div "[STREET_ADDRESS][US_STATE] Home details" at bounding box center [50, 89] width 71 height 51
click at [32, 111] on link "Home details" at bounding box center [35, 110] width 40 height 6
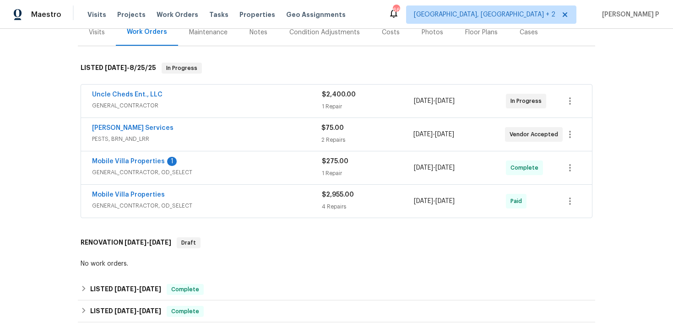
scroll to position [121, 0]
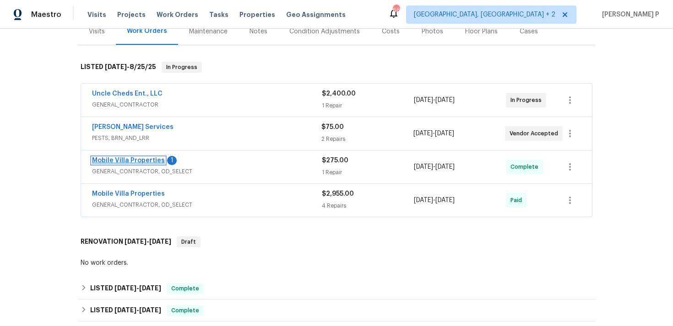
click at [116, 160] on link "Mobile Villa Properties" at bounding box center [128, 160] width 73 height 6
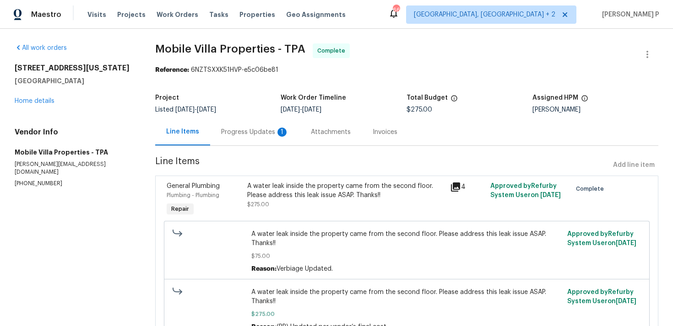
click at [243, 146] on section "Mobile Villa Properties - TPA Complete Reference: 6NZTSXXK51HVP-e5c06be81 Proje…" at bounding box center [406, 201] width 503 height 317
click at [250, 136] on div "Progress Updates 1" at bounding box center [255, 132] width 68 height 9
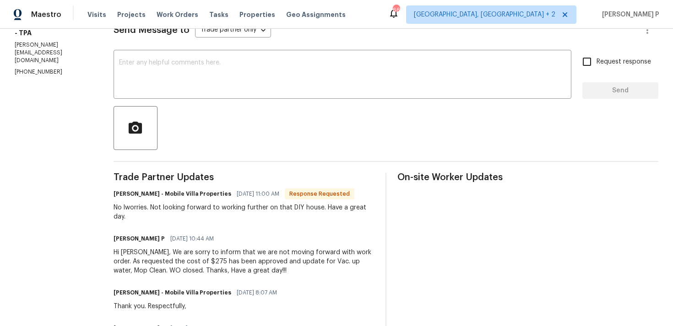
scroll to position [131, 0]
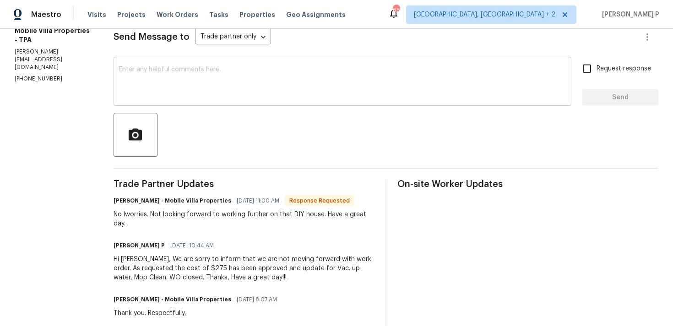
click at [241, 87] on textarea at bounding box center [342, 82] width 447 height 32
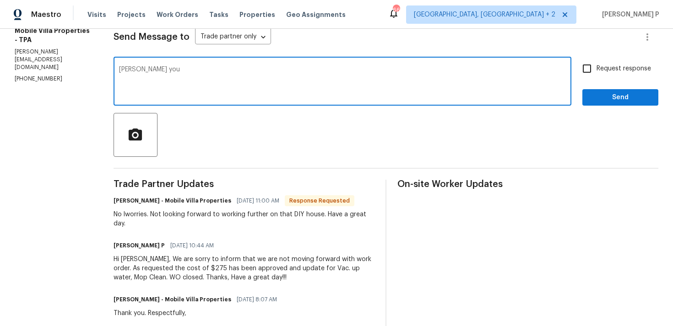
click at [122, 69] on textarea "[PERSON_NAME] you" at bounding box center [342, 82] width 447 height 32
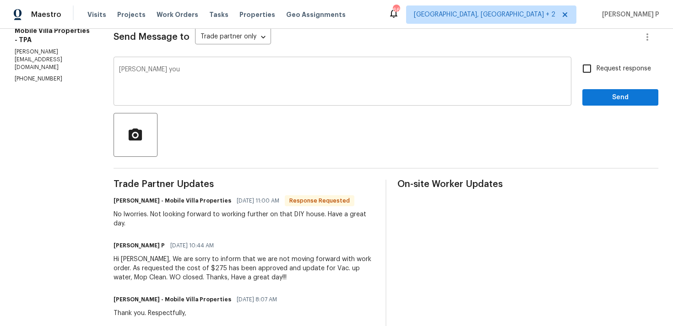
click at [116, 67] on div "[PERSON_NAME] you x ​" at bounding box center [342, 82] width 458 height 47
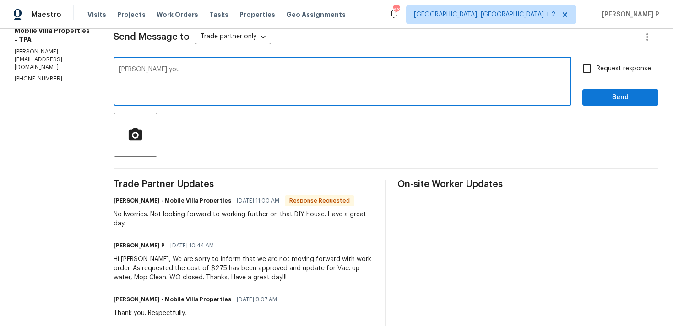
click at [116, 67] on div "[PERSON_NAME] you x ​" at bounding box center [342, 82] width 458 height 47
click at [121, 68] on textarea "[PERSON_NAME] you" at bounding box center [342, 82] width 447 height 32
click at [118, 66] on div "[PERSON_NAME] you x ​" at bounding box center [342, 82] width 458 height 47
click at [120, 76] on textarea "[PERSON_NAME] you" at bounding box center [342, 82] width 447 height 32
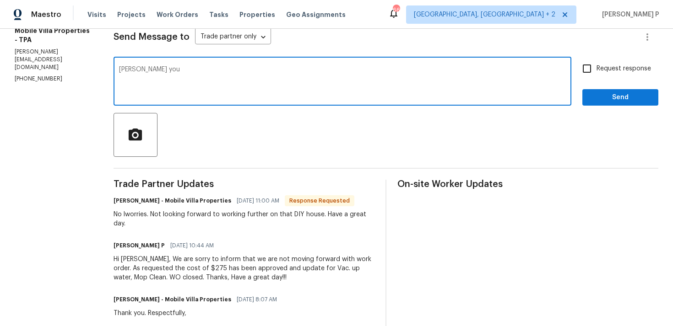
click at [119, 64] on div "[PERSON_NAME] you x ​" at bounding box center [342, 82] width 458 height 47
click at [119, 70] on div "[PERSON_NAME] you x ​" at bounding box center [342, 82] width 458 height 47
click at [120, 68] on textarea "[PERSON_NAME] you" at bounding box center [342, 82] width 447 height 32
click at [175, 62] on div "Thank you x ​" at bounding box center [342, 82] width 458 height 47
click at [173, 71] on textarea "Thank you" at bounding box center [342, 82] width 447 height 32
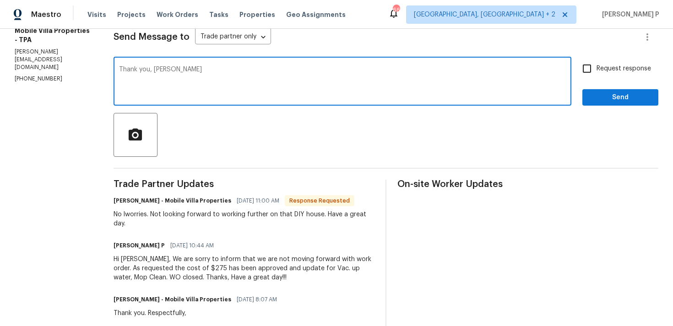
type textarea "Thank you, [PERSON_NAME]"
click at [598, 98] on span "Send" at bounding box center [619, 97] width 61 height 11
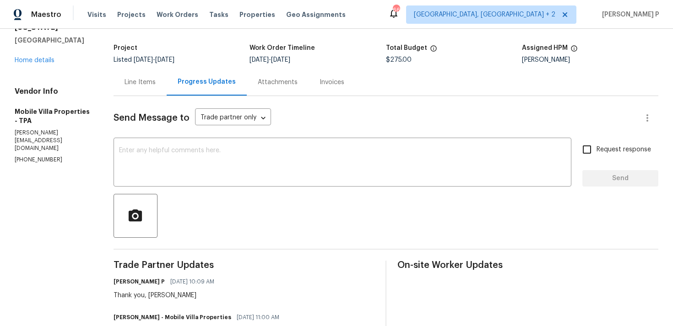
scroll to position [27, 0]
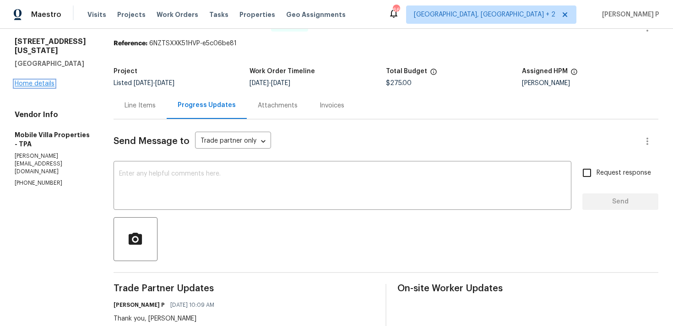
click at [43, 85] on link "Home details" at bounding box center [35, 84] width 40 height 6
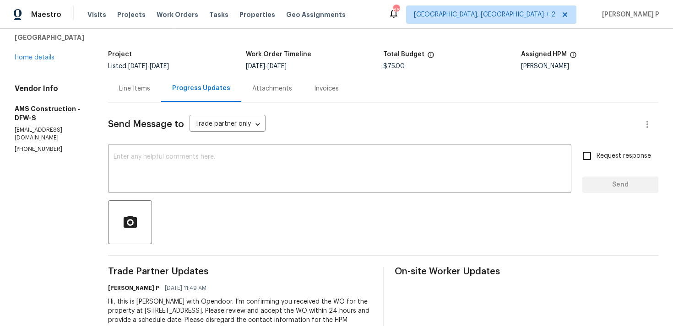
scroll to position [77, 0]
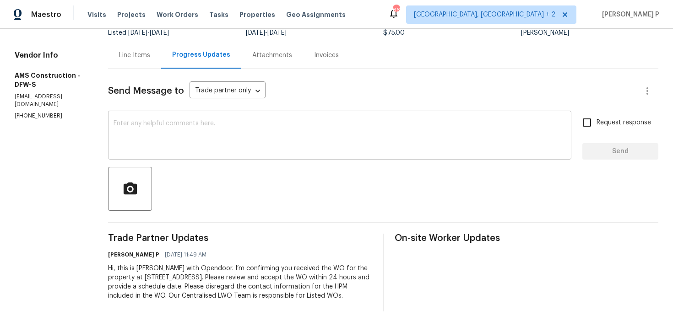
click at [134, 138] on textarea at bounding box center [339, 136] width 452 height 32
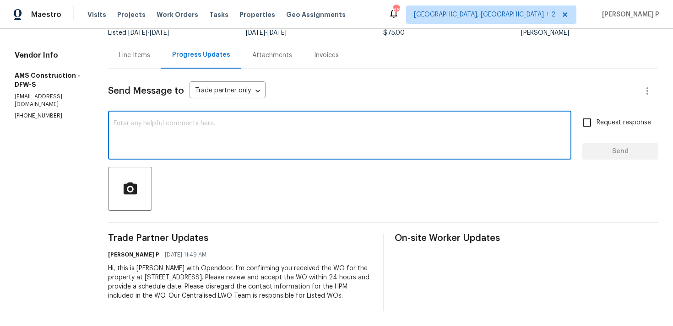
paste textarea "Thank you for accepting the work order. Could you please provide us with an upd…"
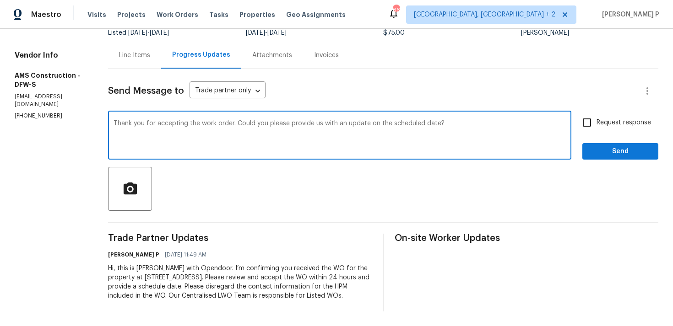
type textarea "Thank you for accepting the work order. Could you please provide us with an upd…"
click at [570, 122] on div "Thank you for accepting the work order. Could you please provide us with an upd…" at bounding box center [339, 136] width 463 height 47
click at [591, 122] on input "Request response" at bounding box center [586, 122] width 19 height 19
checkbox input "true"
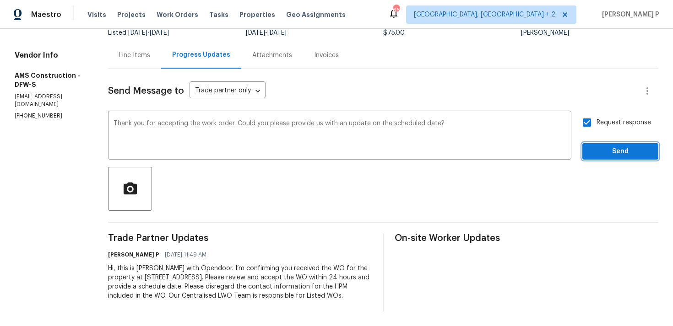
click at [600, 159] on button "Send" at bounding box center [620, 151] width 76 height 17
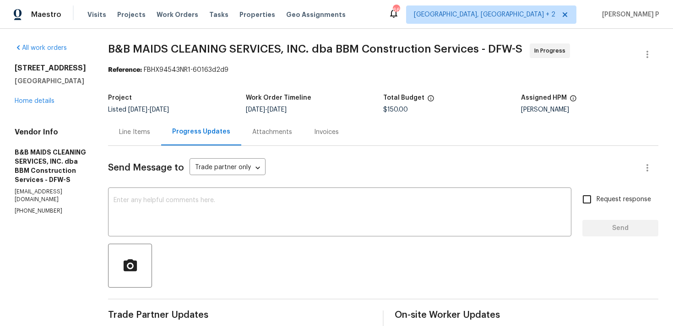
scroll to position [86, 0]
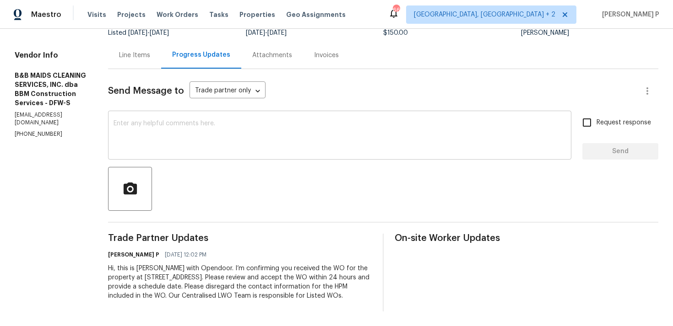
click at [156, 142] on textarea at bounding box center [339, 136] width 452 height 32
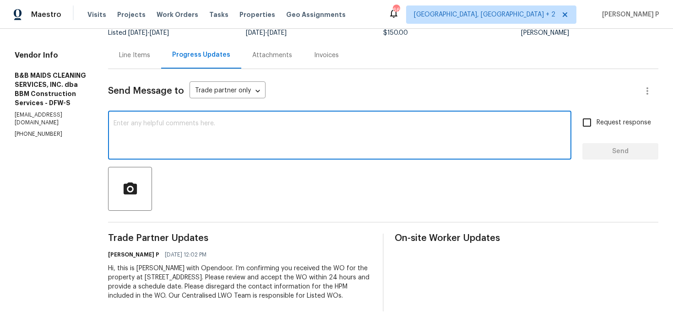
paste textarea "Thank you for accepting the work order. Could you please provide us with an upd…"
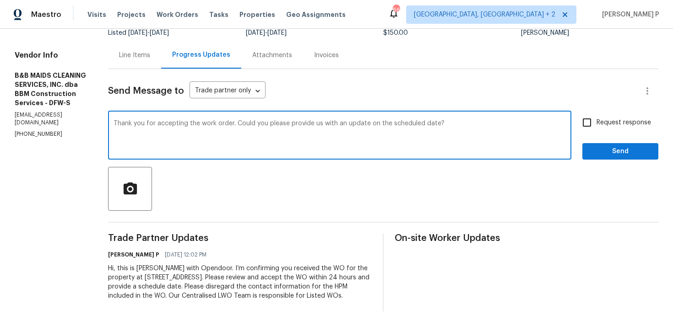
type textarea "Thank you for accepting the work order. Could you please provide us with an upd…"
click at [589, 117] on input "Request response" at bounding box center [586, 122] width 19 height 19
checkbox input "true"
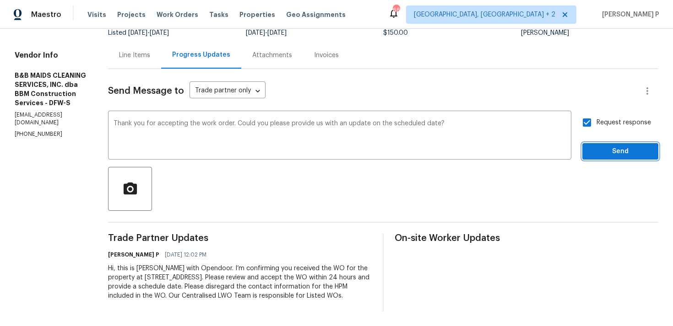
click at [597, 146] on span "Send" at bounding box center [619, 151] width 61 height 11
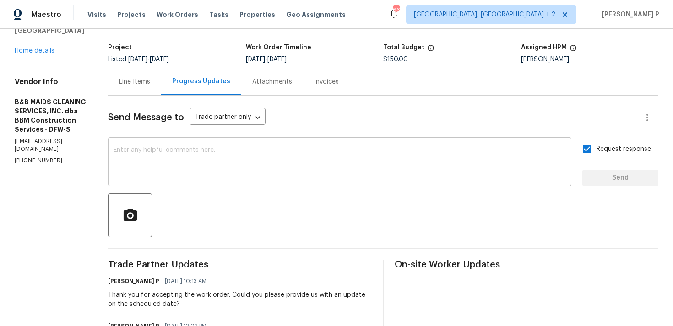
scroll to position [0, 0]
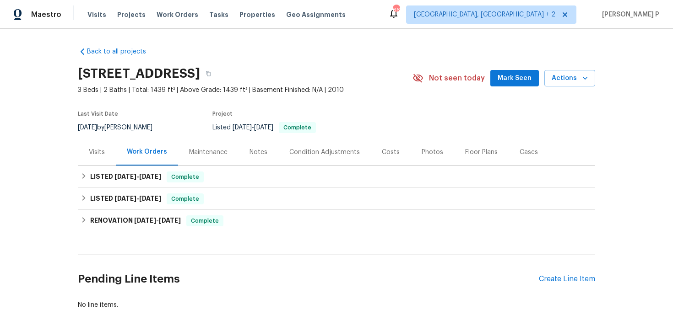
scroll to position [46, 0]
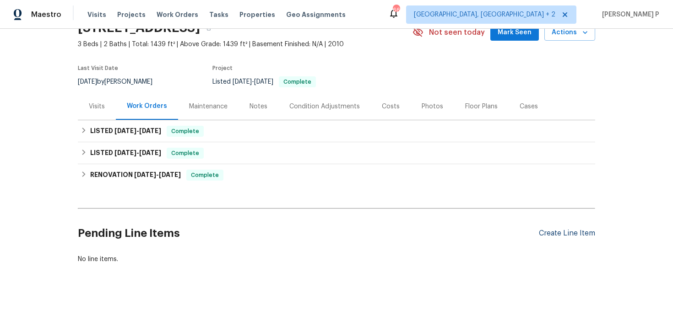
click at [564, 232] on div "Create Line Item" at bounding box center [567, 233] width 56 height 9
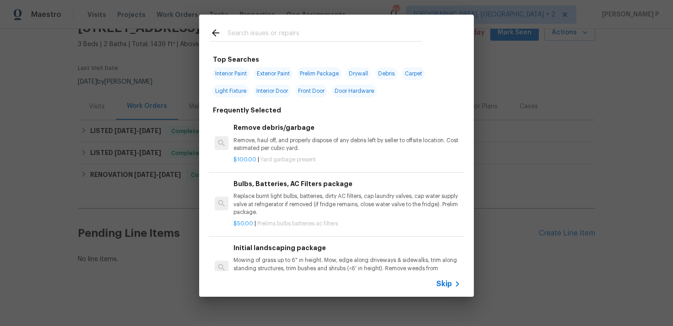
click at [440, 280] on span "Skip" at bounding box center [444, 284] width 16 height 9
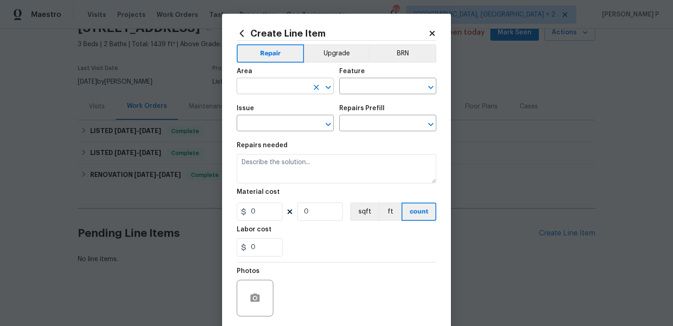
click at [325, 86] on icon "Open" at bounding box center [328, 87] width 11 height 11
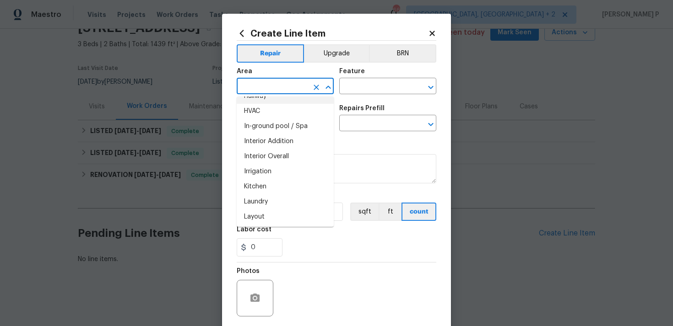
scroll to position [329, 0]
click at [274, 152] on li "Interior Overall" at bounding box center [285, 155] width 97 height 15
type input "Interior Overall"
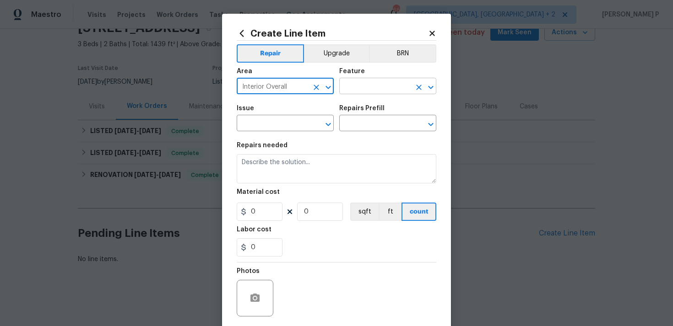
click at [367, 85] on input "text" at bounding box center [374, 87] width 71 height 14
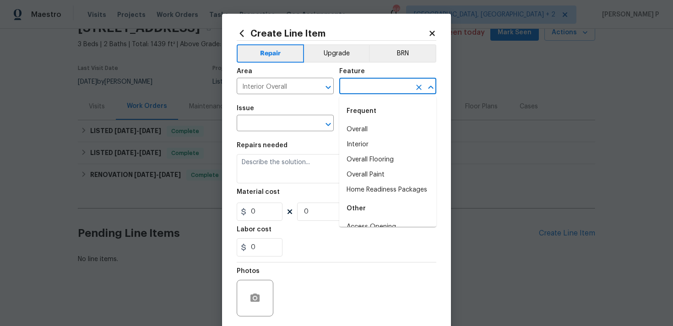
scroll to position [1422, 0]
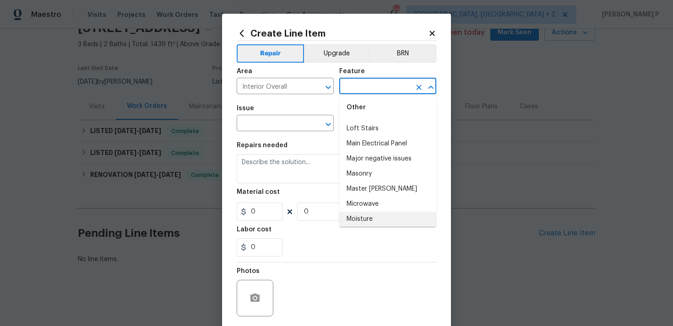
click at [362, 91] on input "text" at bounding box center [374, 87] width 71 height 14
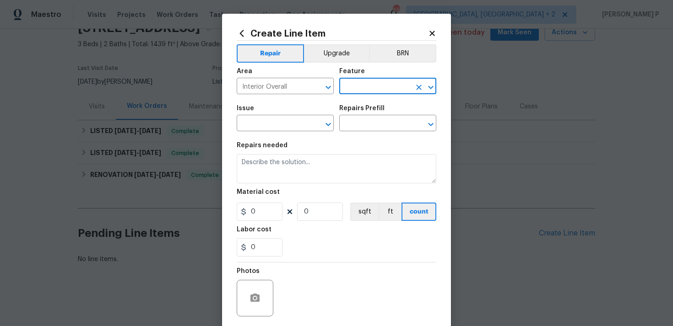
click at [428, 84] on icon "Open" at bounding box center [430, 87] width 11 height 11
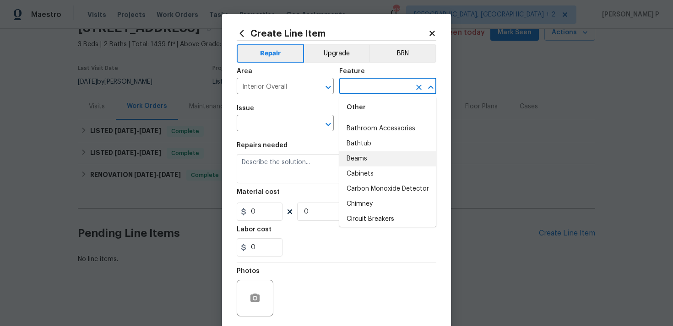
scroll to position [243, 0]
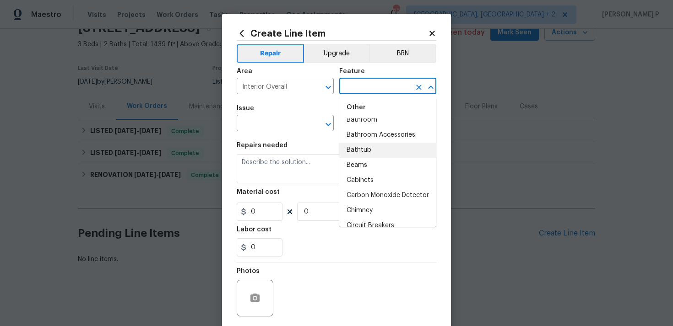
click at [379, 147] on li "Bathtub" at bounding box center [387, 150] width 97 height 15
type input "Bathtub"
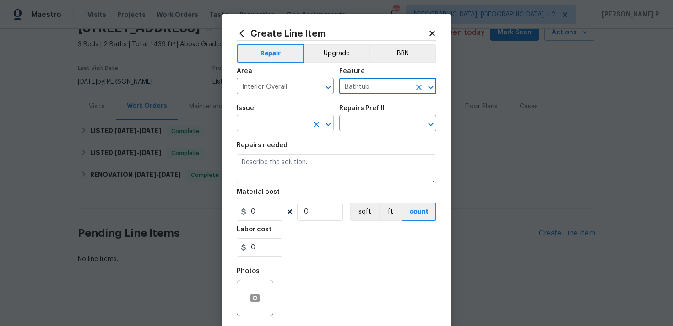
click at [329, 124] on icon "Open" at bounding box center [328, 124] width 11 height 11
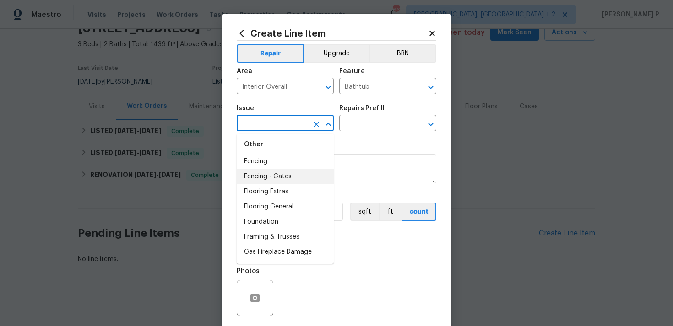
scroll to position [601, 0]
click at [268, 175] on li "Flooring Extras" at bounding box center [285, 179] width 97 height 15
type input "Flooring Extras"
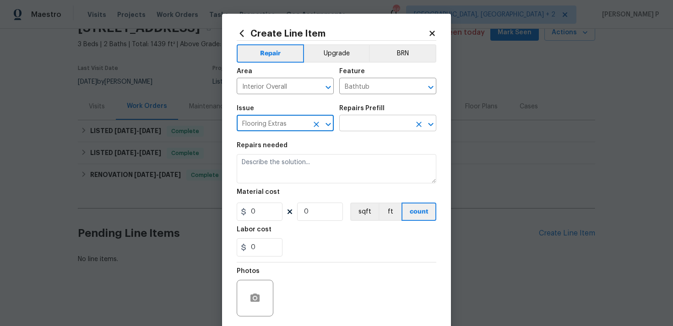
click at [350, 119] on input "text" at bounding box center [374, 124] width 71 height 14
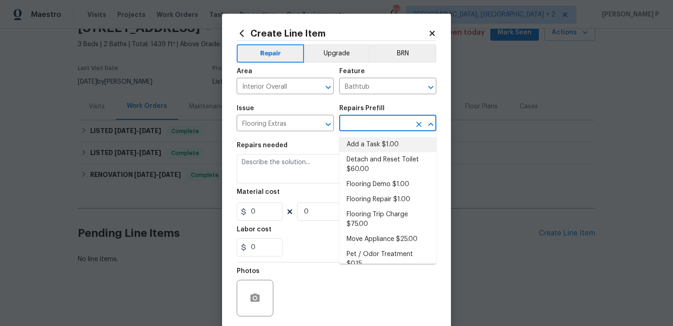
click at [360, 141] on li "Add a Task $1.00" at bounding box center [387, 144] width 97 height 15
type input "Overall Flooring"
type input "Add a Task $1.00"
type textarea "HPM to detail"
type input "1"
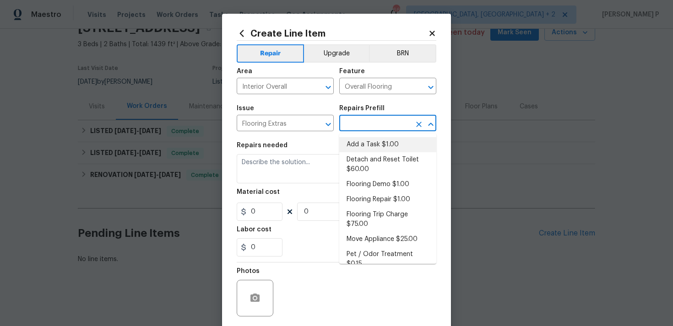
type input "1"
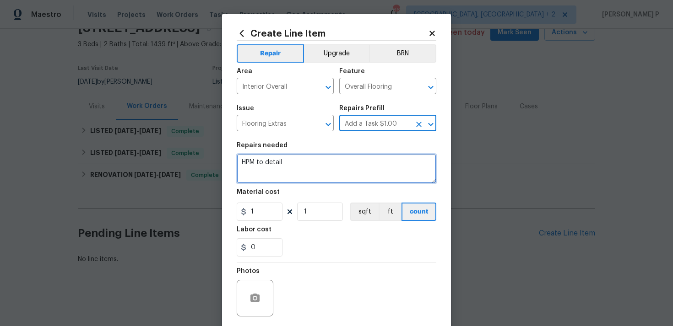
click at [280, 157] on textarea "HPM to detail" at bounding box center [337, 168] width 200 height 29
paste textarea "Resurface guest bathtub and shower surround"
click at [264, 160] on textarea "Kindly Resurface guest bathtub and shower surround" at bounding box center [337, 168] width 200 height 29
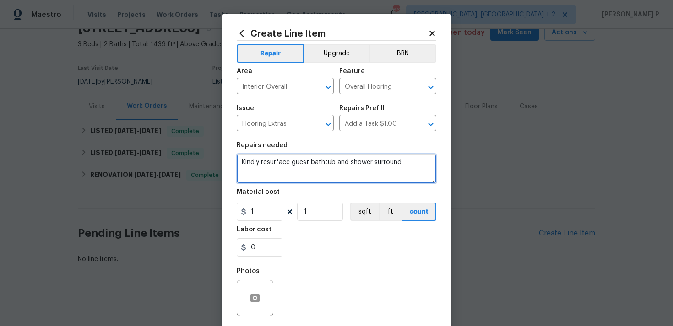
click at [406, 165] on textarea "Kindly resurface guest bathtub and shower surround" at bounding box center [337, 168] width 200 height 29
type textarea "Kindly resurface guest bathtub and shower surround. Provide estimate"
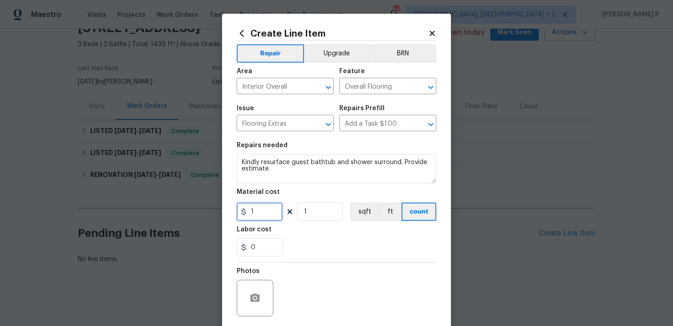
click at [262, 214] on input "1" at bounding box center [260, 212] width 46 height 18
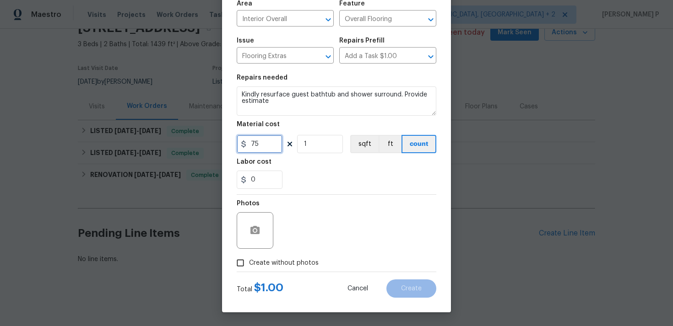
type input "75"
click at [251, 230] on icon "button" at bounding box center [254, 230] width 9 height 8
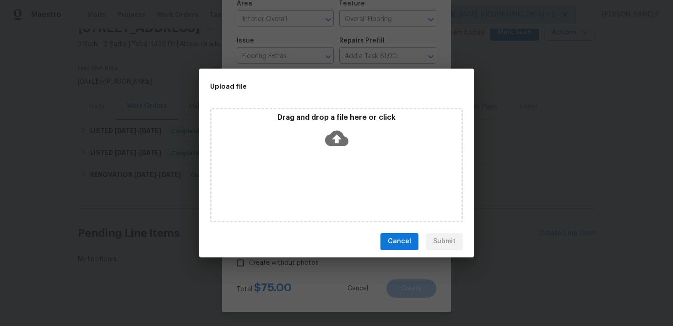
click at [328, 147] on icon at bounding box center [336, 138] width 23 height 23
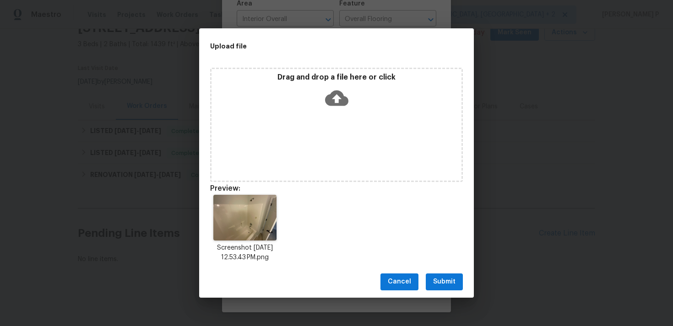
click at [444, 283] on span "Submit" at bounding box center [444, 281] width 22 height 11
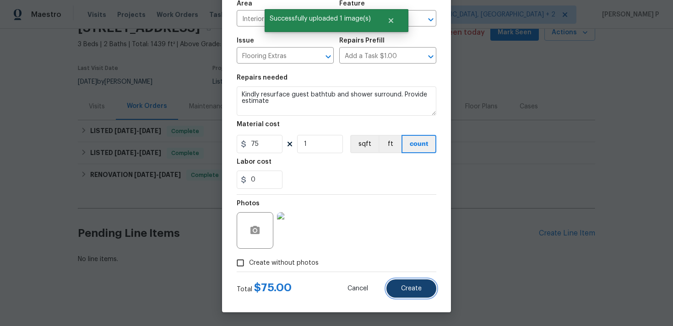
click at [421, 295] on button "Create" at bounding box center [411, 289] width 50 height 18
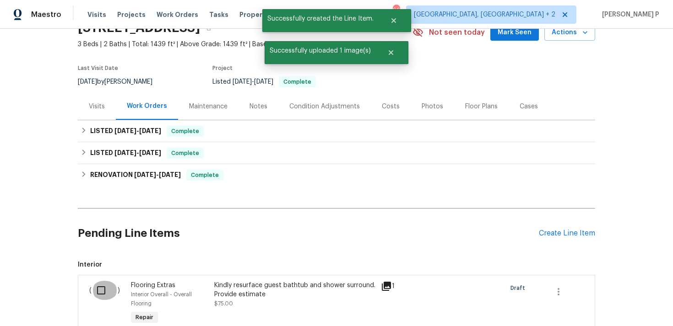
click at [97, 286] on input "checkbox" at bounding box center [105, 290] width 26 height 19
checkbox input "true"
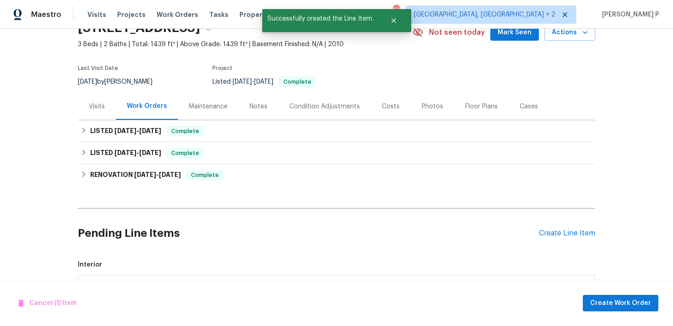
scroll to position [160, 0]
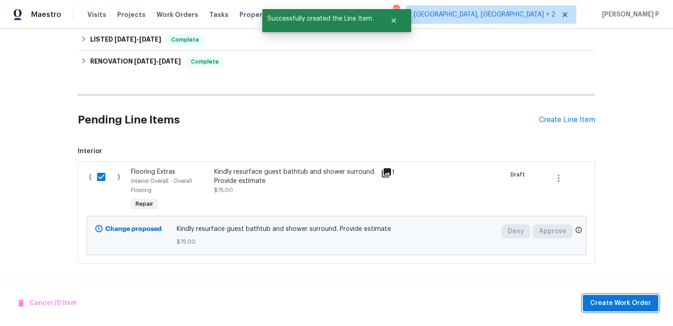
click at [608, 298] on span "Create Work Order" at bounding box center [620, 303] width 61 height 11
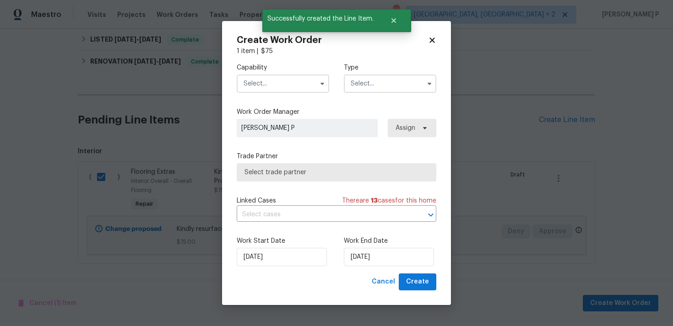
click at [395, 86] on input "text" at bounding box center [390, 84] width 92 height 18
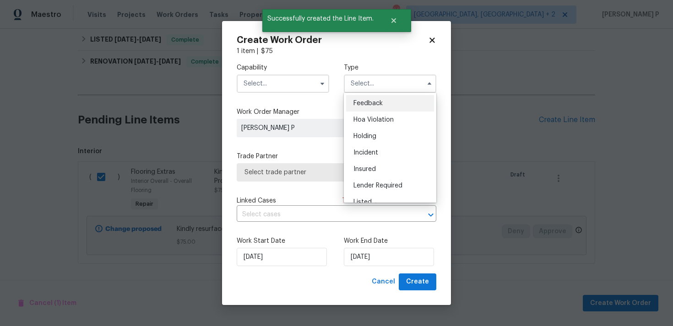
click at [372, 99] on div "Feedback" at bounding box center [390, 103] width 88 height 16
type input "Feedback"
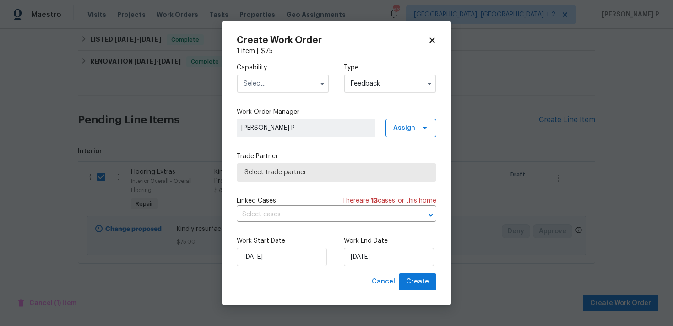
click at [288, 89] on input "text" at bounding box center [283, 84] width 92 height 18
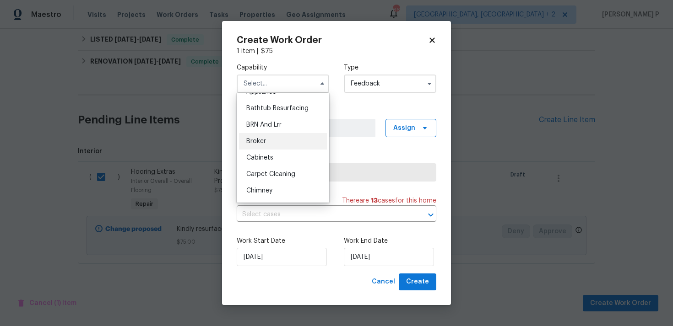
scroll to position [0, 0]
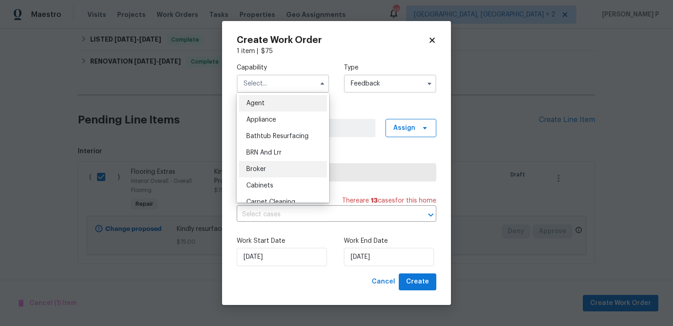
click at [270, 138] on span "Bathtub Resurfacing" at bounding box center [277, 136] width 62 height 6
type input "Bathtub Resurfacing"
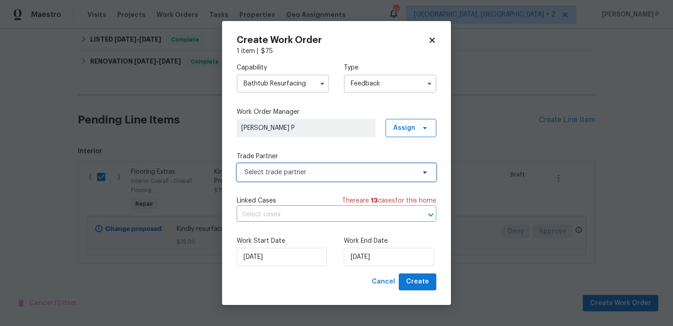
click at [280, 175] on span "Select trade partner" at bounding box center [329, 172] width 171 height 9
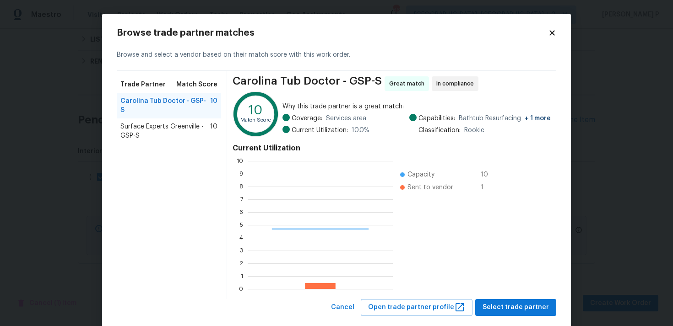
scroll to position [128, 145]
click at [174, 124] on span "Surface Experts Greenville - GSP-S" at bounding box center [165, 131] width 90 height 18
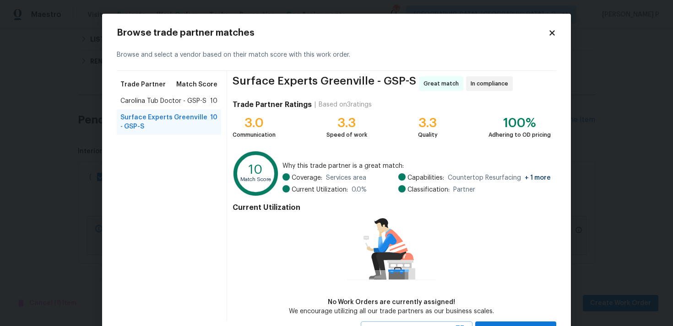
scroll to position [40, 0]
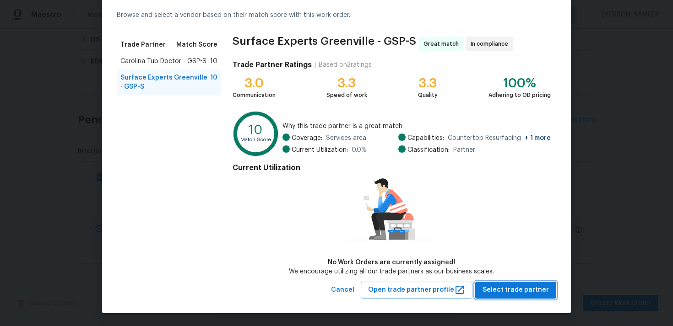
click at [529, 295] on button "Select trade partner" at bounding box center [515, 290] width 81 height 17
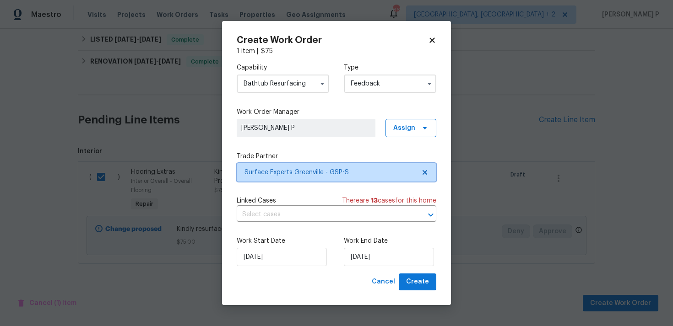
scroll to position [0, 0]
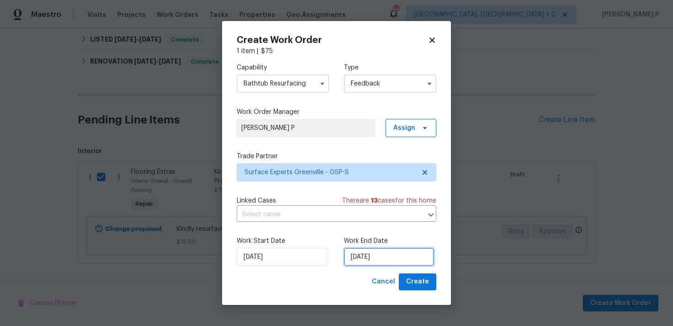
click at [356, 260] on input "[DATE]" at bounding box center [389, 257] width 90 height 18
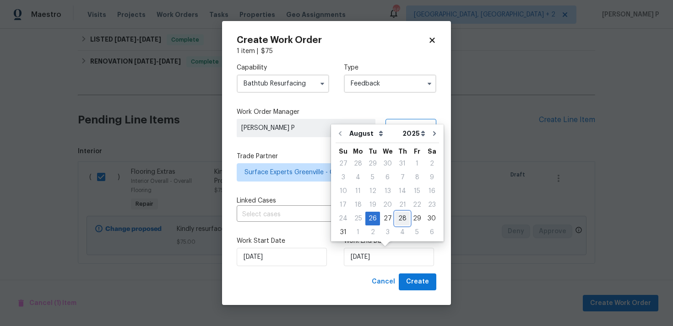
click at [395, 220] on div "28" at bounding box center [402, 218] width 15 height 13
type input "[DATE]"
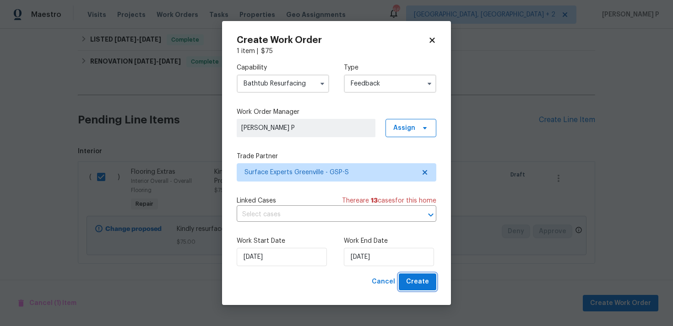
click at [418, 286] on span "Create" at bounding box center [417, 281] width 23 height 11
checkbox input "false"
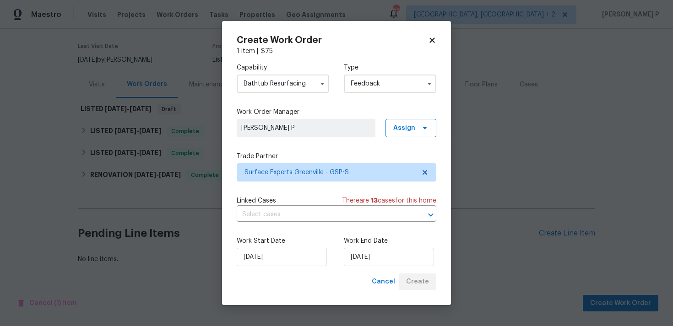
scroll to position [68, 0]
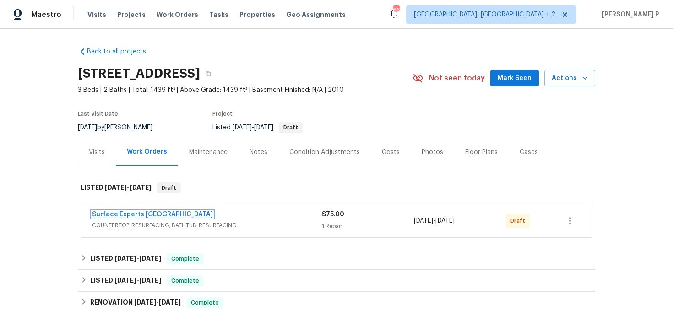
click at [115, 216] on link "Surface Experts [GEOGRAPHIC_DATA]" at bounding box center [152, 214] width 121 height 6
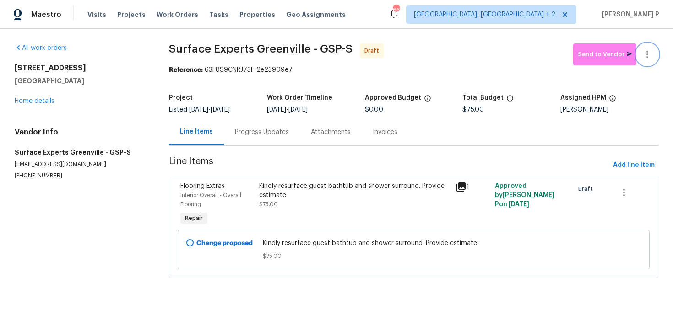
click at [648, 52] on icon "button" at bounding box center [647, 54] width 2 height 7
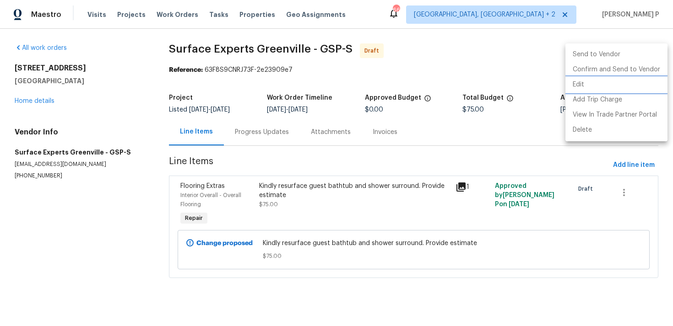
click at [592, 85] on li "Edit" at bounding box center [616, 84] width 102 height 15
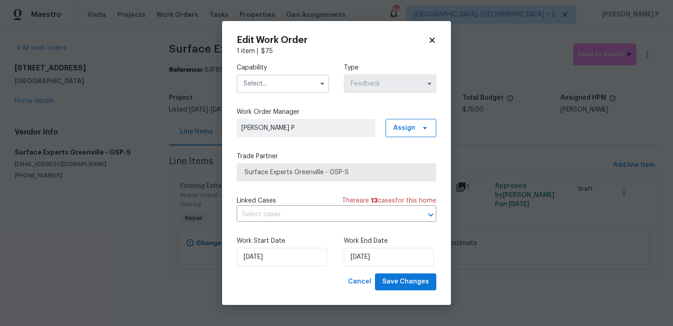
click at [281, 77] on input "text" at bounding box center [283, 84] width 92 height 18
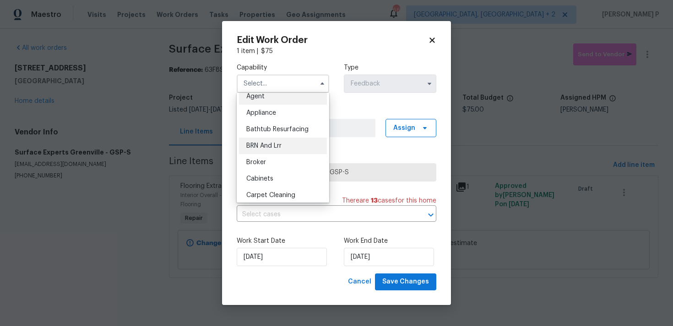
scroll to position [1, 0]
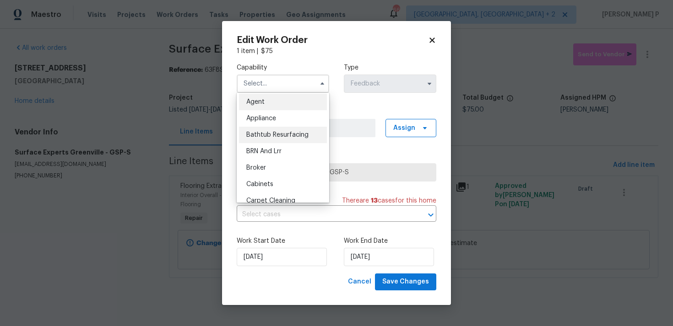
click at [270, 137] on span "Bathtub Resurfacing" at bounding box center [277, 135] width 62 height 6
type input "Bathtub Resurfacing"
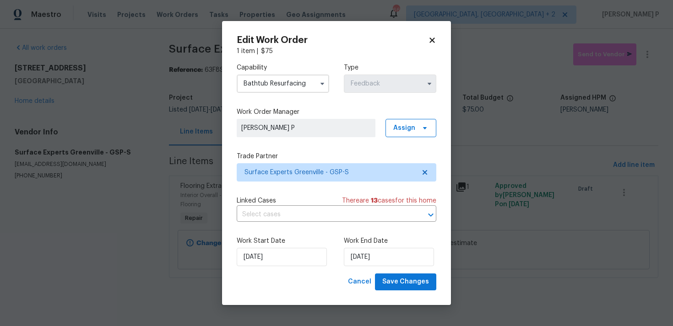
click at [409, 291] on div "Edit Work Order 1 item | $ 75 Capability Bathtub Resurfacing Type Feedback Work…" at bounding box center [336, 163] width 229 height 284
click at [410, 283] on span "Save Changes" at bounding box center [405, 281] width 47 height 11
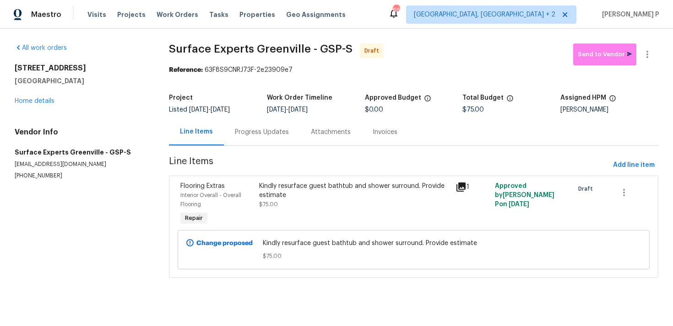
click at [260, 135] on div "Progress Updates" at bounding box center [262, 132] width 54 height 9
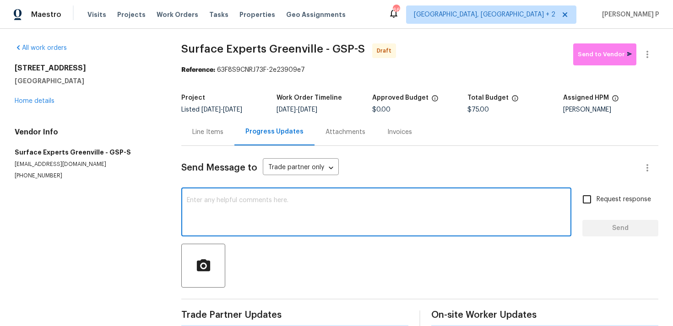
click at [254, 200] on textarea at bounding box center [376, 213] width 379 height 32
paste textarea "Hi, this is [PERSON_NAME] with Opendoor. I’m confirming you received the WO for…"
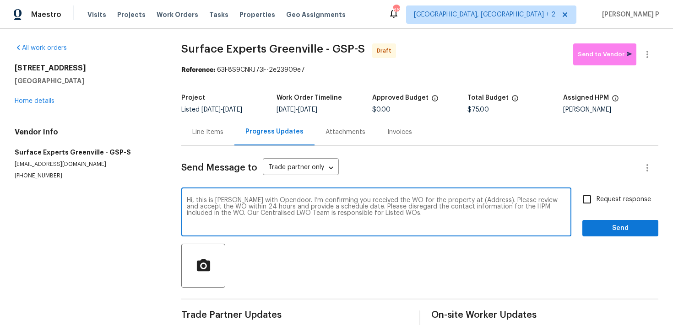
drag, startPoint x: 459, startPoint y: 200, endPoint x: 487, endPoint y: 200, distance: 28.4
click at [487, 200] on textarea "Hi, this is [PERSON_NAME] with Opendoor. I’m confirming you received the WO for…" at bounding box center [376, 213] width 379 height 32
paste textarea "[STREET_ADDRESS]"
type textarea "Hi, this is [PERSON_NAME] with Opendoor. I’m confirming you received the WO for…"
click at [590, 201] on input "Request response" at bounding box center [586, 199] width 19 height 19
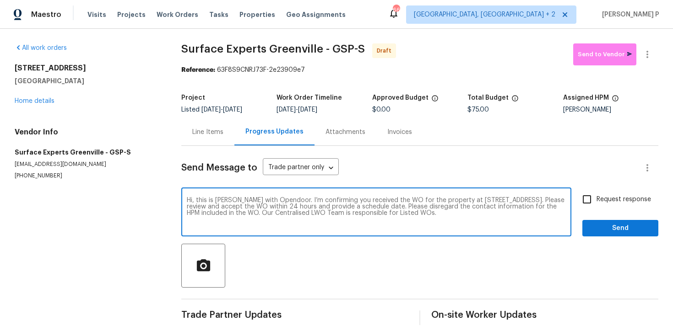
checkbox input "true"
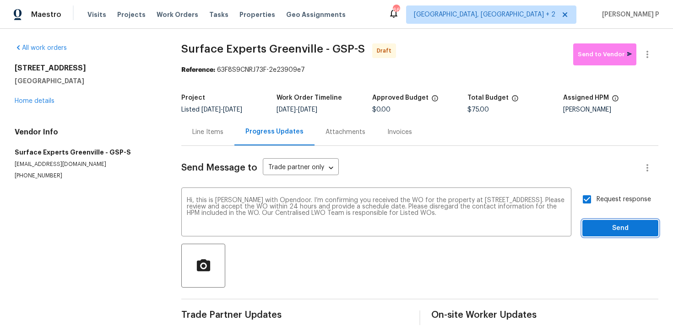
click at [597, 227] on span "Send" at bounding box center [619, 228] width 61 height 11
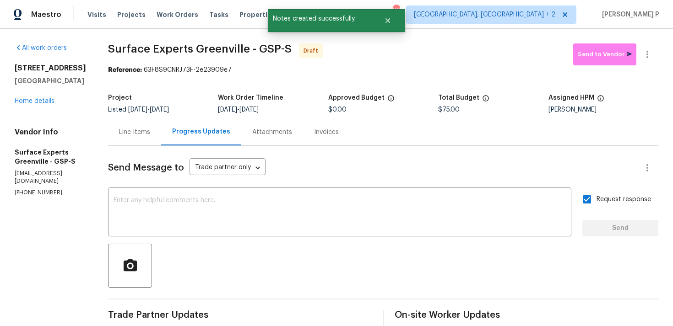
click at [311, 258] on div at bounding box center [383, 266] width 550 height 44
click at [652, 57] on icon "button" at bounding box center [647, 54] width 11 height 11
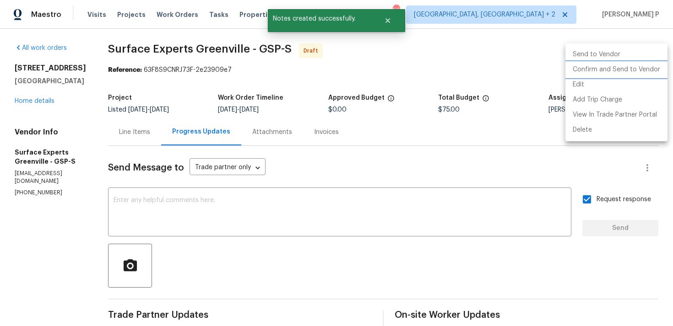
click at [615, 69] on li "Confirm and Send to Vendor" at bounding box center [616, 69] width 102 height 15
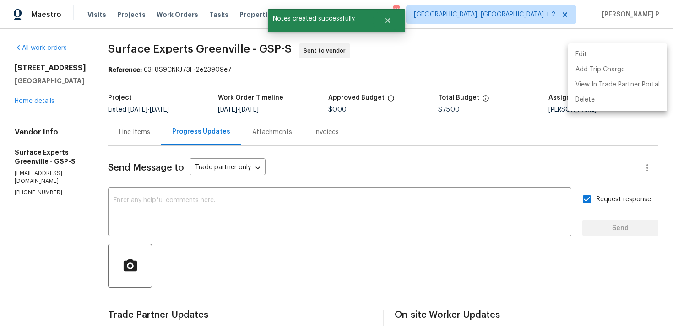
click at [272, 200] on div at bounding box center [336, 163] width 673 height 326
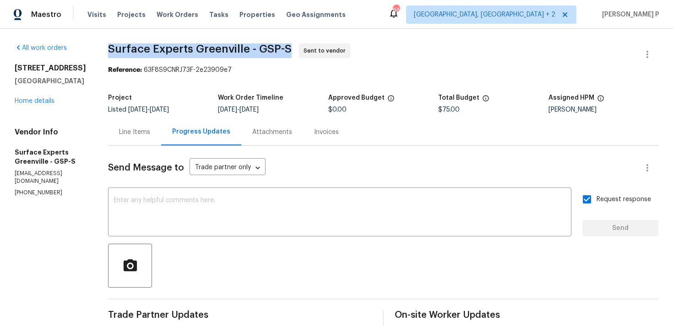
drag, startPoint x: 118, startPoint y: 47, endPoint x: 302, endPoint y: 45, distance: 184.0
click at [302, 45] on span "Surface Experts Greenville - GSP-S Sent to vendor" at bounding box center [372, 54] width 528 height 22
copy span "Surface Experts Greenville - GSP-S"
click at [14, 99] on div "All work orders [STREET_ADDRESS] Home details Vendor Info Surface Experts [GEOG…" at bounding box center [336, 216] width 673 height 374
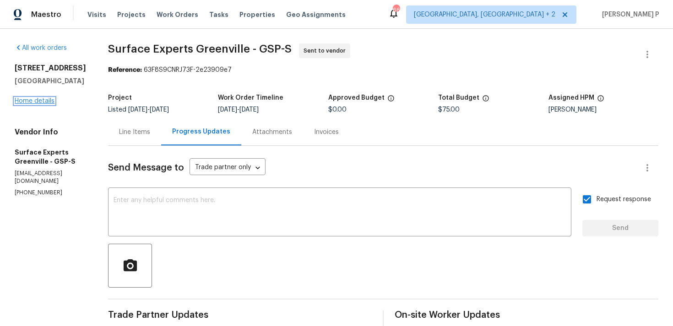
click at [37, 99] on link "Home details" at bounding box center [35, 101] width 40 height 6
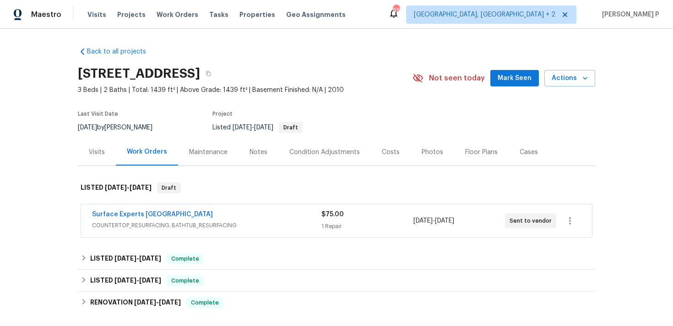
scroll to position [128, 0]
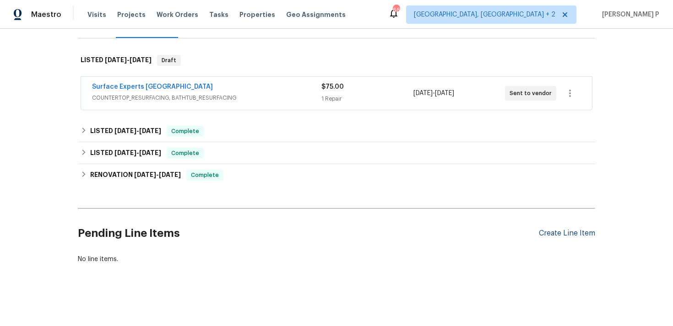
click at [562, 233] on div "Create Line Item" at bounding box center [567, 233] width 56 height 9
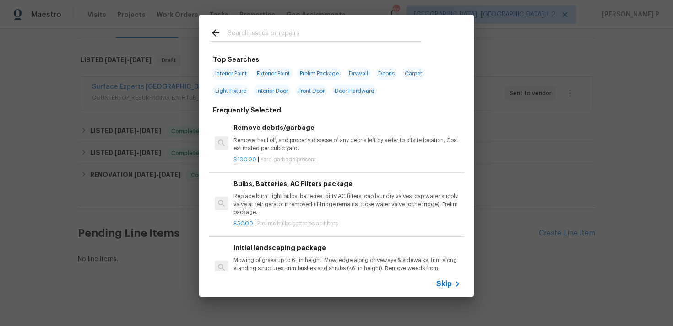
click at [443, 285] on span "Skip" at bounding box center [444, 284] width 16 height 9
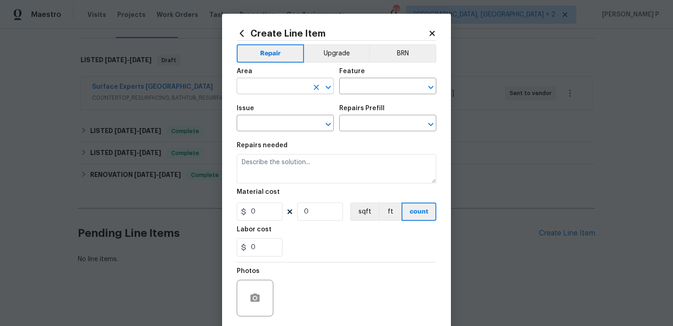
click at [324, 88] on icon "Open" at bounding box center [328, 87] width 11 height 11
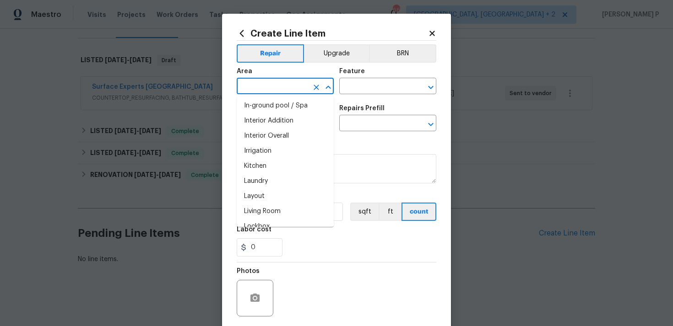
scroll to position [354, 0]
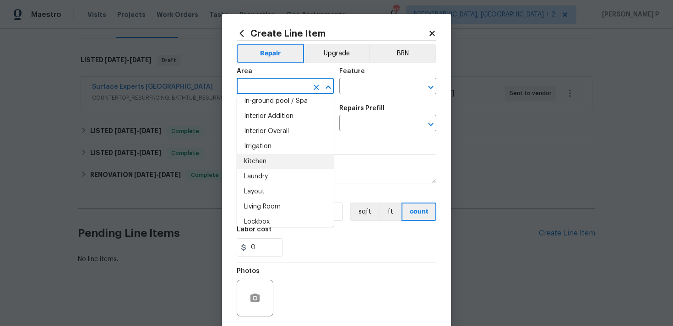
click at [269, 163] on li "Kitchen" at bounding box center [285, 161] width 97 height 15
type input "Kitchen"
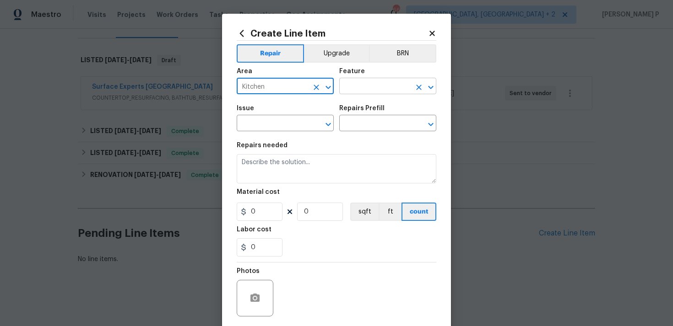
click at [376, 85] on input "text" at bounding box center [374, 87] width 71 height 14
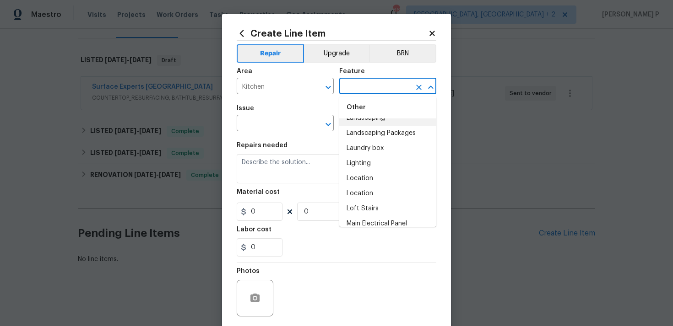
scroll to position [1275, 0]
click at [366, 164] on li "Lighting" at bounding box center [387, 163] width 97 height 15
type input "Lighting"
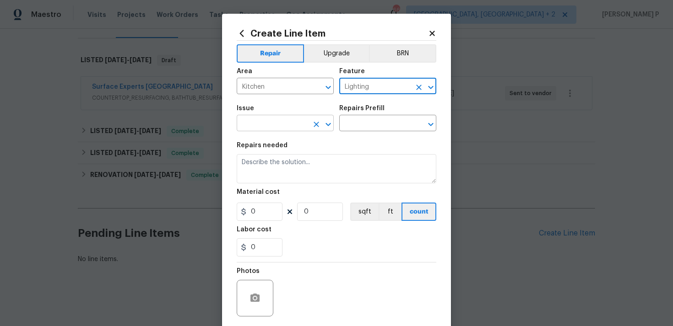
click at [331, 125] on icon "Open" at bounding box center [328, 124] width 11 height 11
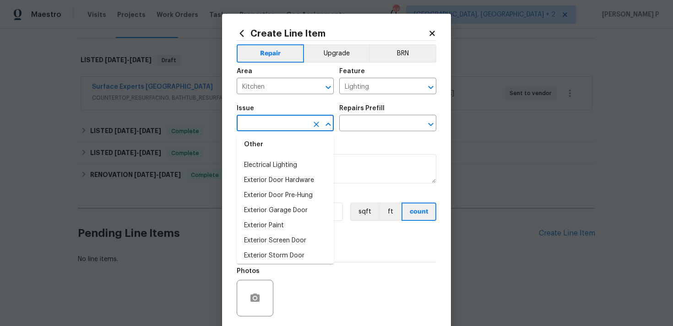
scroll to position [482, 0]
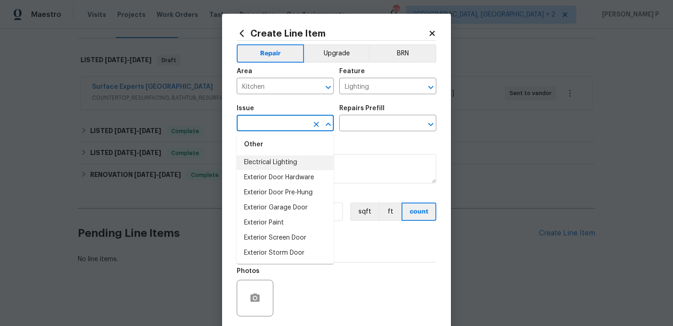
click at [286, 161] on li "Electrical Lighting" at bounding box center [285, 162] width 97 height 15
type input "Electrical Lighting"
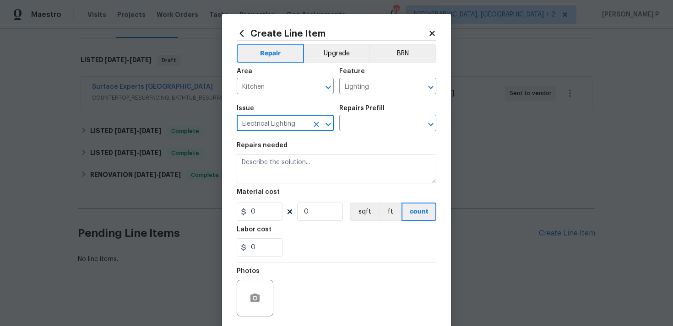
click at [356, 136] on div "Issue Electrical Lighting ​ Repairs Prefill ​" at bounding box center [337, 118] width 200 height 37
click at [371, 121] on input "text" at bounding box center [374, 124] width 71 height 14
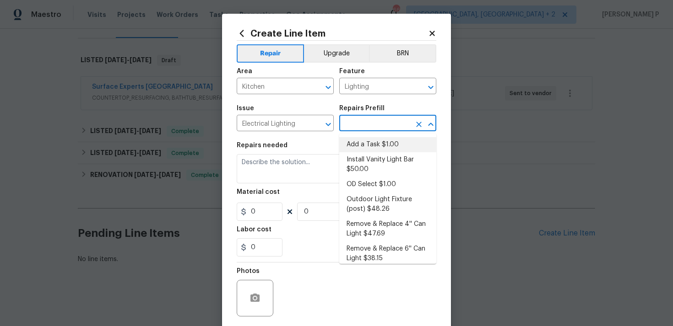
click at [367, 142] on li "Add a Task $1.00" at bounding box center [387, 144] width 97 height 15
type input "Add a Task $1.00"
type textarea "HPM to detail"
type input "1"
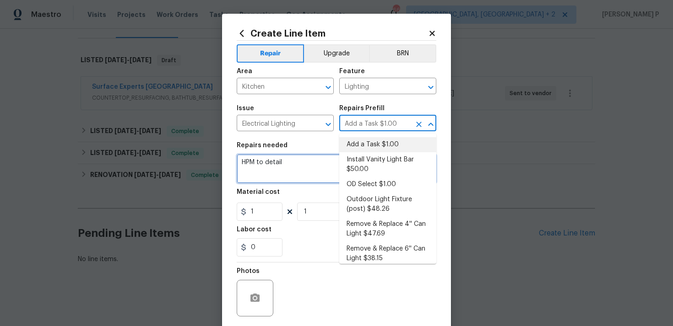
click at [269, 157] on textarea "HPM to detail" at bounding box center [337, 168] width 200 height 29
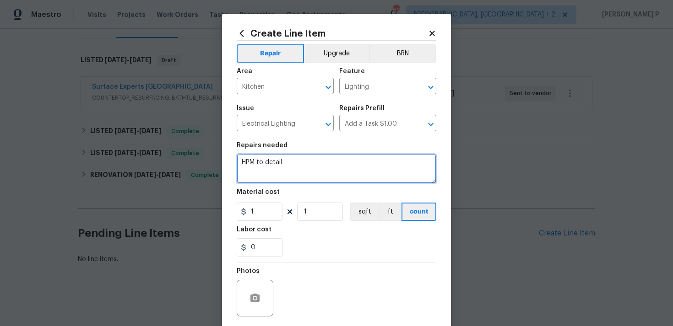
click at [285, 181] on textarea "HPM to detail" at bounding box center [337, 168] width 200 height 29
paste textarea "Replace kitchen light fixture for new, similar style"
drag, startPoint x: 246, startPoint y: 163, endPoint x: 227, endPoint y: 163, distance: 19.2
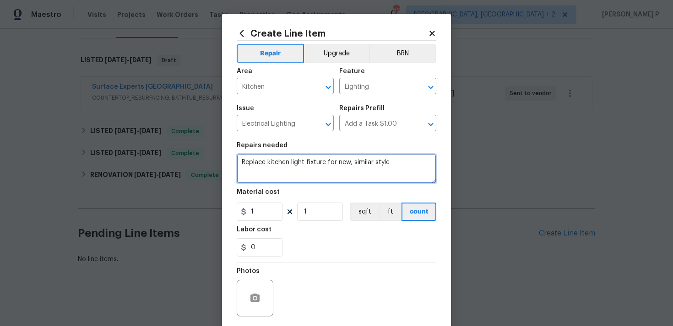
click at [227, 163] on div "Create Line Item Repair Upgrade BRN Area Kitchen ​ Feature Lighting ​ Issue Ele…" at bounding box center [336, 197] width 229 height 367
click at [410, 166] on textarea "Kindly replace kitchen light fixture for new, similar style" at bounding box center [337, 168] width 200 height 29
type textarea "Kindly replace kitchen light fixture for new, similar style and provide the est…"
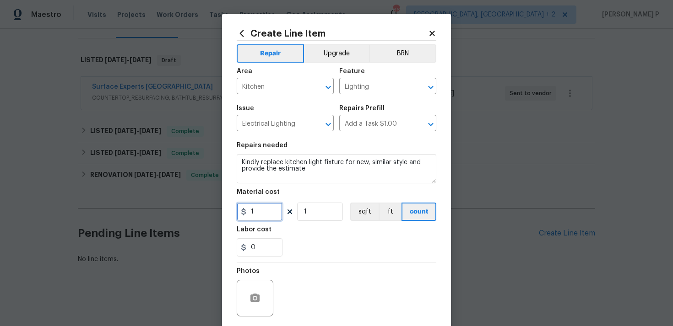
click at [260, 208] on input "1" at bounding box center [260, 212] width 46 height 18
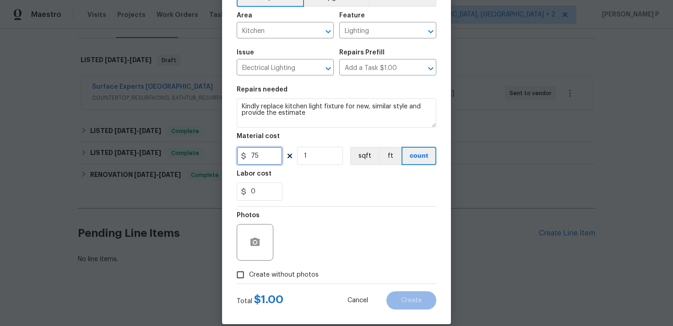
scroll to position [68, 0]
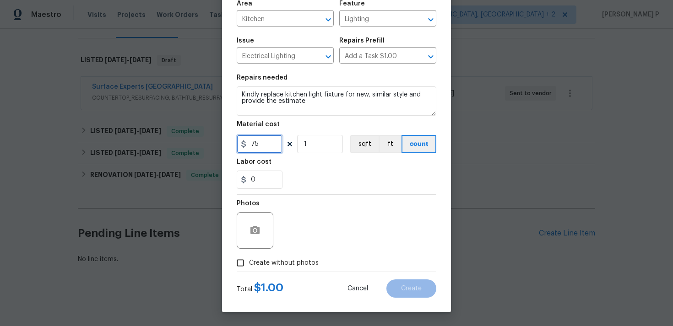
type input "75"
click at [237, 242] on div at bounding box center [255, 230] width 37 height 37
click at [261, 228] on button "button" at bounding box center [255, 231] width 22 height 22
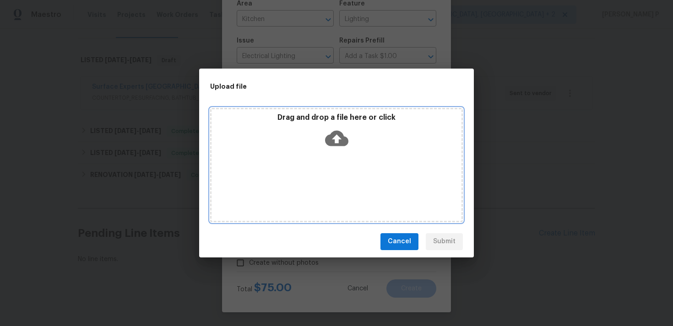
click at [338, 138] on icon at bounding box center [336, 138] width 23 height 23
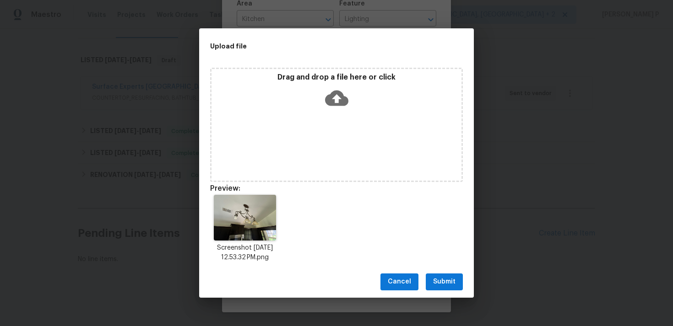
click at [443, 283] on span "Submit" at bounding box center [444, 281] width 22 height 11
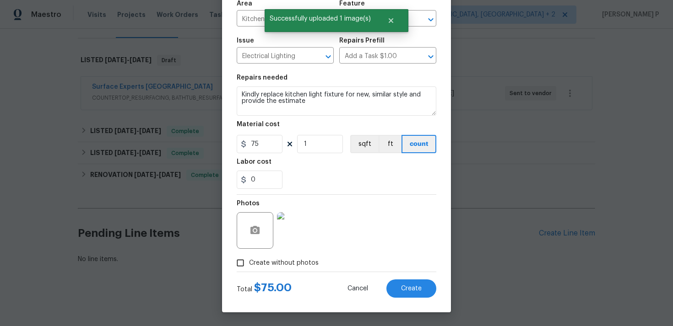
click at [436, 287] on div "Create Line Item Repair Upgrade BRN Area Kitchen ​ Feature Lighting ​ Issue Ele…" at bounding box center [336, 129] width 229 height 367
click at [411, 289] on span "Create" at bounding box center [411, 289] width 21 height 7
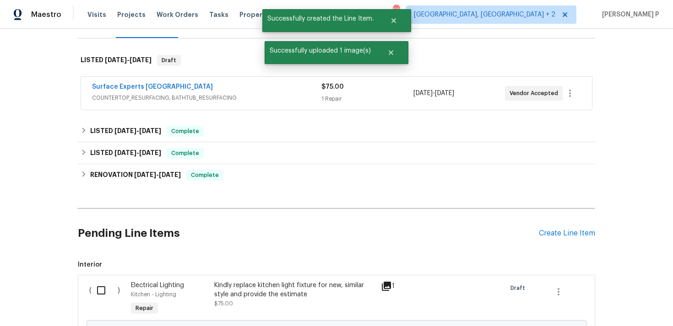
click at [100, 283] on input "checkbox" at bounding box center [105, 290] width 26 height 19
checkbox input "true"
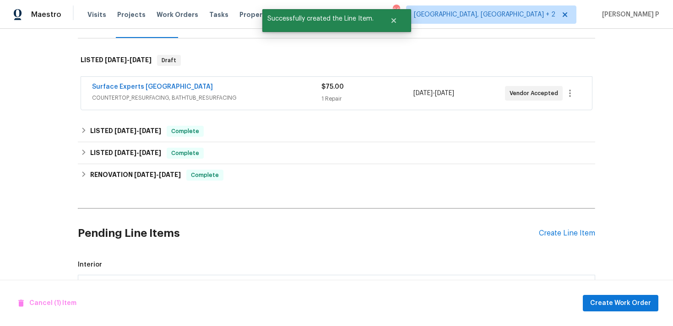
scroll to position [232, 0]
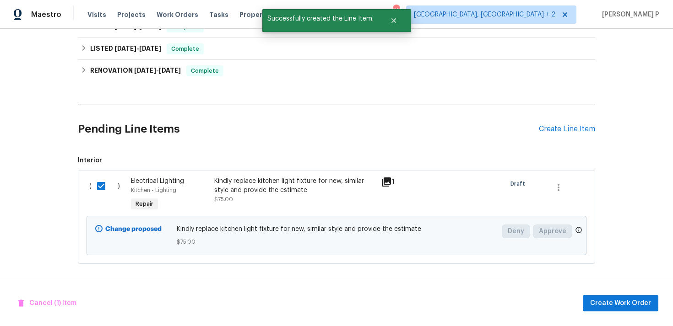
click at [614, 293] on div "Cancel (1) Item Create Work Order" at bounding box center [336, 303] width 673 height 47
click at [617, 308] on span "Create Work Order" at bounding box center [620, 303] width 61 height 11
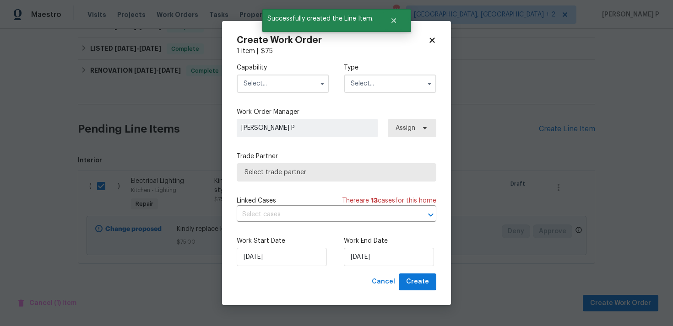
click at [375, 84] on input "text" at bounding box center [390, 84] width 92 height 18
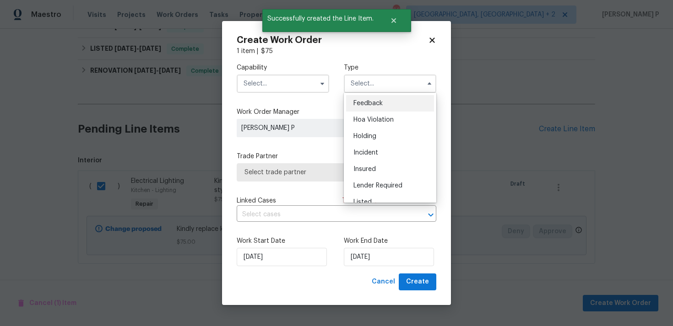
click at [373, 94] on ul "Feedback Hoa Violation Holding Incident Insured Lender Required Listed Lite Lwo…" at bounding box center [390, 148] width 92 height 110
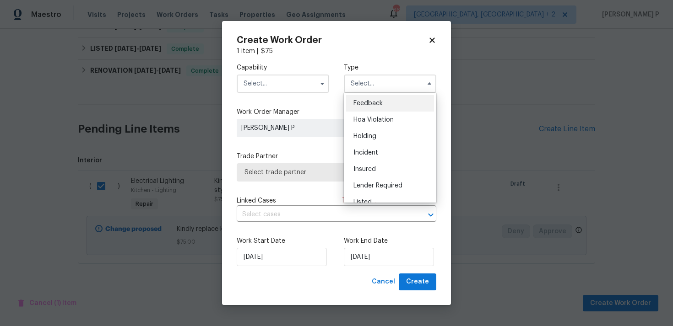
click at [373, 103] on span "Feedback" at bounding box center [367, 103] width 29 height 6
type input "Feedback"
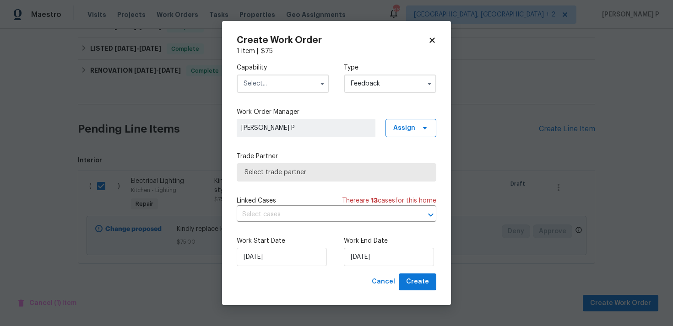
click at [291, 80] on input "text" at bounding box center [283, 84] width 92 height 18
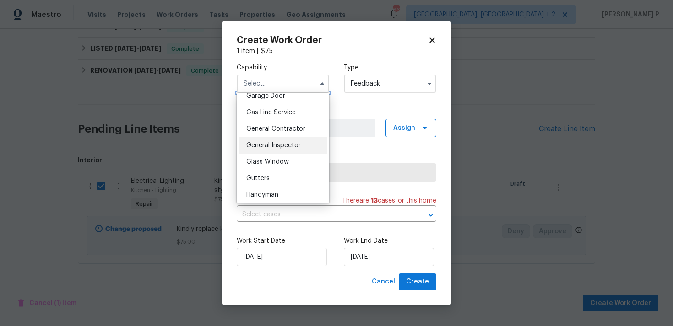
scroll to position [438, 0]
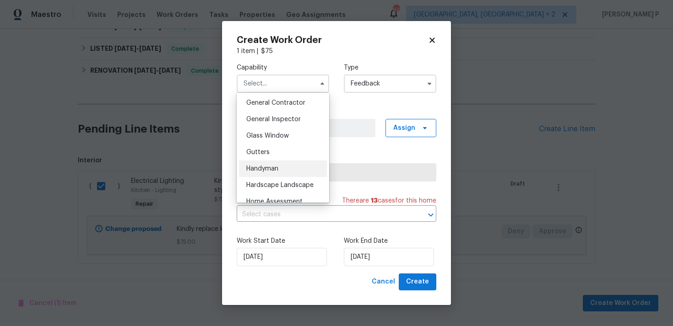
click at [259, 164] on div "Handyman" at bounding box center [283, 169] width 88 height 16
type input "Handyman"
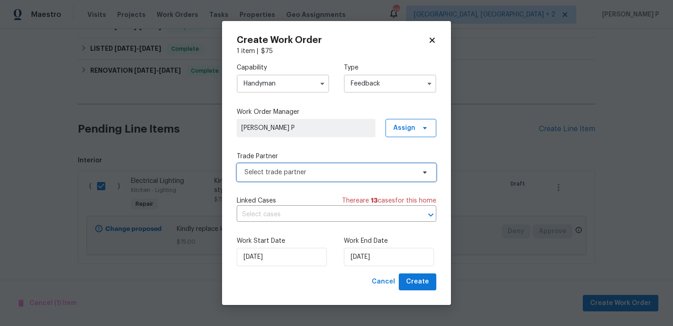
click at [285, 181] on span "Select trade partner" at bounding box center [337, 172] width 200 height 18
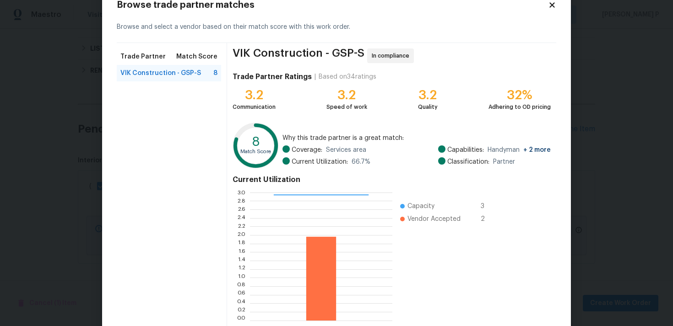
scroll to position [77, 0]
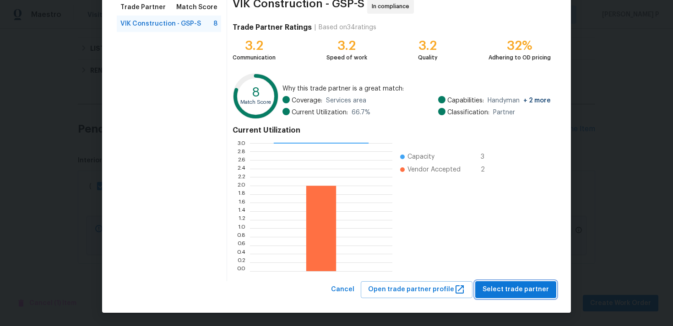
click at [498, 283] on button "Select trade partner" at bounding box center [515, 289] width 81 height 17
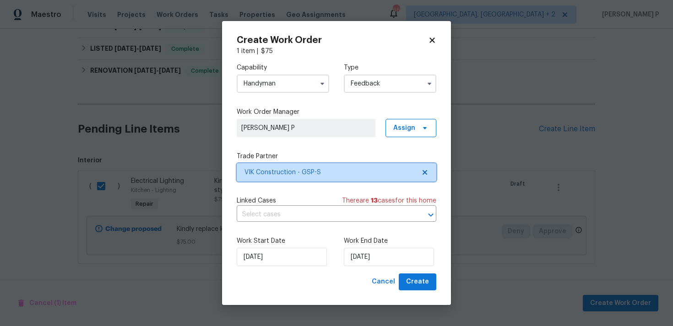
scroll to position [0, 0]
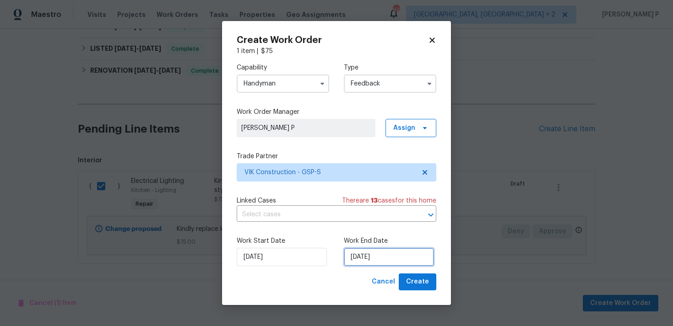
click at [370, 249] on input "26/08/2025" at bounding box center [389, 257] width 90 height 18
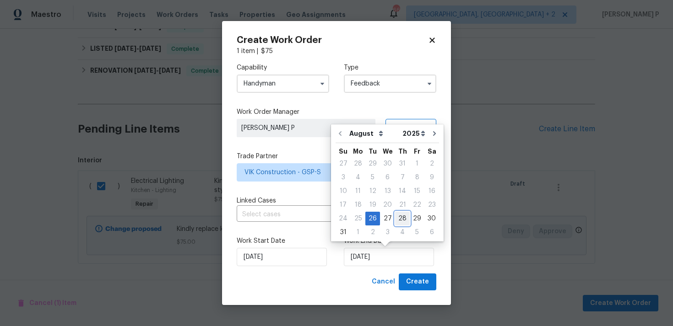
click at [404, 220] on div "28" at bounding box center [402, 218] width 15 height 13
type input "28/08/2025"
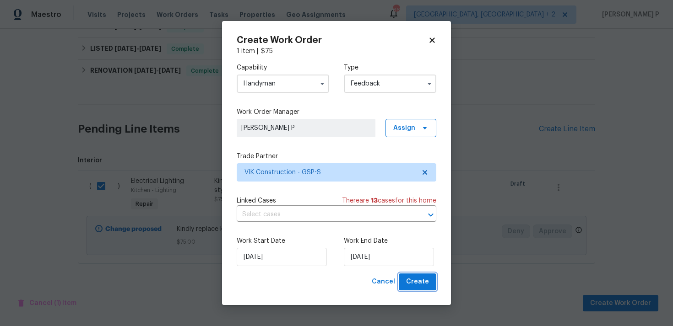
click at [428, 289] on button "Create" at bounding box center [418, 282] width 38 height 17
checkbox input "false"
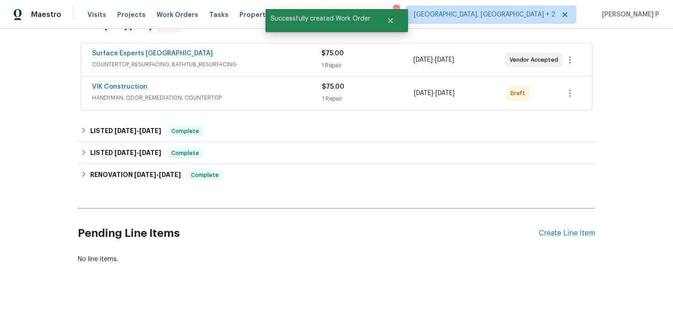
click at [113, 81] on div "VIK Construction HANDYMAN, ODOR_REMEDIATION, COUNTERTOP $75.00 1 Repair 8/26/20…" at bounding box center [336, 93] width 511 height 33
click at [113, 89] on link "VIK Construction" at bounding box center [119, 87] width 55 height 6
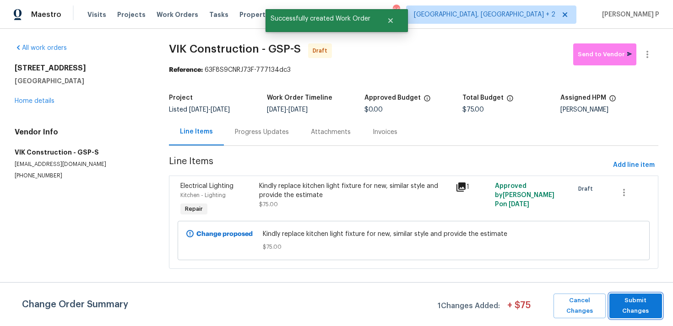
click at [629, 304] on span "Submit Changes" at bounding box center [635, 306] width 43 height 21
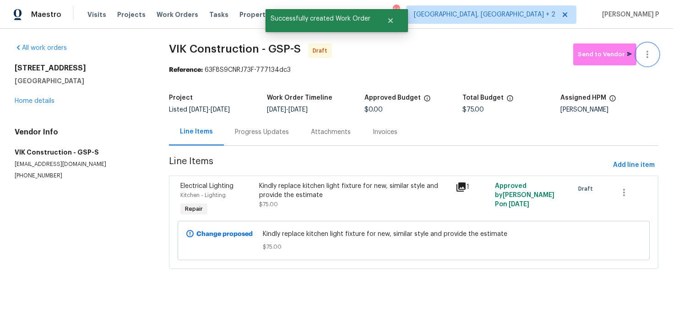
click at [644, 52] on icon "button" at bounding box center [647, 54] width 11 height 11
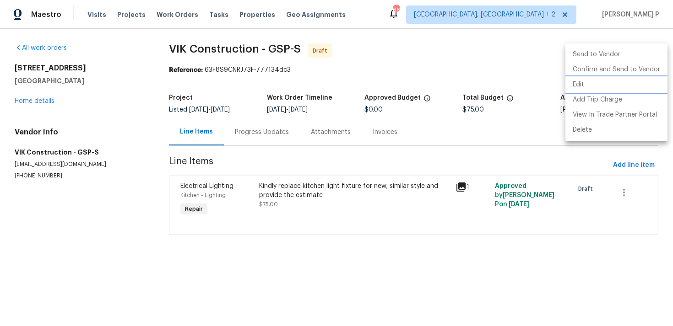
click at [574, 79] on li "Edit" at bounding box center [616, 84] width 102 height 15
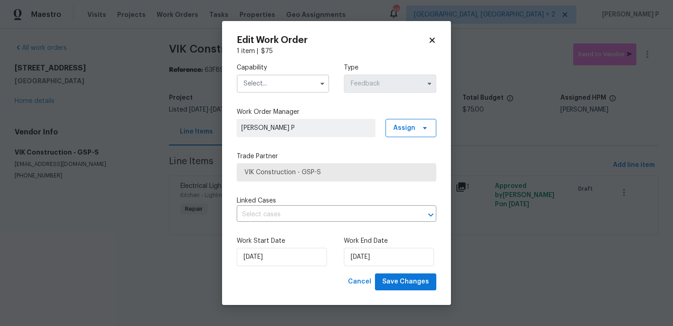
click at [287, 85] on input "text" at bounding box center [283, 84] width 92 height 18
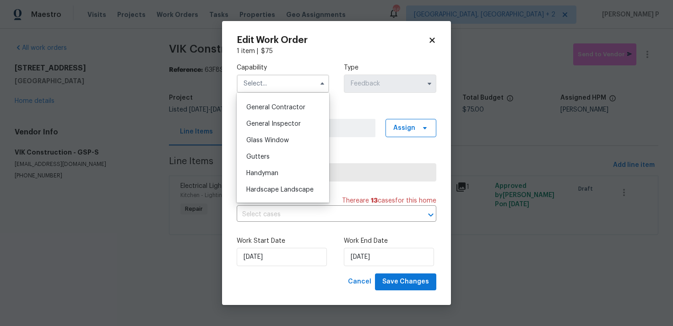
scroll to position [455, 0]
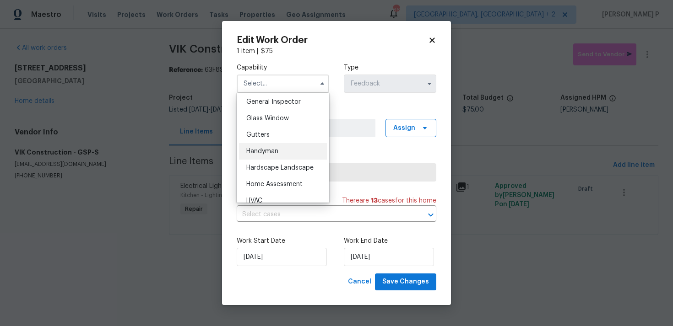
click at [272, 151] on span "Handyman" at bounding box center [262, 151] width 32 height 6
type input "Handyman"
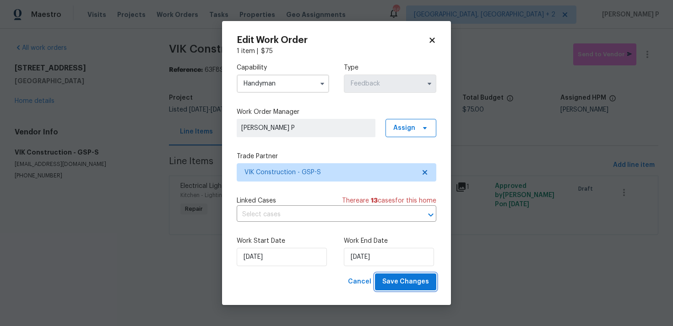
click at [405, 283] on span "Save Changes" at bounding box center [405, 281] width 47 height 11
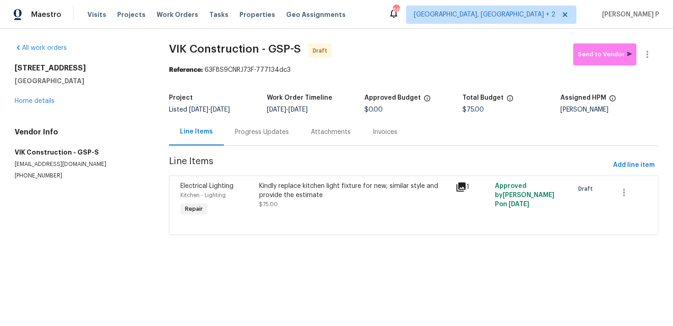
click at [263, 128] on div "Progress Updates" at bounding box center [262, 132] width 54 height 9
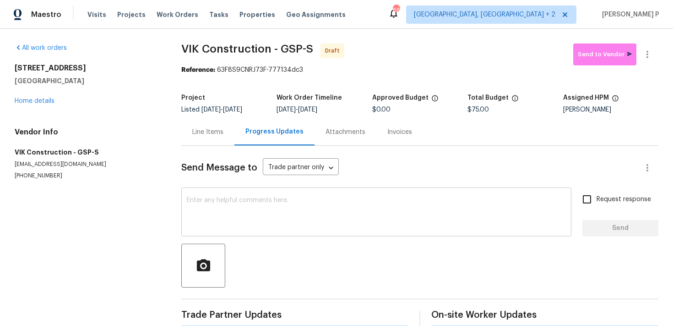
click at [261, 218] on textarea at bounding box center [376, 213] width 379 height 32
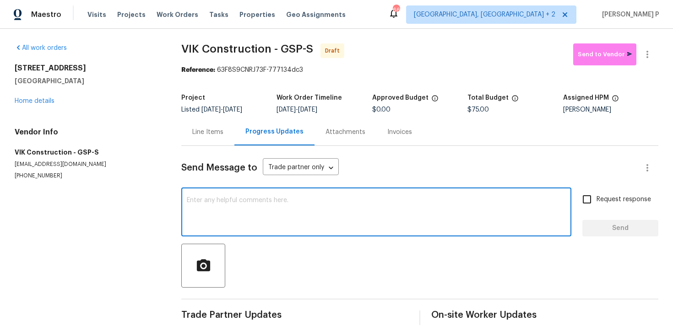
paste textarea "Hi, this is Ramyasri with Opendoor. I’m confirming you received the WO for the …"
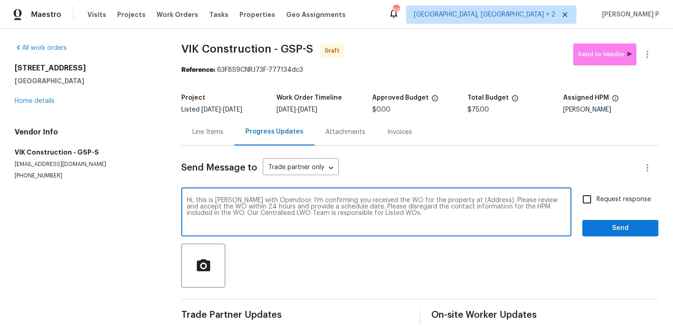
drag, startPoint x: 458, startPoint y: 200, endPoint x: 476, endPoint y: 199, distance: 18.8
click at [476, 199] on textarea "Hi, this is Ramyasri with Opendoor. I’m confirming you received the WO for the …" at bounding box center [376, 213] width 379 height 32
drag, startPoint x: 459, startPoint y: 200, endPoint x: 486, endPoint y: 199, distance: 27.9
click at [486, 199] on textarea "Hi, this is Ramyasri with Opendoor. I’m confirming you received the WO for the …" at bounding box center [376, 213] width 379 height 32
paste textarea "10 Maplecroft St, Greenville, SC 29609"
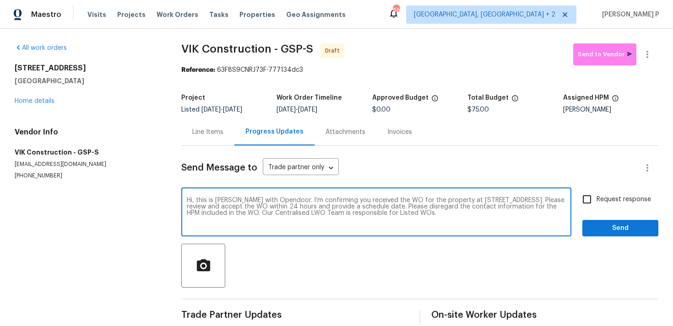
type textarea "Hi, this is Ramyasri with Opendoor. I’m confirming you received the WO for the …"
click at [584, 191] on input "Request response" at bounding box center [586, 199] width 19 height 19
checkbox input "true"
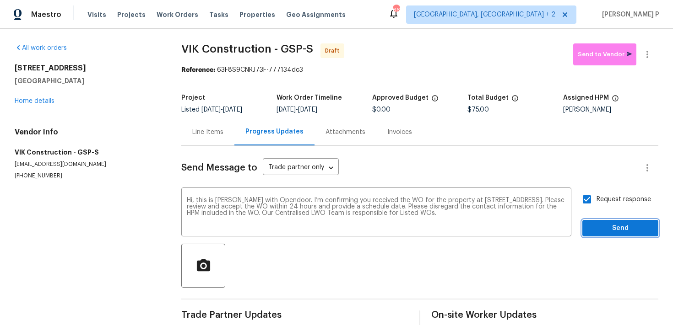
click at [605, 231] on span "Send" at bounding box center [619, 228] width 61 height 11
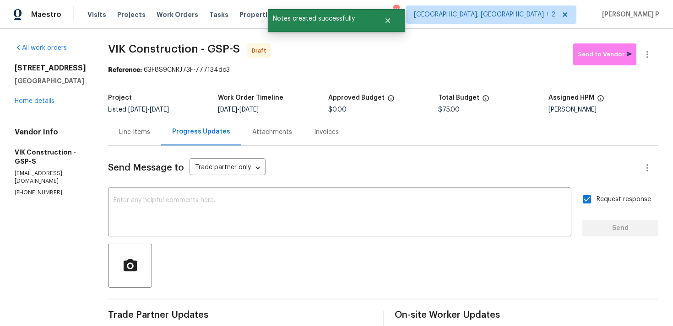
click at [475, 277] on div at bounding box center [383, 266] width 550 height 44
click at [650, 55] on icon "button" at bounding box center [647, 54] width 11 height 11
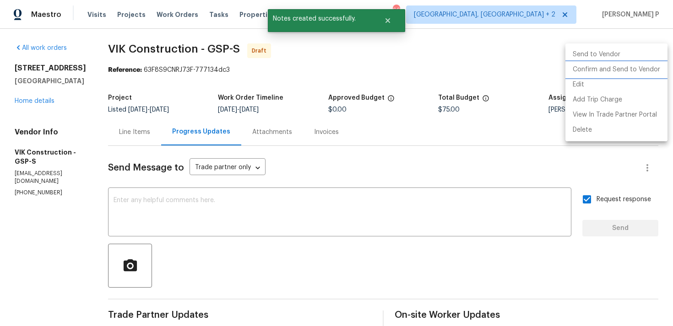
click at [628, 66] on li "Confirm and Send to Vendor" at bounding box center [616, 69] width 102 height 15
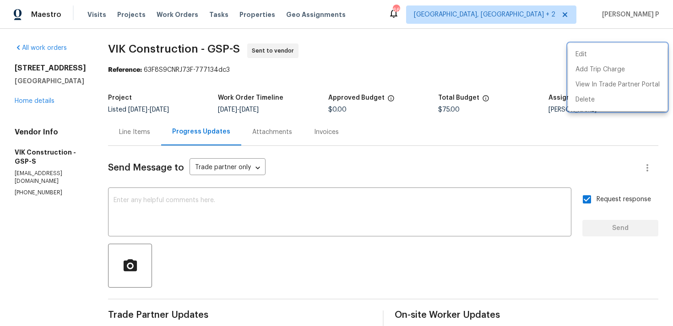
drag, startPoint x: 126, startPoint y: 46, endPoint x: 167, endPoint y: 46, distance: 41.2
click at [167, 46] on div at bounding box center [336, 163] width 673 height 326
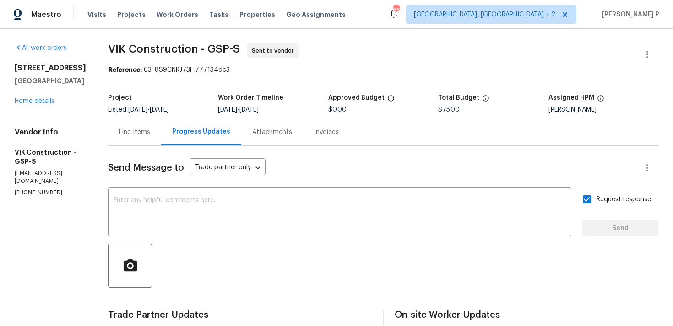
click at [127, 45] on span "VIK Construction - GSP-S" at bounding box center [174, 48] width 132 height 11
drag, startPoint x: 125, startPoint y: 45, endPoint x: 255, endPoint y: 46, distance: 130.0
click at [240, 46] on span "VIK Construction - GSP-S" at bounding box center [174, 48] width 132 height 11
copy span "VIK Construction - GSP-S"
click at [188, 77] on section "VIK Construction - GSP-S Sent to vendor Reference: 63F8S9CNRJ73F-777134dc3 Proj…" at bounding box center [383, 215] width 550 height 345
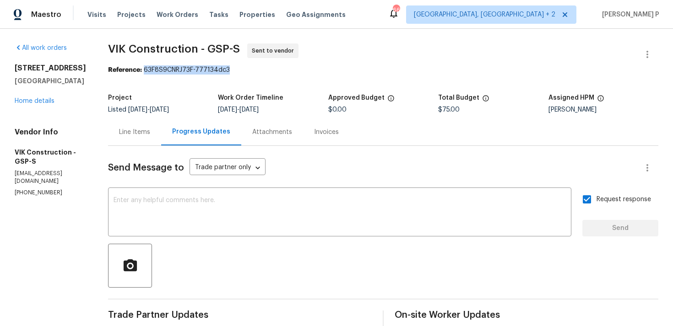
drag, startPoint x: 162, startPoint y: 71, endPoint x: 270, endPoint y: 71, distance: 108.5
click at [270, 71] on div "Reference: 63F8S9CNRJ73F-777134dc3" at bounding box center [383, 69] width 550 height 9
copy div "63F8S9CNRJ73F-777134dc3"
click at [150, 131] on div "Line Items" at bounding box center [134, 132] width 31 height 9
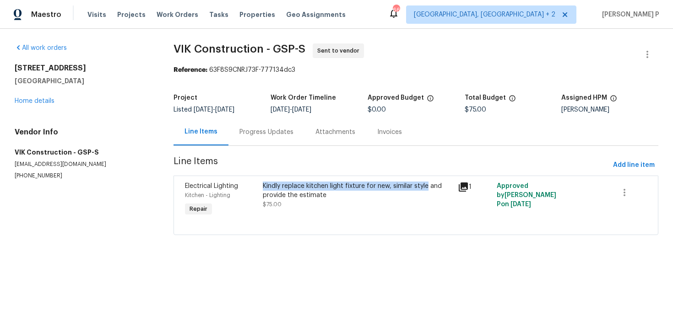
copy div "Kindly replace kitchen light fixture for new, similar style"
copy div "Kindly replace kitchen light fixture for new, similar style and provide the est…"
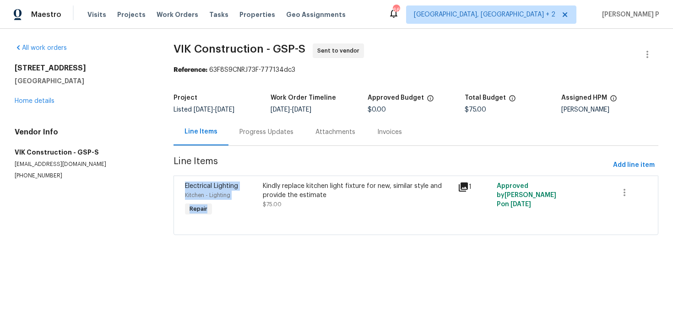
drag, startPoint x: 265, startPoint y: 185, endPoint x: 426, endPoint y: 167, distance: 161.6
click at [426, 168] on section "VIK Construction - GSP-S Sent to vendor Reference: 63F8S9CNRJ73F-777134dc3 Proj…" at bounding box center [415, 144] width 485 height 203
click at [426, 167] on span "Line Items" at bounding box center [391, 165] width 436 height 17
click at [44, 97] on div "10 Maplecroft St Greenville, SC 29609 Home details" at bounding box center [83, 85] width 137 height 42
click at [44, 102] on link "Home details" at bounding box center [35, 101] width 40 height 6
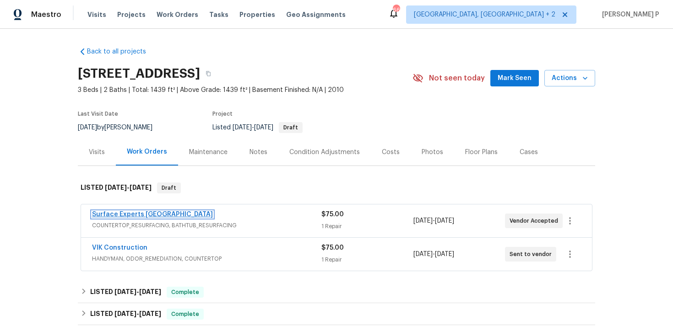
click at [151, 216] on link "Surface Experts Greenville" at bounding box center [152, 214] width 121 height 6
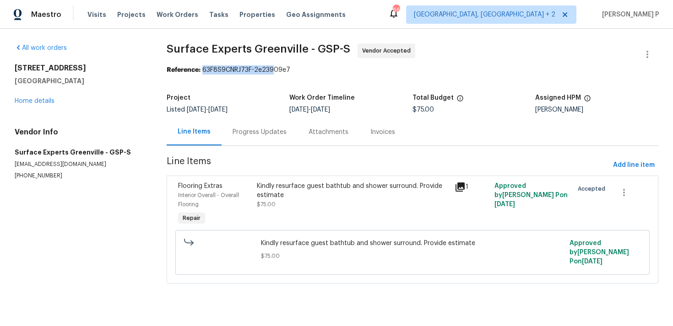
drag, startPoint x: 206, startPoint y: 70, endPoint x: 338, endPoint y: 63, distance: 132.5
click at [334, 63] on section "Surface Experts Greenville - GSP-S Vendor Accepted Reference: 63F8S9CNRJ73F-2e2…" at bounding box center [412, 168] width 491 height 251
copy section "Reference:"
click at [229, 74] on div "Reference: 63F8S9CNRJ73F-2e23909e7" at bounding box center [412, 69] width 491 height 9
drag, startPoint x: 207, startPoint y: 69, endPoint x: 320, endPoint y: 69, distance: 113.0
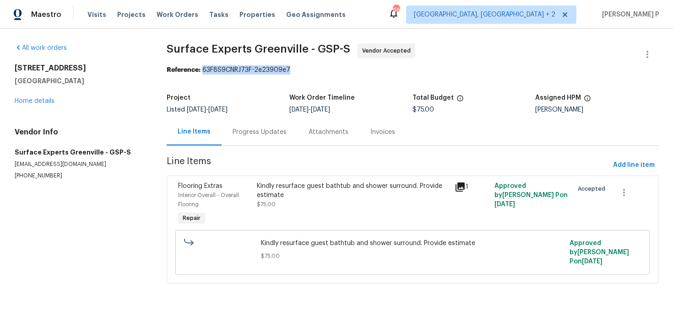
click at [320, 69] on div "Reference: 63F8S9CNRJ73F-2e23909e7" at bounding box center [412, 69] width 491 height 9
copy div "63F8S9CNRJ73F-2e23909e7"
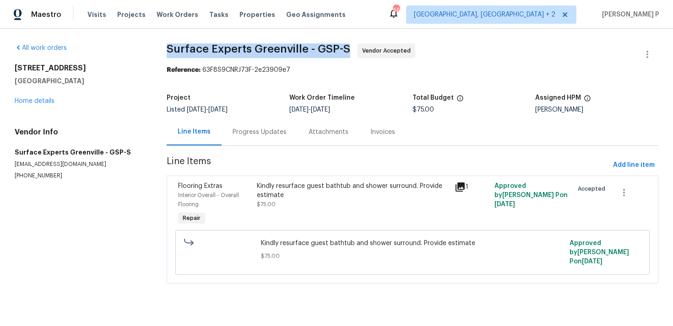
drag, startPoint x: 171, startPoint y: 49, endPoint x: 352, endPoint y: 47, distance: 181.2
click at [352, 47] on span "Surface Experts Greenville - GSP-S Vendor Accepted" at bounding box center [402, 54] width 470 height 22
copy span "Surface Experts Greenville - GSP-S"
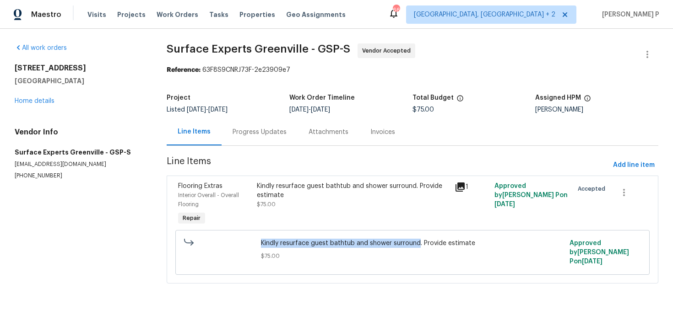
copy span "Kindly resurface guest bathtub and shower surround"
drag, startPoint x: 262, startPoint y: 244, endPoint x: 421, endPoint y: 243, distance: 158.8
click at [421, 243] on div "Kindly resurface guest bathtub and shower surround. Provide estimate $75.00" at bounding box center [412, 252] width 308 height 33
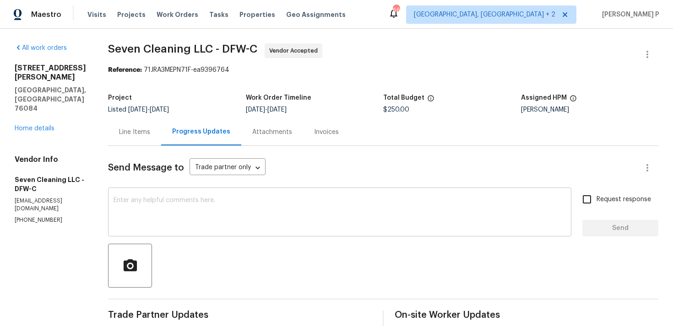
scroll to position [86, 0]
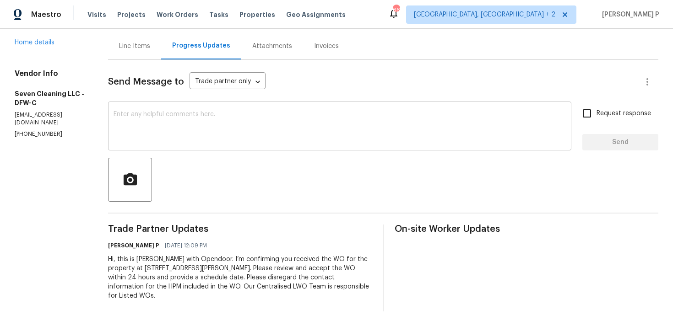
click at [157, 120] on textarea at bounding box center [339, 127] width 452 height 32
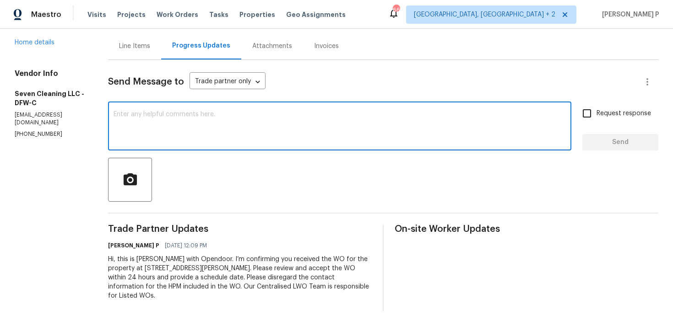
paste textarea "Thank you for accepting the work order. Could you please provide us with an upd…"
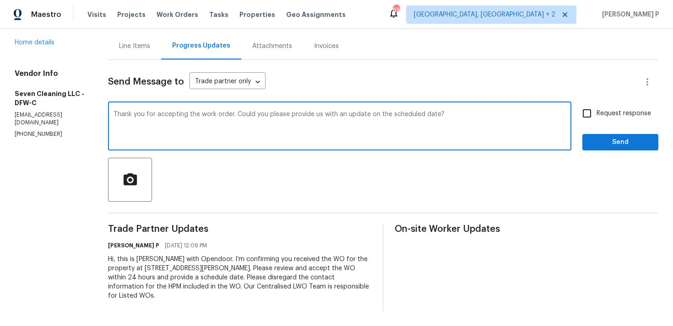
type textarea "Thank you for accepting the work order. Could you please provide us with an upd…"
click at [601, 111] on span "Request response" at bounding box center [623, 114] width 54 height 10
click at [596, 111] on input "Request response" at bounding box center [586, 113] width 19 height 19
checkbox input "true"
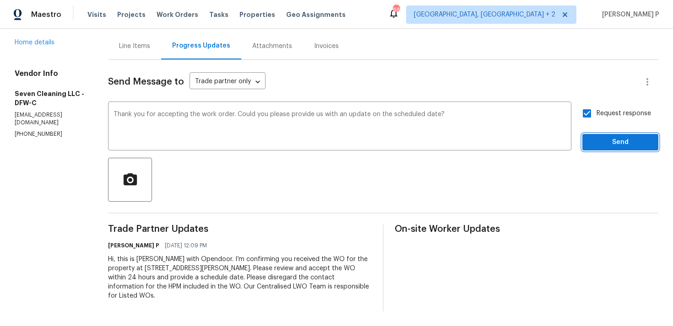
click at [599, 142] on span "Send" at bounding box center [619, 142] width 61 height 11
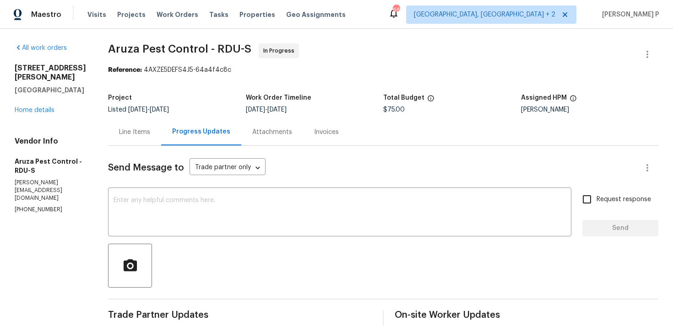
scroll to position [86, 0]
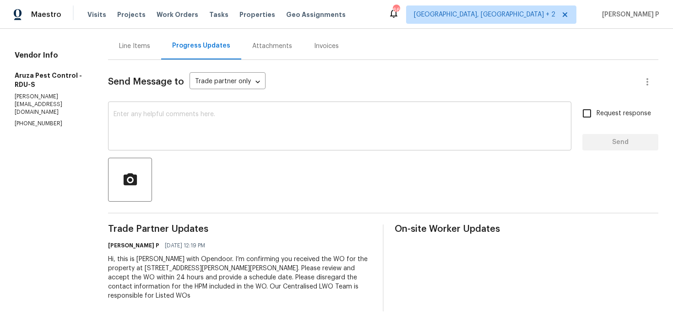
click at [117, 119] on textarea at bounding box center [339, 127] width 452 height 32
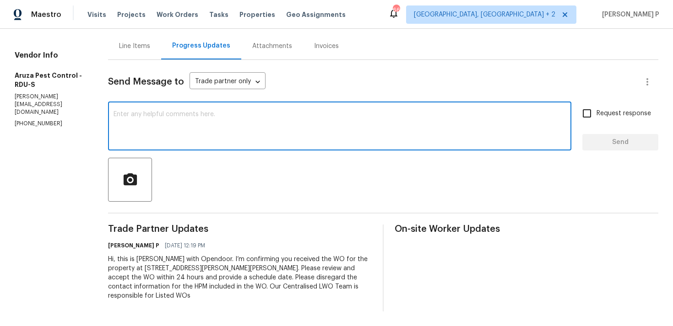
paste textarea "Thank you for accepting the work order. Could you please provide us with an upd…"
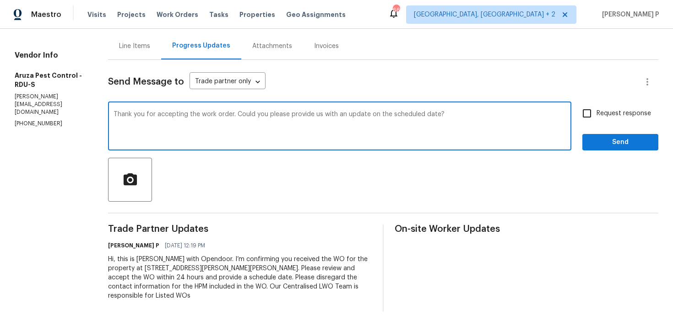
type textarea "Thank you for accepting the work order. Could you please provide us with an upd…"
click at [592, 119] on input "Request response" at bounding box center [586, 113] width 19 height 19
checkbox input "true"
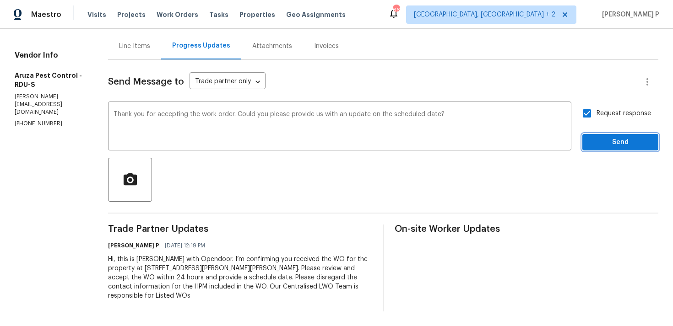
click at [597, 136] on button "Send" at bounding box center [620, 142] width 76 height 17
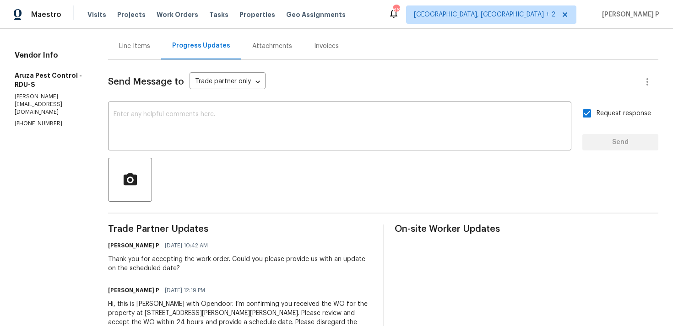
scroll to position [0, 0]
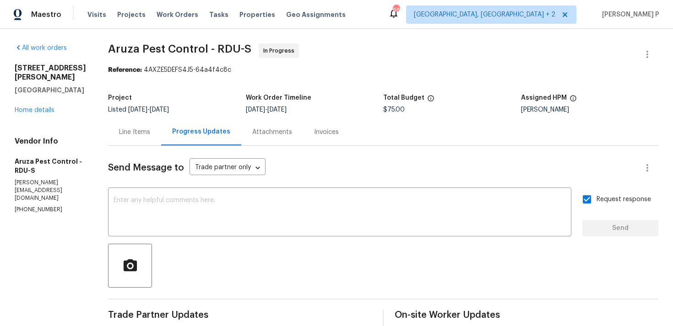
click at [35, 117] on div "All work orders 1100 Walter Clark Dr Hillsborough, NC 27278 Home details Vendor…" at bounding box center [50, 128] width 71 height 171
click at [43, 111] on link "Home details" at bounding box center [35, 110] width 40 height 6
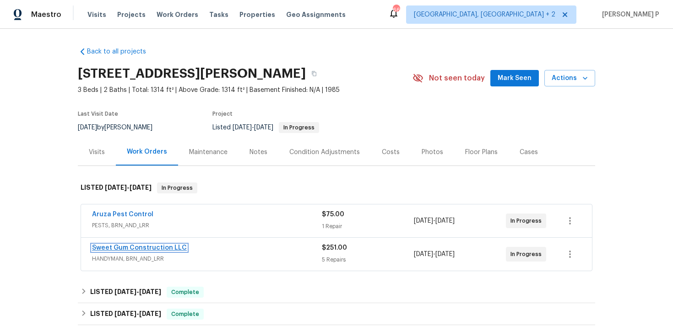
click at [143, 248] on link "Sweet Gum Construction LLC" at bounding box center [139, 248] width 95 height 6
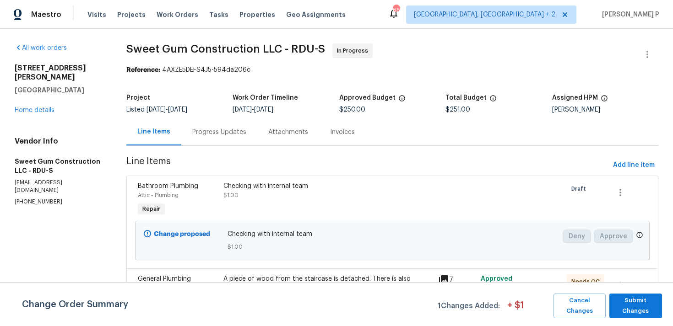
click at [233, 132] on div "Progress Updates" at bounding box center [219, 132] width 54 height 9
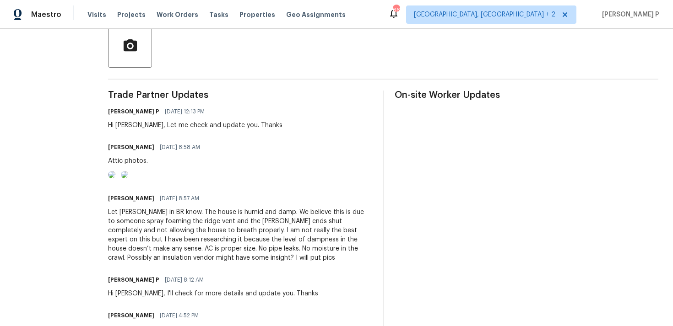
scroll to position [225, 0]
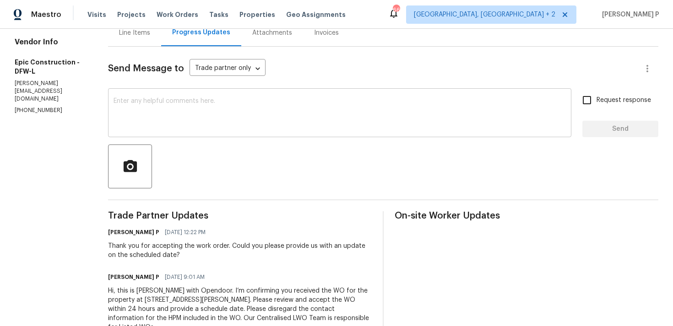
scroll to position [122, 0]
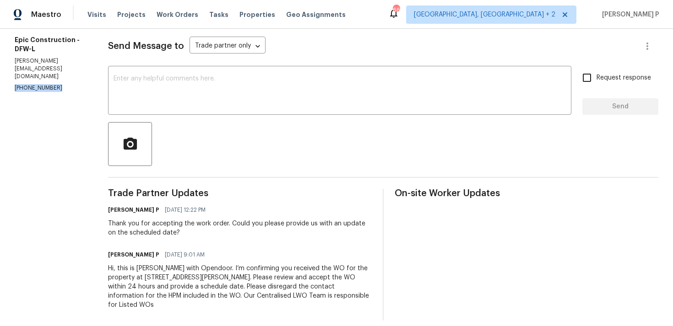
drag, startPoint x: 57, startPoint y: 72, endPoint x: 1, endPoint y: 72, distance: 55.4
click at [2, 72] on div "All work orders [STREET_ADDRESS][PERSON_NAME] Home details Vendor Info Epic Con…" at bounding box center [336, 121] width 673 height 428
copy p "[PHONE_NUMBER]"
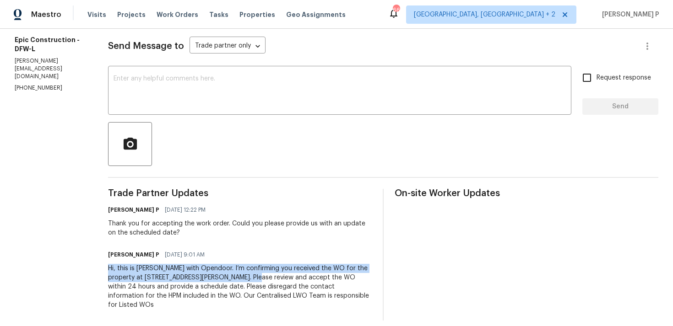
drag, startPoint x: 107, startPoint y: 269, endPoint x: 232, endPoint y: 274, distance: 125.5
click at [232, 274] on div "Hi, this is [PERSON_NAME] with Opendoor. I’m confirming you received the WO for…" at bounding box center [240, 287] width 264 height 46
copy div "Hi, this is [PERSON_NAME] with Opendoor. I’m confirming you received the WO for…"
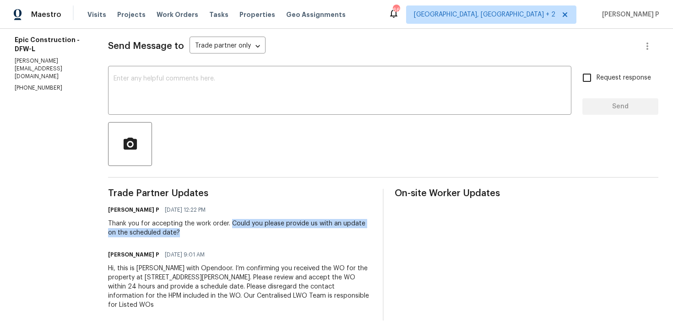
drag, startPoint x: 227, startPoint y: 224, endPoint x: 241, endPoint y: 232, distance: 15.4
click at [241, 232] on div "Thank you for accepting the work order. Could you please provide us with an upd…" at bounding box center [240, 228] width 264 height 18
copy div "Could you please provide us with an update on the scheduled date?"
click at [120, 110] on div "x ​" at bounding box center [339, 91] width 463 height 47
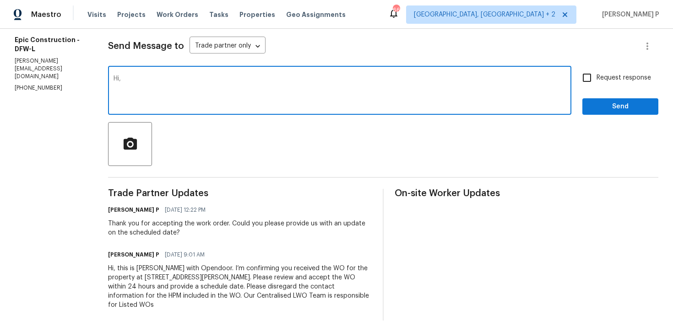
paste textarea "We tried reaching out to you via RC text to ask for an update on the scheduled …"
type textarea "Hi, We tried reaching out to you via RC text to ask for an update on the schedu…"
click at [601, 78] on span "Request response" at bounding box center [623, 78] width 54 height 10
click at [596, 78] on input "Request response" at bounding box center [586, 77] width 19 height 19
checkbox input "true"
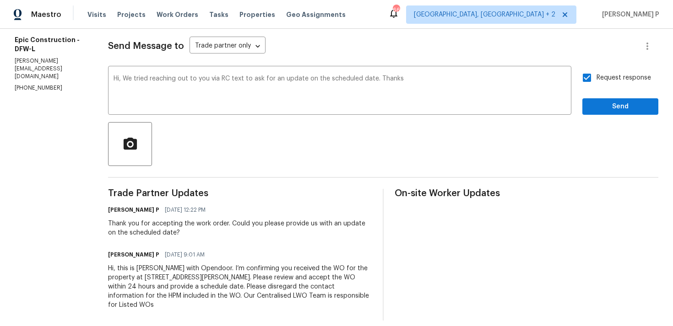
click at [594, 119] on div "Send Message to Trade partner only Trade partner only ​ Hi, We tried reaching o…" at bounding box center [383, 172] width 550 height 297
click at [596, 111] on span "Send" at bounding box center [619, 106] width 61 height 11
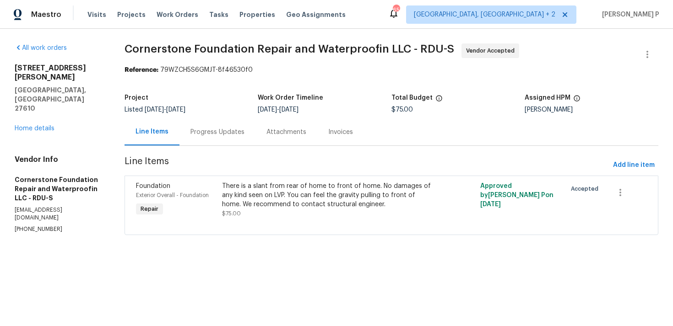
click at [207, 144] on div "Progress Updates" at bounding box center [217, 132] width 76 height 27
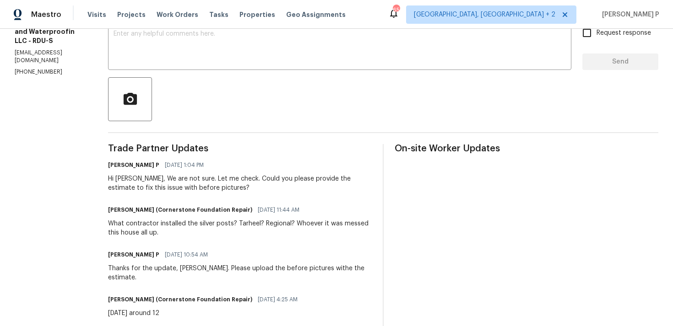
scroll to position [145, 0]
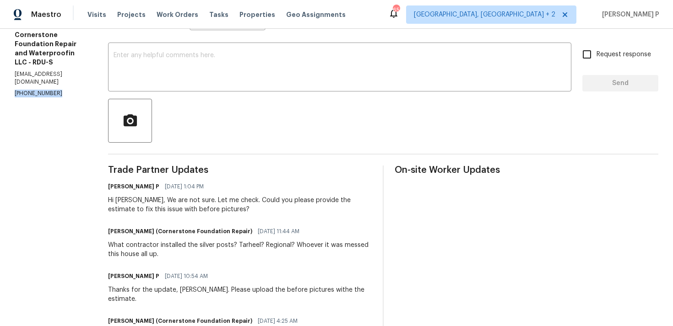
drag, startPoint x: 54, startPoint y: 59, endPoint x: 0, endPoint y: 59, distance: 53.5
click at [0, 59] on div "All work orders [STREET_ADDRESS][PERSON_NAME] Home details Vendor Info Cornerst…" at bounding box center [336, 223] width 673 height 679
copy p "[PHONE_NUMBER]"
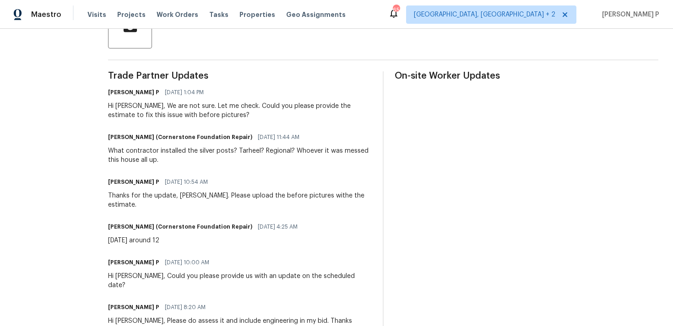
scroll to position [354, 0]
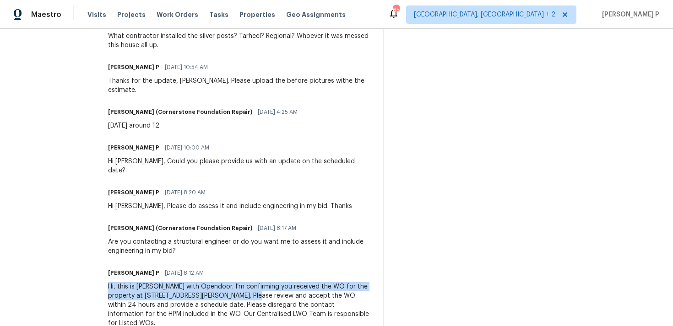
drag, startPoint x: 104, startPoint y: 270, endPoint x: 227, endPoint y: 277, distance: 123.3
click at [227, 277] on div "All work orders [STREET_ADDRESS][PERSON_NAME] Home details Vendor Info Cornerst…" at bounding box center [336, 14] width 673 height 679
copy div "Hi, this is [PERSON_NAME] with Opendoor. I’m confirming you received the WO for…"
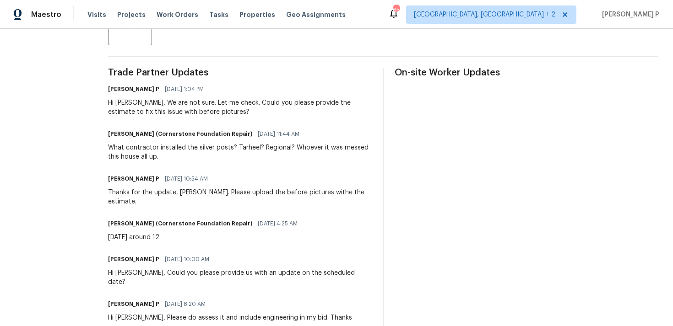
scroll to position [204, 0]
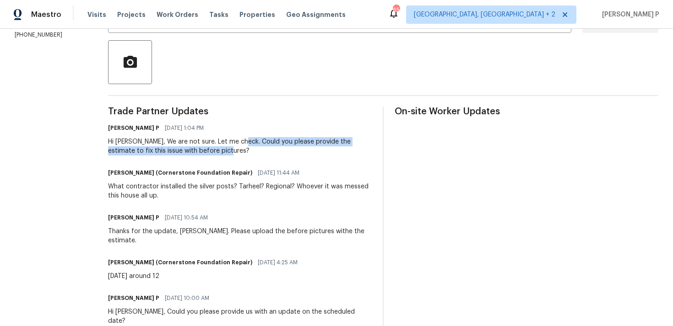
drag, startPoint x: 240, startPoint y: 139, endPoint x: 257, endPoint y: 152, distance: 21.9
click at [257, 152] on div "Hi [PERSON_NAME], We are not sure. Let me check. Could you please provide the e…" at bounding box center [240, 146] width 264 height 18
copy div "Could you please provide the estimate to fix this issue with before pictures?"
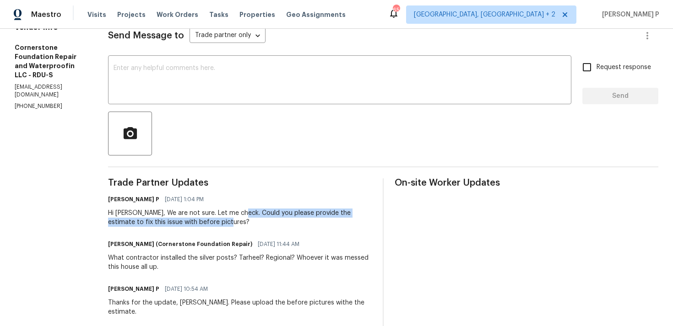
scroll to position [0, 0]
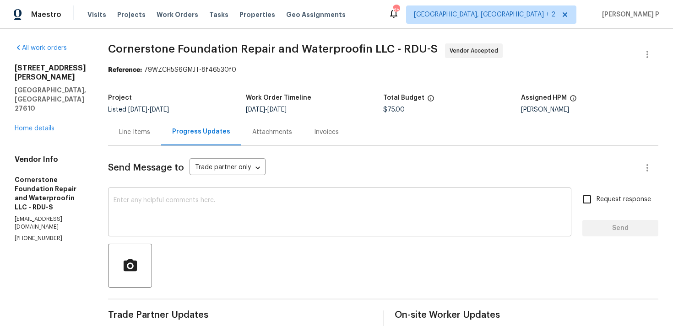
click at [136, 211] on textarea at bounding box center [339, 213] width 452 height 32
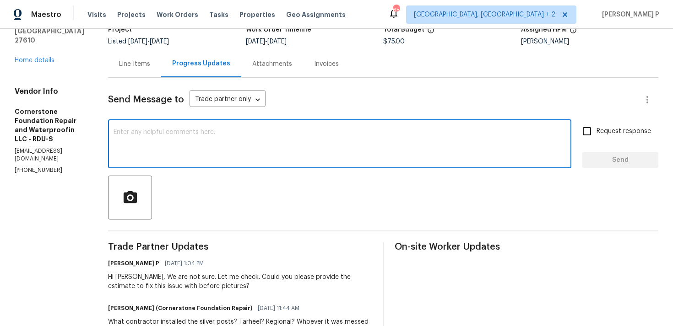
scroll to position [92, 0]
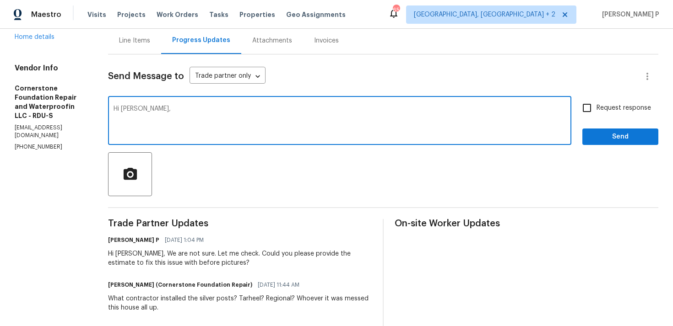
paste textarea "We tried reaching out to you via RC text"
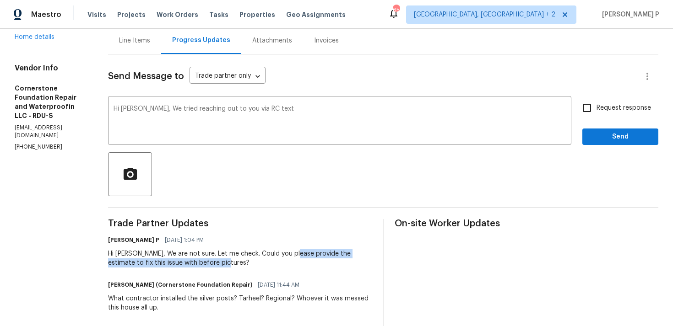
drag, startPoint x: 292, startPoint y: 254, endPoint x: 205, endPoint y: 266, distance: 87.9
click at [205, 266] on div "Hi [PERSON_NAME], We are not sure. Let me check. Could you please provide the e…" at bounding box center [240, 258] width 264 height 18
copy div "provide the estimate to fix this issue with before pictures"
click at [281, 111] on textarea "Hi [PERSON_NAME], We tried reaching out to you via RC text" at bounding box center [339, 122] width 452 height 32
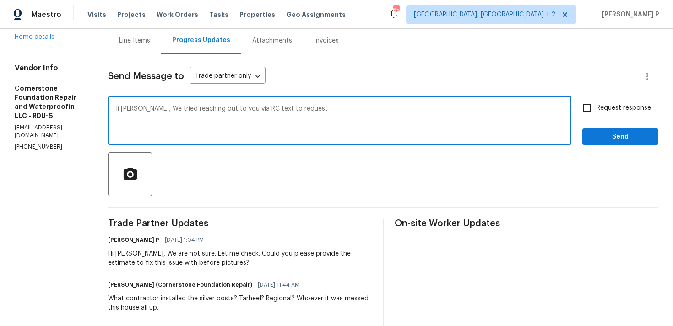
paste textarea "provide the estimate to fix this issue with before pictures"
click at [301, 108] on textarea "Hi [PERSON_NAME], We tried reaching out to you via RC text to request provide t…" at bounding box center [339, 122] width 452 height 32
drag, startPoint x: 152, startPoint y: 108, endPoint x: 492, endPoint y: 107, distance: 340.0
click at [492, 107] on textarea "Hi [PERSON_NAME], We tried reaching out to you via RC text to request to provid…" at bounding box center [339, 122] width 452 height 32
paste textarea "attempted to reach you via RC text to request an estimate to address this issue…"
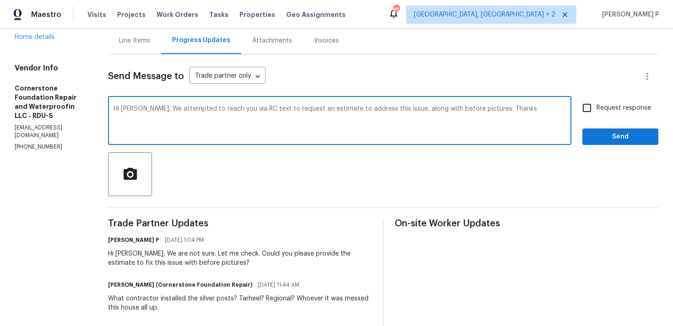
drag, startPoint x: 151, startPoint y: 109, endPoint x: 479, endPoint y: 109, distance: 327.6
click at [479, 109] on textarea "Hi [PERSON_NAME], We attempted to reach you via RC text to request an estimate …" at bounding box center [339, 122] width 452 height 32
type textarea "Hi [PERSON_NAME], We attempted to reach you via RC text to request an estimate …"
click at [590, 108] on input "Request response" at bounding box center [586, 107] width 19 height 19
checkbox input "true"
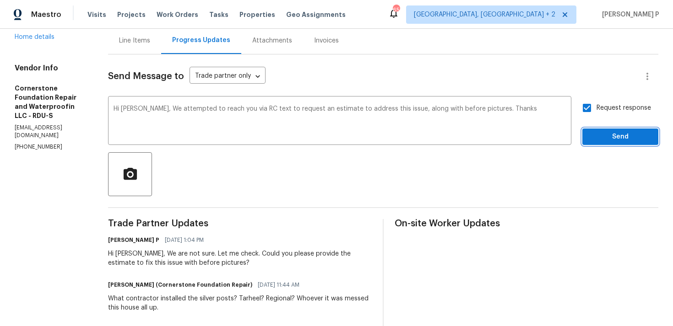
click at [604, 144] on button "Send" at bounding box center [620, 137] width 76 height 17
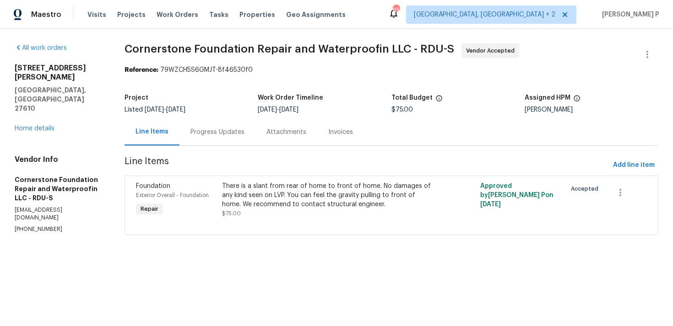
click at [228, 131] on div "Progress Updates" at bounding box center [217, 132] width 54 height 9
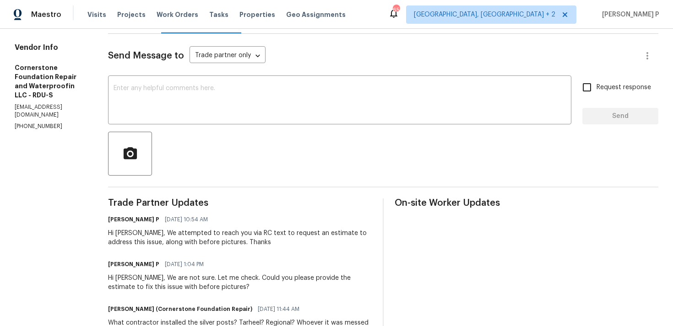
scroll to position [90, 0]
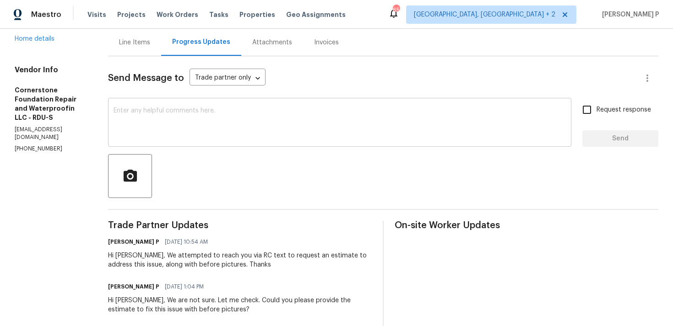
click at [229, 120] on textarea at bounding box center [339, 124] width 452 height 32
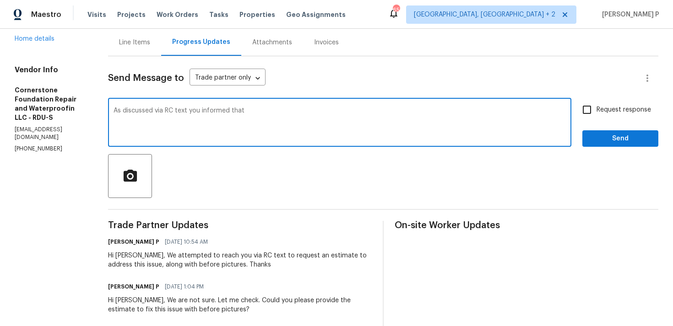
drag, startPoint x: 227, startPoint y: 110, endPoint x: 294, endPoint y: 110, distance: 66.8
click at [284, 110] on textarea "As discussed via RC text you informed that" at bounding box center [339, 124] width 452 height 32
paste textarea "I don't know what the actual problem is because it's so messed up. Whoever inst…"
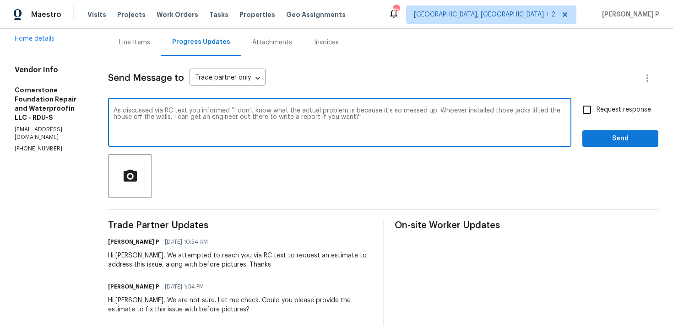
type textarea "As discussed via RC text you informed "I don't know what the actual problem is …"
